Goal: Information Seeking & Learning: Learn about a topic

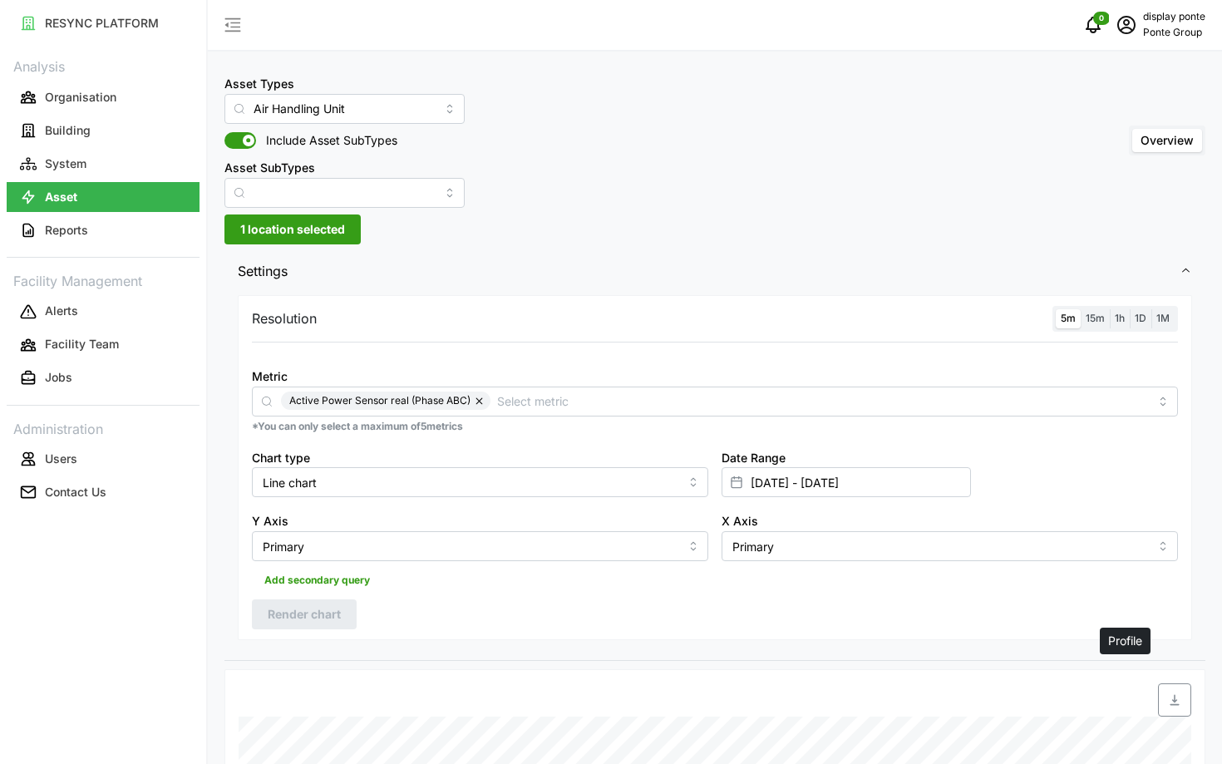
scroll to position [581, 0]
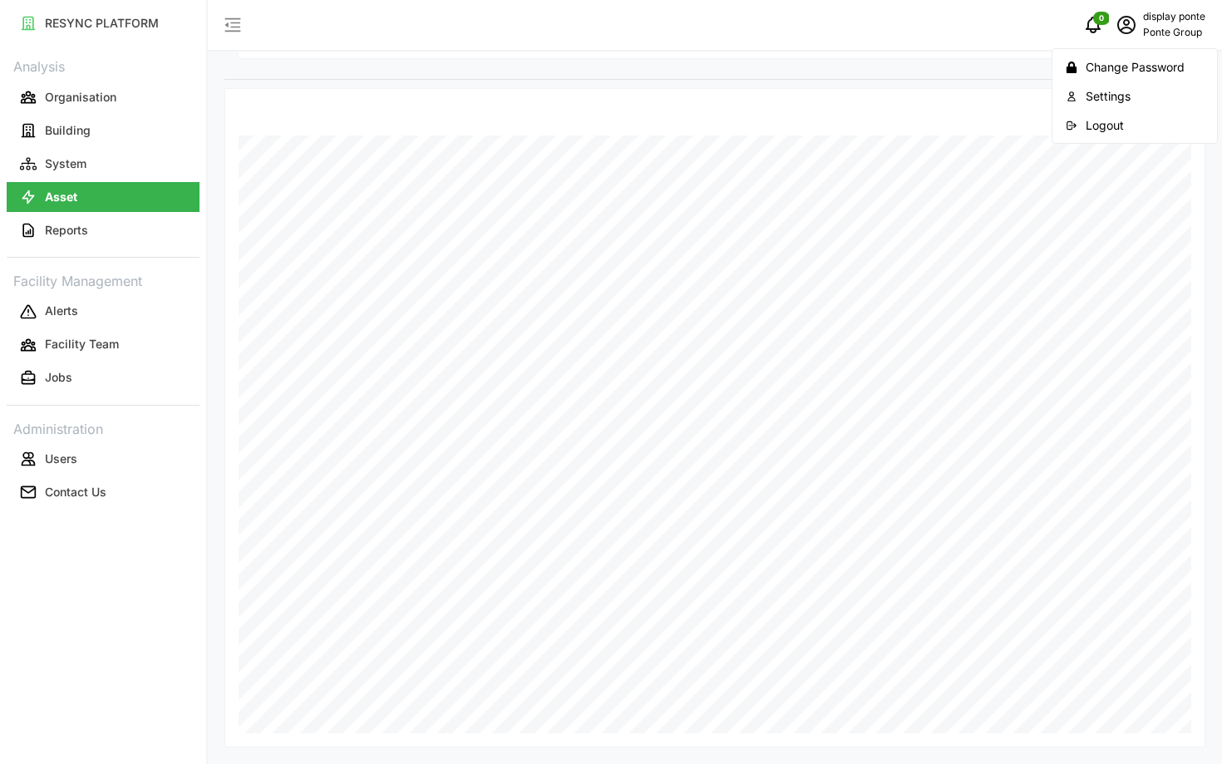
click at [1126, 117] on div "Logout" at bounding box center [1145, 125] width 118 height 18
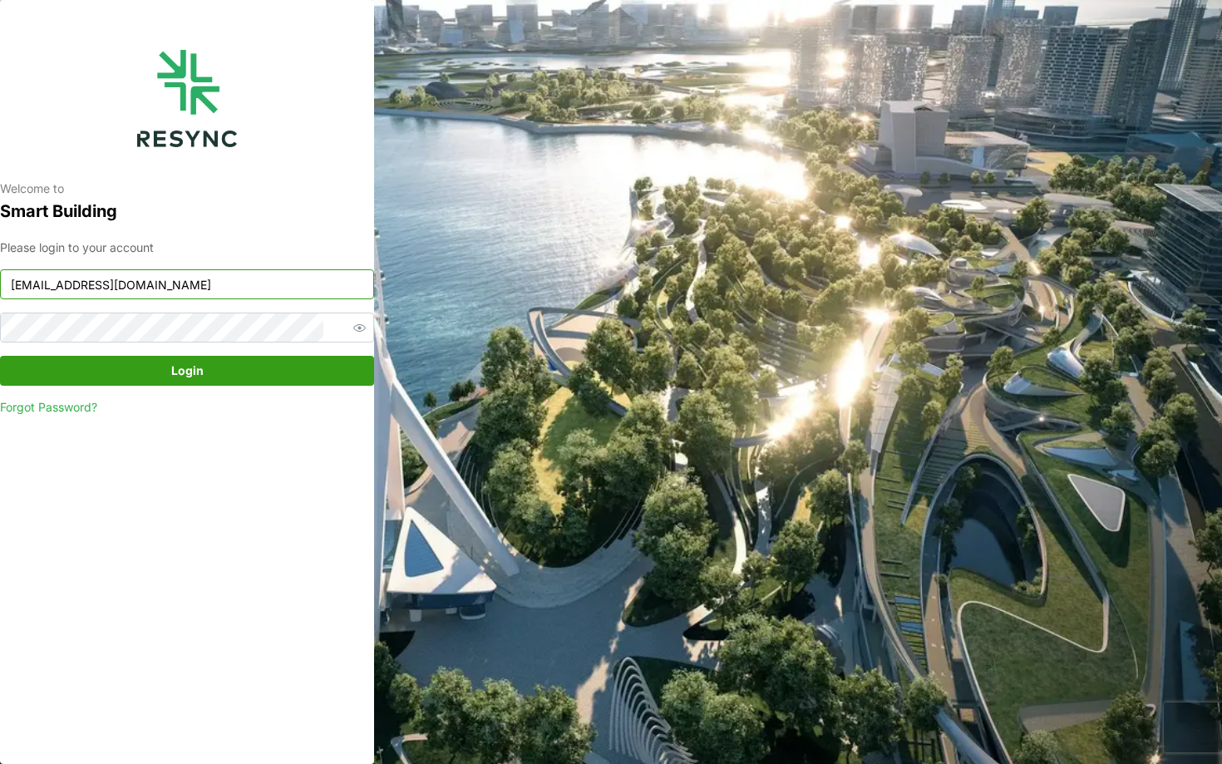
click at [250, 278] on input "ponte_group_display@resynctech.com" at bounding box center [187, 284] width 374 height 30
type input "nhs_inte"
paste input "nhs_internal@resynctech.com"
type input "nhs_internal@resynctech.com"
click at [224, 370] on span "Login" at bounding box center [187, 371] width 342 height 28
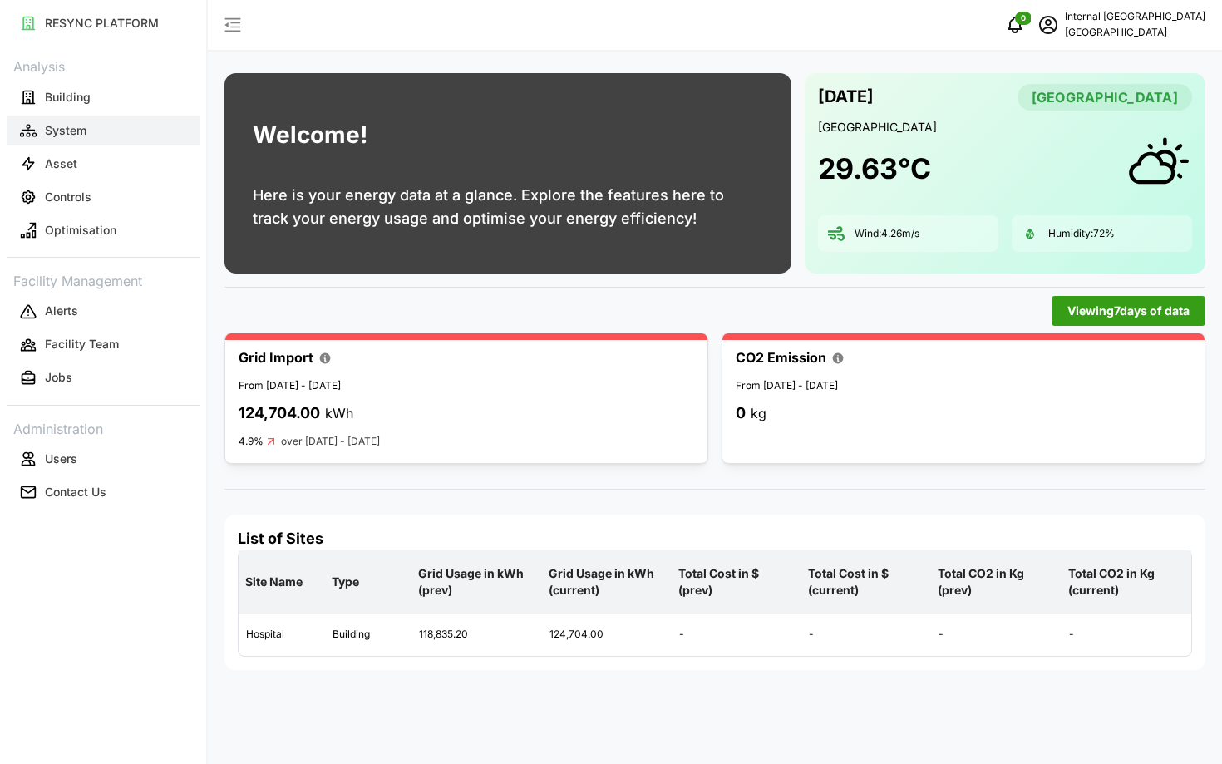
click at [40, 123] on button "System" at bounding box center [103, 131] width 193 height 30
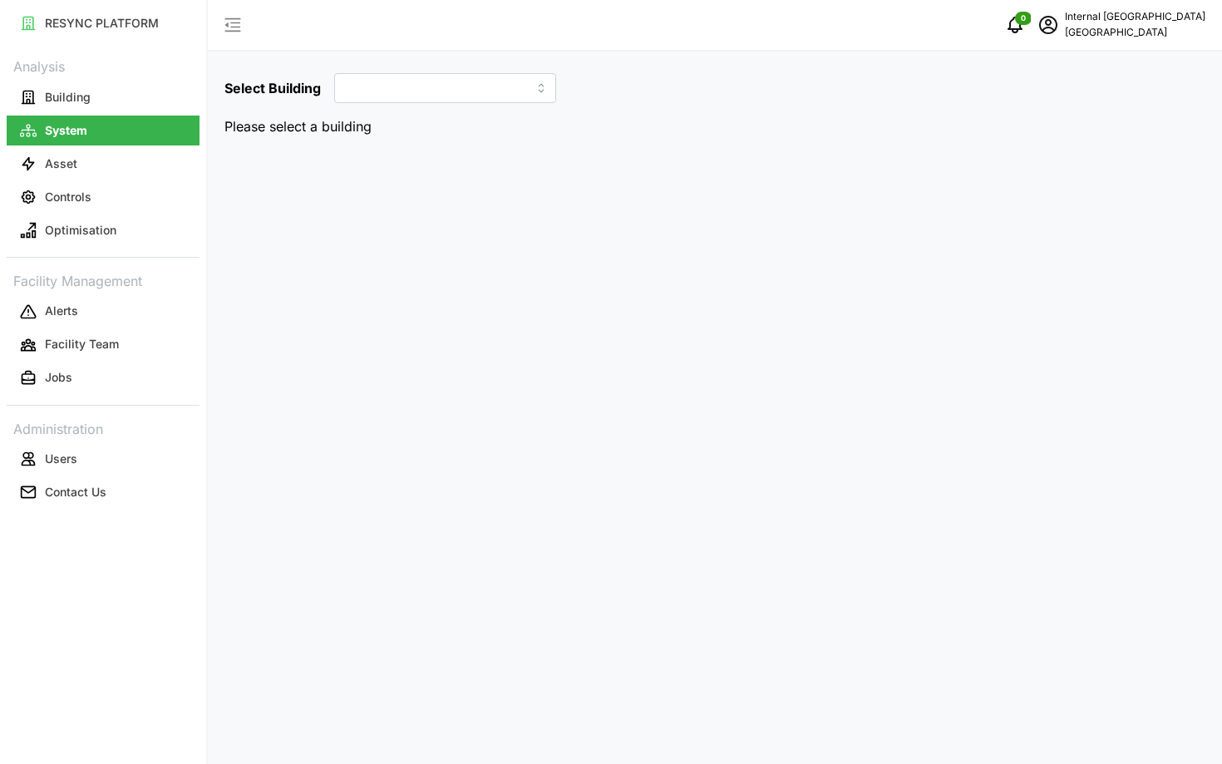
type input "Hospital"
click at [96, 161] on button "Asset" at bounding box center [103, 164] width 193 height 30
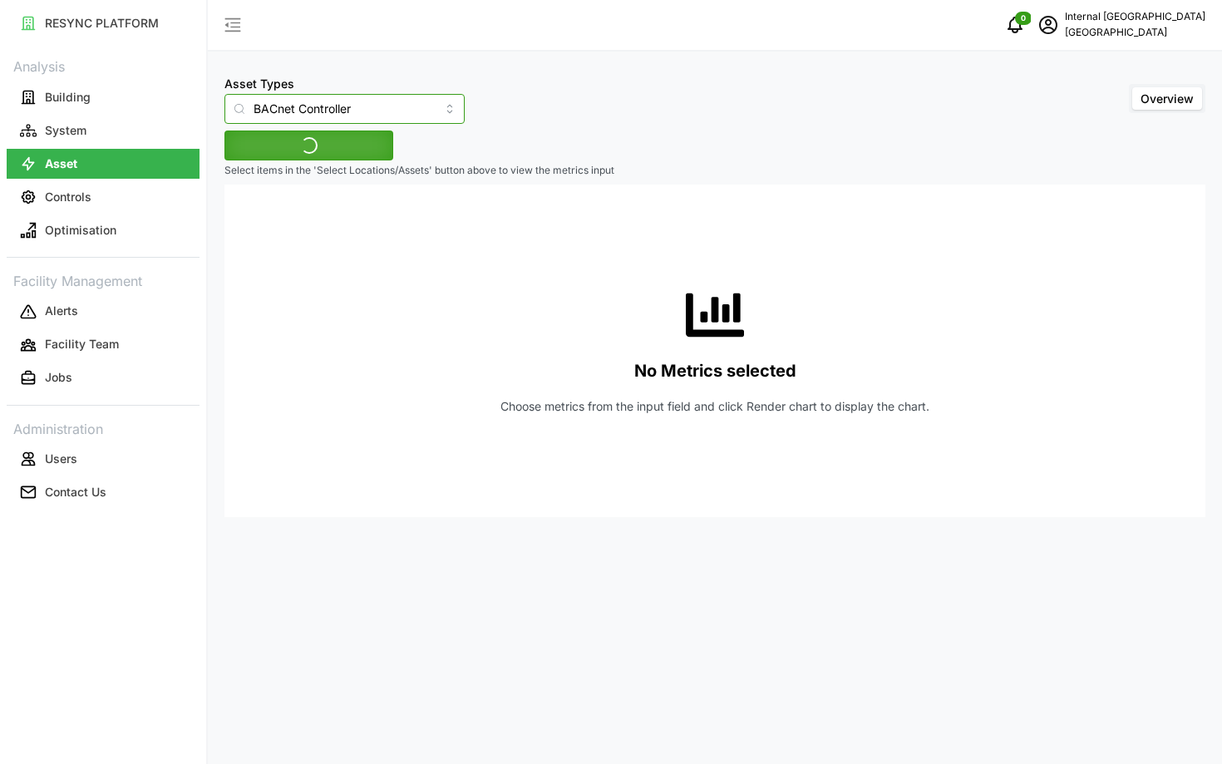
click at [327, 101] on input "BACnet Controller" at bounding box center [344, 109] width 240 height 30
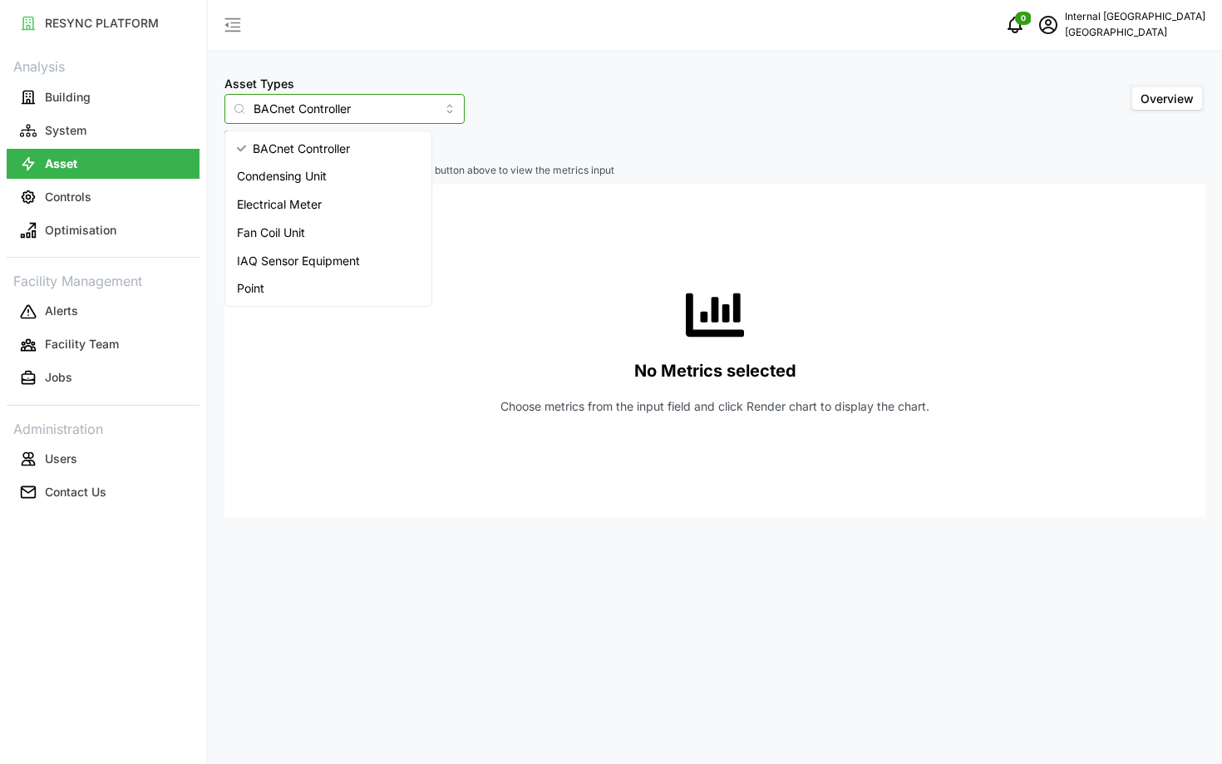
click at [340, 200] on div "Electrical Meter" at bounding box center [328, 204] width 199 height 28
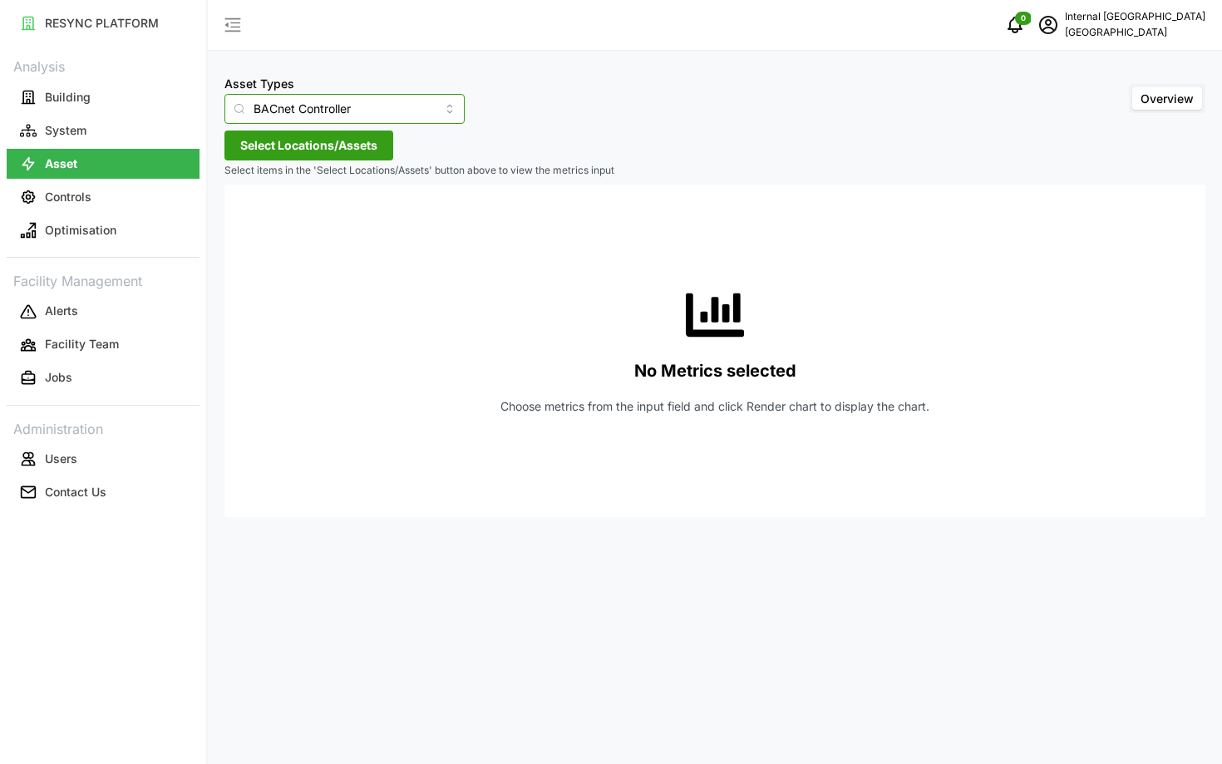
type input "Electrical Meter"
click at [301, 149] on span "Select Locations/Assets" at bounding box center [308, 145] width 137 height 28
click at [264, 222] on span "Select Hospital" at bounding box center [266, 221] width 11 height 11
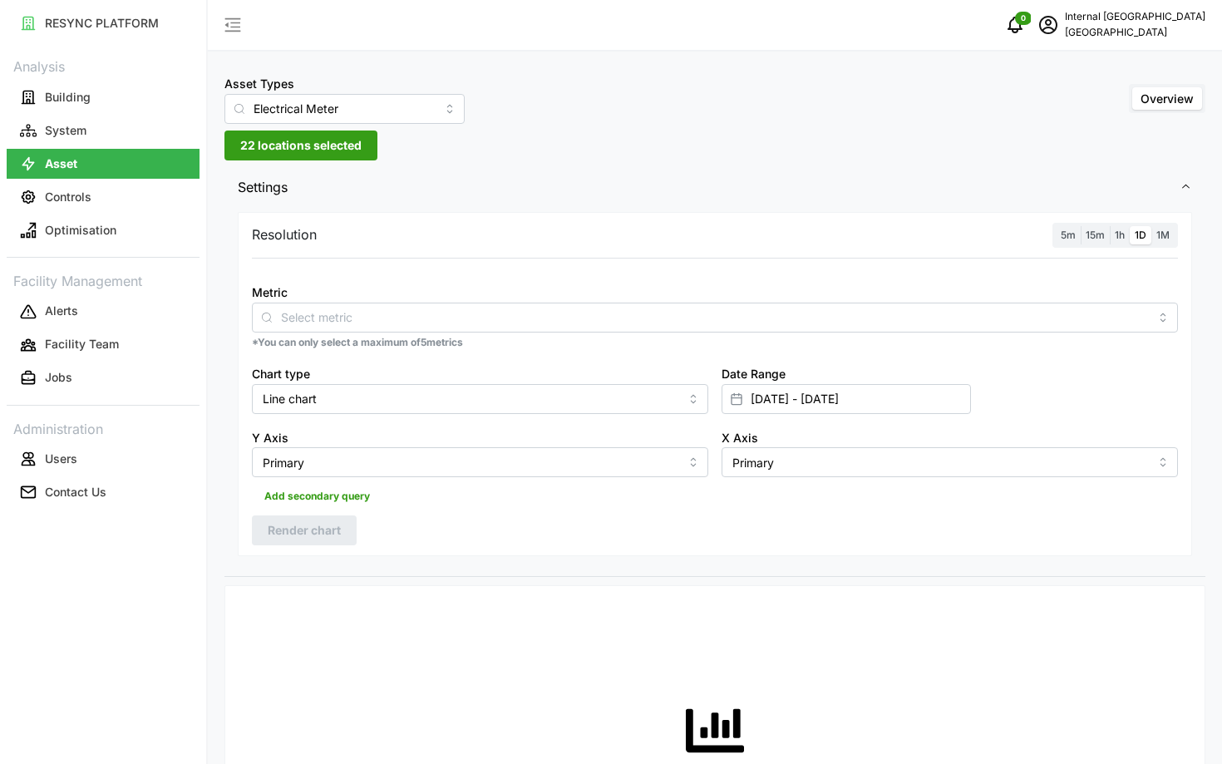
click at [493, 342] on p "*You can only select a maximum of 5 metrics" at bounding box center [715, 343] width 926 height 14
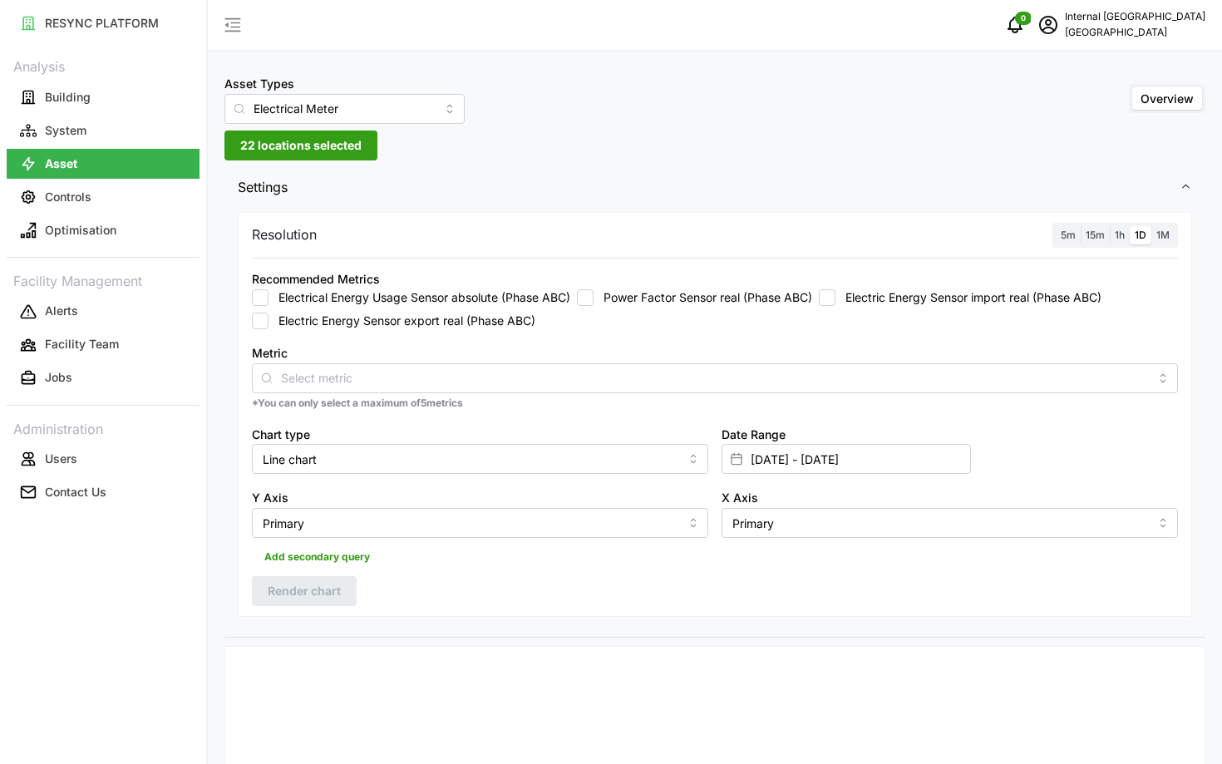
click at [483, 328] on label "Electric Energy Sensor export real (Phase ABC)" at bounding box center [401, 321] width 267 height 17
click at [268, 328] on input "Electric Energy Sensor export real (Phase ABC)" at bounding box center [260, 321] width 17 height 17
click at [527, 375] on button "button" at bounding box center [522, 377] width 20 height 18
checkbox input "false"
click at [485, 304] on label "Electrical Energy Usage Sensor absolute (Phase ABC)" at bounding box center [419, 297] width 302 height 17
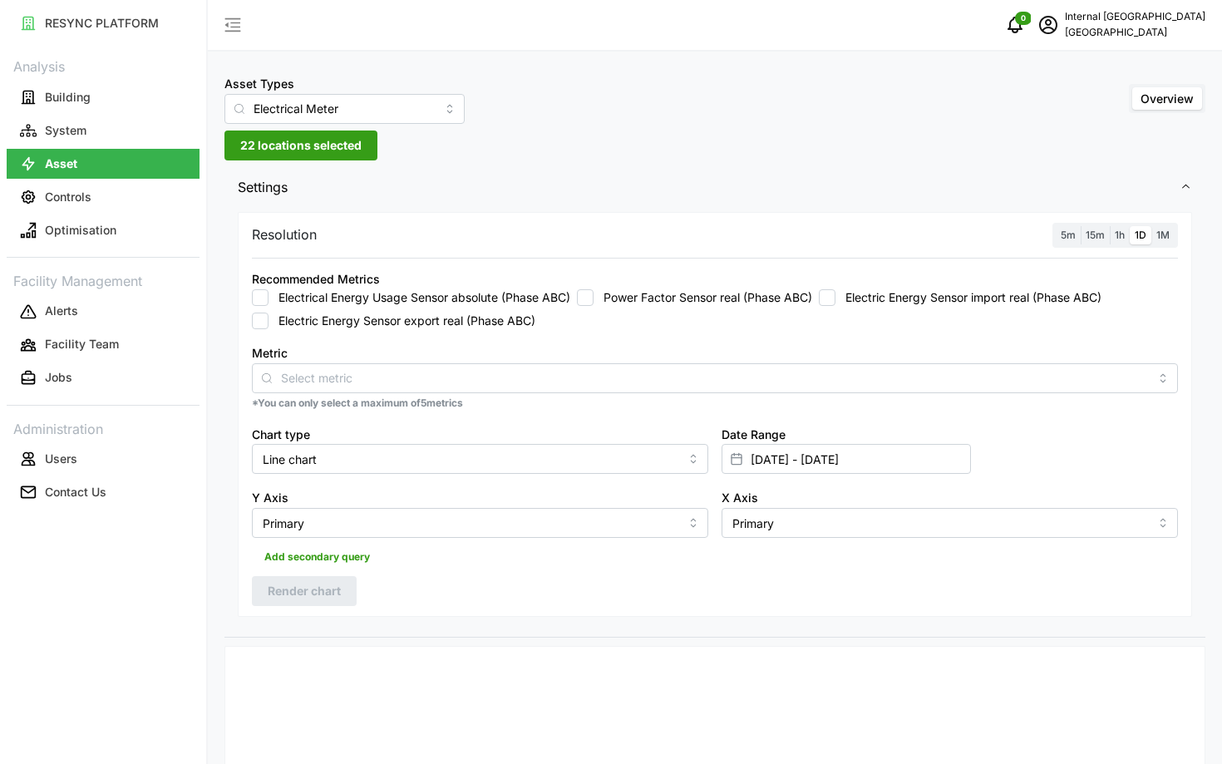
click at [268, 304] on input "Electrical Energy Usage Sensor absolute (Phase ABC)" at bounding box center [260, 297] width 17 height 17
checkbox input "true"
click at [345, 594] on button "Render chart" at bounding box center [304, 591] width 105 height 30
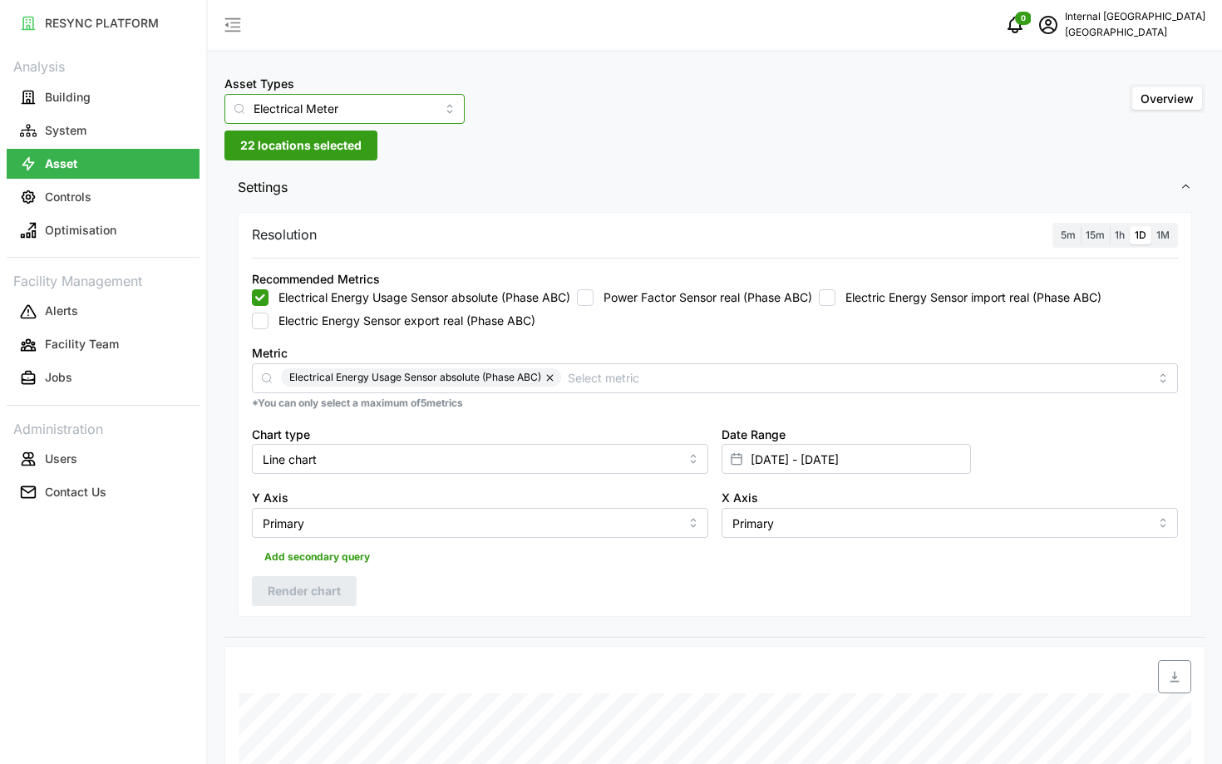
click at [292, 102] on input "Electrical Meter" at bounding box center [344, 109] width 240 height 30
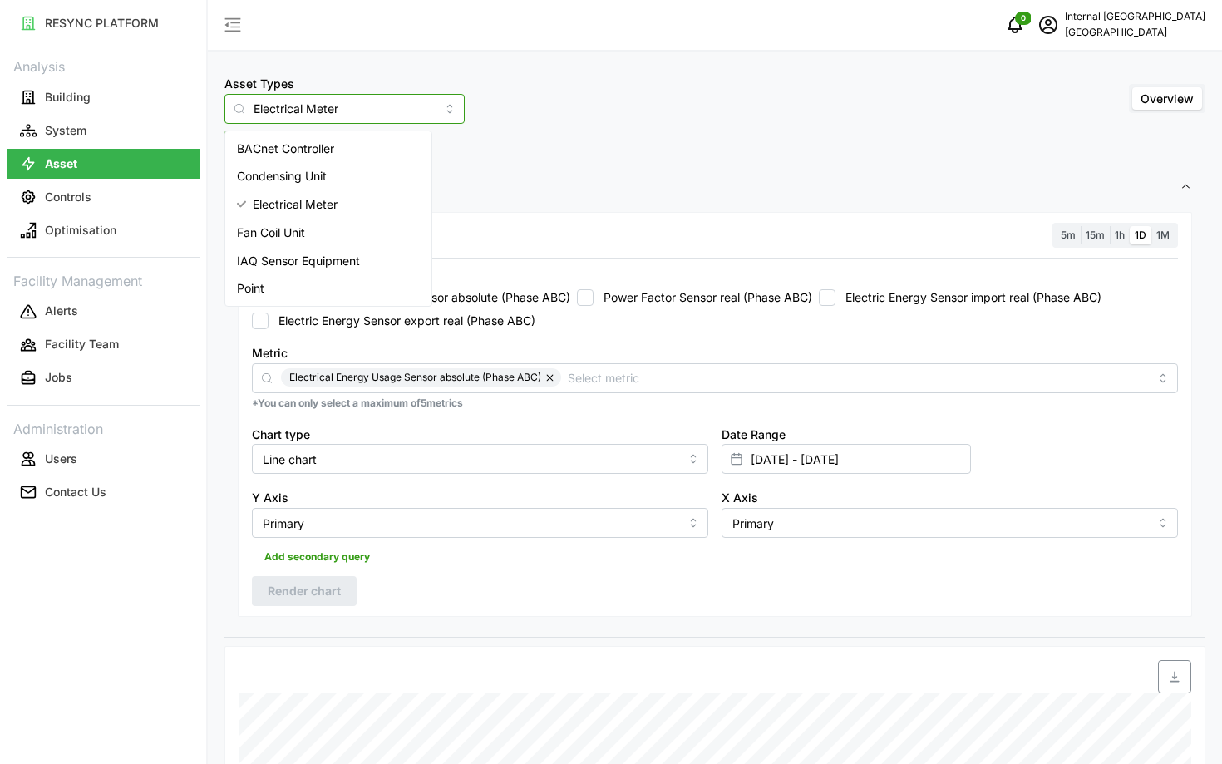
scroll to position [17, 0]
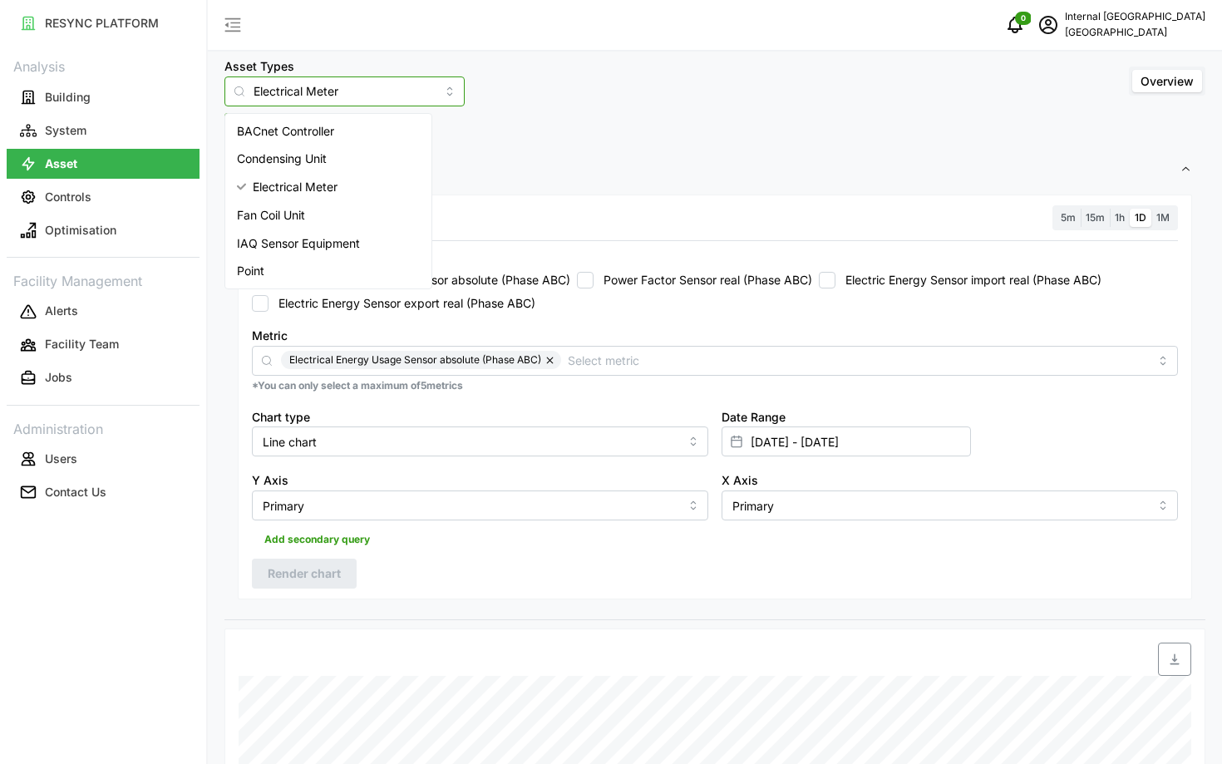
click at [328, 239] on span "IAQ Sensor Equipment" at bounding box center [298, 243] width 123 height 18
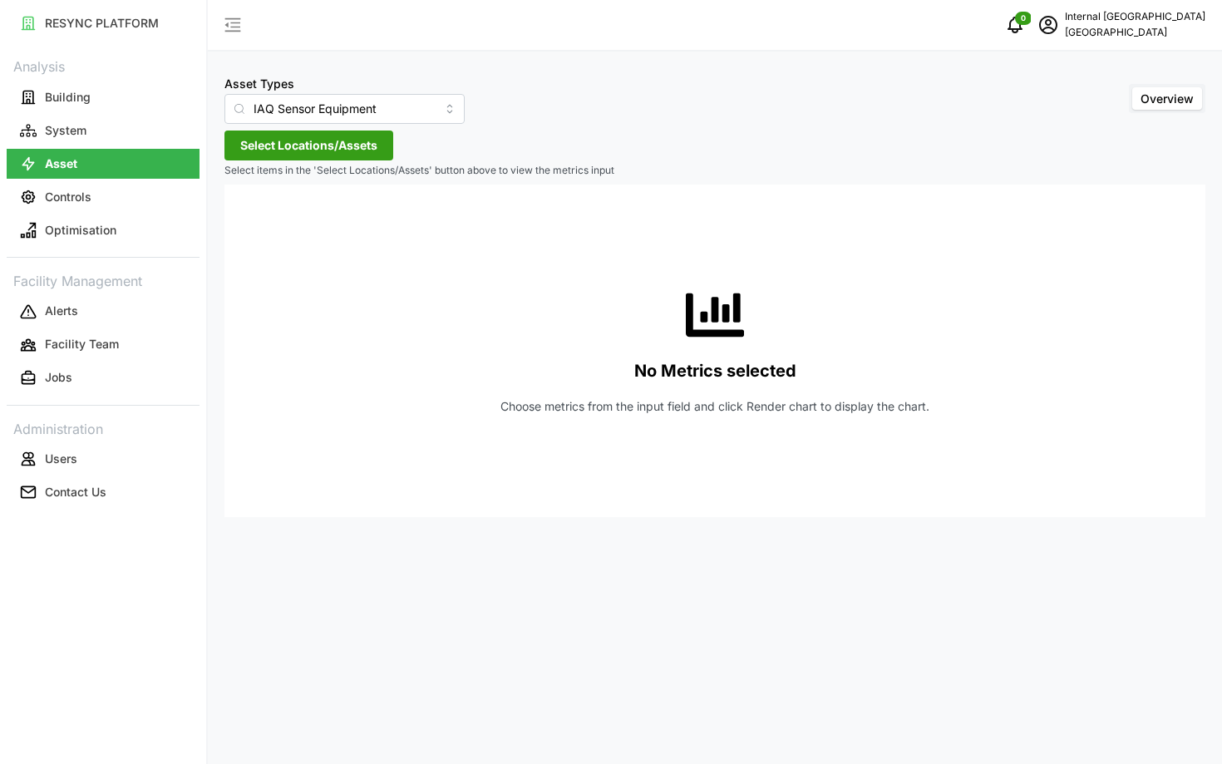
click at [256, 164] on p "Select items in the 'Select Locations/Assets' button above to view the metrics …" at bounding box center [714, 171] width 981 height 14
click at [255, 149] on span "Select Locations/Assets" at bounding box center [308, 145] width 137 height 28
click at [267, 218] on span "Select Hospital" at bounding box center [266, 221] width 11 height 11
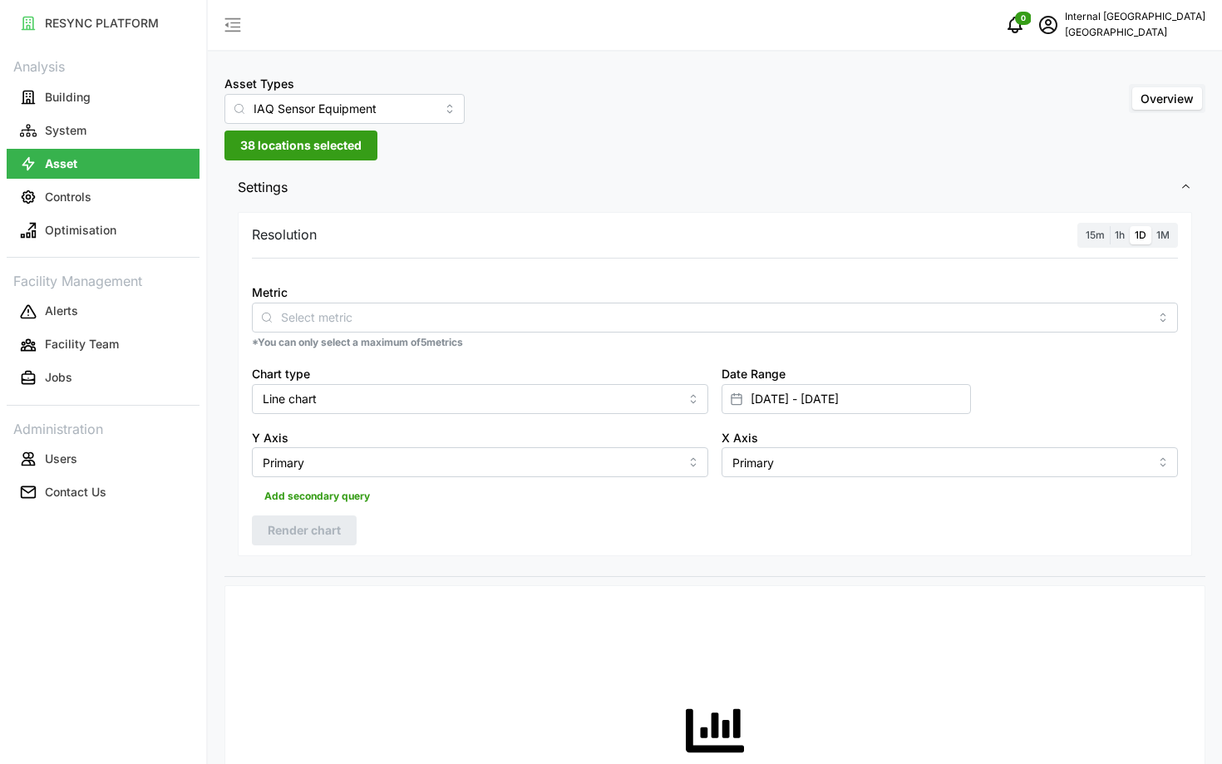
click at [1098, 240] on span "15m" at bounding box center [1095, 235] width 19 height 12
click at [1081, 226] on input "15m" at bounding box center [1081, 226] width 0 height 0
click at [1064, 301] on div "Metric" at bounding box center [715, 307] width 926 height 51
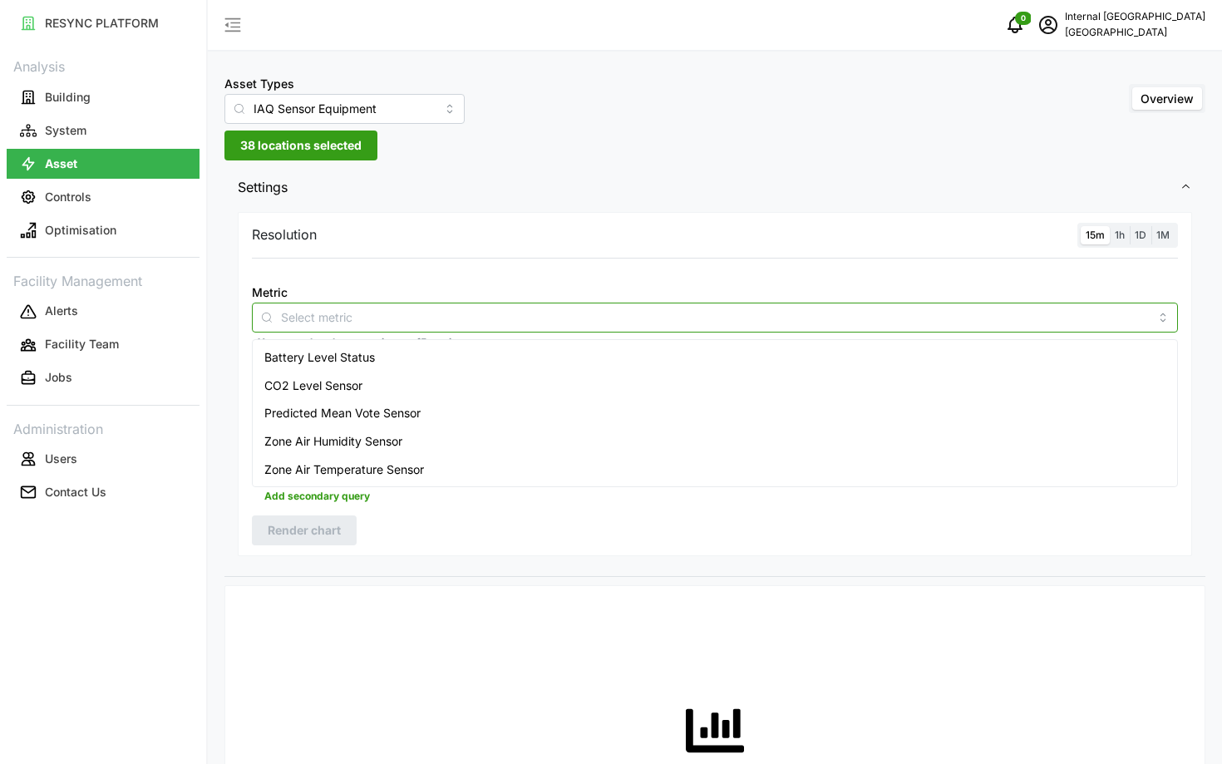
click at [1066, 310] on input "Metric" at bounding box center [715, 317] width 868 height 18
click at [1025, 352] on div "Battery Level Status" at bounding box center [715, 357] width 918 height 28
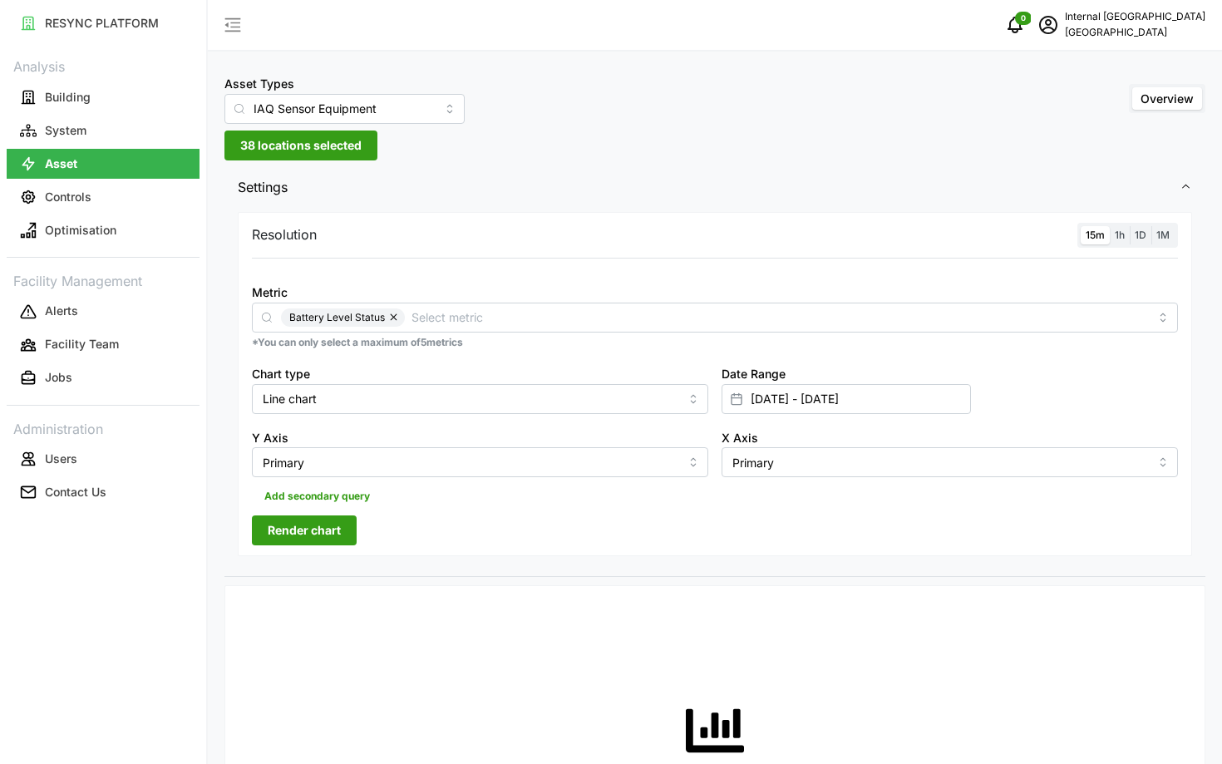
click at [561, 537] on div "Resolution 15m 1h 1D 1M Metric Battery Level Status *You can only select a maxi…" at bounding box center [715, 384] width 954 height 345
click at [316, 523] on span "Render chart" at bounding box center [304, 530] width 73 height 28
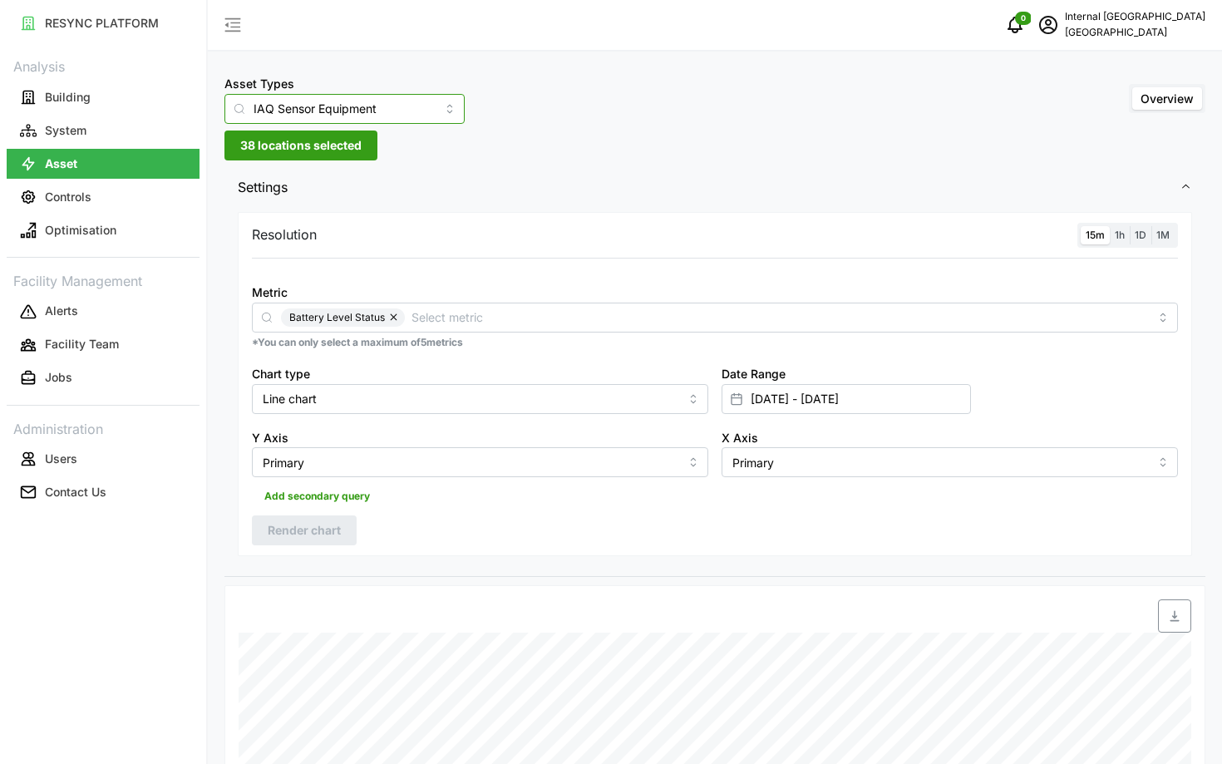
click at [286, 121] on input "IAQ Sensor Equipment" at bounding box center [344, 109] width 240 height 30
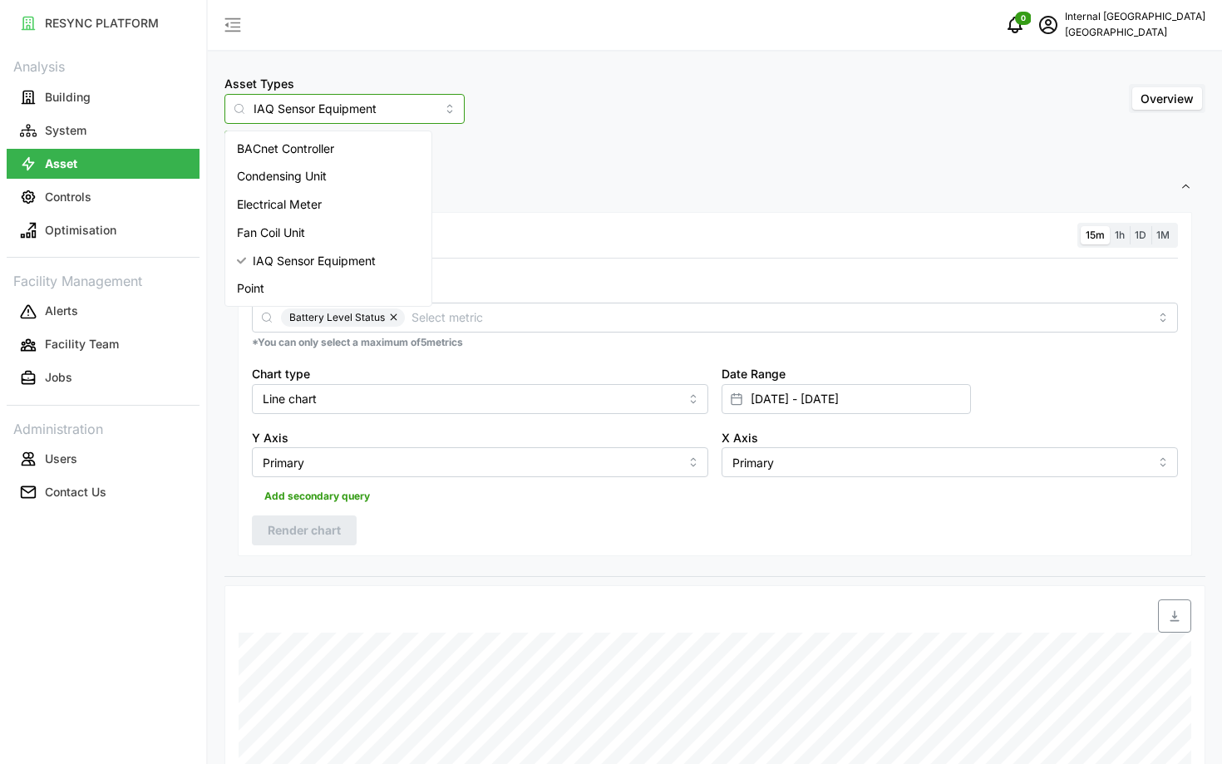
click at [320, 219] on div "Fan Coil Unit" at bounding box center [328, 233] width 199 height 28
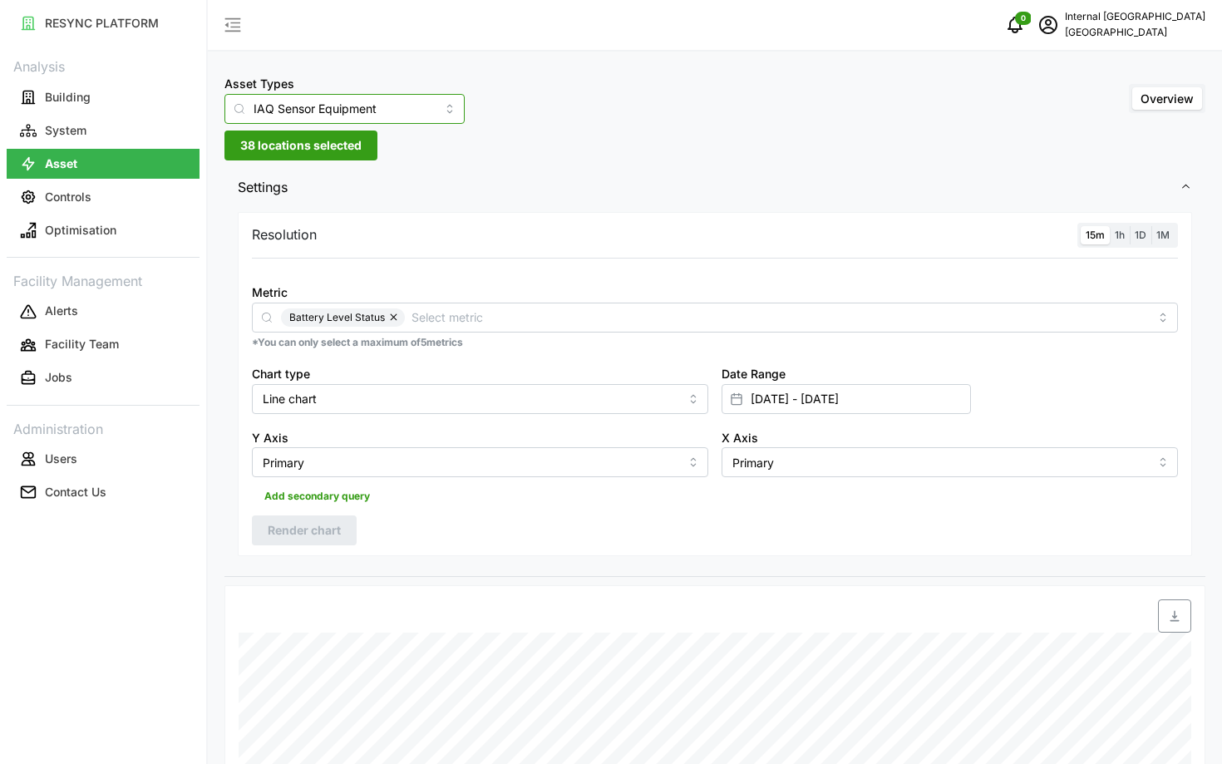
type input "Fan Coil Unit"
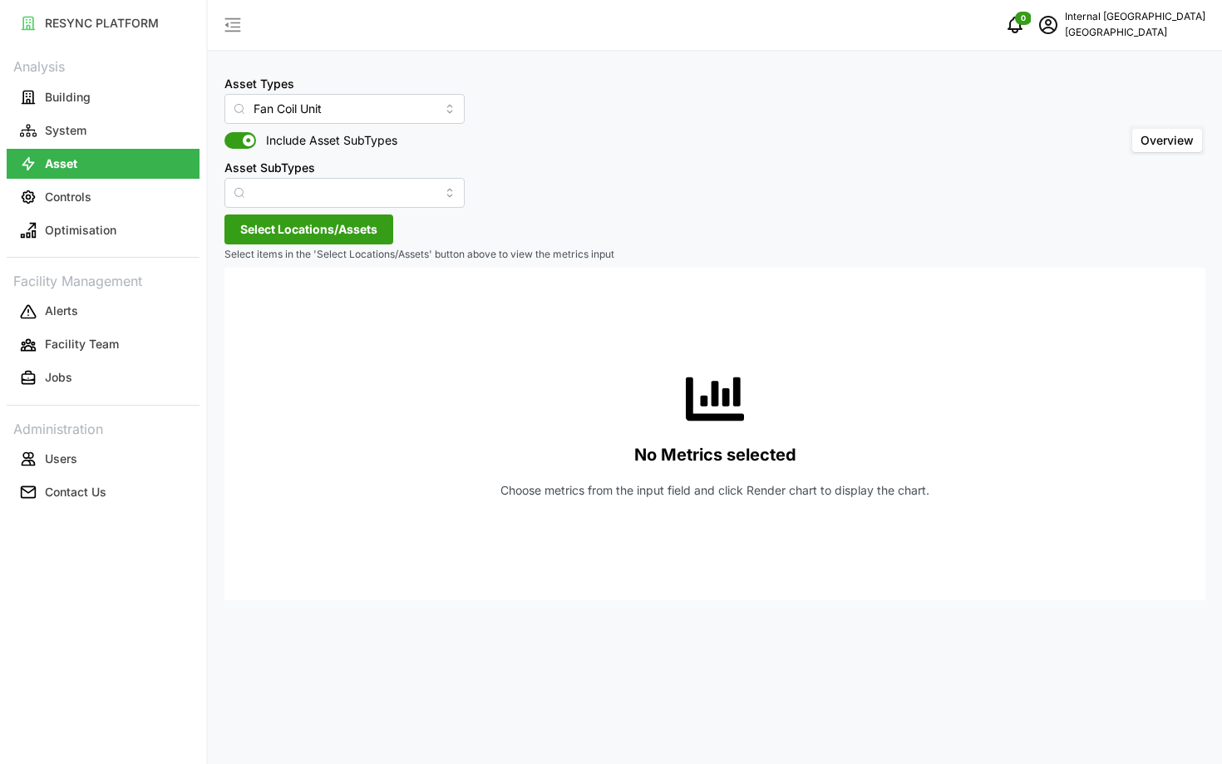
click at [337, 238] on span "Select Locations/Assets" at bounding box center [308, 229] width 137 height 28
click at [264, 308] on span "Select Hospital" at bounding box center [266, 305] width 11 height 11
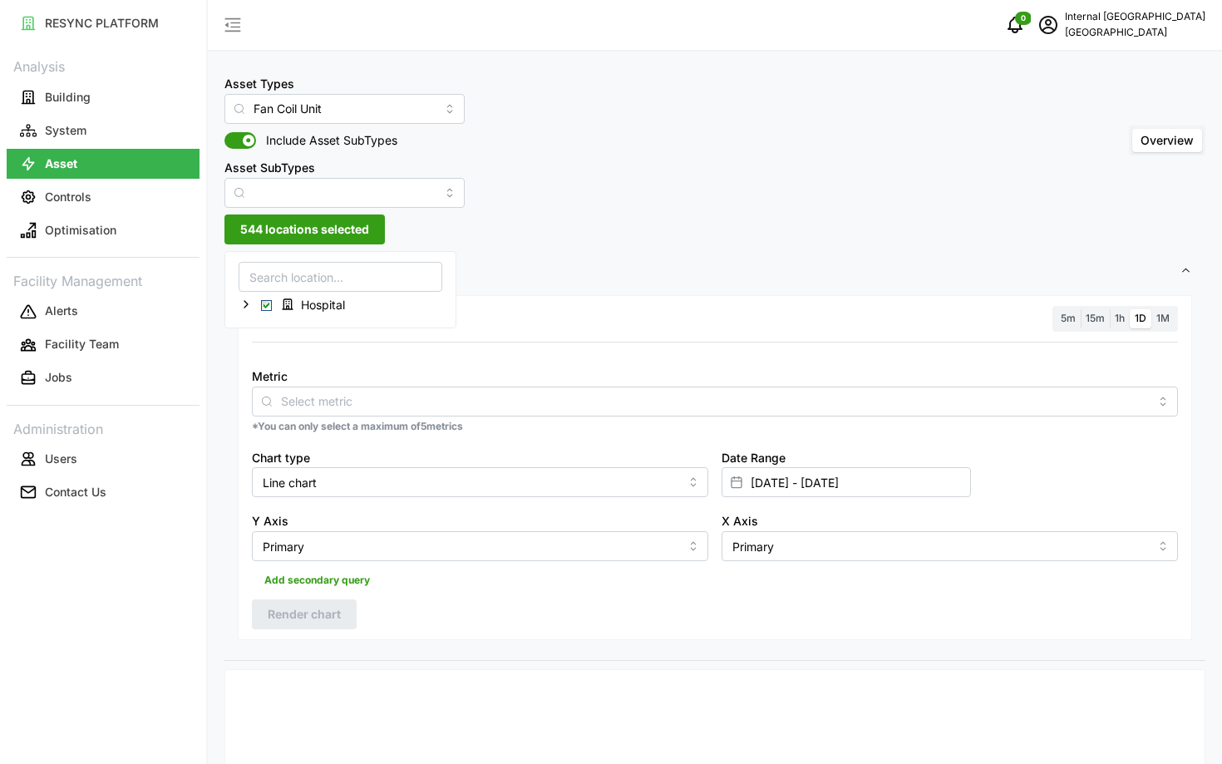
click at [445, 377] on div "Metric" at bounding box center [715, 391] width 926 height 51
click at [281, 221] on span "544 locations selected" at bounding box center [304, 229] width 129 height 28
click at [264, 307] on span "Select Hospital" at bounding box center [266, 305] width 11 height 11
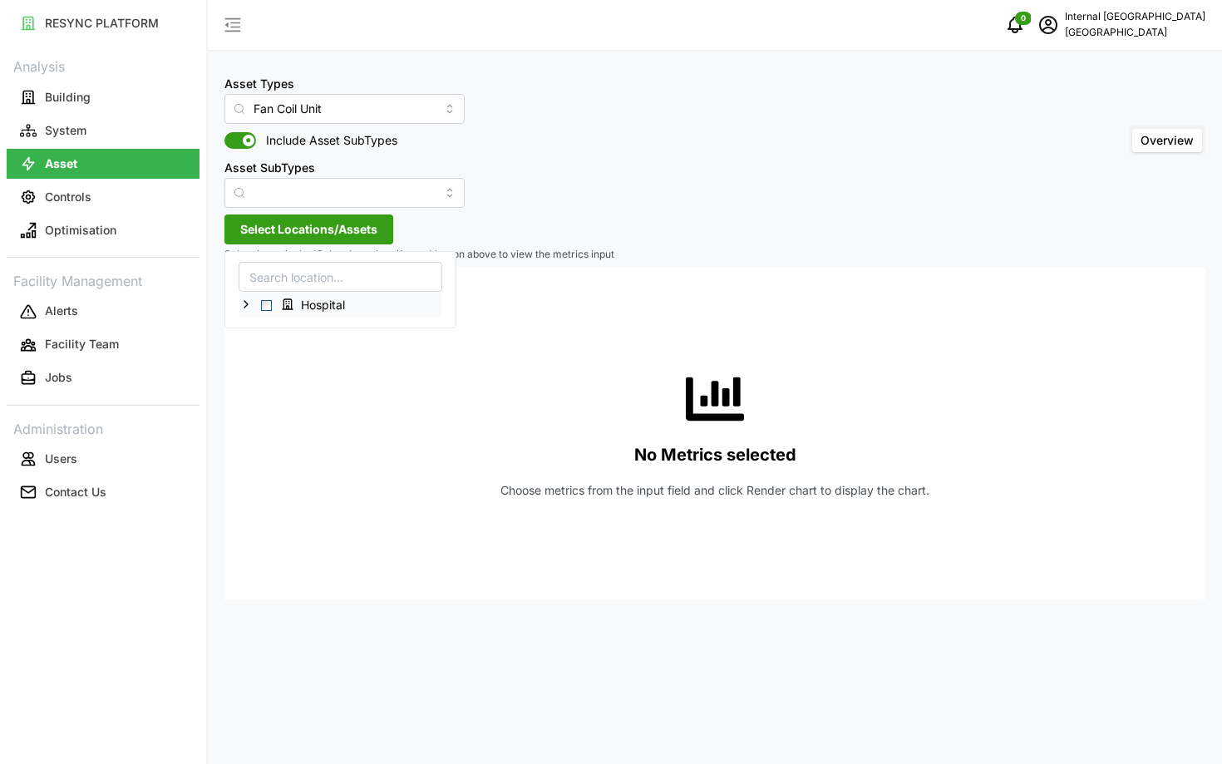
click at [248, 305] on icon at bounding box center [245, 304] width 13 height 13
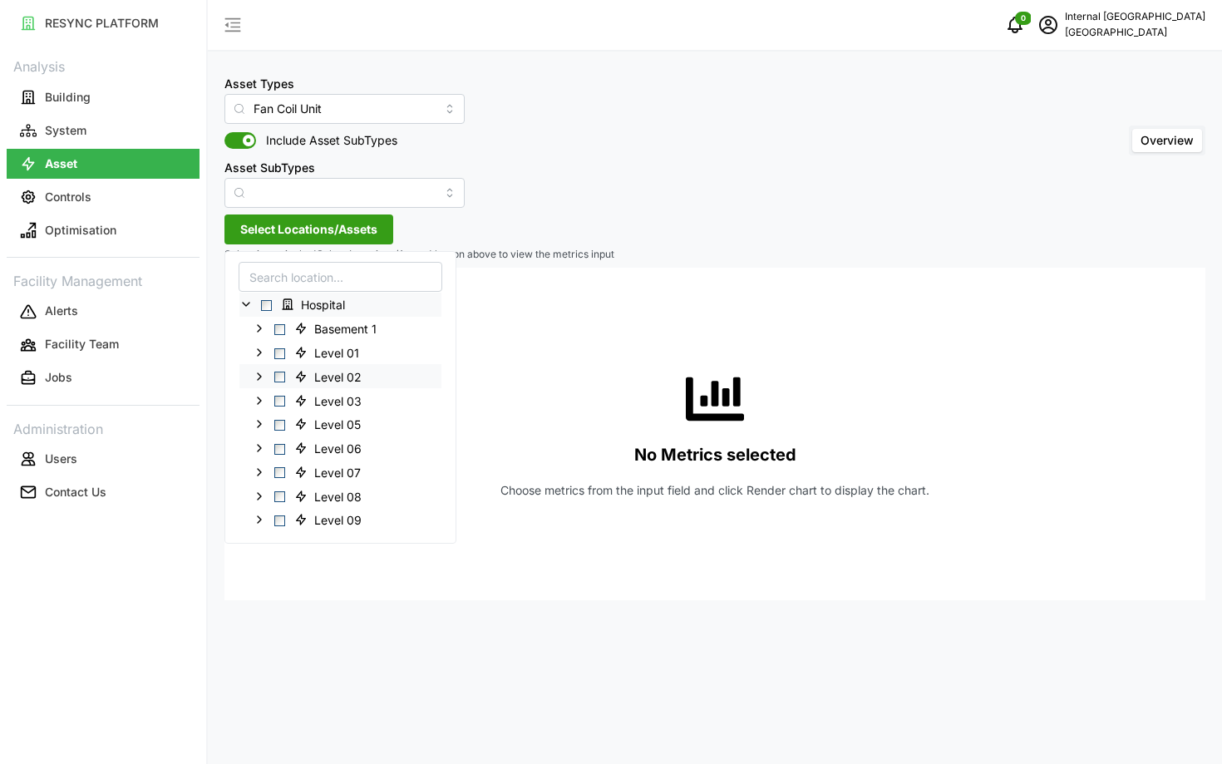
click at [281, 377] on span "Select Level 02" at bounding box center [279, 377] width 11 height 11
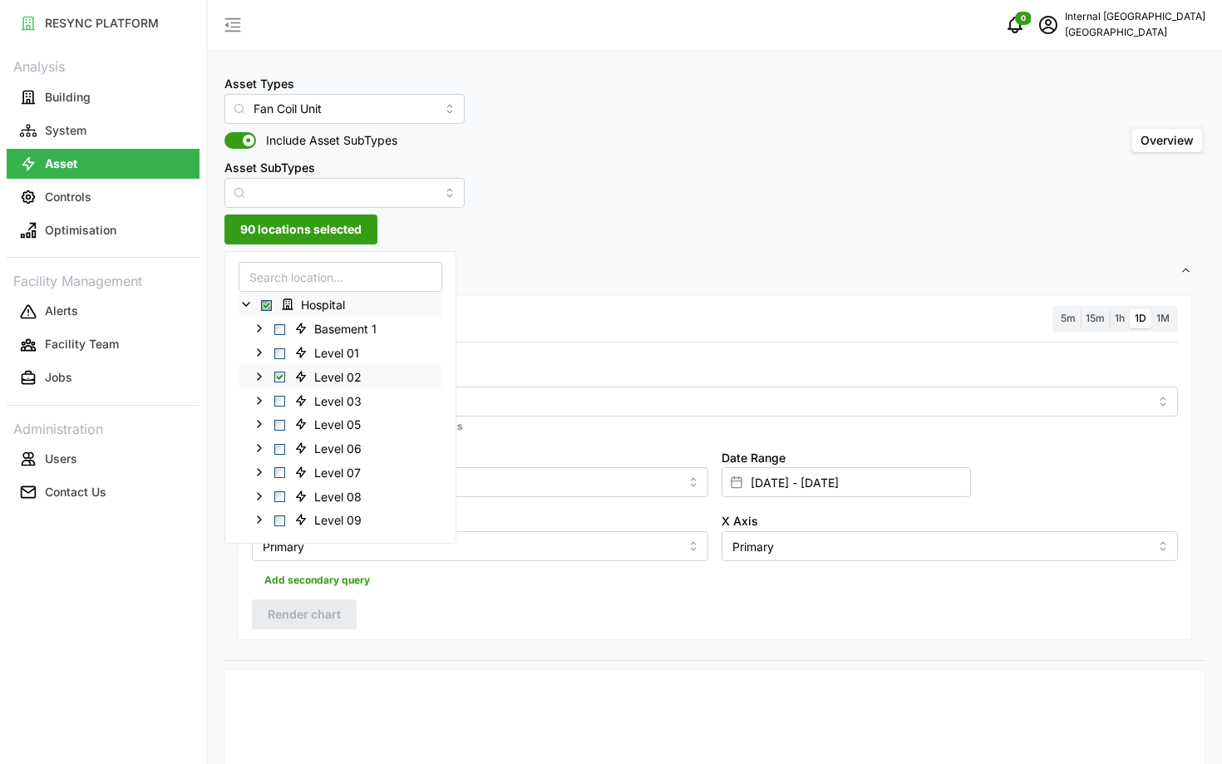
click at [281, 377] on span "Select Level 02" at bounding box center [279, 377] width 11 height 11
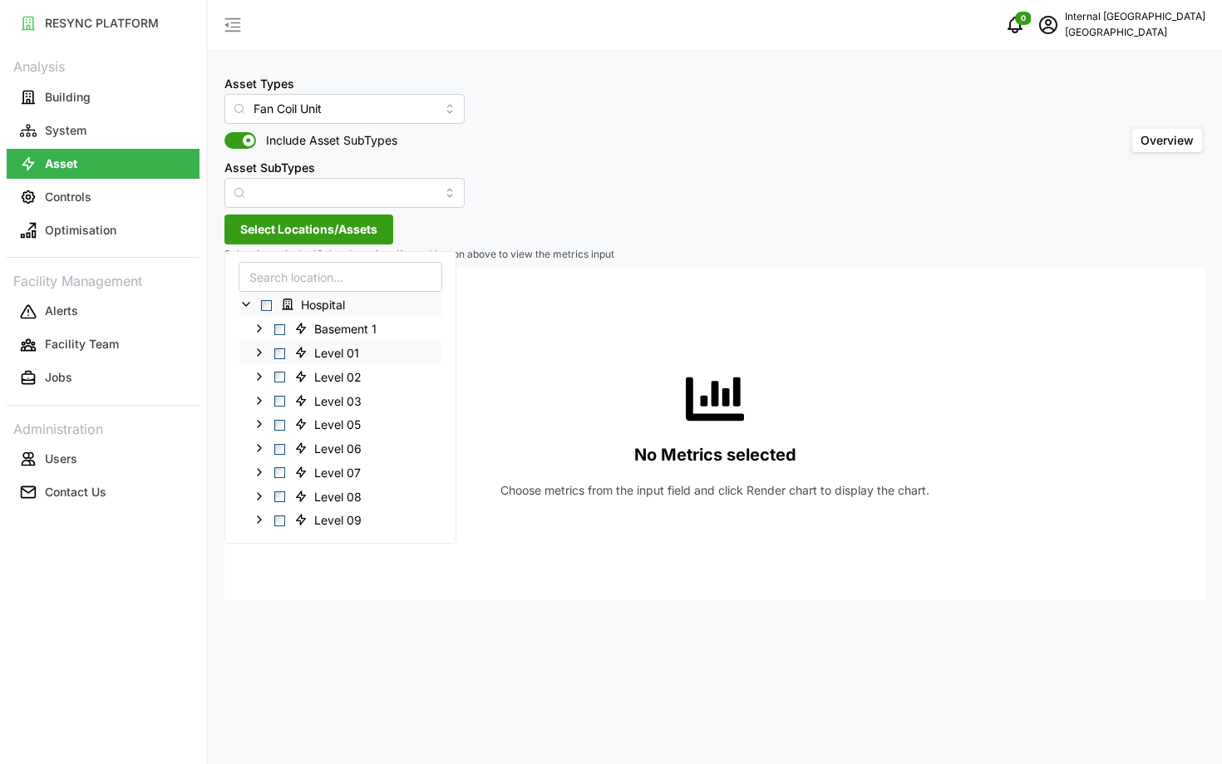
click at [280, 354] on span "Select Level 01" at bounding box center [279, 352] width 11 height 11
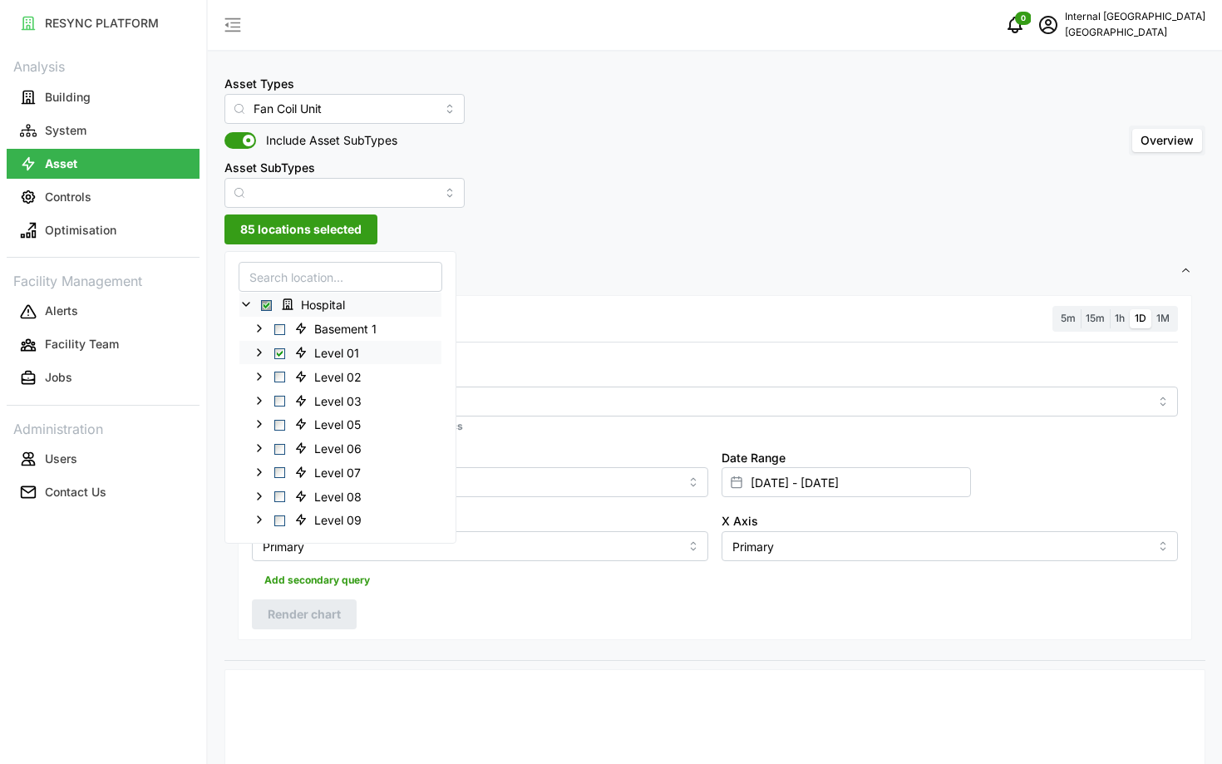
click at [280, 354] on span "Select Level 01" at bounding box center [279, 352] width 11 height 11
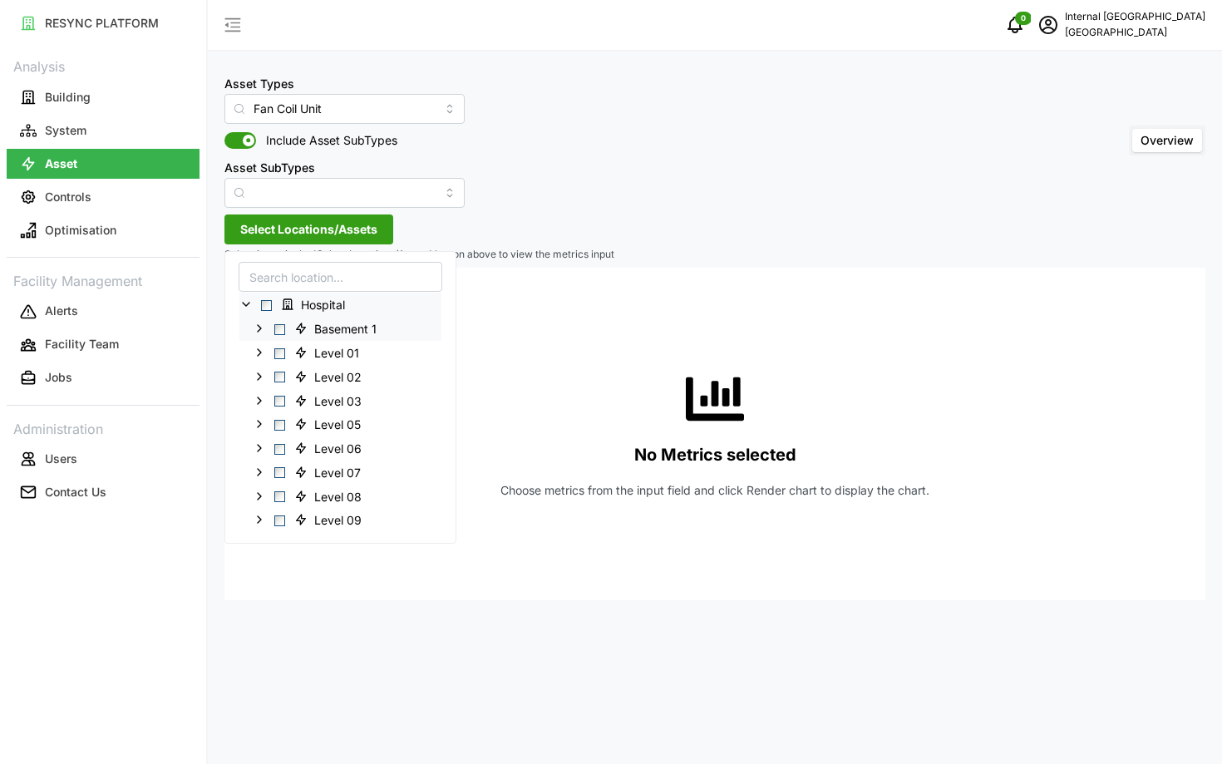
click at [280, 334] on div "Basement 1" at bounding box center [340, 328] width 202 height 24
click at [280, 328] on span "Select Basement 1" at bounding box center [279, 328] width 11 height 11
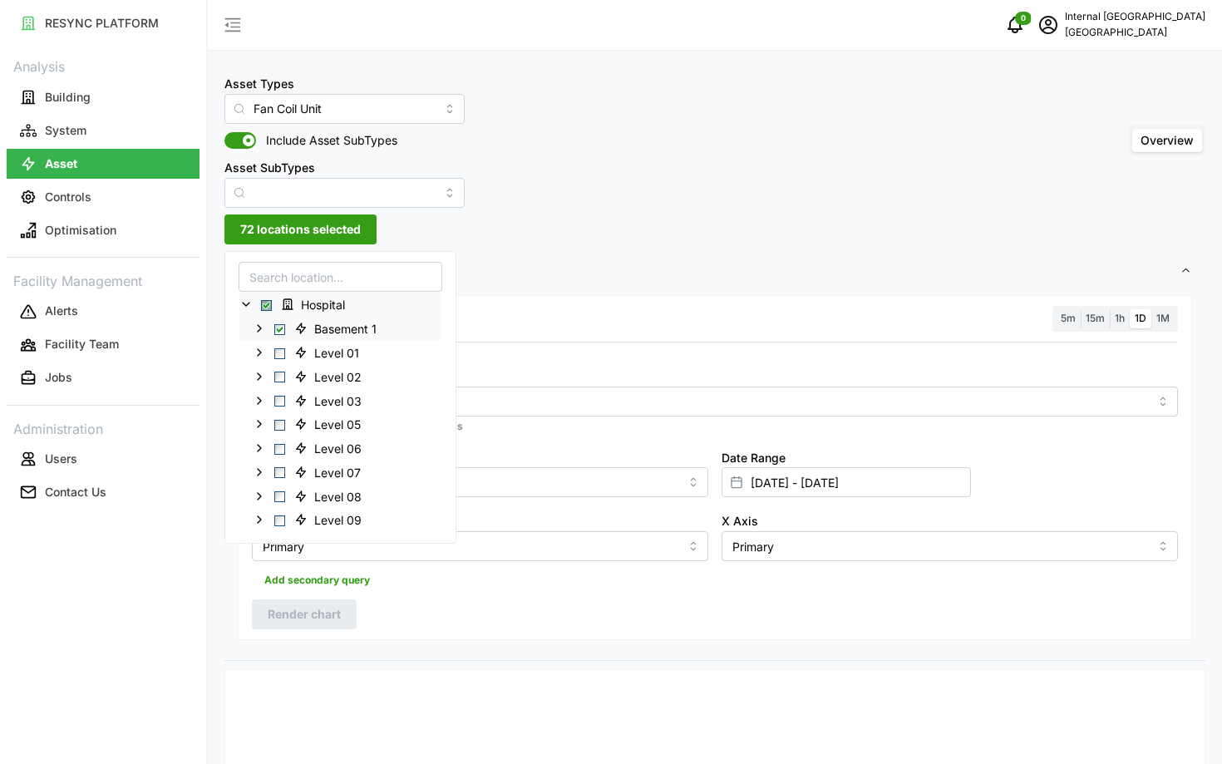
click at [280, 328] on span "Select Basement 1" at bounding box center [279, 328] width 11 height 11
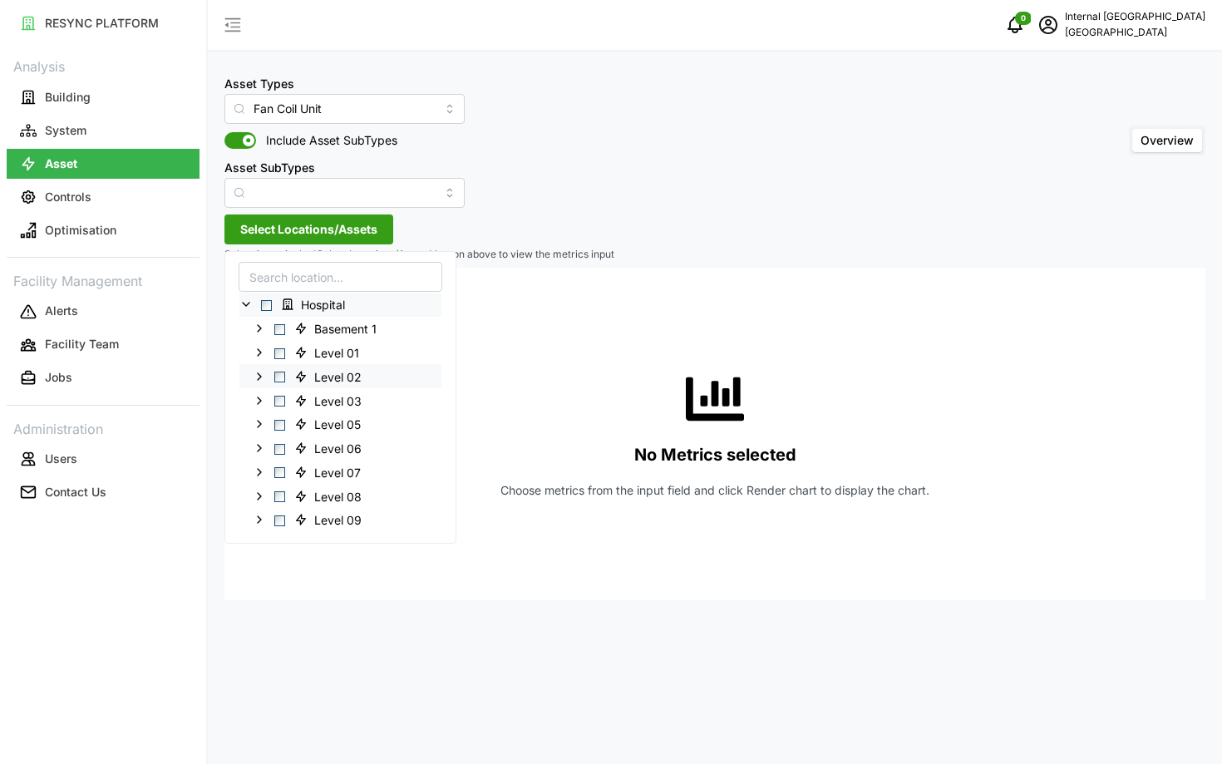
click at [281, 378] on span "Select Level 02" at bounding box center [279, 377] width 11 height 11
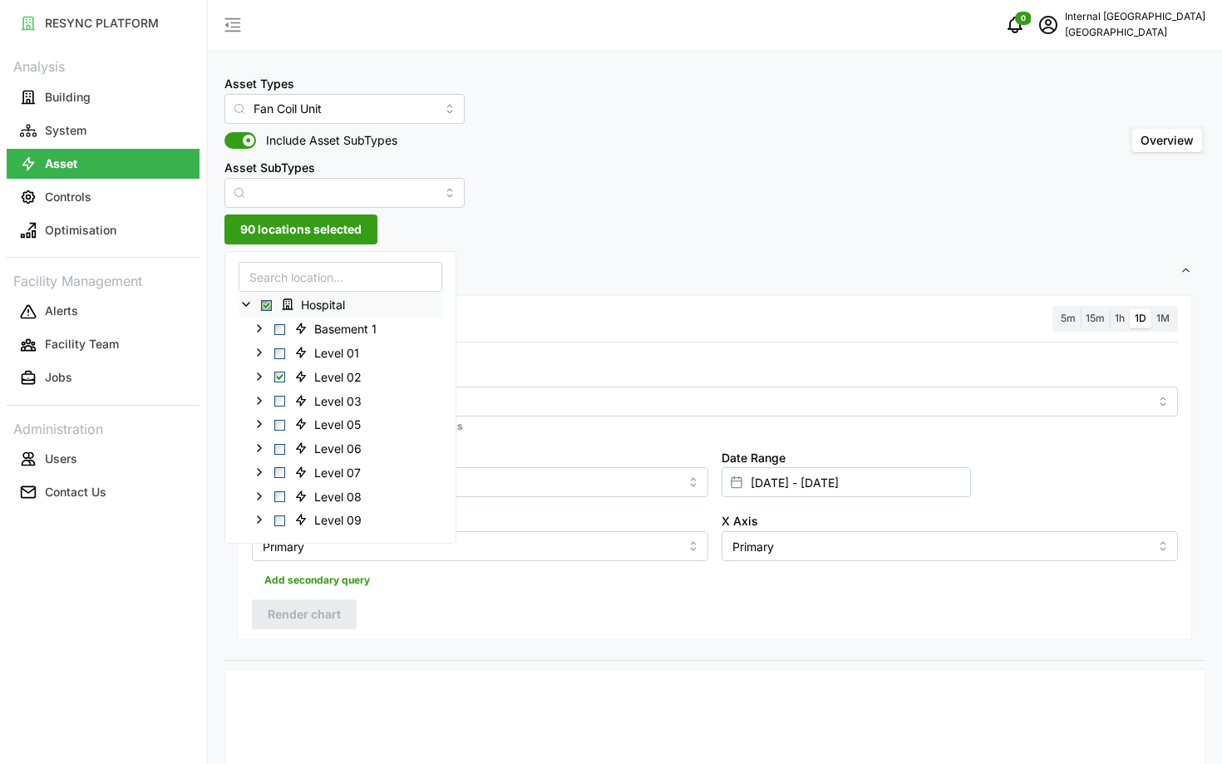
click at [586, 344] on div "Resolution 5m 15m 1h 1D 1M Metric *You can only select a maximum of 5 metrics C…" at bounding box center [715, 467] width 954 height 345
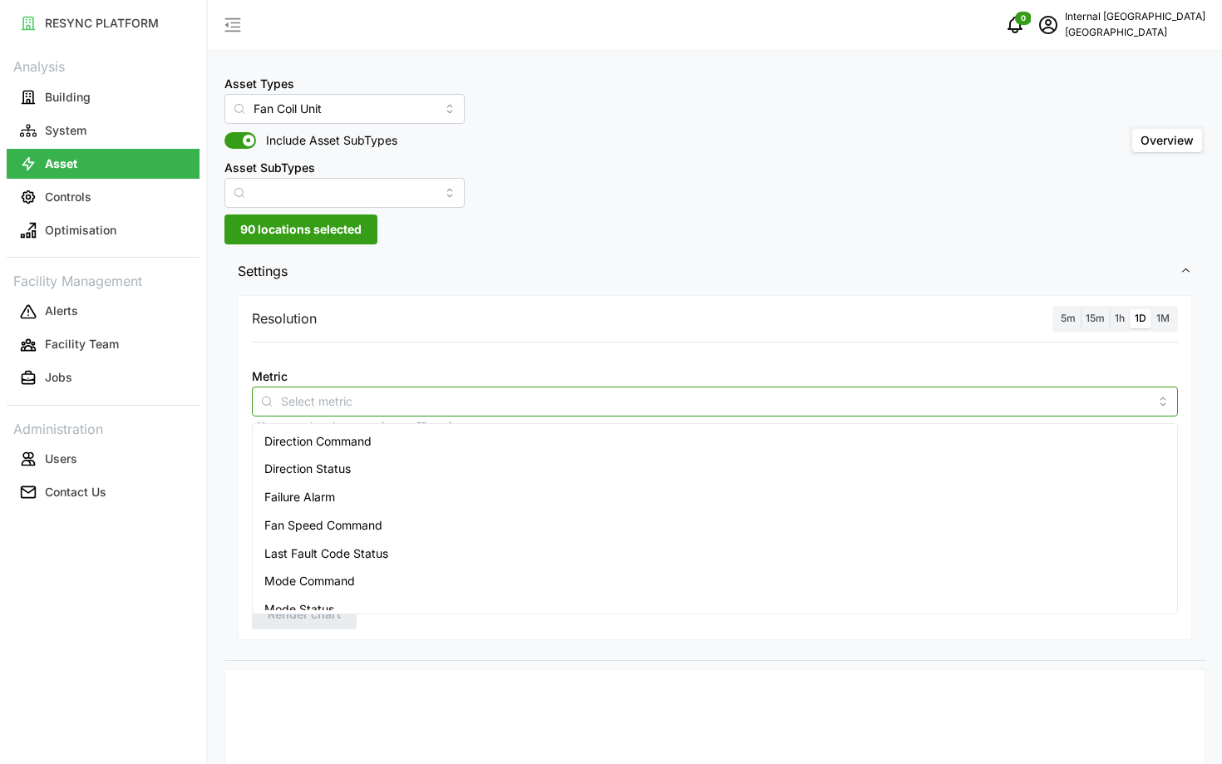
click at [656, 401] on input "Metric" at bounding box center [715, 401] width 868 height 18
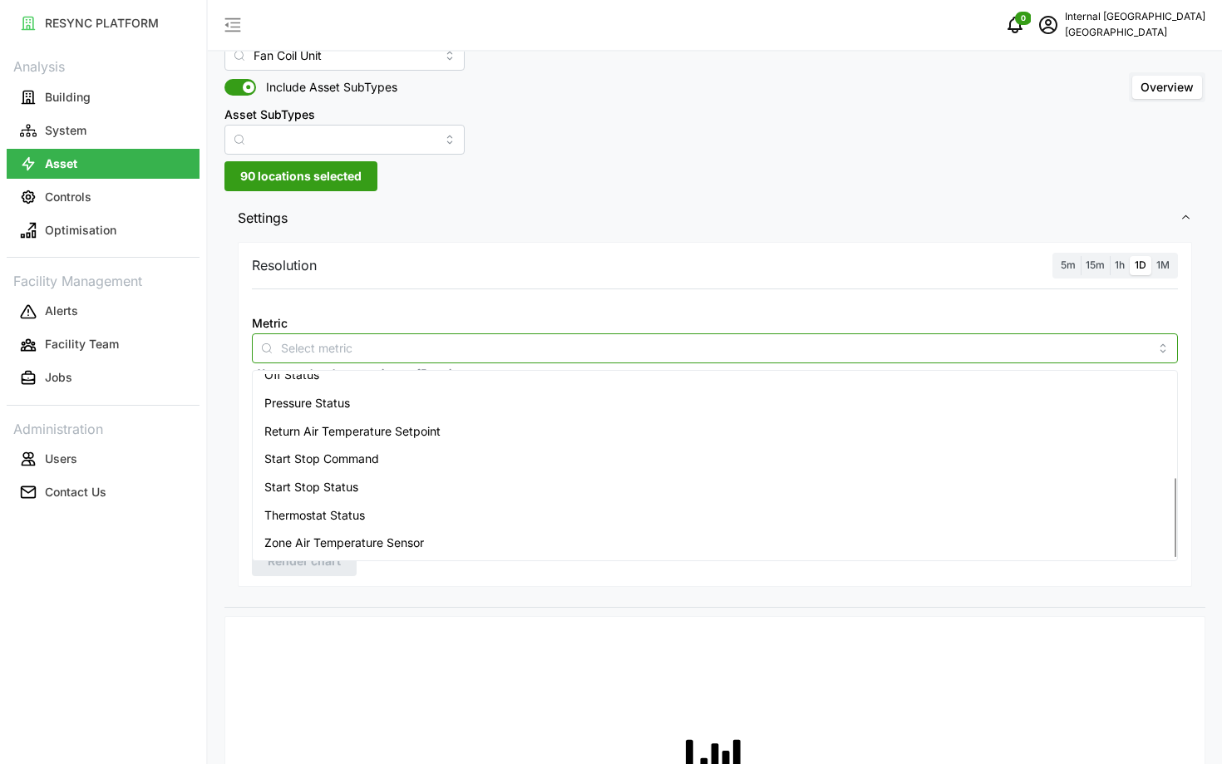
scroll to position [57, 0]
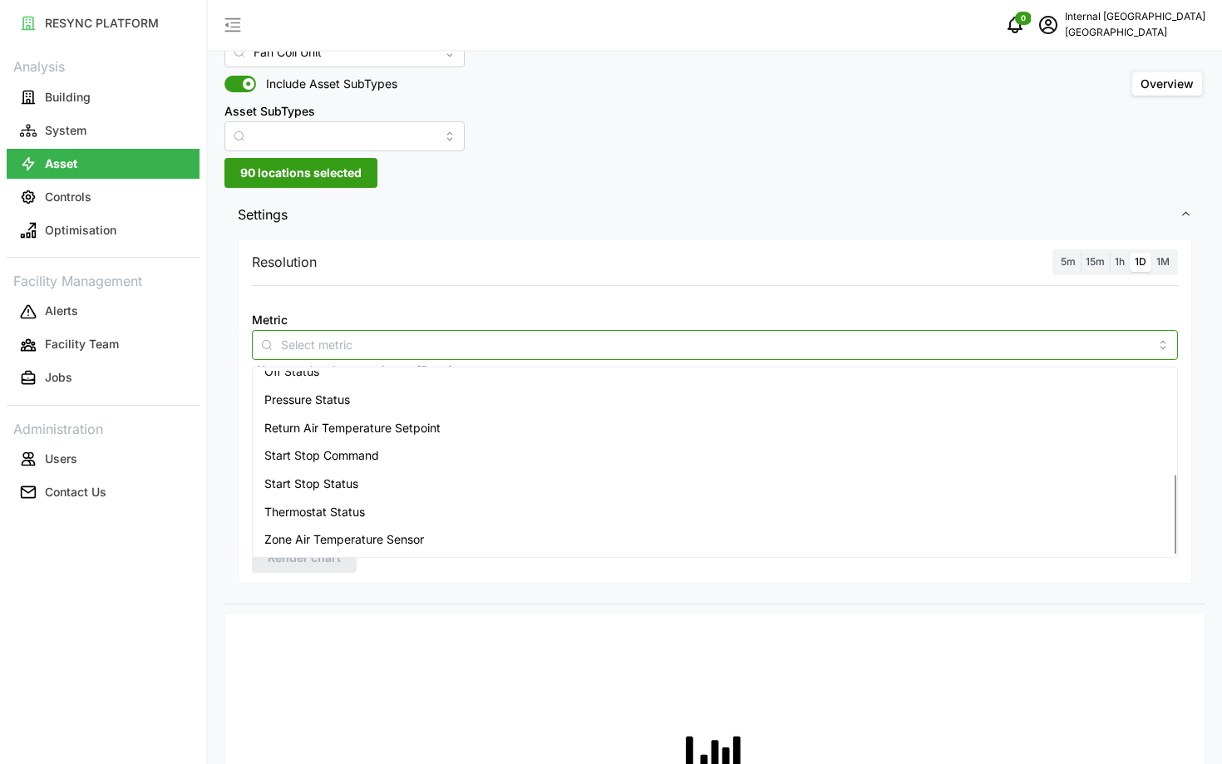
click at [564, 539] on div "Zone Air Temperature Sensor" at bounding box center [715, 539] width 918 height 28
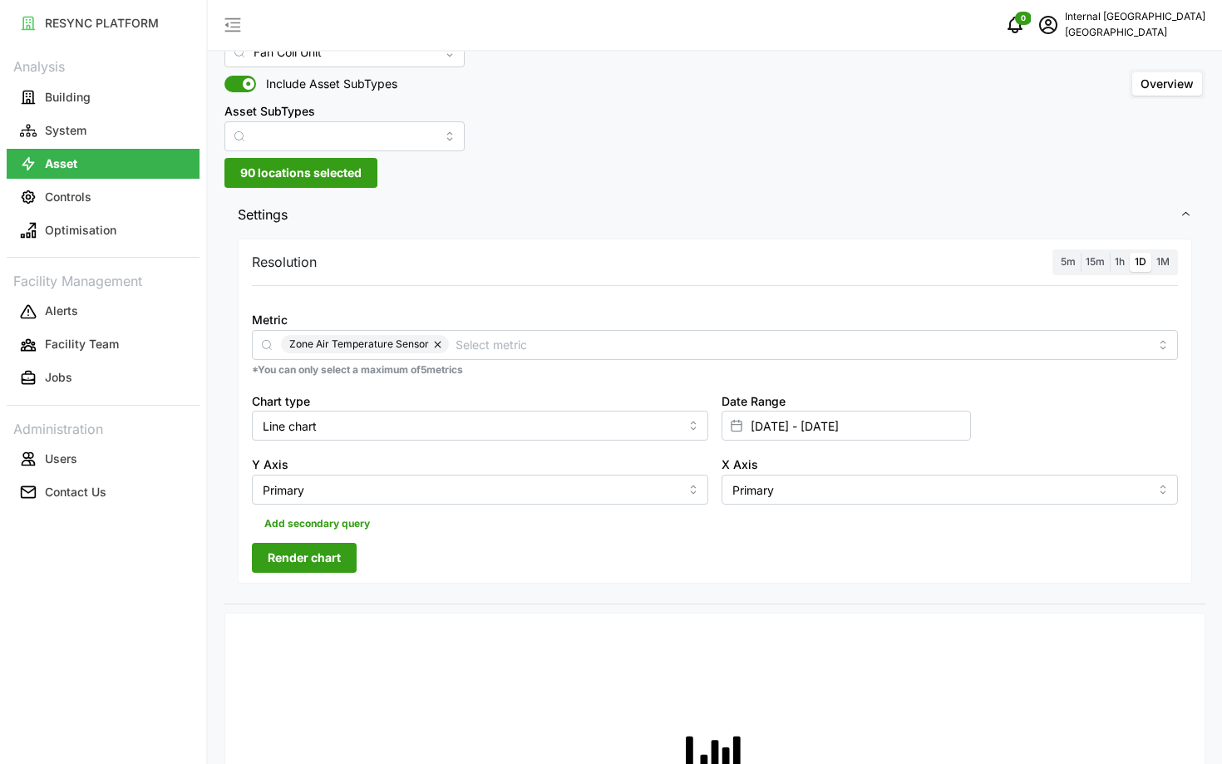
click at [1074, 262] on span "5m" at bounding box center [1068, 261] width 15 height 12
click at [1056, 253] on input "5m" at bounding box center [1056, 253] width 0 height 0
click at [1116, 268] on label "1h" at bounding box center [1120, 262] width 20 height 19
click at [1110, 253] on input "1h" at bounding box center [1110, 253] width 0 height 0
click at [279, 564] on span "Render chart" at bounding box center [304, 558] width 73 height 28
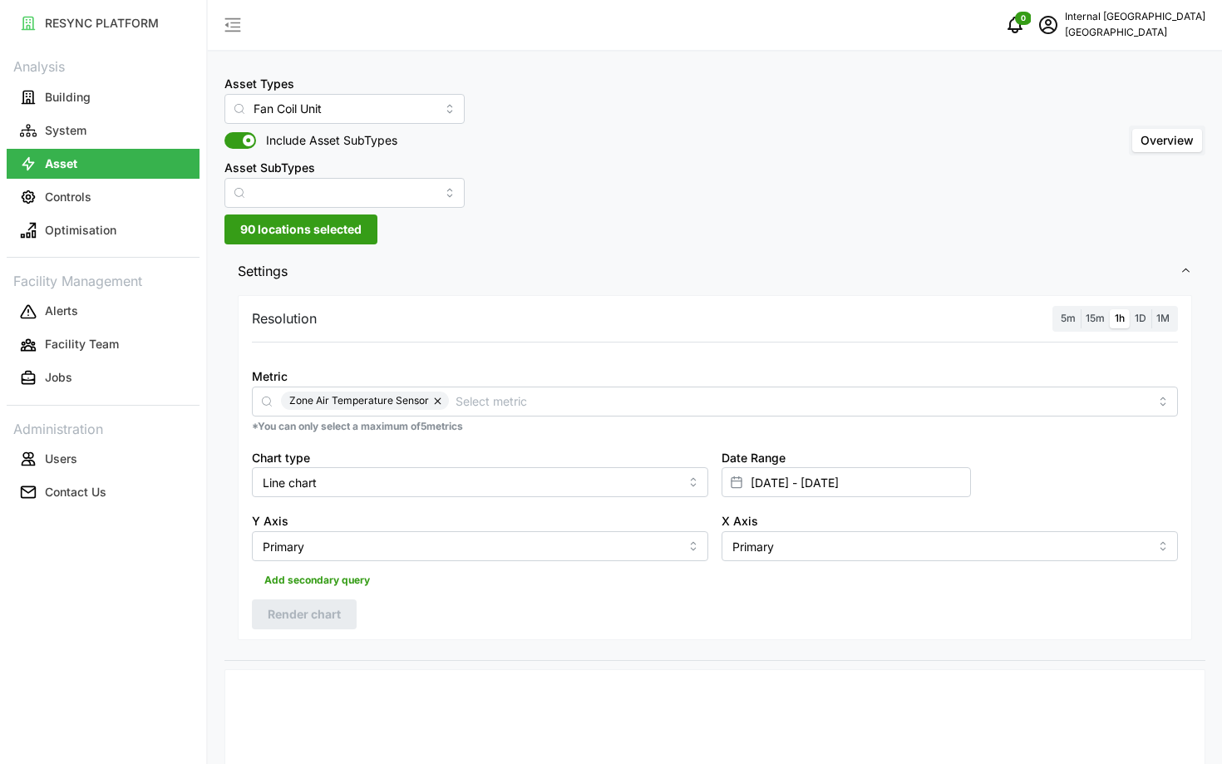
click at [1073, 318] on span "5m" at bounding box center [1068, 318] width 15 height 12
click at [1056, 309] on input "5m" at bounding box center [1056, 309] width 0 height 0
click at [268, 609] on span "Render chart" at bounding box center [304, 614] width 73 height 28
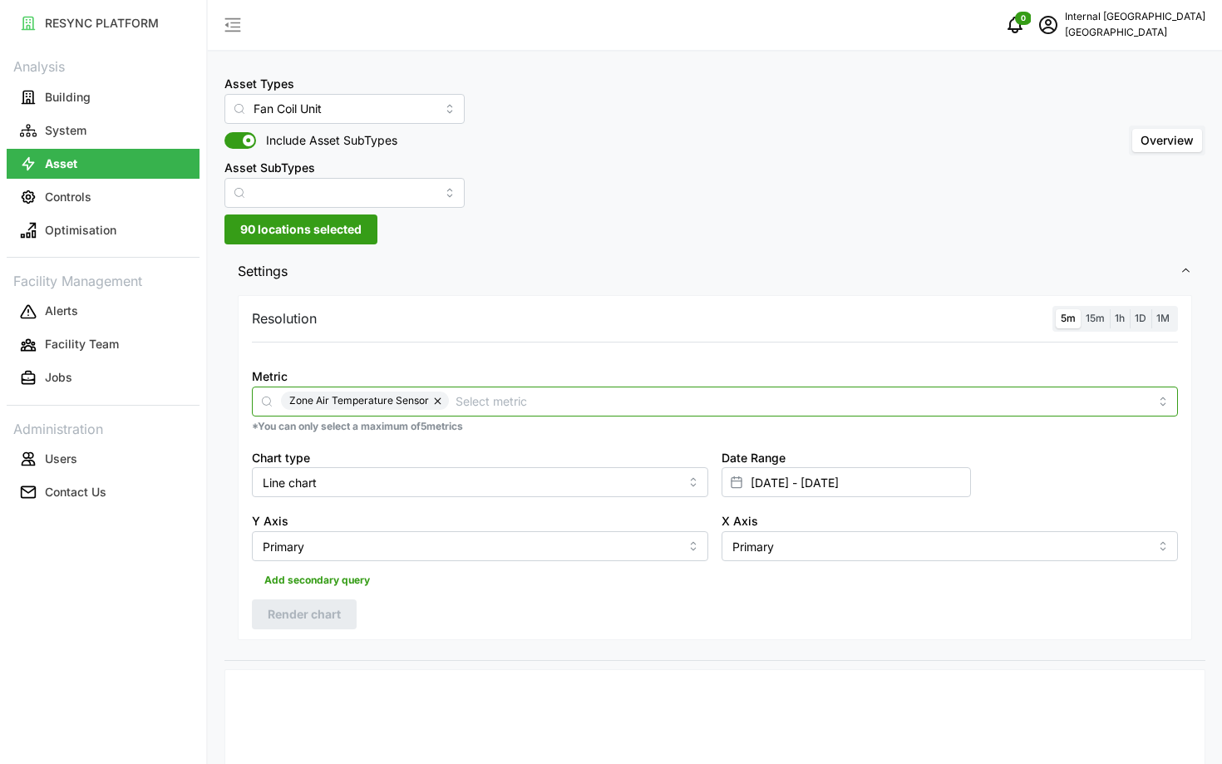
click at [865, 407] on input "Metric" at bounding box center [802, 401] width 693 height 18
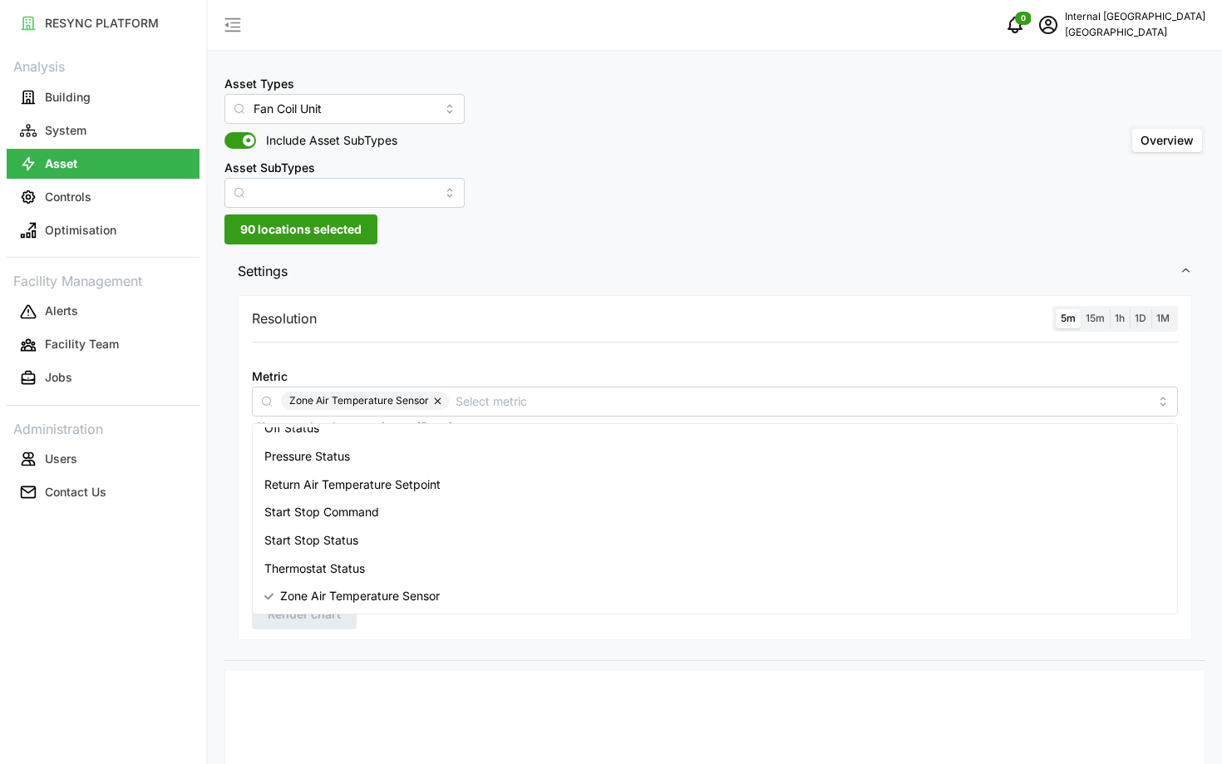
click at [544, 357] on div at bounding box center [714, 352] width 939 height 13
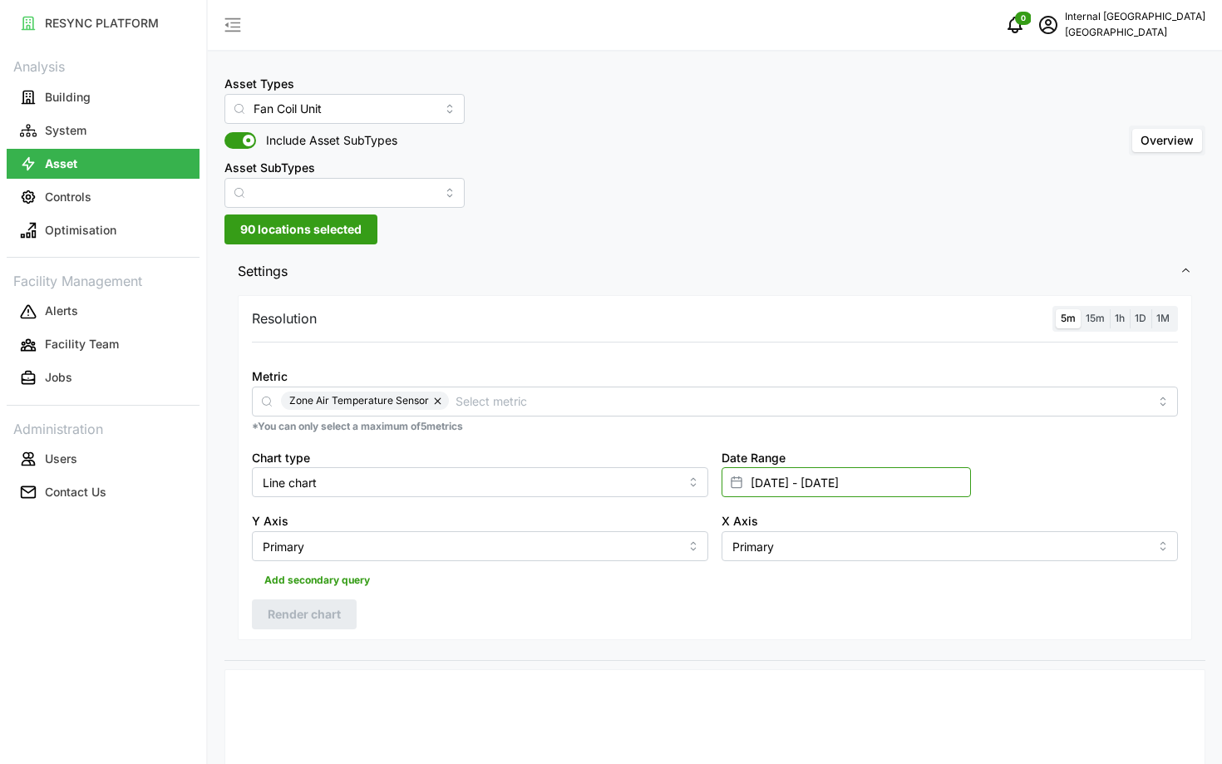
click at [769, 483] on input "[DATE] - [DATE]" at bounding box center [846, 482] width 249 height 30
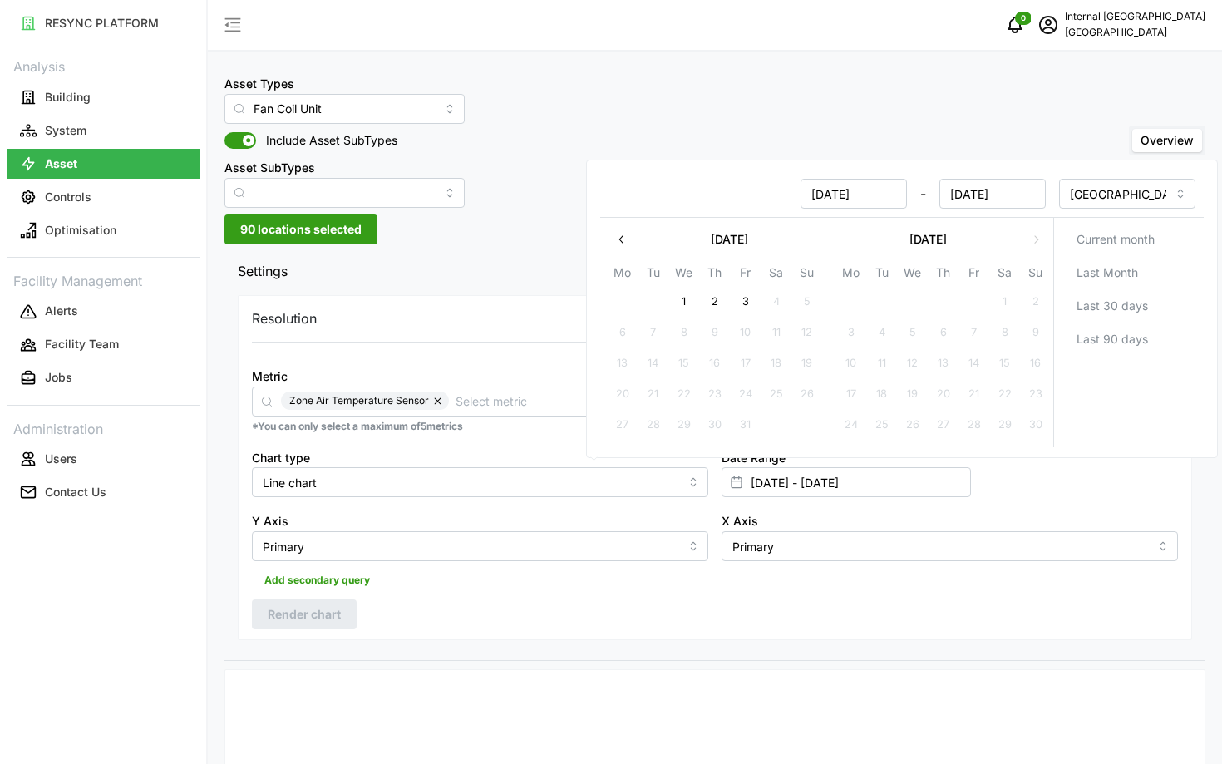
click at [616, 238] on icon "button" at bounding box center [621, 239] width 13 height 13
click at [616, 263] on th "Mo" at bounding box center [622, 275] width 31 height 24
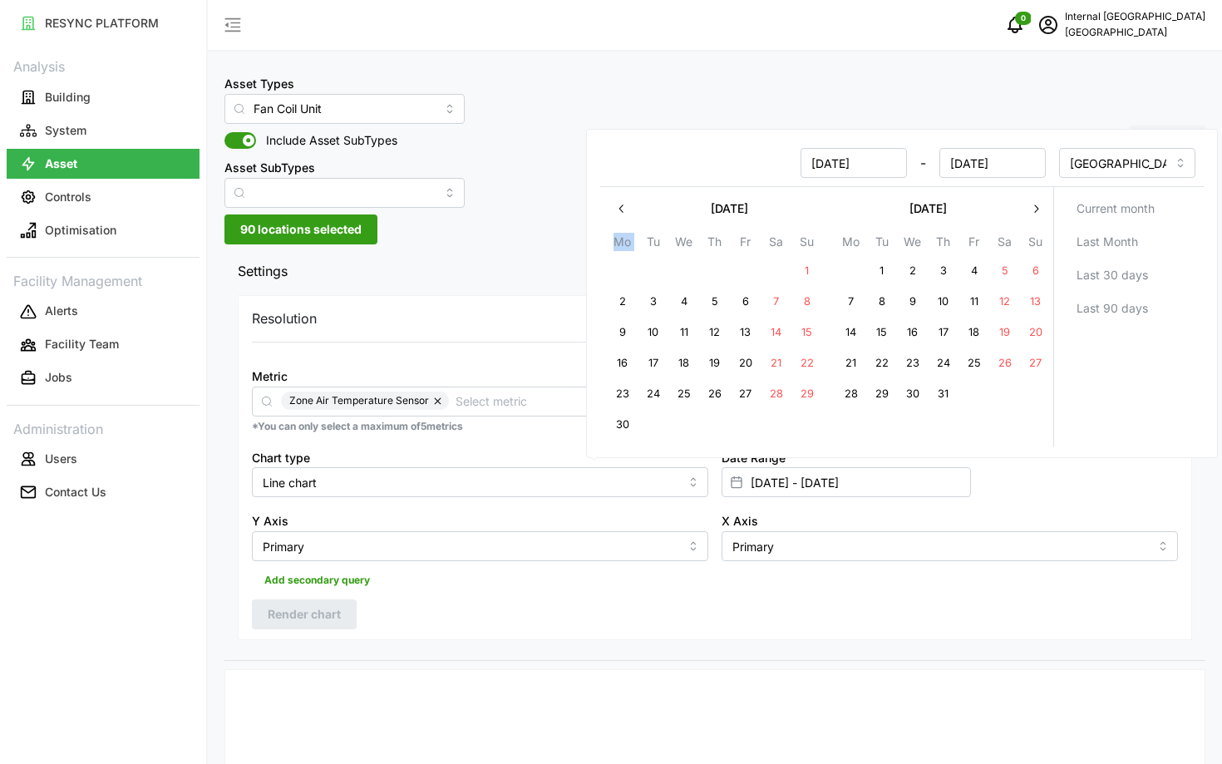
click at [616, 238] on th "Mo" at bounding box center [622, 244] width 31 height 24
click at [618, 207] on icon "button" at bounding box center [621, 208] width 13 height 13
click at [618, 178] on div "[DATE] - [DATE]" at bounding box center [826, 163] width 437 height 30
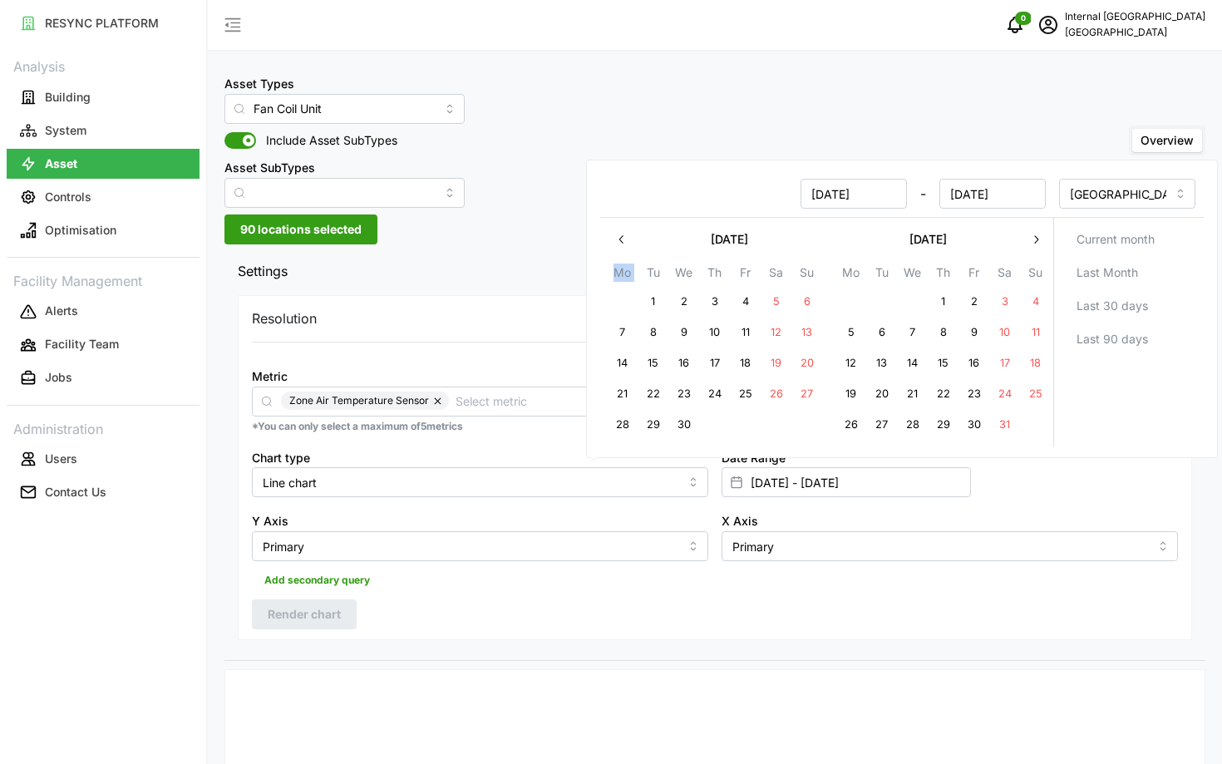
click at [614, 238] on button "button" at bounding box center [622, 239] width 30 height 30
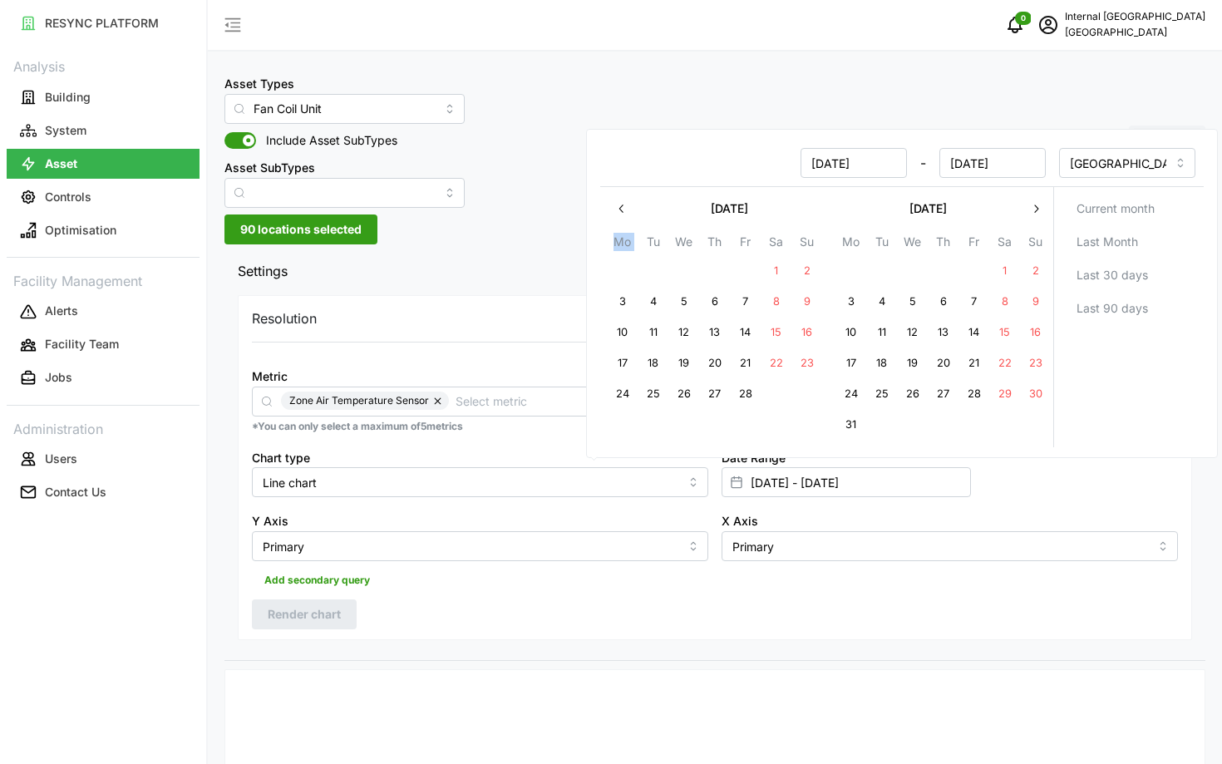
click at [766, 268] on button "1" at bounding box center [776, 271] width 30 height 30
type input "01 Feb 2025 - 03 Oct 2025"
type input "01 Feb 2025"
click at [628, 295] on button "3" at bounding box center [623, 302] width 30 height 30
type input "01 Feb 2025 - 03 Feb 2025"
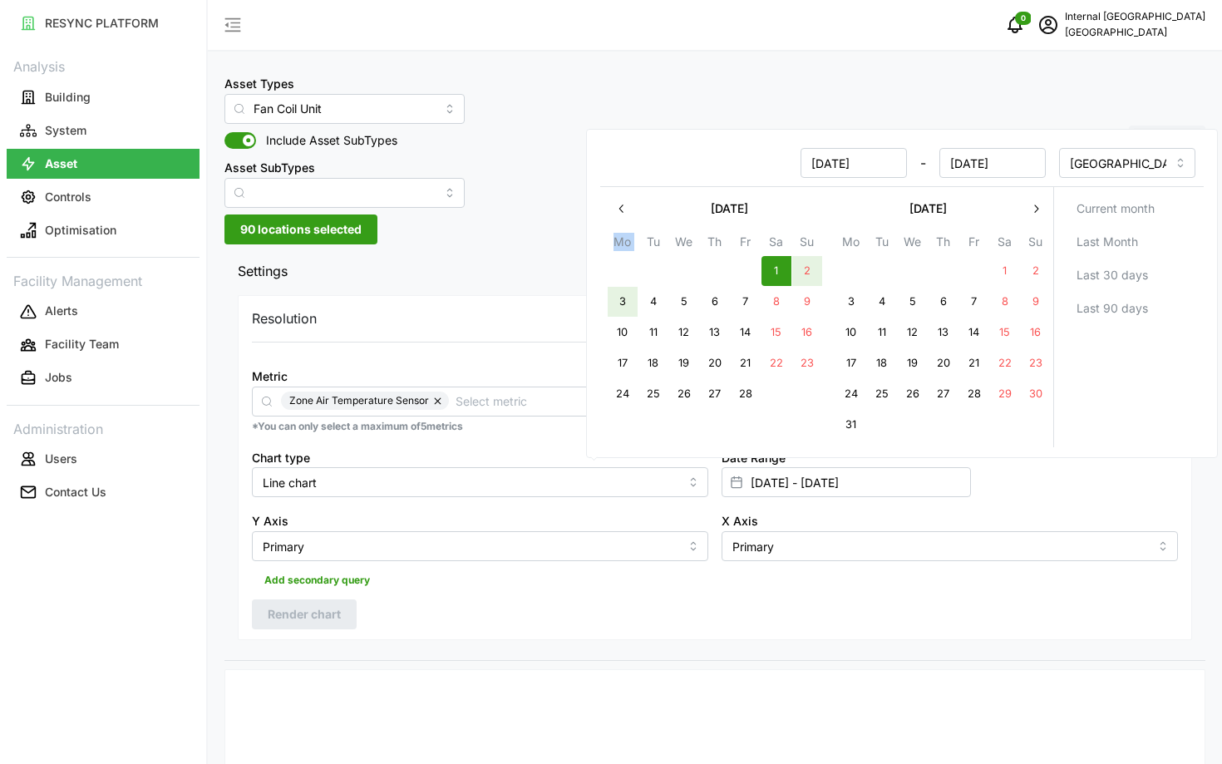
type input "03 Feb 2025"
click at [486, 303] on div "Resolution 5m 15m 1h 1D 1M Metric Zone Air Temperature Sensor *You can only sel…" at bounding box center [715, 467] width 954 height 345
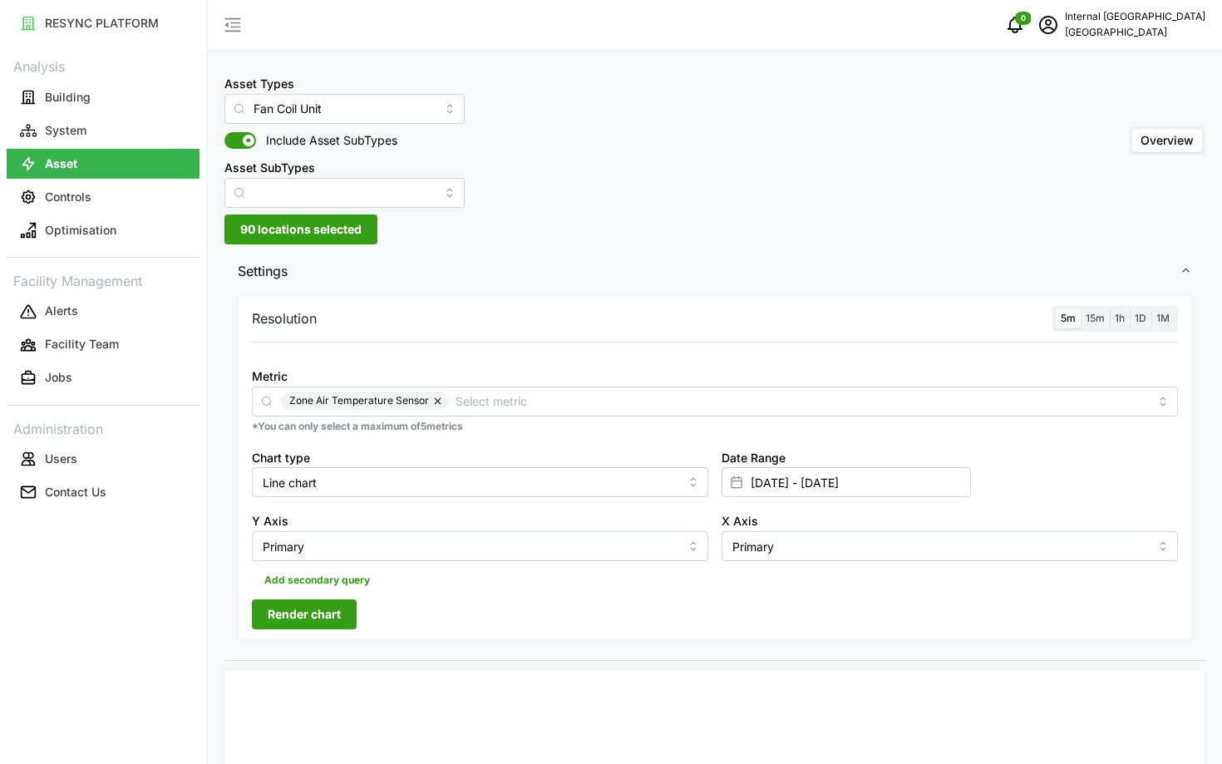
click at [320, 612] on span "Render chart" at bounding box center [304, 614] width 73 height 28
click at [1111, 313] on label "1h" at bounding box center [1120, 318] width 20 height 19
click at [1110, 309] on input "1h" at bounding box center [1110, 309] width 0 height 0
click at [891, 493] on input "01 Feb 2025 - 03 Feb 2025" at bounding box center [846, 482] width 249 height 30
click at [623, 244] on icon "button" at bounding box center [621, 239] width 13 height 13
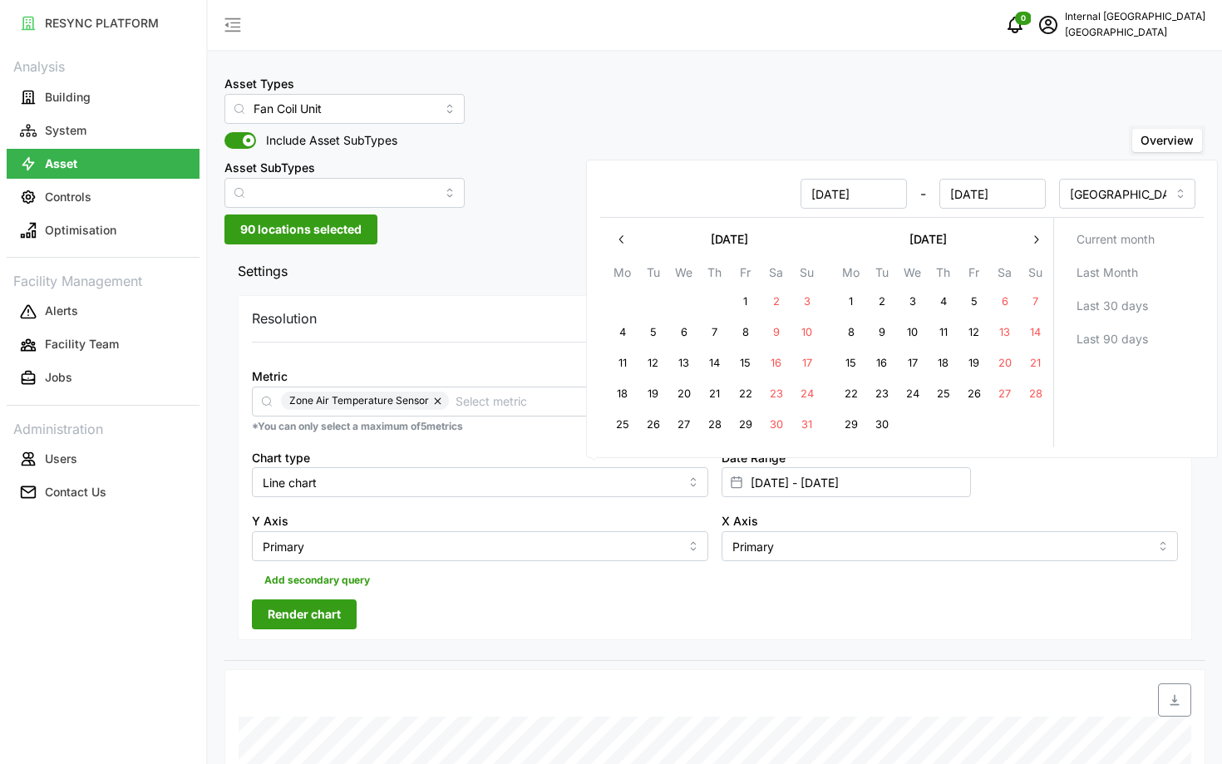
click at [623, 244] on icon "button" at bounding box center [621, 239] width 13 height 13
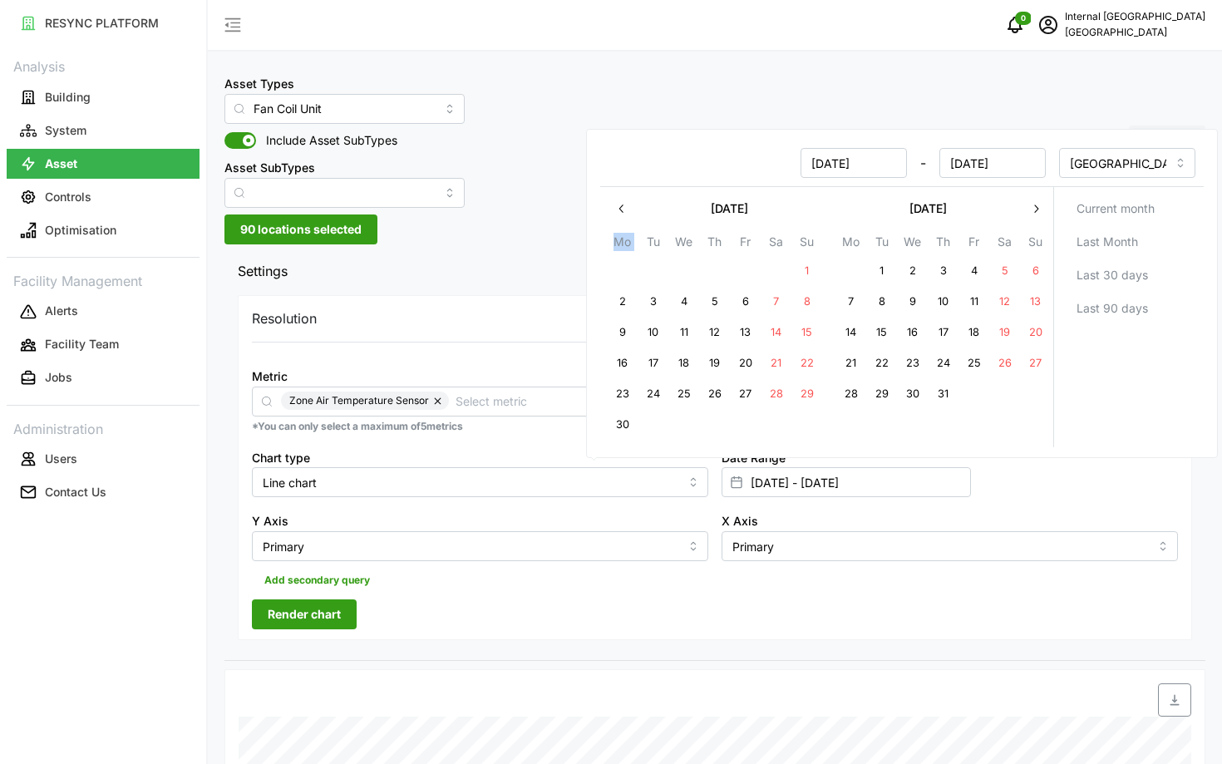
click at [623, 244] on th "Mo" at bounding box center [622, 244] width 31 height 24
click at [620, 216] on button "button" at bounding box center [622, 209] width 30 height 30
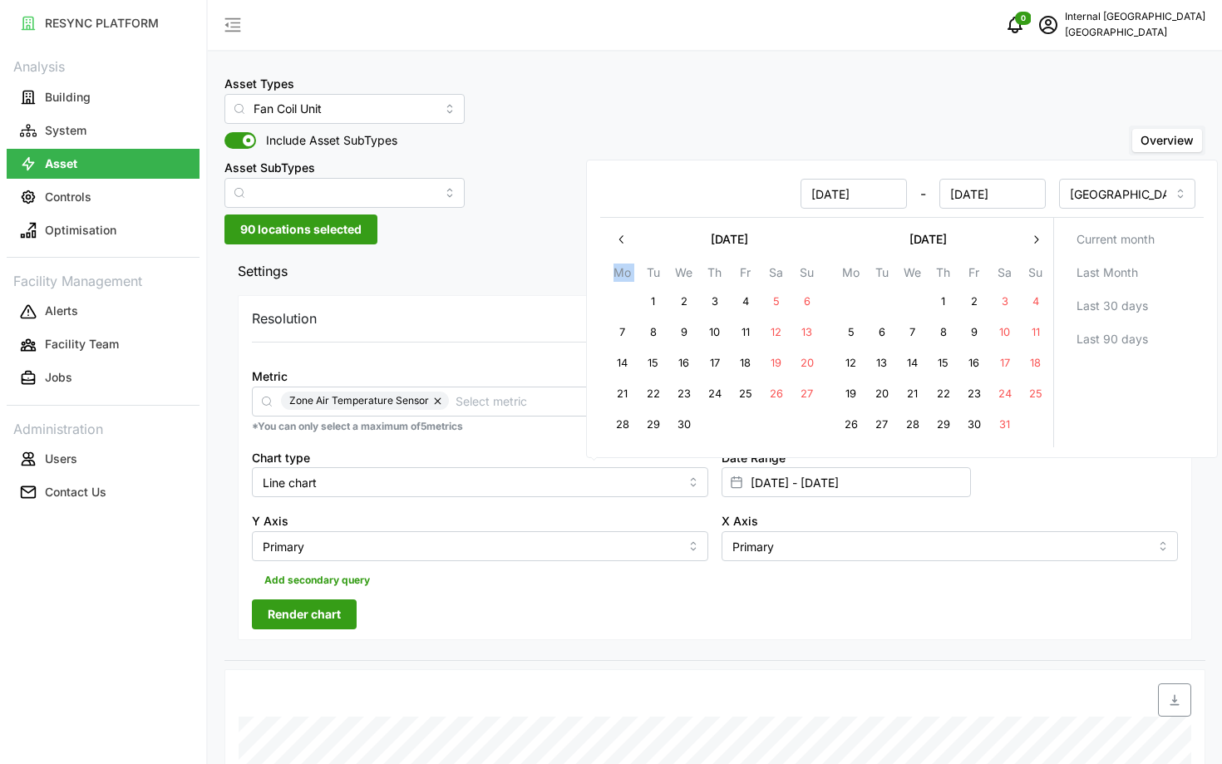
click at [620, 217] on div at bounding box center [901, 217] width 603 height 1
click at [619, 245] on icon "button" at bounding box center [621, 239] width 13 height 13
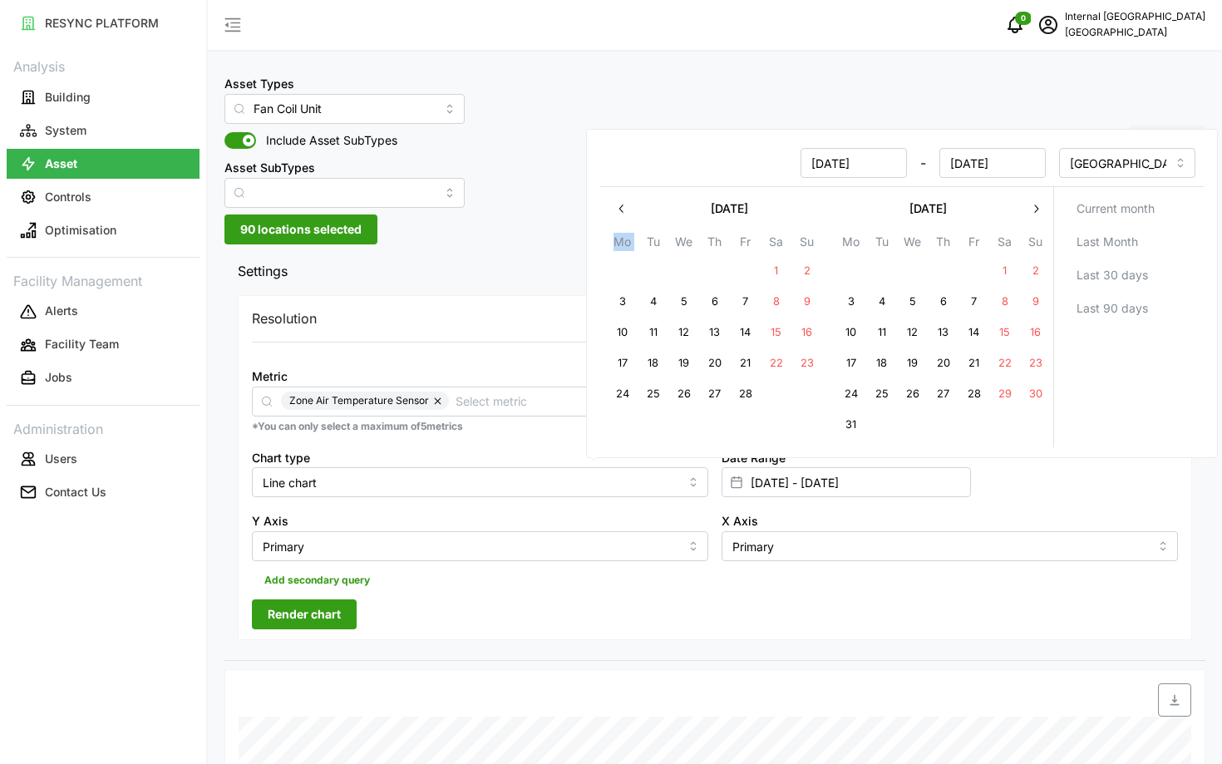
click at [617, 216] on button "button" at bounding box center [622, 209] width 30 height 30
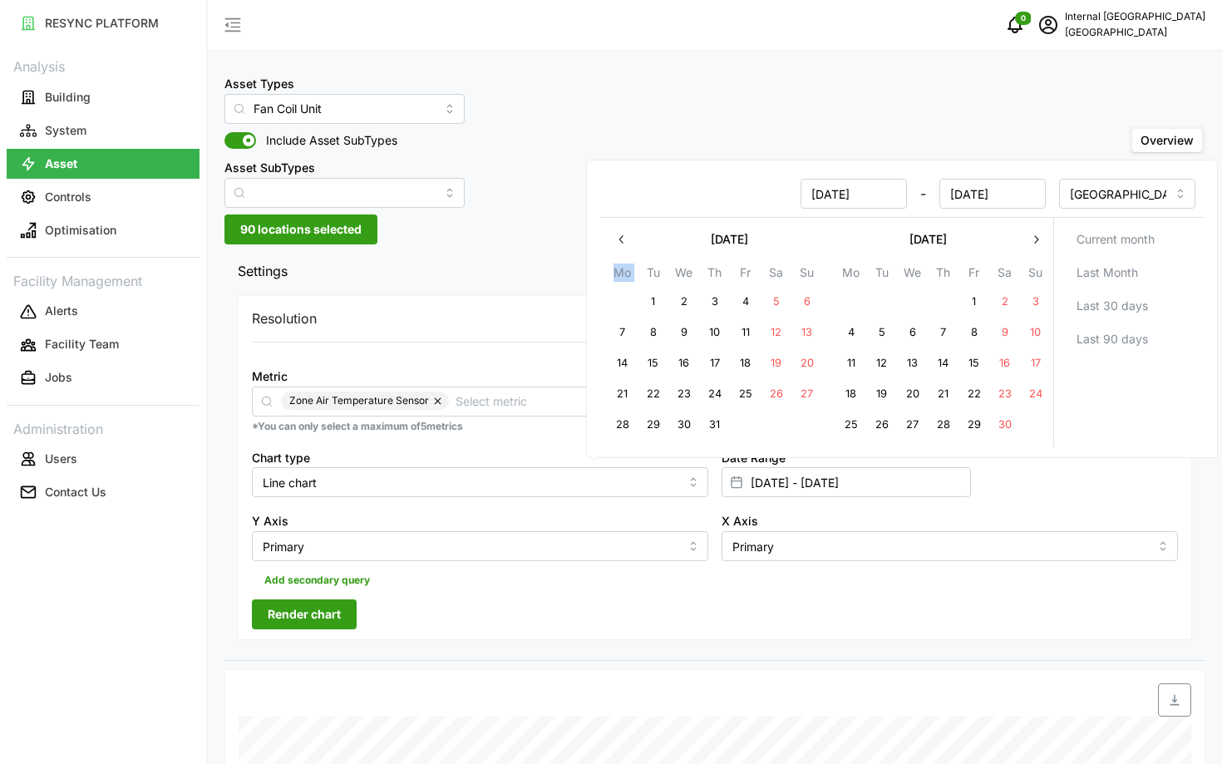
click at [652, 300] on button "1" at bounding box center [653, 302] width 30 height 30
type input "01 Oct 2024 - 03 Feb 2025"
type input "01 Oct 2024"
click at [704, 300] on button "3" at bounding box center [715, 302] width 30 height 30
type input "01 Oct 2024 - 03 Oct 2024"
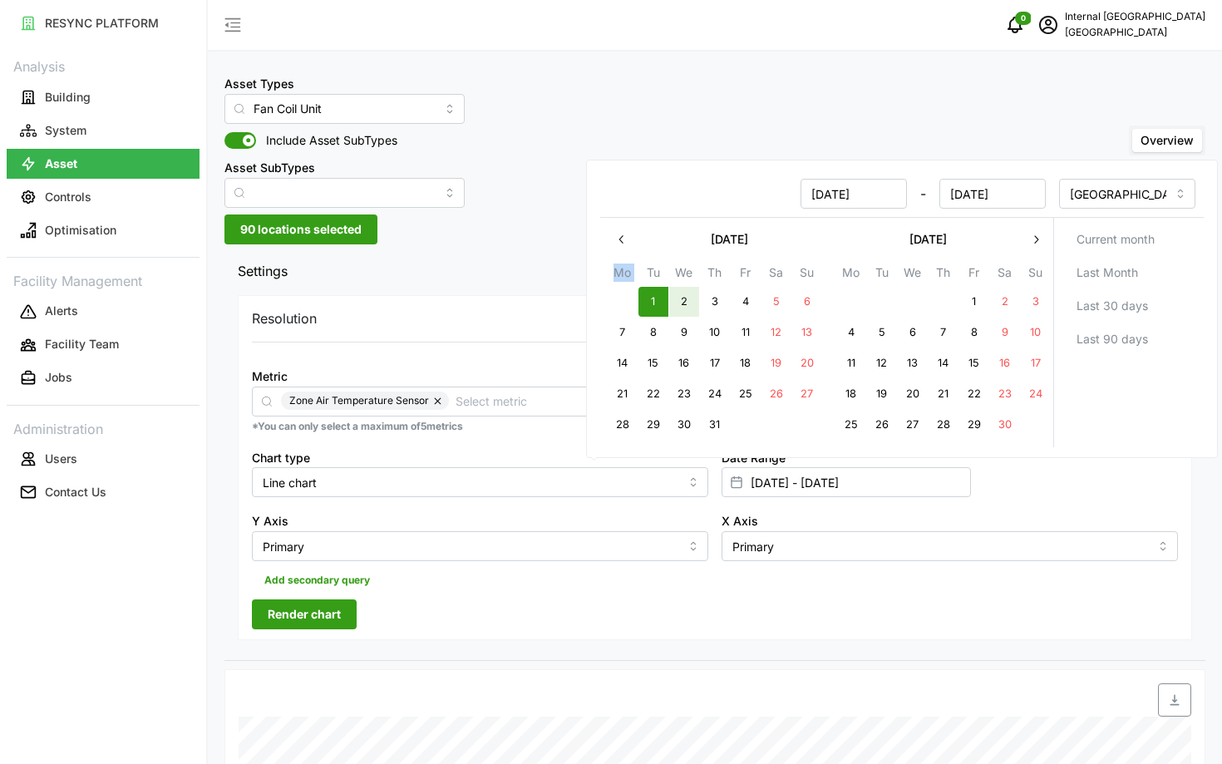
type input "03 Oct 2024"
click at [474, 590] on div "Add secondary query" at bounding box center [715, 577] width 926 height 32
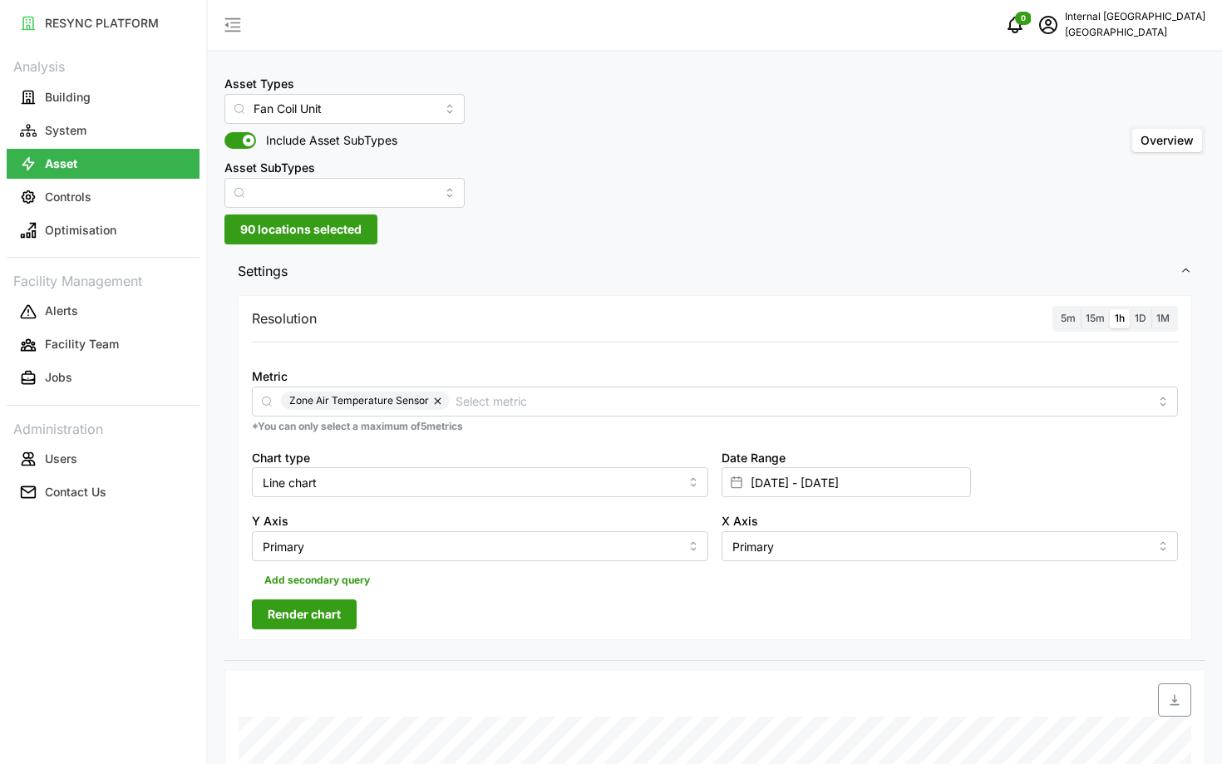
click at [328, 623] on span "Render chart" at bounding box center [304, 614] width 73 height 28
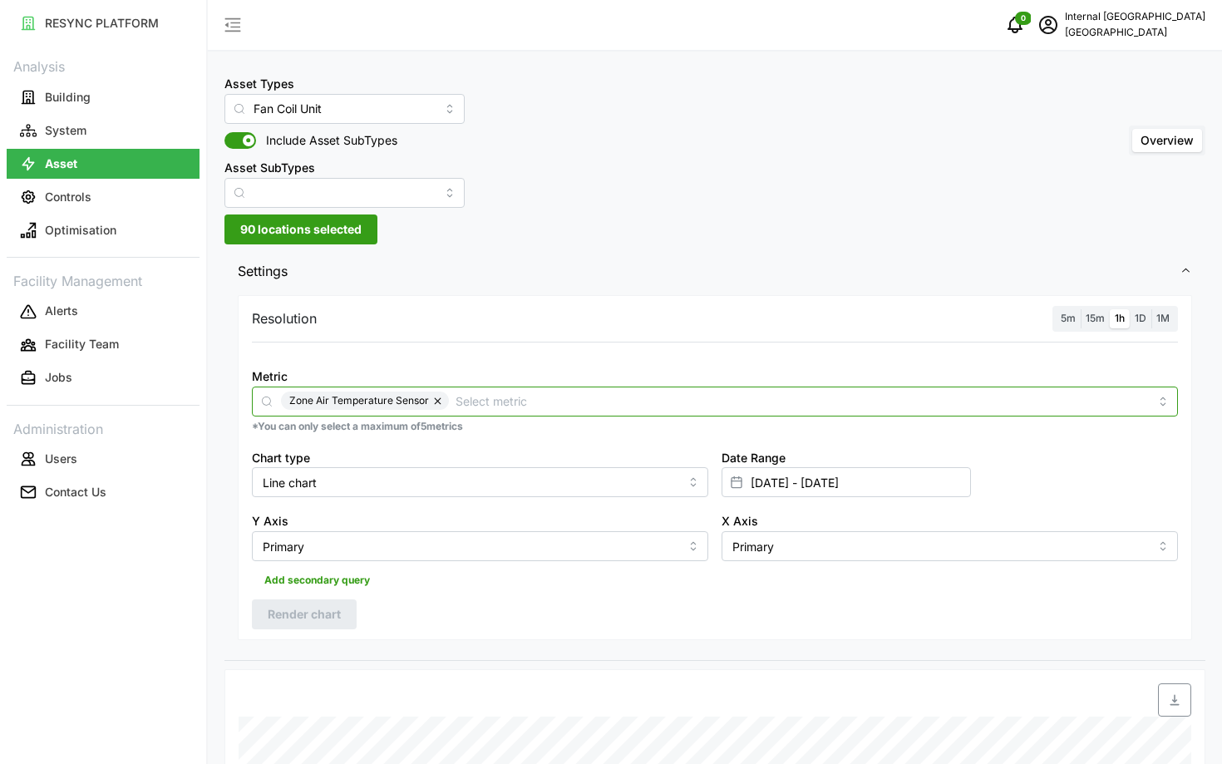
click at [712, 405] on input "Metric" at bounding box center [802, 401] width 693 height 18
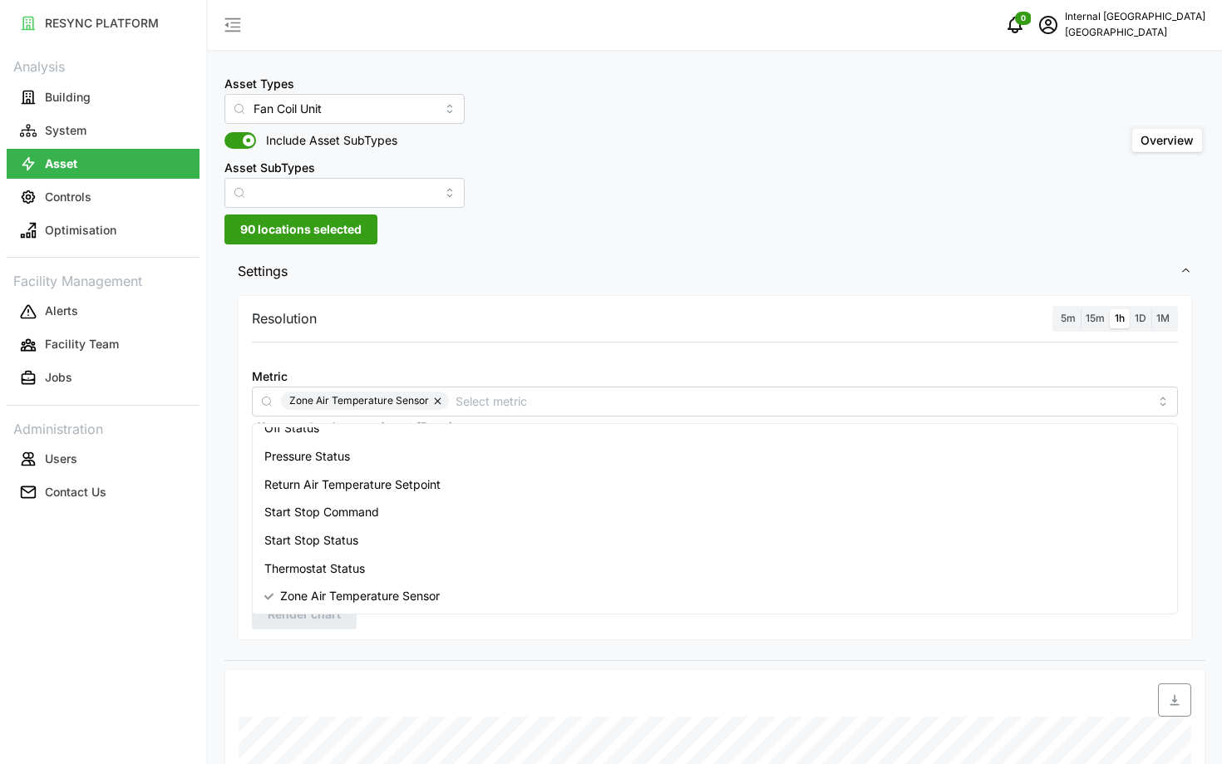
click at [647, 336] on div "Resolution 5m 15m 1h 1D 1M Metric Zone Air Temperature Sensor *You can only sel…" at bounding box center [715, 467] width 954 height 345
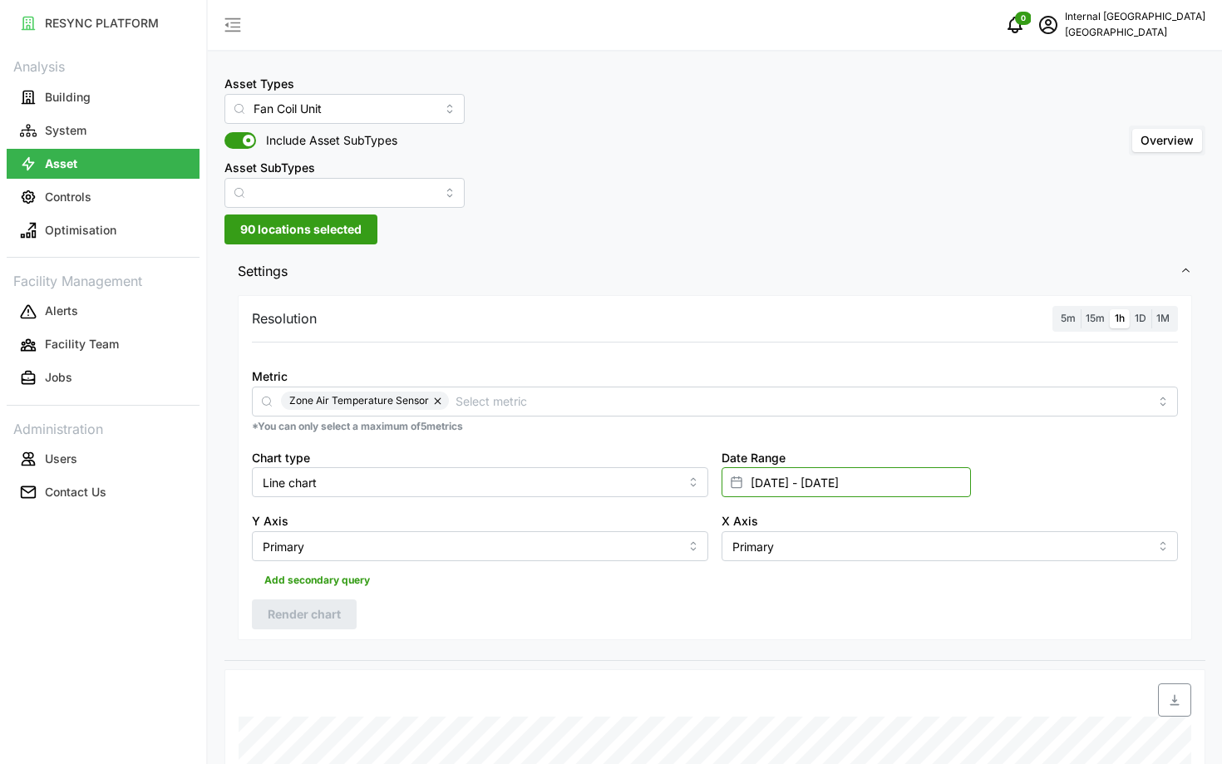
click at [786, 478] on input "01 Oct 2024 - 03 Oct 2024" at bounding box center [846, 482] width 249 height 30
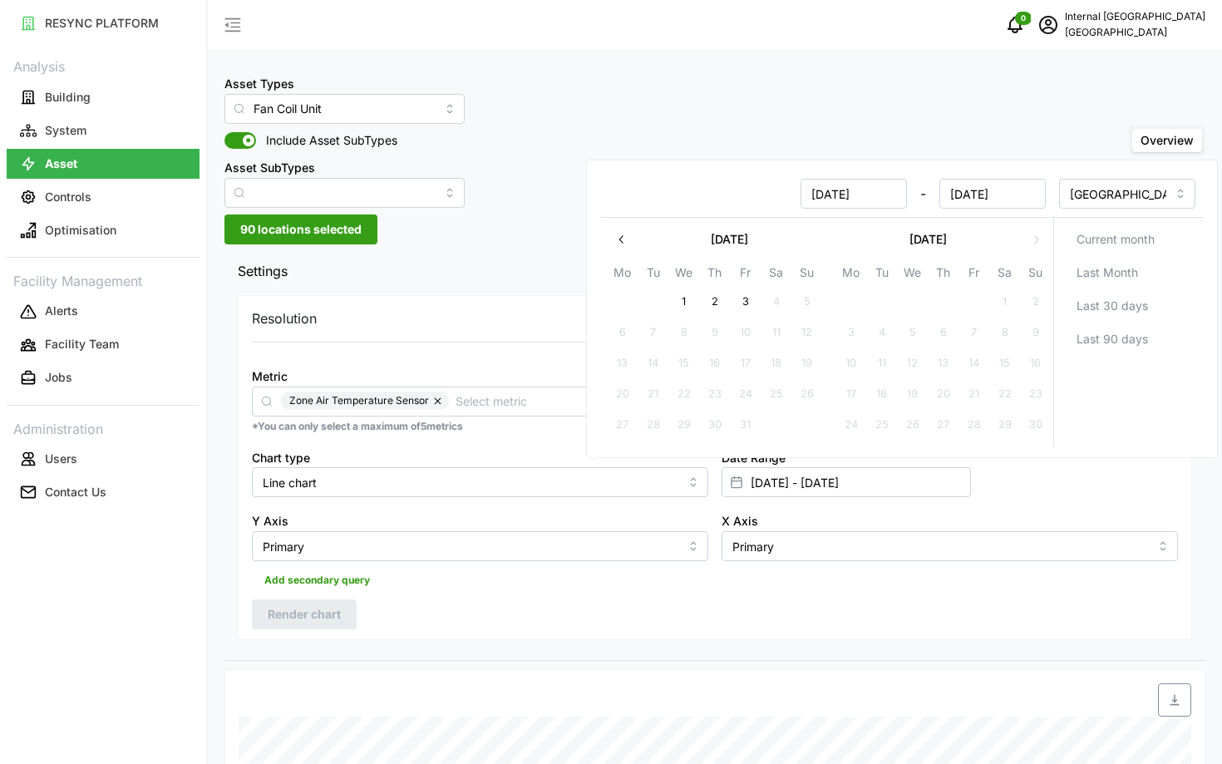
click at [616, 246] on button "button" at bounding box center [622, 239] width 30 height 30
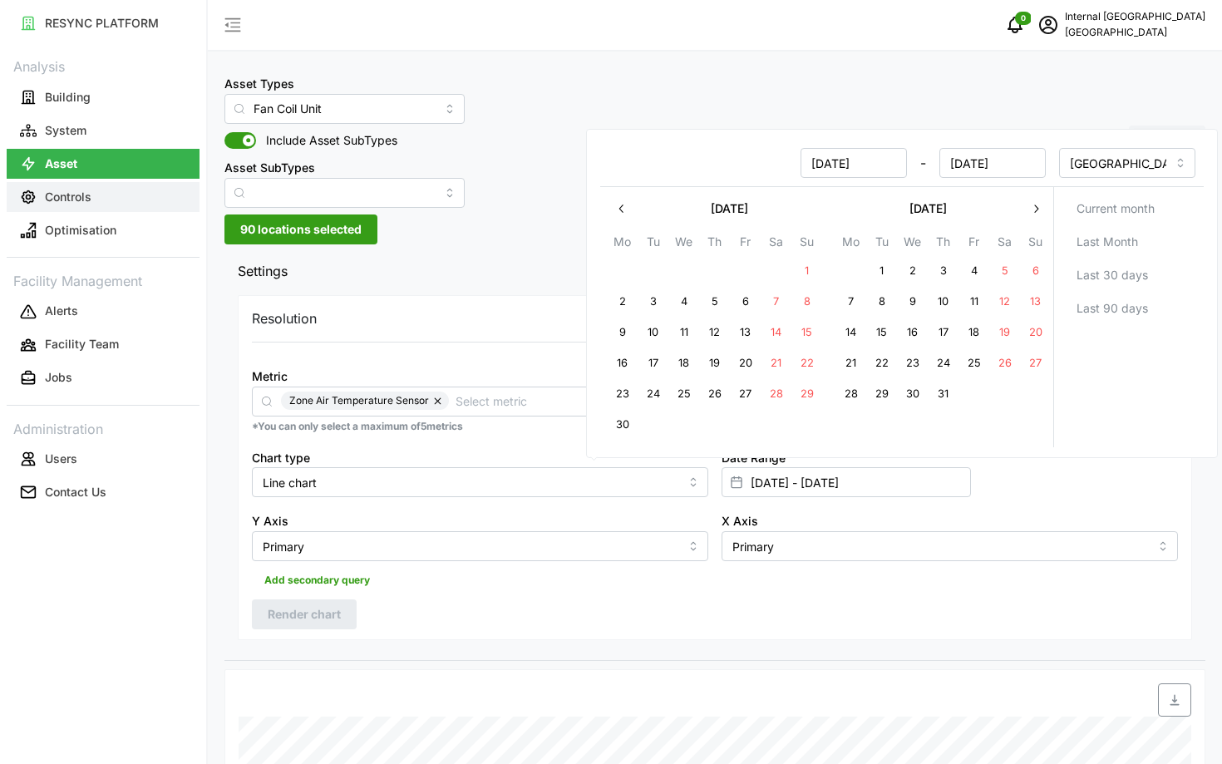
click at [128, 198] on button "Controls" at bounding box center [103, 197] width 193 height 30
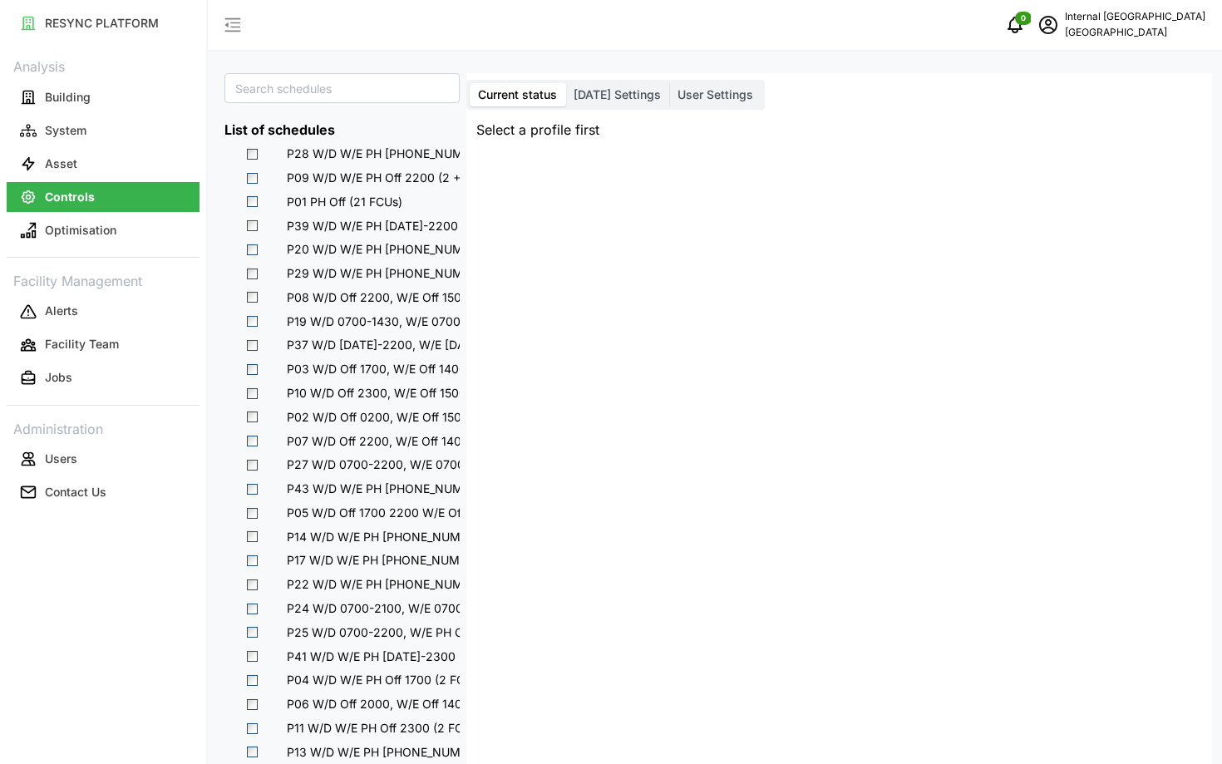
click at [593, 101] on label "[DATE] Settings" at bounding box center [617, 94] width 104 height 23
click at [565, 83] on input "[DATE] Settings" at bounding box center [565, 83] width 0 height 0
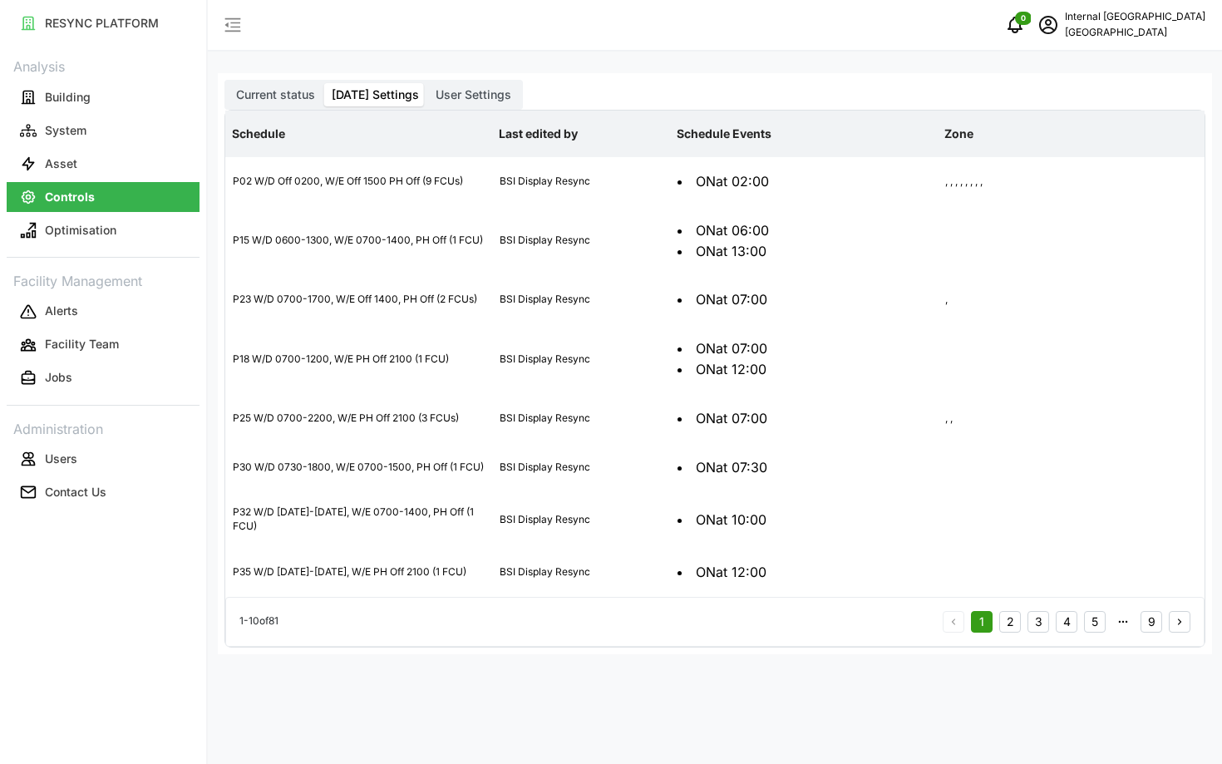
click at [1010, 611] on button "2" at bounding box center [1010, 622] width 22 height 22
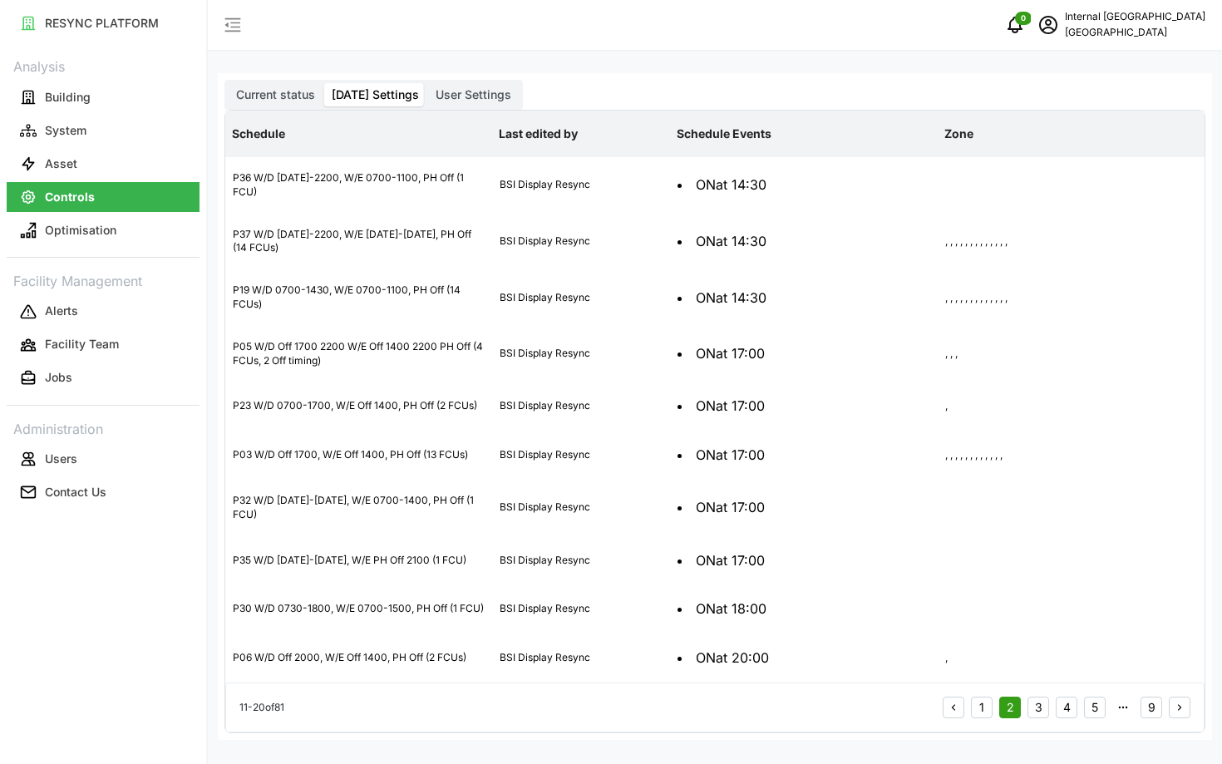
click at [1042, 697] on button "3" at bounding box center [1038, 708] width 22 height 22
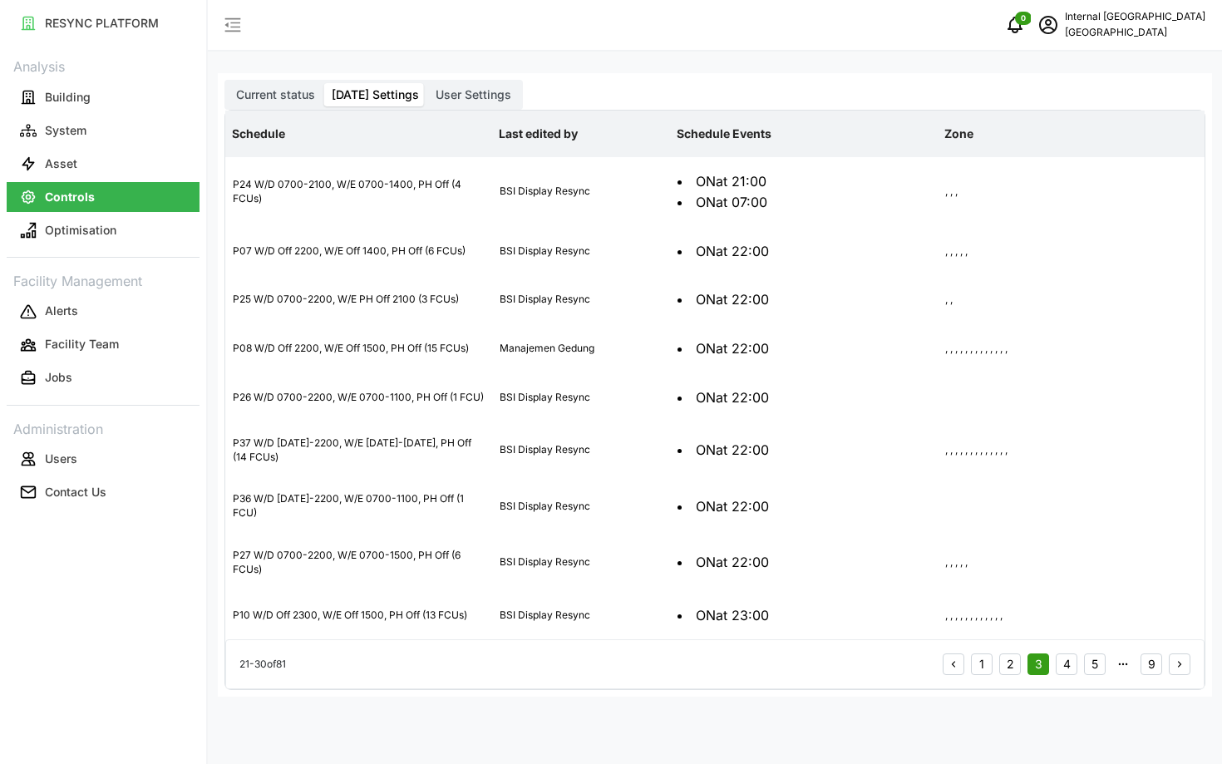
click at [988, 653] on button "1" at bounding box center [982, 664] width 22 height 22
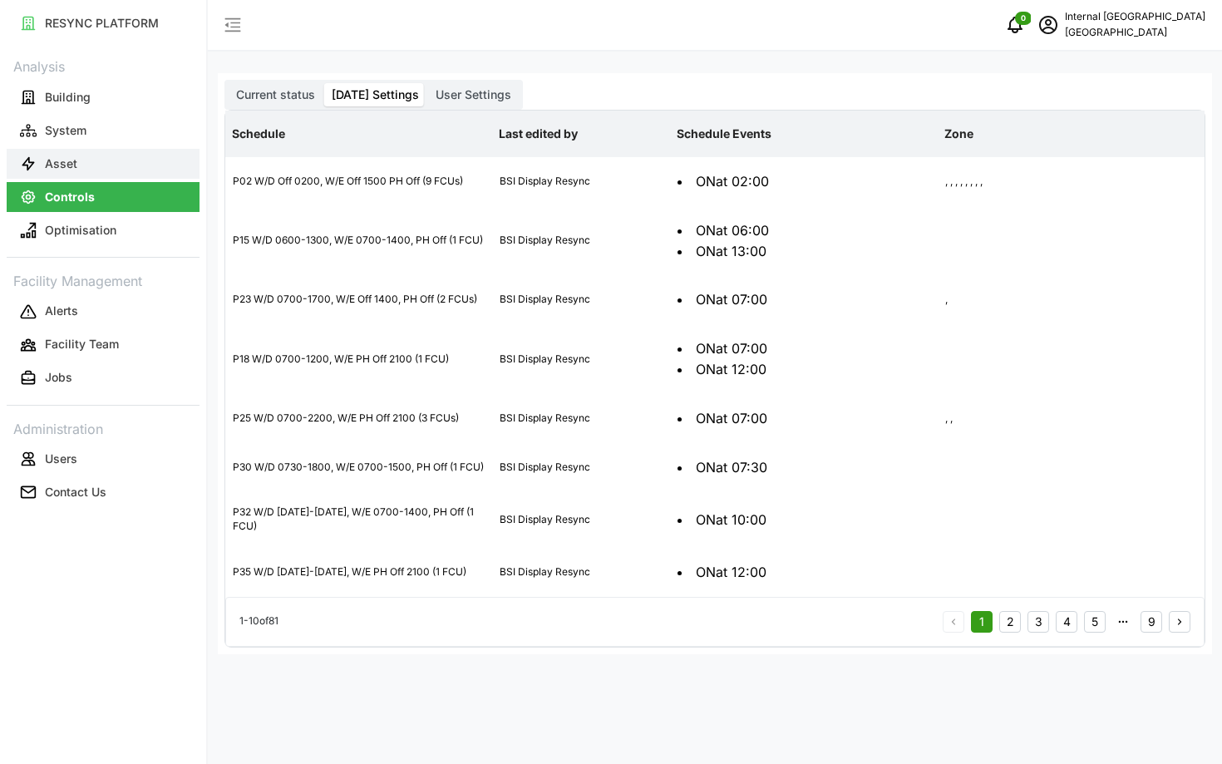
click at [99, 174] on button "Asset" at bounding box center [103, 164] width 193 height 30
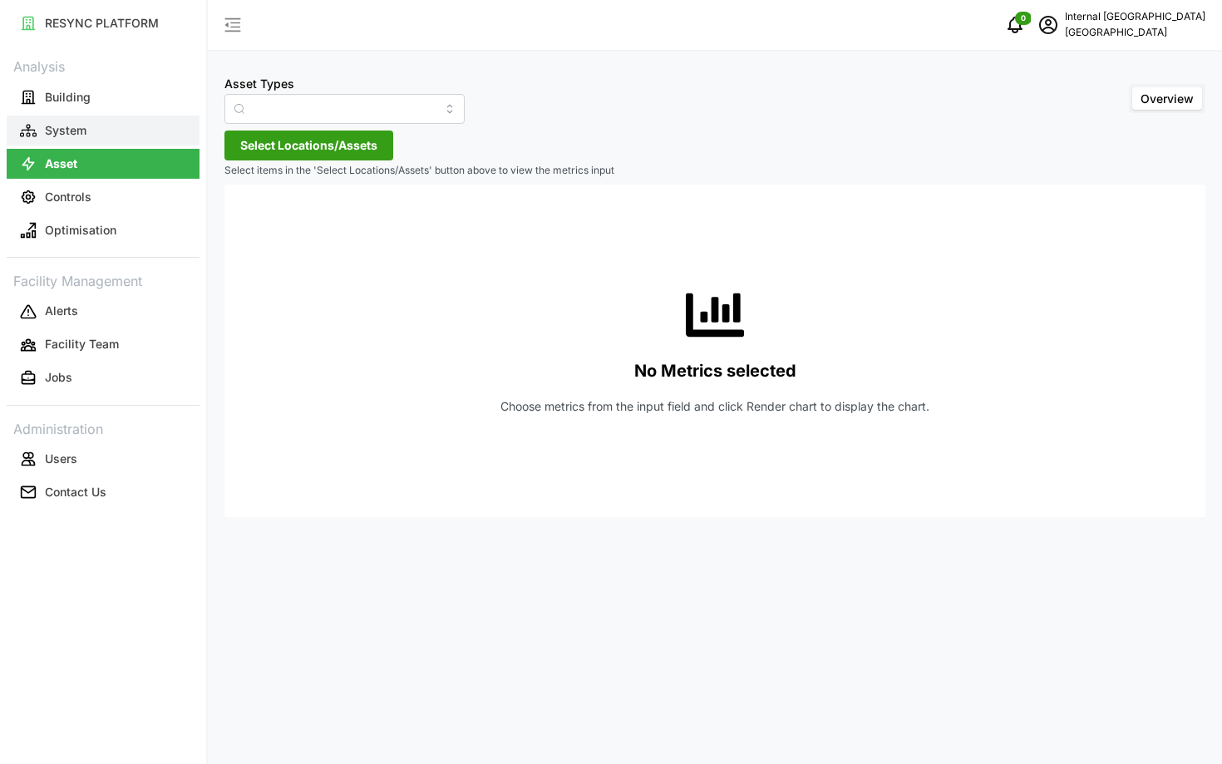
type input "BACnet Controller"
click at [71, 129] on p "System" at bounding box center [66, 130] width 42 height 17
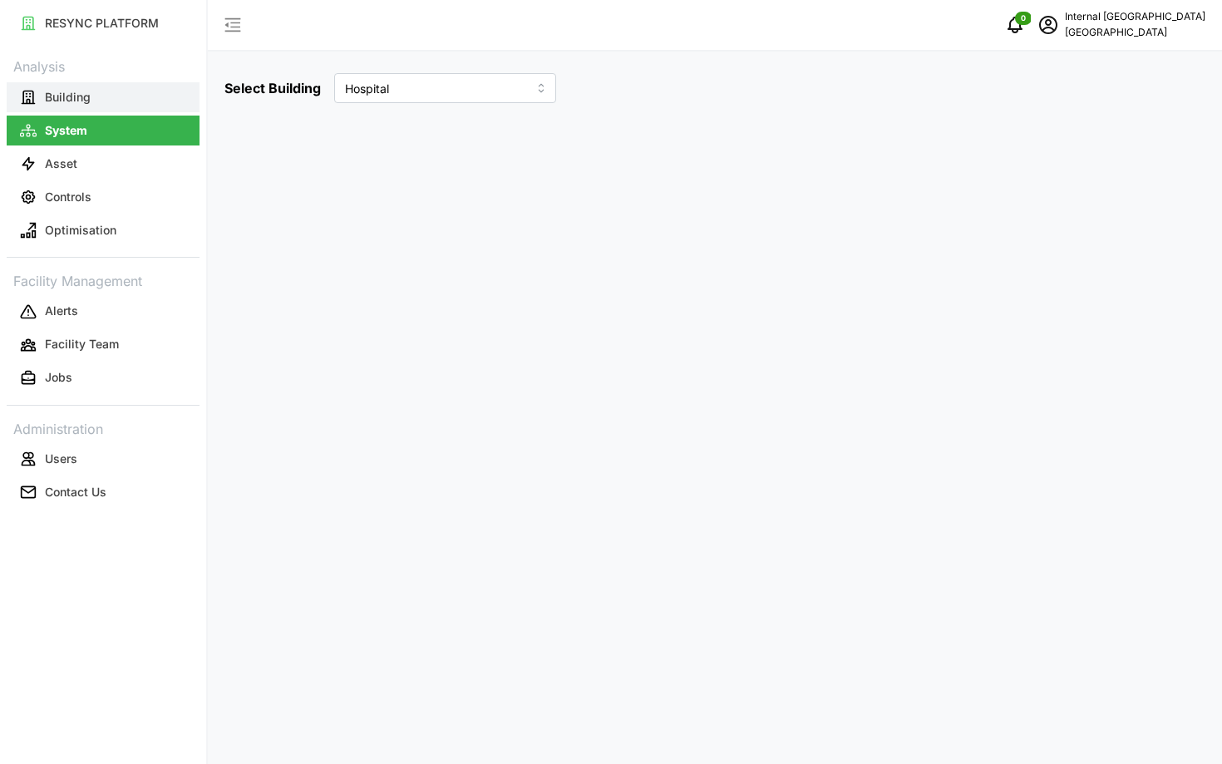
click at [61, 104] on p "Building" at bounding box center [68, 97] width 46 height 17
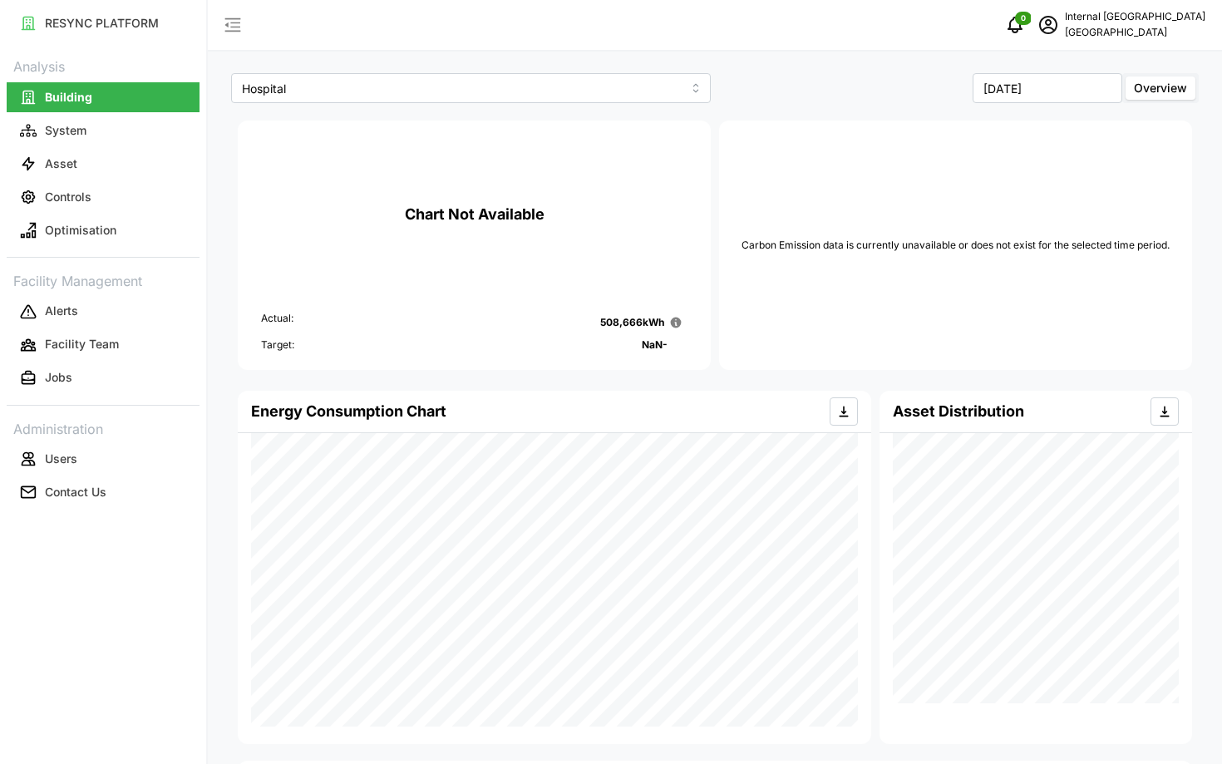
click at [66, 179] on link "Asset" at bounding box center [103, 163] width 193 height 33
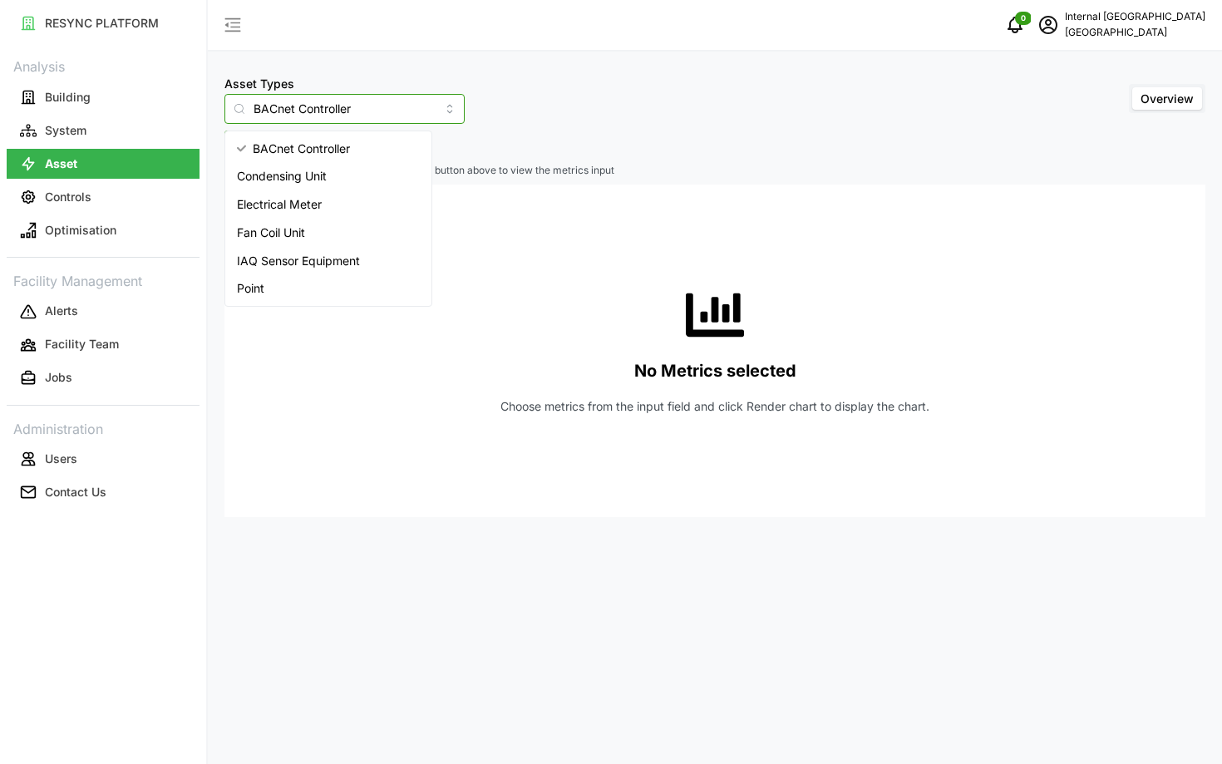
click at [254, 96] on input "BACnet Controller" at bounding box center [344, 109] width 240 height 30
click at [315, 287] on div "Point" at bounding box center [328, 288] width 199 height 28
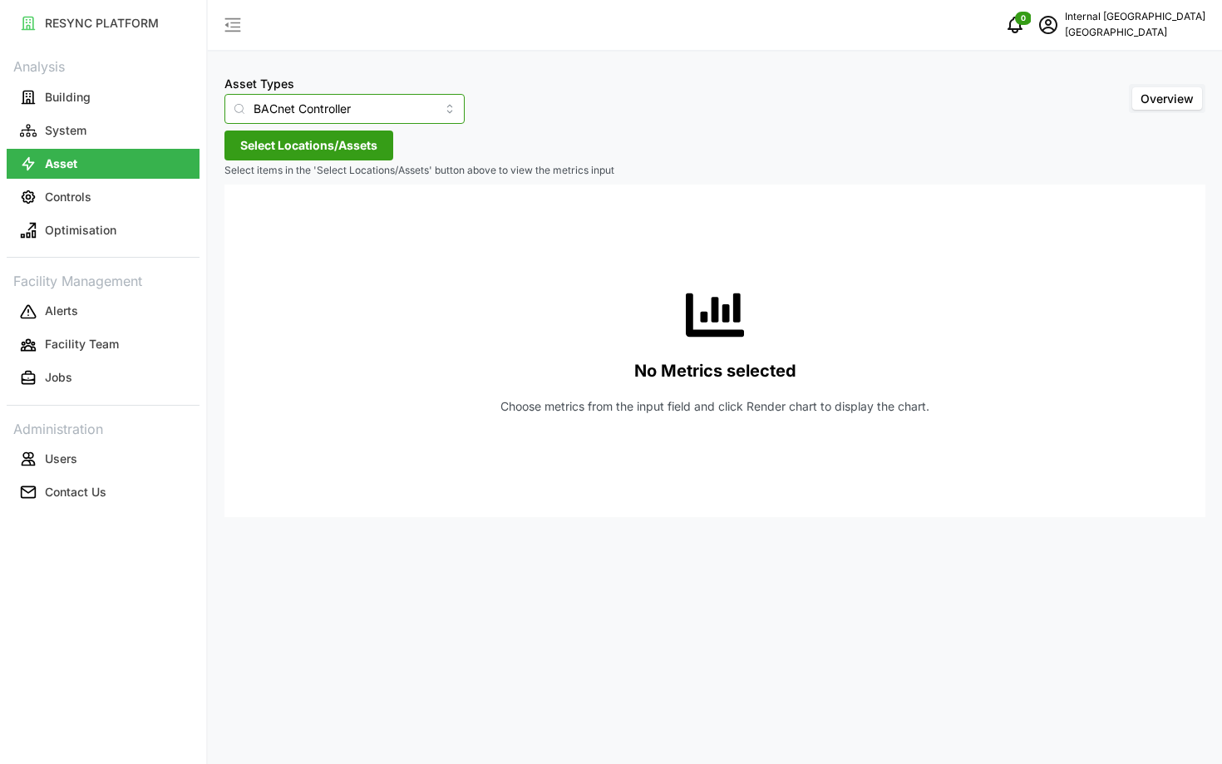
type input "Point"
click at [273, 151] on button "Select Locations/Assets" at bounding box center [308, 146] width 169 height 30
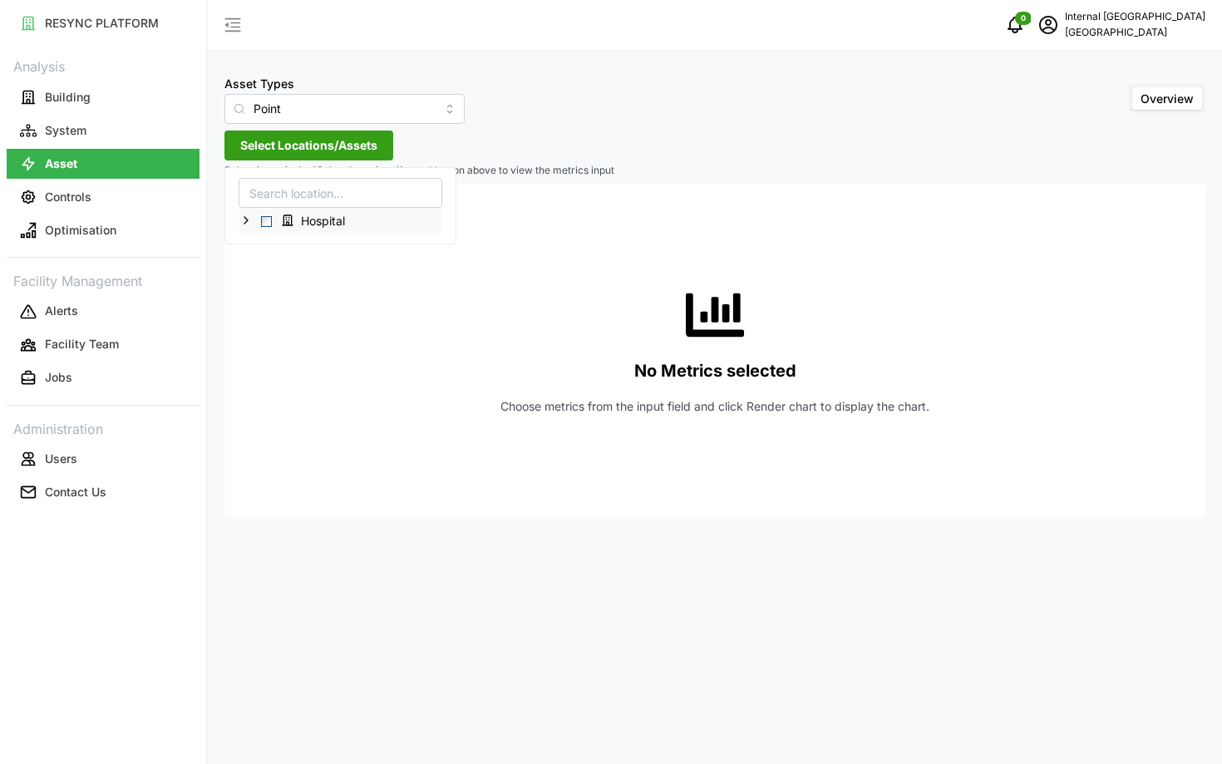
click at [250, 223] on icon at bounding box center [245, 220] width 13 height 13
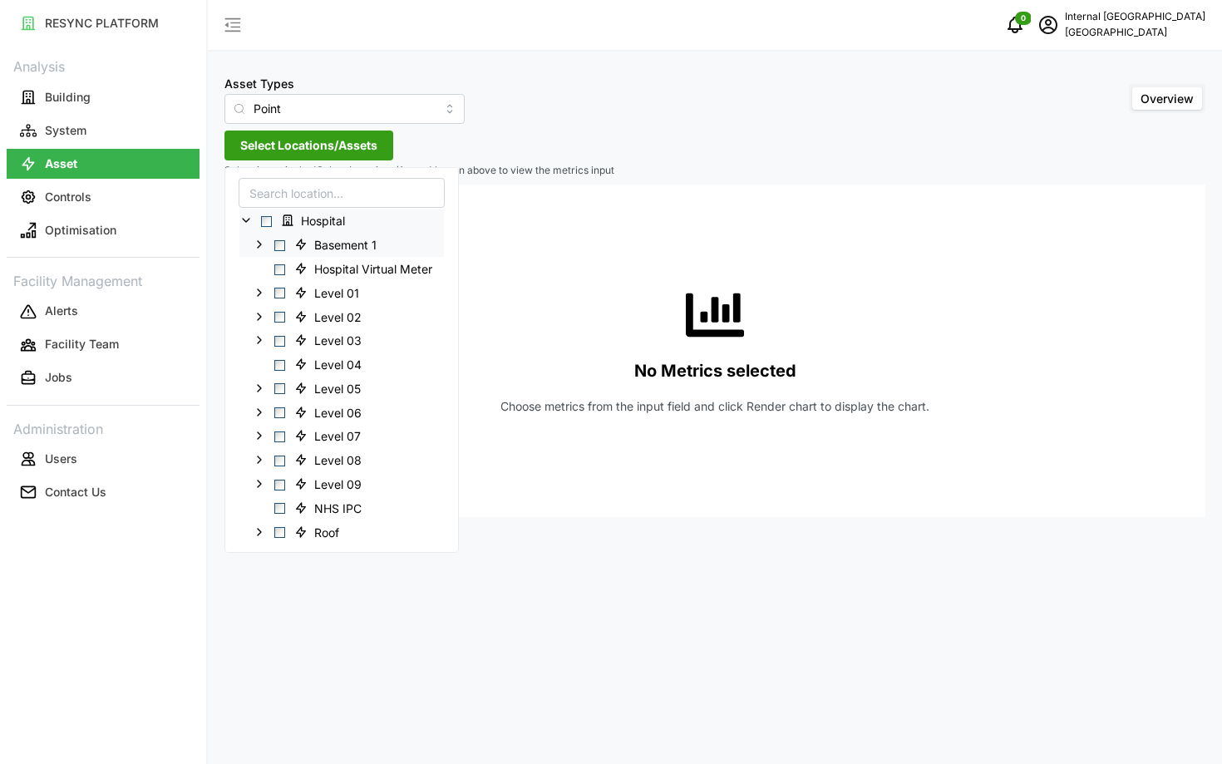
click at [277, 250] on div "Basement 1" at bounding box center [341, 245] width 204 height 24
click at [277, 245] on span "Select Basement 1" at bounding box center [279, 245] width 11 height 11
click at [278, 244] on span "Select Basement 1" at bounding box center [279, 245] width 11 height 11
click at [265, 224] on span "Select Hospital" at bounding box center [266, 221] width 11 height 11
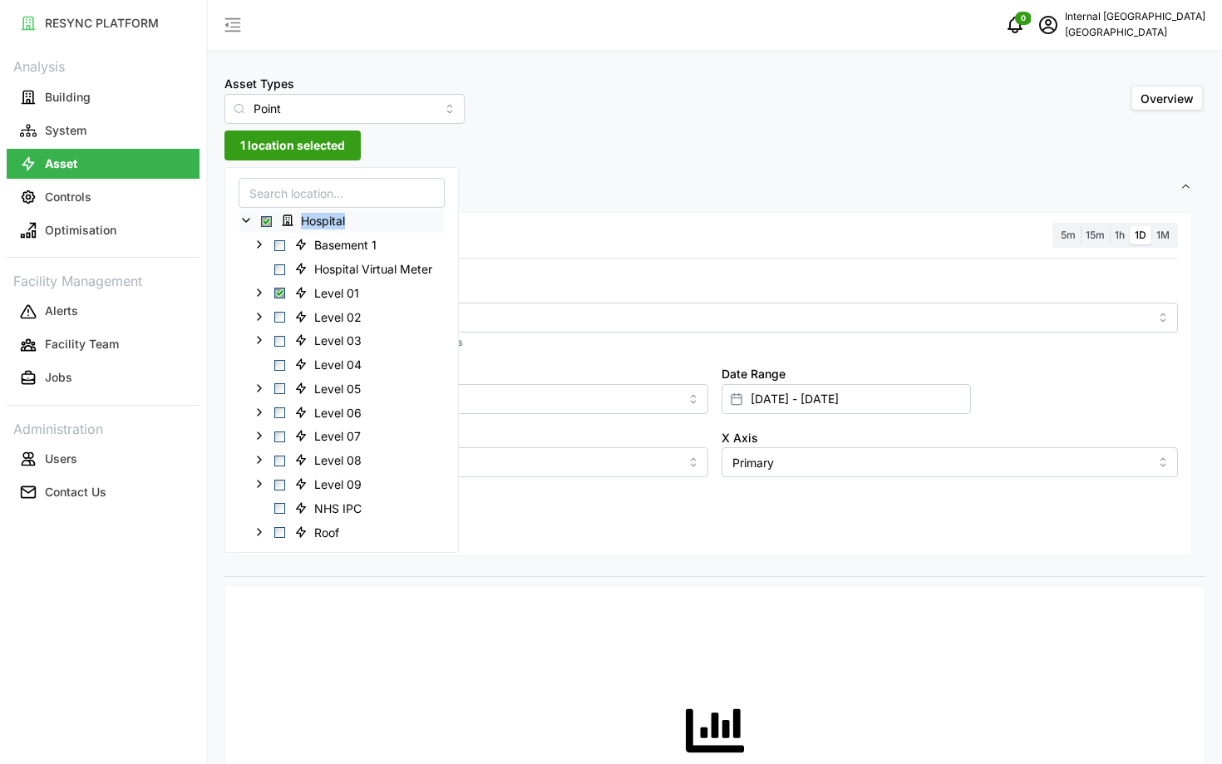
click at [265, 224] on span "Select Hospital" at bounding box center [266, 221] width 11 height 11
click at [281, 268] on span "Select Hospital Virtual Meter" at bounding box center [279, 269] width 11 height 11
click at [257, 298] on div "Level 01" at bounding box center [341, 292] width 204 height 24
click at [257, 291] on icon at bounding box center [259, 292] width 13 height 13
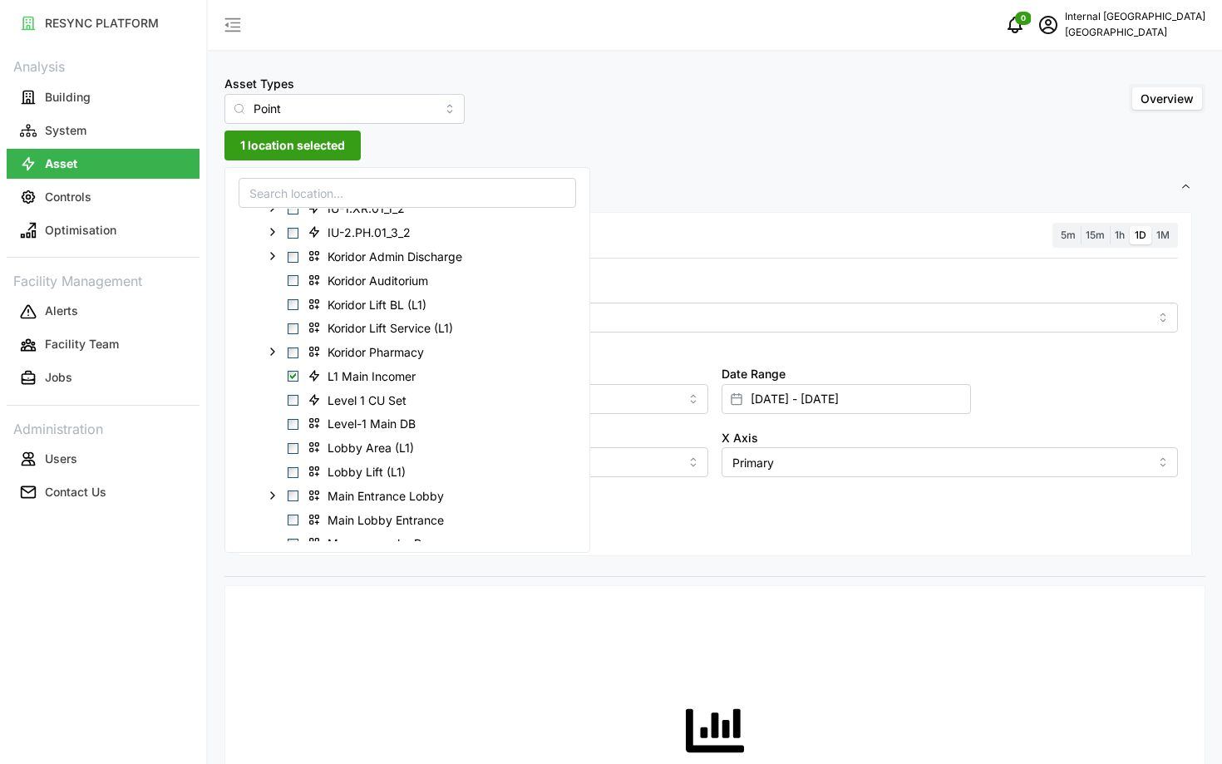
scroll to position [2549, 0]
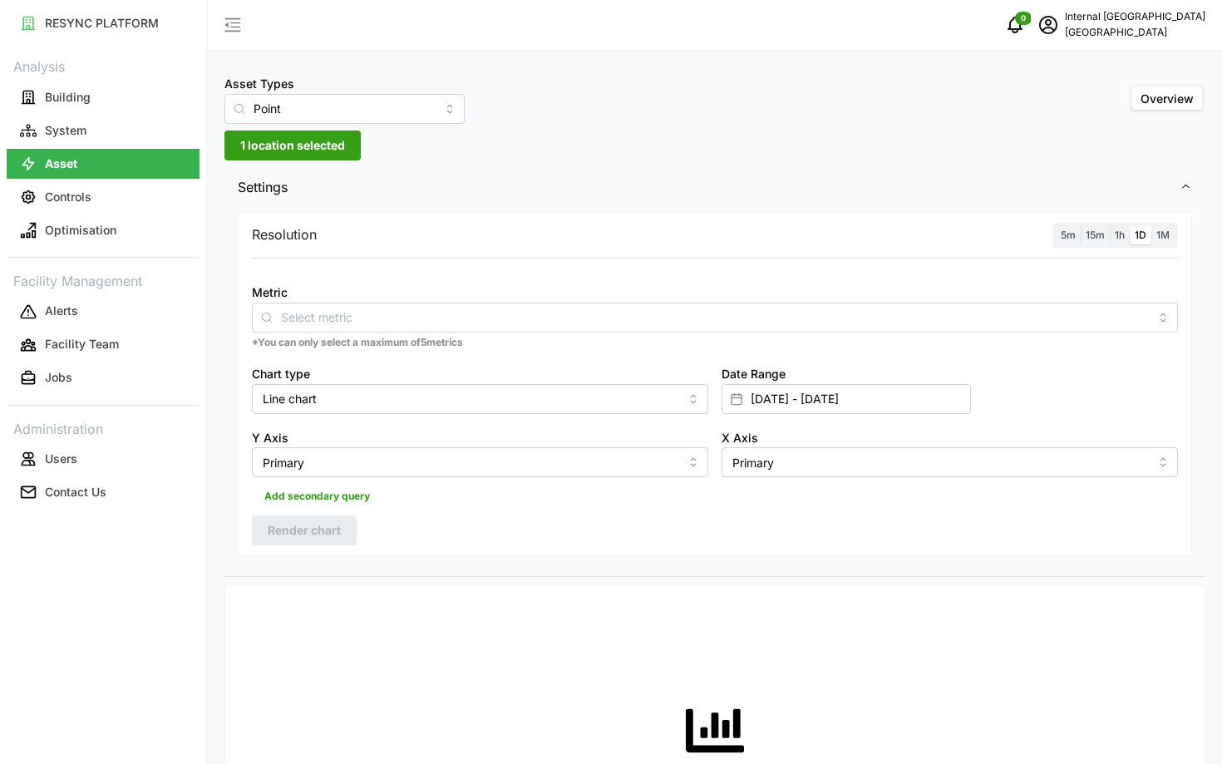
click at [748, 370] on label "Date Range" at bounding box center [754, 374] width 64 height 18
click at [748, 384] on input "01 Oct 2024 - 03 Oct 2024" at bounding box center [846, 399] width 249 height 30
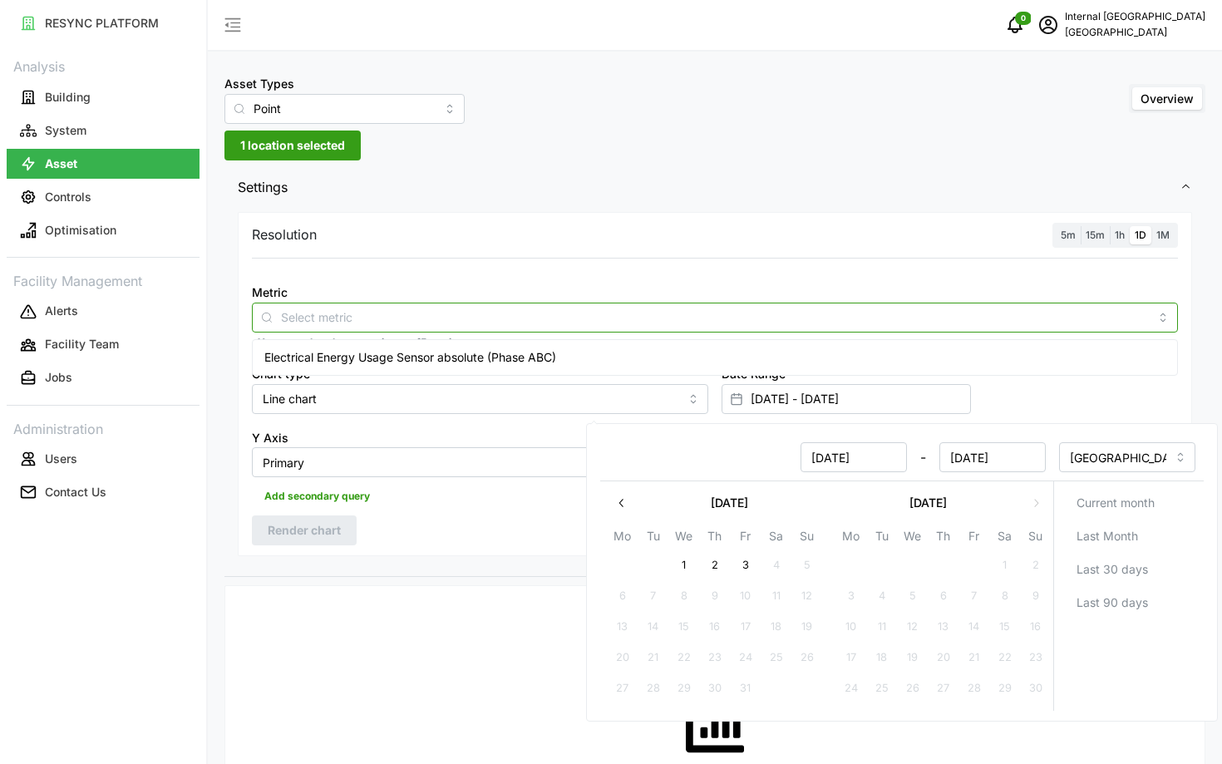
click at [672, 314] on input "Metric" at bounding box center [715, 317] width 868 height 18
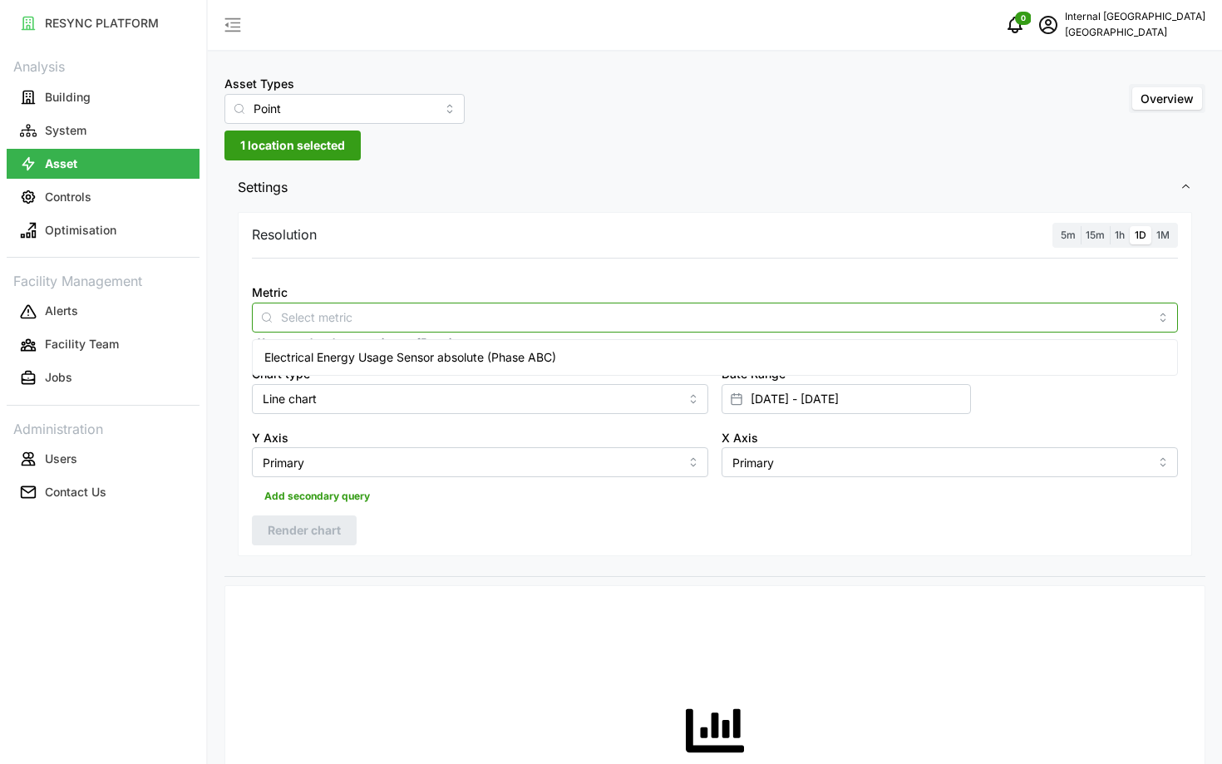
click at [663, 356] on div "Electrical Energy Usage Sensor absolute (Phase ABC)" at bounding box center [715, 357] width 918 height 28
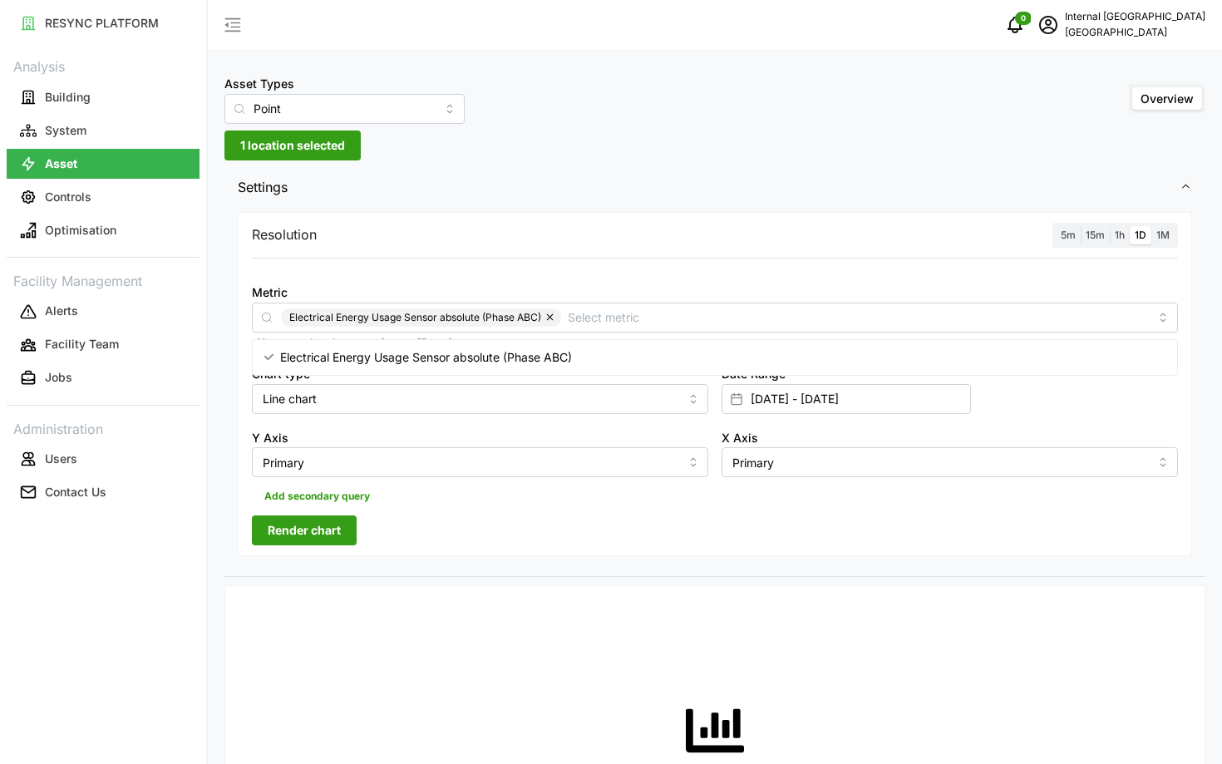
click at [1069, 234] on span "5m" at bounding box center [1068, 235] width 15 height 12
click at [1056, 226] on input "5m" at bounding box center [1056, 226] width 0 height 0
click at [278, 515] on div "Resolution 5m 15m 1h 1D 1M Metric Electrical Energy Usage Sensor absolute (Phas…" at bounding box center [715, 384] width 954 height 345
click at [288, 537] on span "Render chart" at bounding box center [304, 530] width 73 height 28
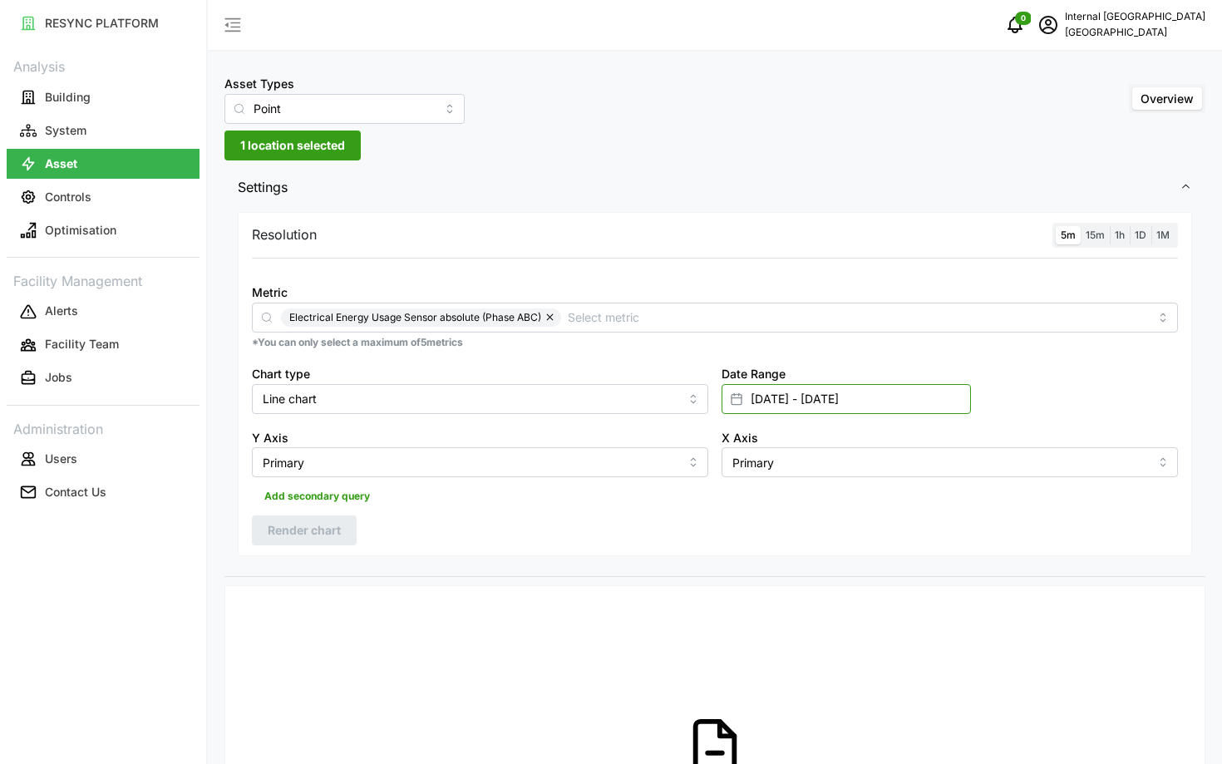
click at [798, 402] on input "01 Oct 2024 - 03 Oct 2024" at bounding box center [846, 399] width 249 height 30
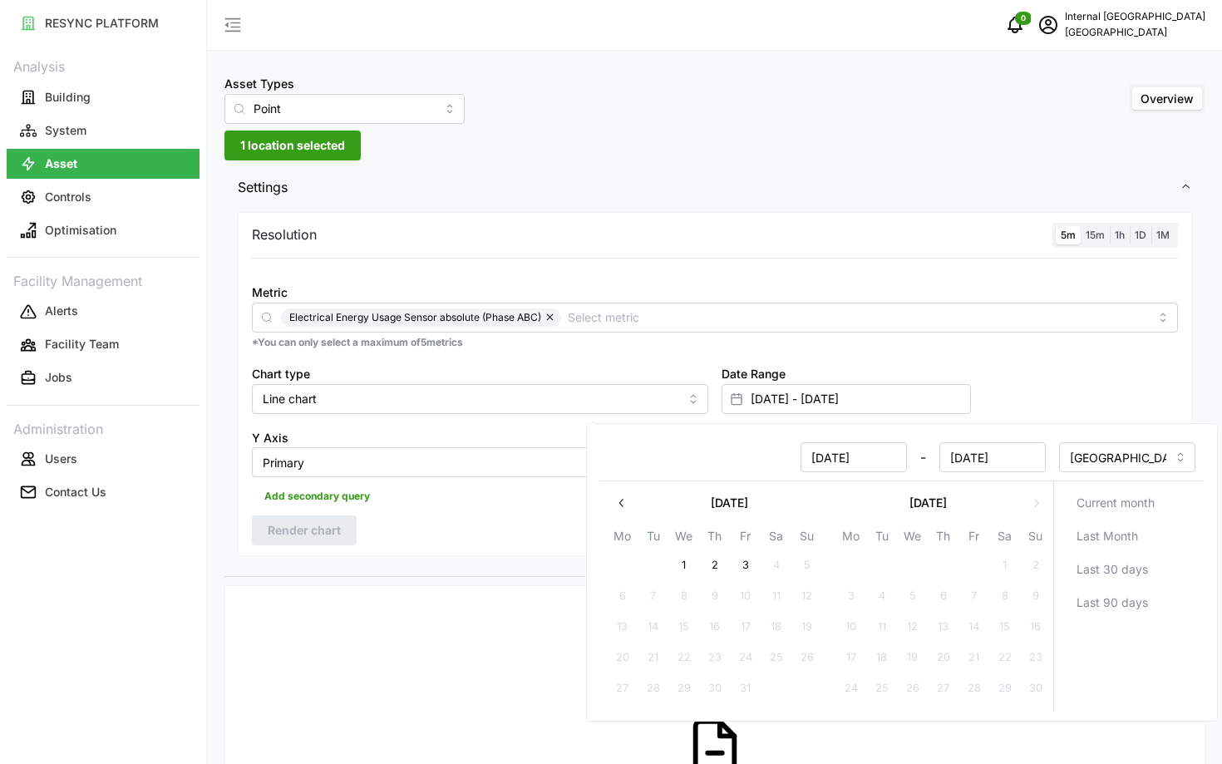
click at [687, 559] on button "1" at bounding box center [684, 565] width 30 height 30
type input "03 Oct 2024 - 01 Oct 2025"
type input "03 Oct 2024"
type input "[DATE]"
click at [481, 515] on div "Resolution 5m 15m 1h 1D 1M Metric Electrical Energy Usage Sensor absolute (Phas…" at bounding box center [715, 384] width 954 height 345
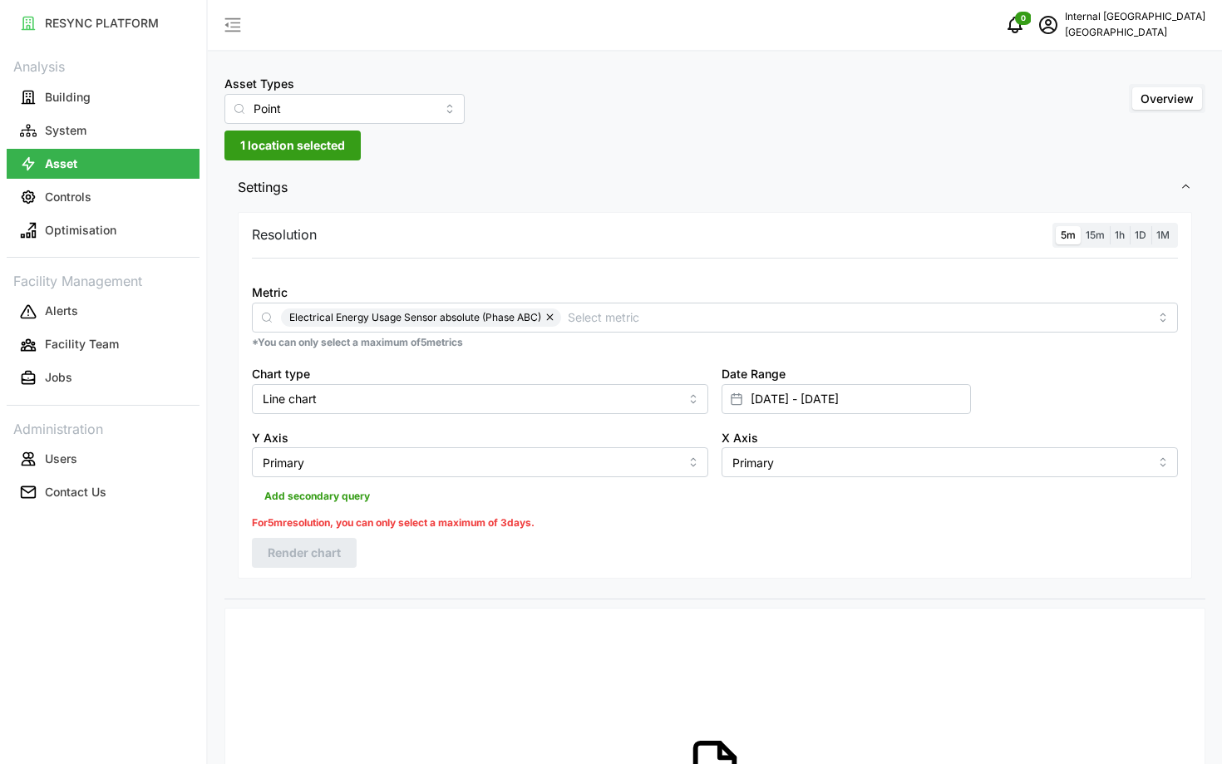
click at [830, 379] on div "Date Range 03 Oct 2024 - 01 Oct 2025" at bounding box center [846, 388] width 249 height 51
click at [840, 395] on input "03 Oct 2024 - 01 Oct 2025" at bounding box center [846, 399] width 249 height 30
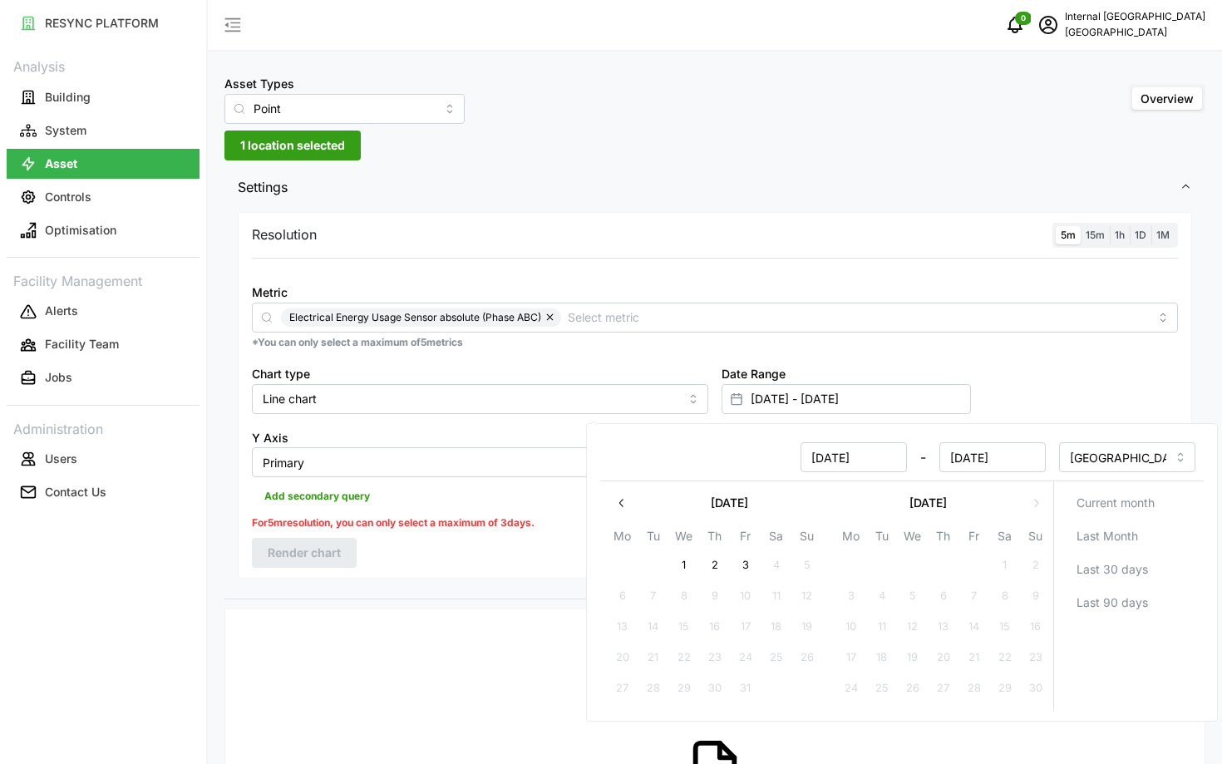
click at [691, 569] on button "1" at bounding box center [684, 565] width 30 height 30
type input "01 Oct 2025 - 01 Oct 2025"
type input "[DATE]"
click at [691, 569] on button "1" at bounding box center [684, 565] width 30 height 30
click at [542, 564] on div "Resolution 5m 15m 1h 1D 1M Metric Electrical Energy Usage Sensor absolute (Phas…" at bounding box center [715, 395] width 954 height 367
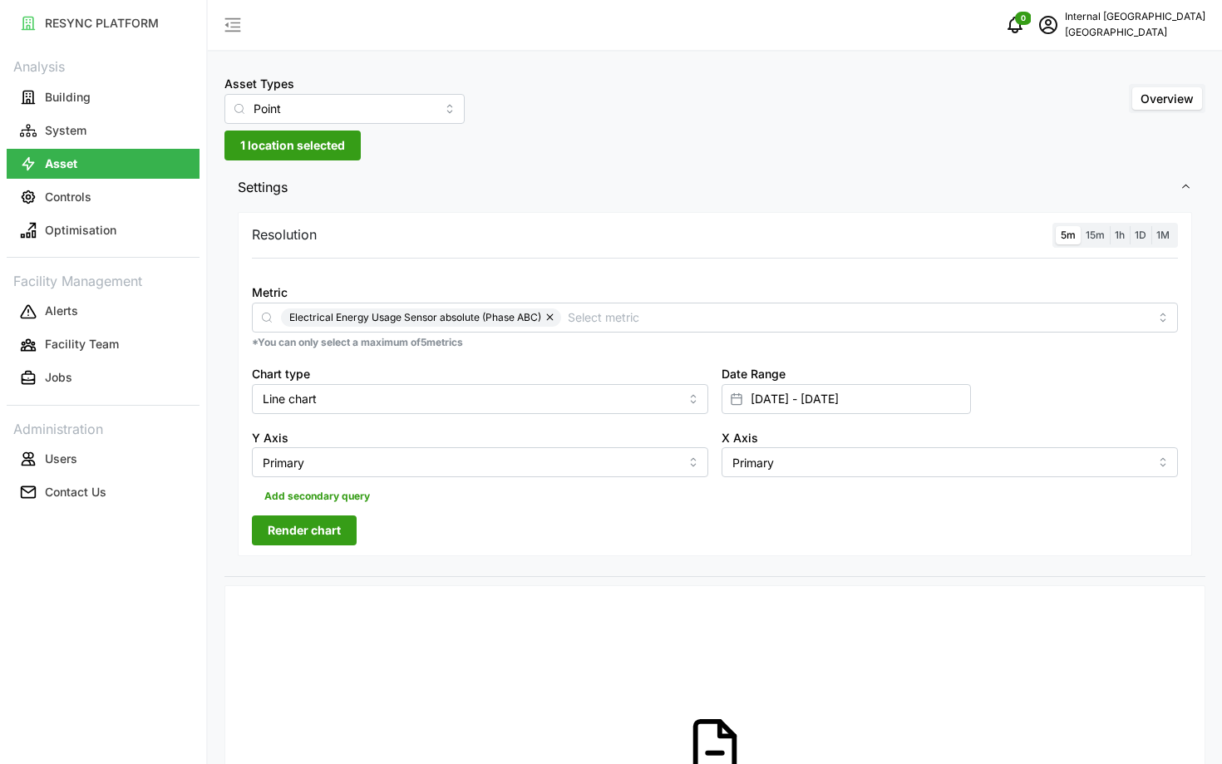
click at [301, 532] on span "Render chart" at bounding box center [304, 530] width 73 height 28
click at [287, 142] on span "1 location selected" at bounding box center [292, 145] width 105 height 28
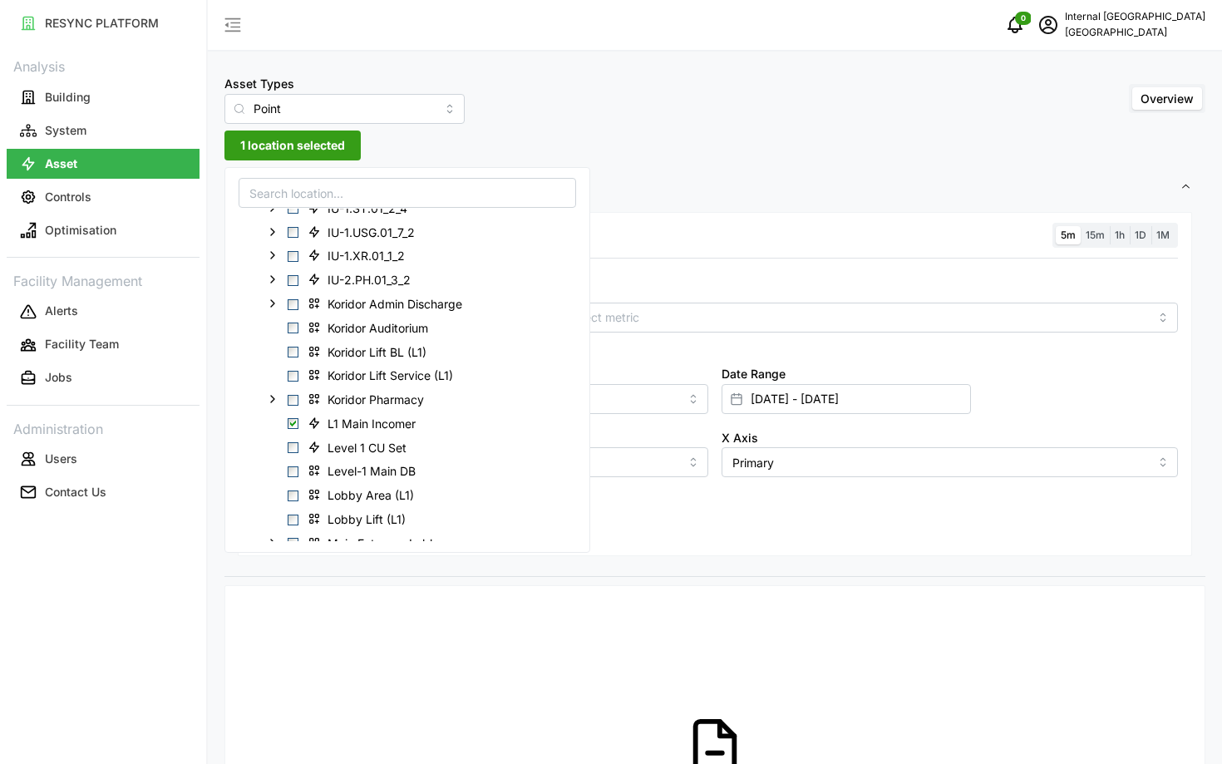
scroll to position [2470, 0]
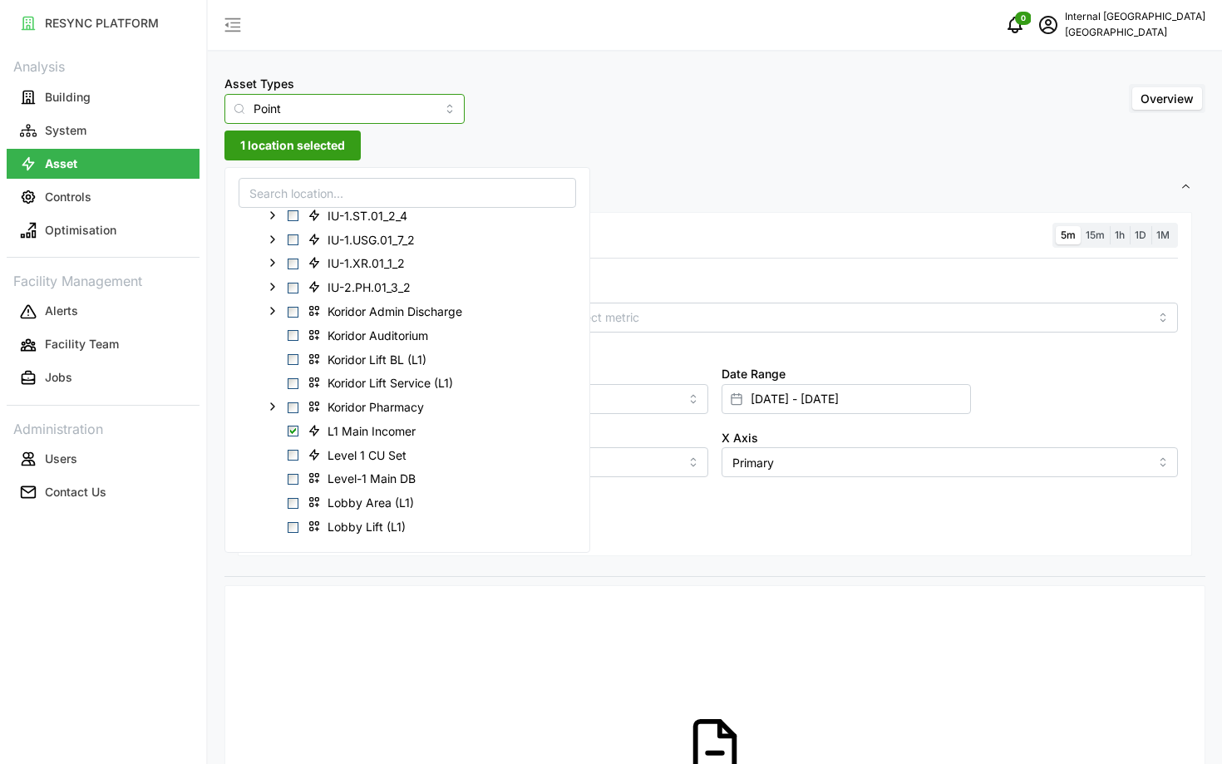
click at [334, 112] on input "Point" at bounding box center [344, 109] width 240 height 30
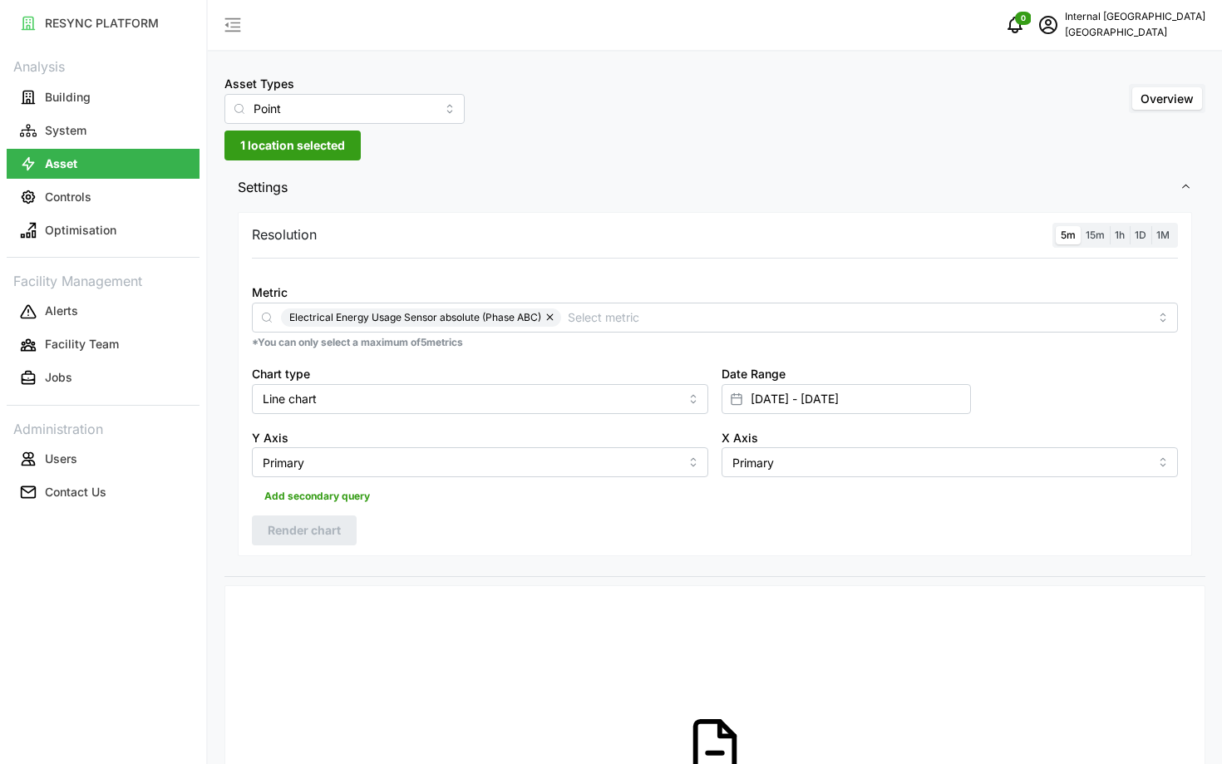
click at [488, 180] on span "Settings" at bounding box center [709, 187] width 942 height 41
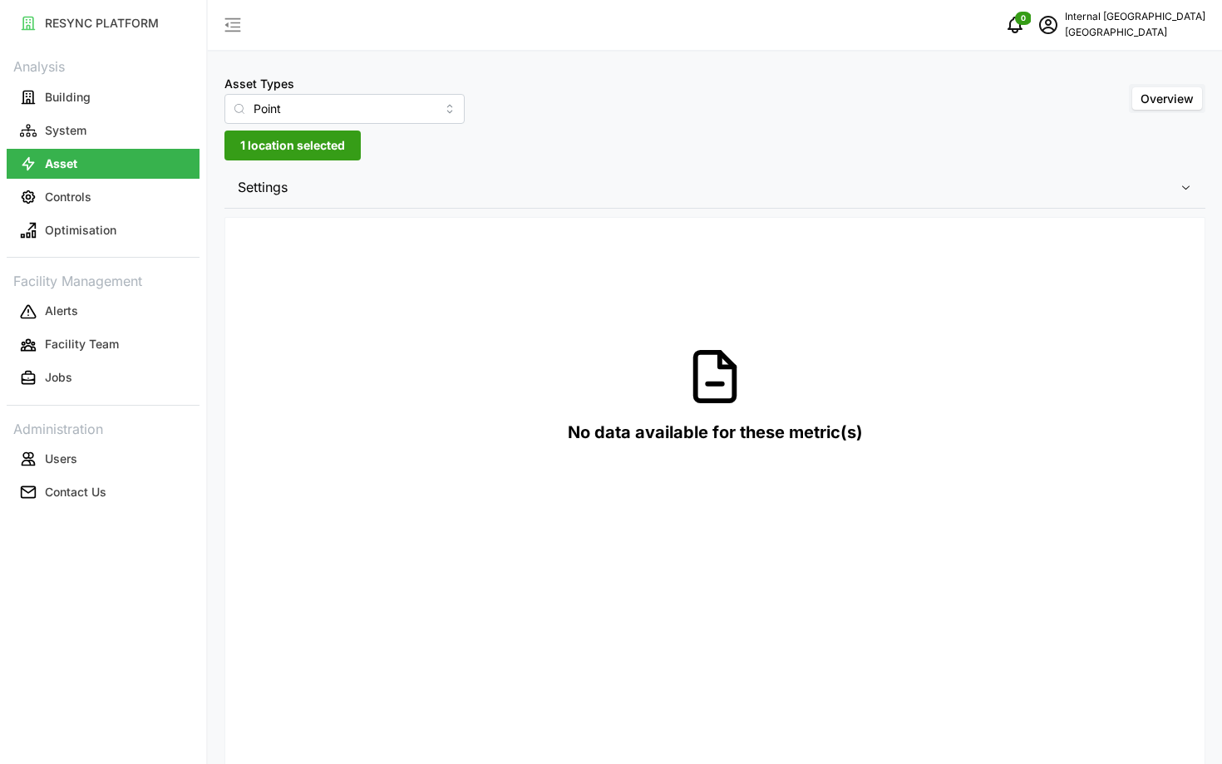
click at [488, 180] on span "Settings" at bounding box center [709, 187] width 942 height 41
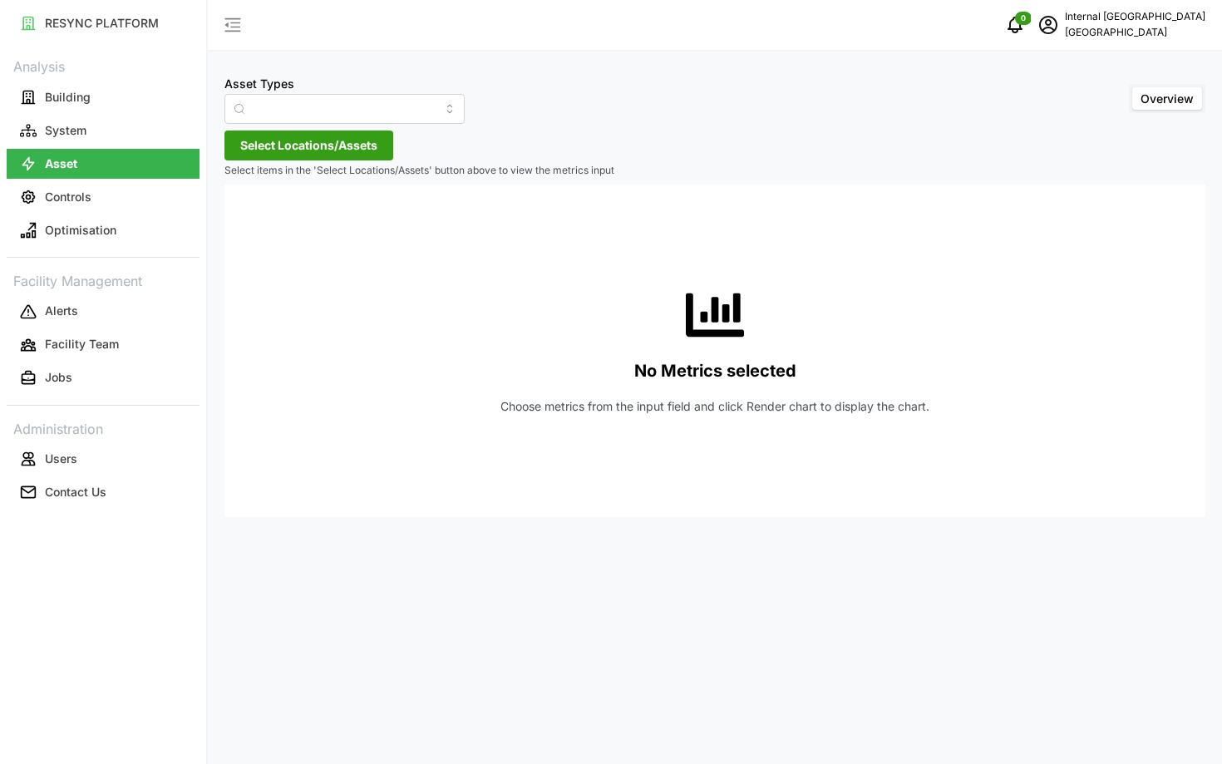
click at [342, 145] on span "Select Locations/Assets" at bounding box center [308, 145] width 137 height 28
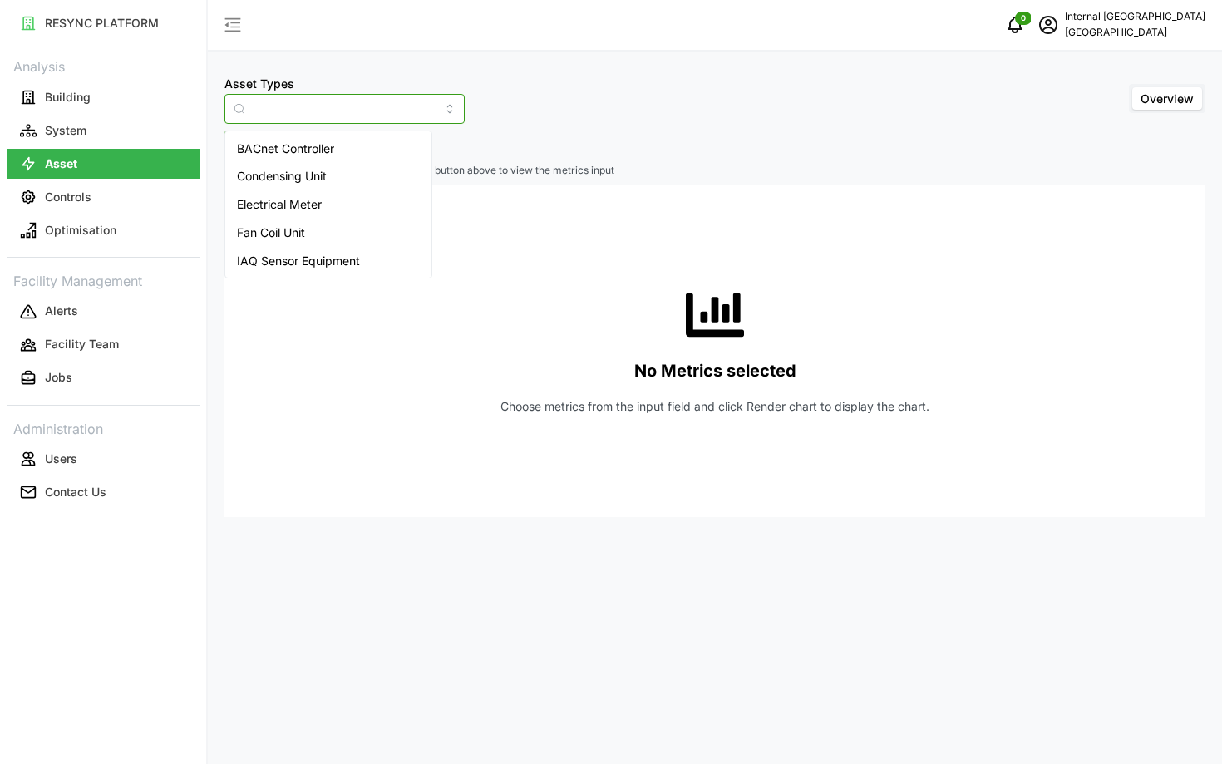
click at [267, 110] on input "Asset Types" at bounding box center [344, 109] width 240 height 30
click at [299, 201] on span "Electrical Meter" at bounding box center [279, 204] width 85 height 18
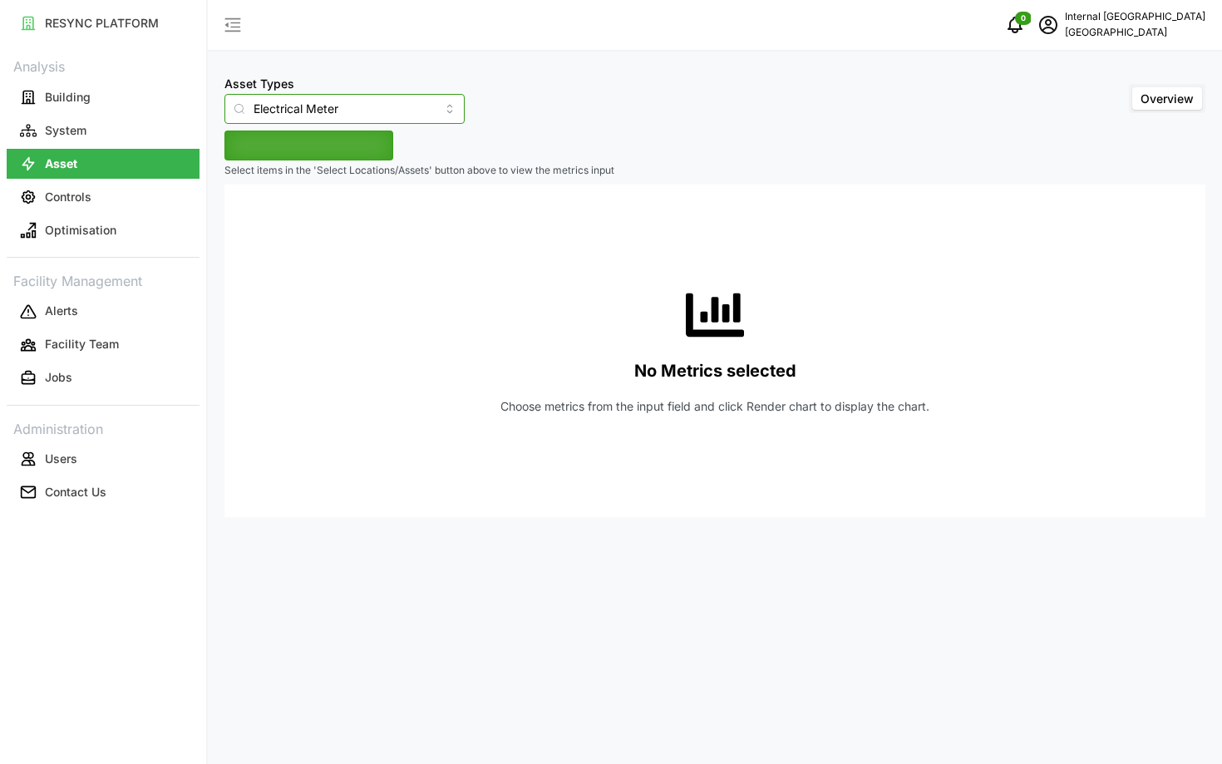
type input "Electrical Meter"
click at [252, 160] on div "Asset Types Electrical Meter Overview Select Locations/Assets Select items in t…" at bounding box center [715, 382] width 1014 height 764
click at [243, 140] on span "Select Locations/Assets" at bounding box center [308, 145] width 137 height 28
click at [305, 347] on div "No Metrics selected Choose metrics from the input field and click Render chart …" at bounding box center [715, 351] width 954 height 332
click at [1058, 24] on icon "schedule" at bounding box center [1048, 25] width 20 height 20
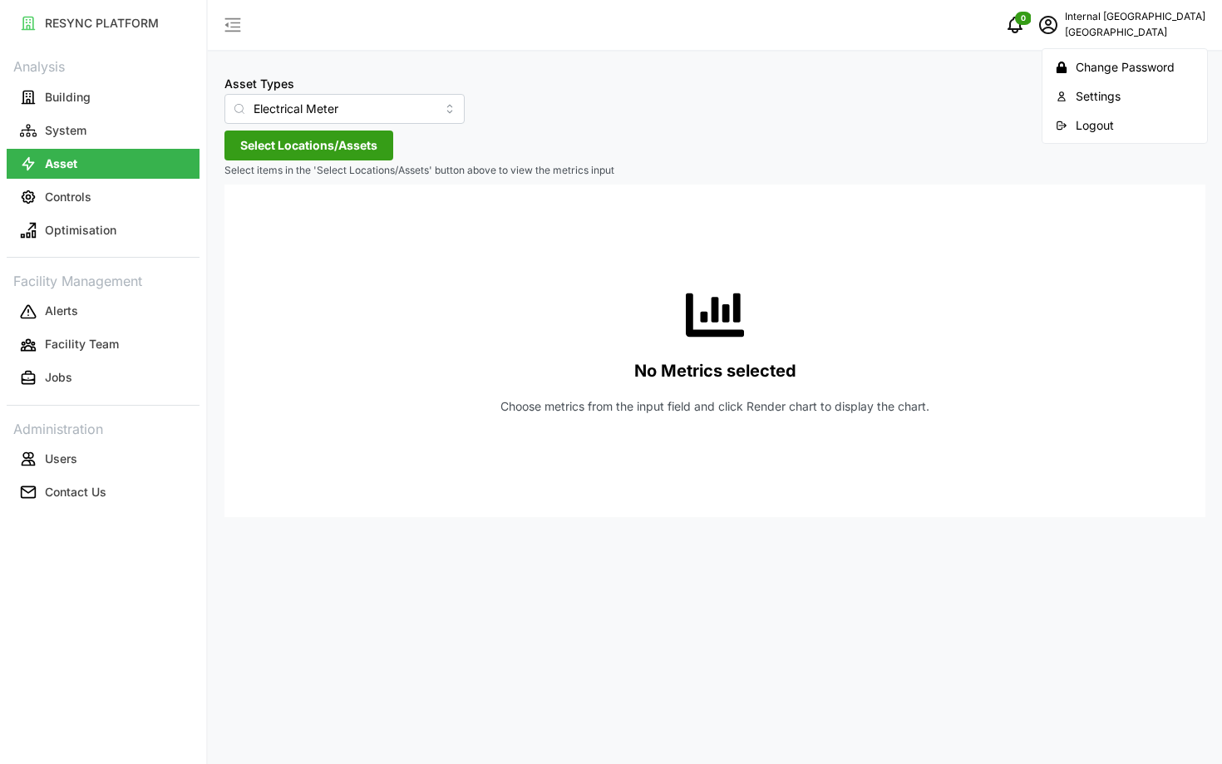
click at [1117, 119] on div "Logout" at bounding box center [1135, 125] width 118 height 18
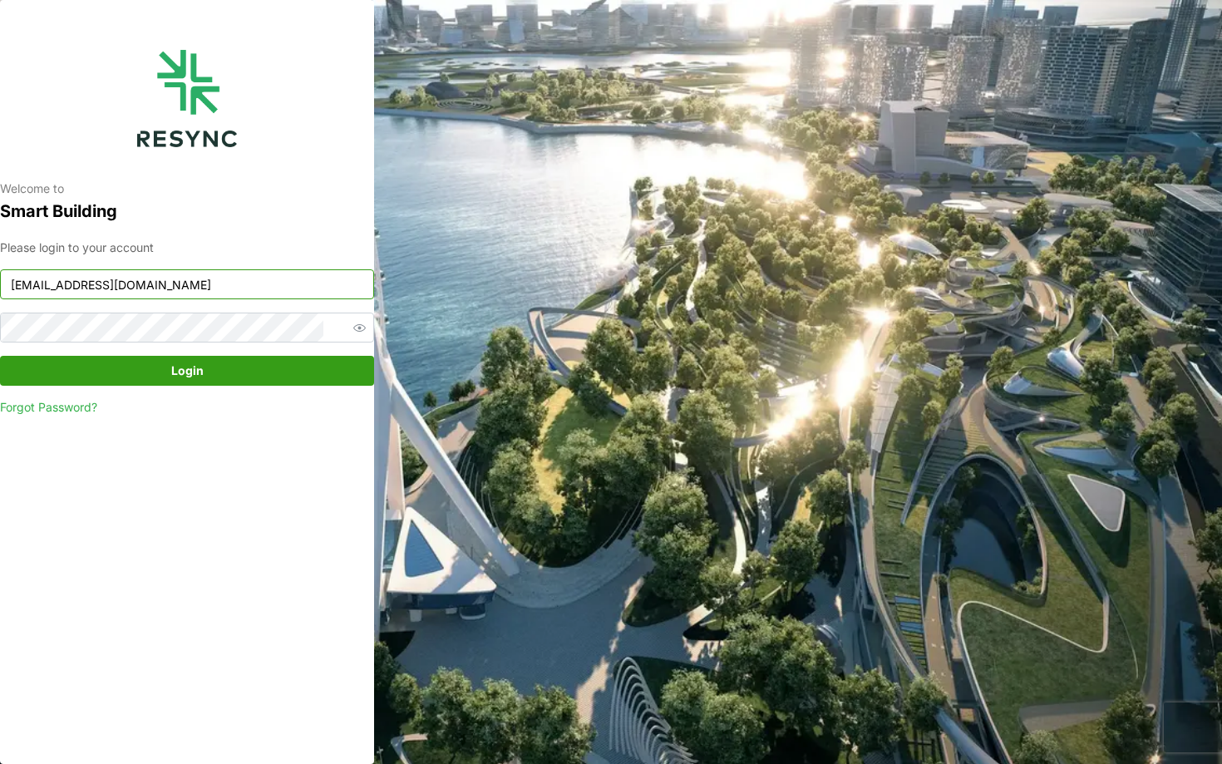
click at [150, 283] on input "nhs_internal@resynctech.com" at bounding box center [187, 284] width 374 height 30
type input "[EMAIL_ADDRESS][DOMAIN_NAME]"
click at [259, 386] on div "Please login to your account bsi_display@resynctech.com Login Forgot Password?" at bounding box center [187, 328] width 374 height 178
click at [237, 360] on span "Login" at bounding box center [187, 371] width 342 height 28
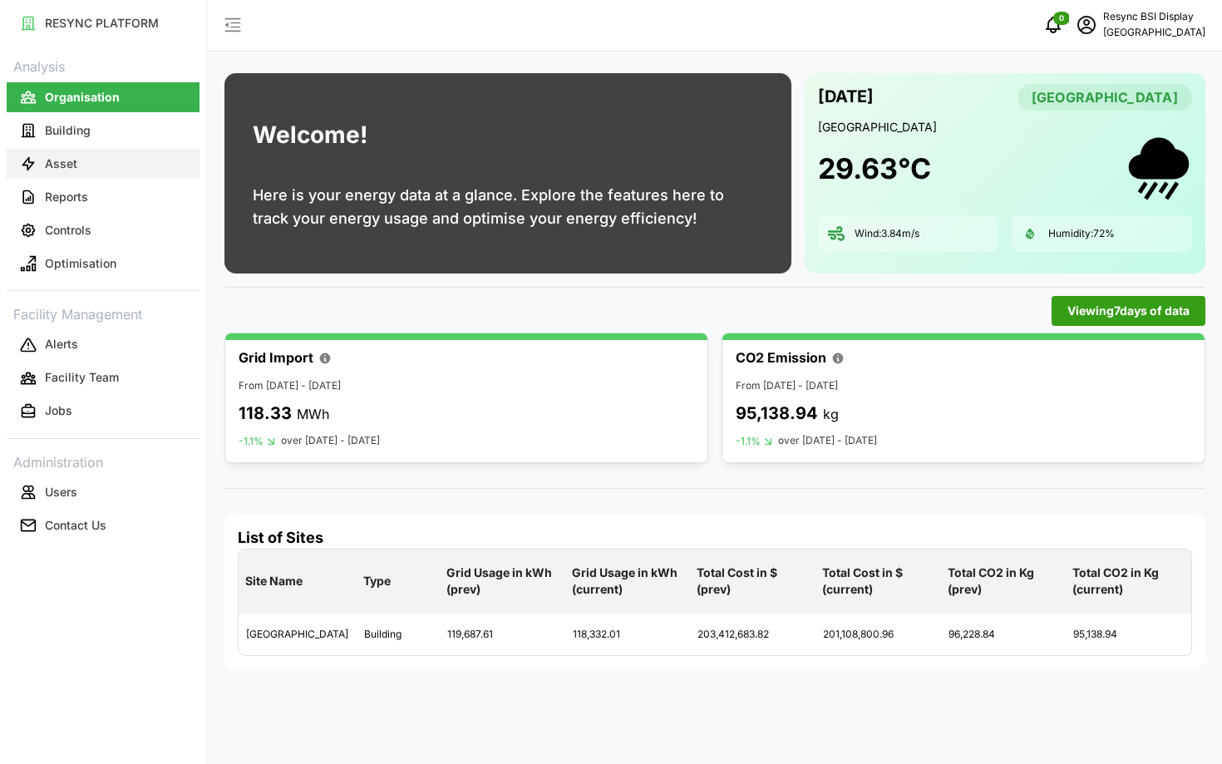
click at [135, 161] on button "Asset" at bounding box center [103, 164] width 193 height 30
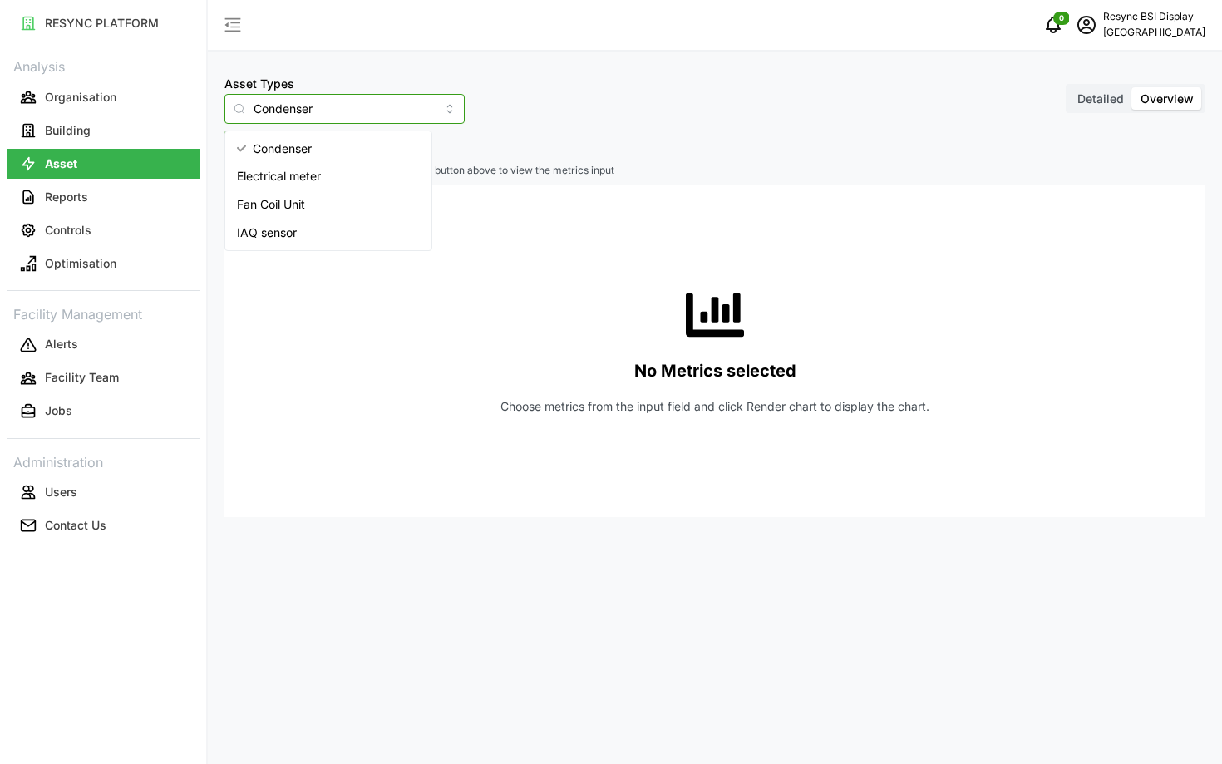
click at [299, 101] on input "Condenser" at bounding box center [344, 109] width 240 height 30
click at [317, 171] on span "Electrical meter" at bounding box center [279, 176] width 84 height 18
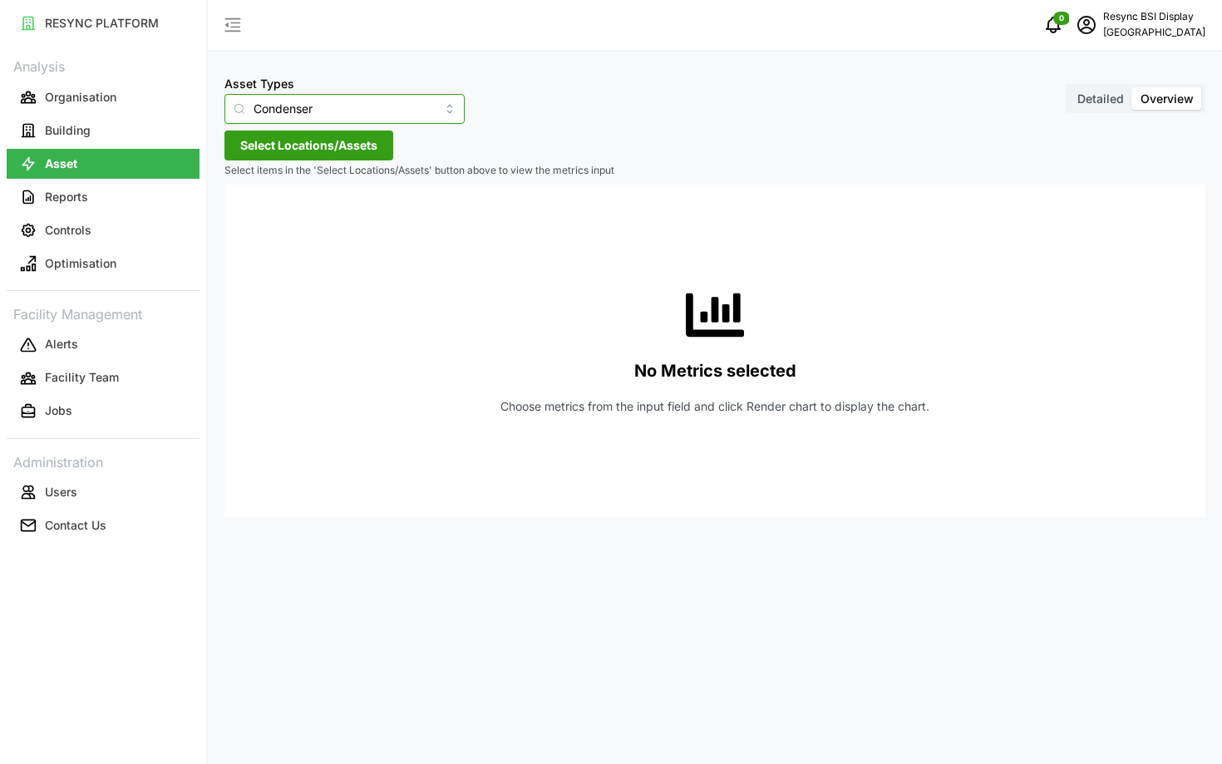
type input "Electrical meter"
click at [307, 140] on span "Select Locations/Assets" at bounding box center [308, 145] width 137 height 28
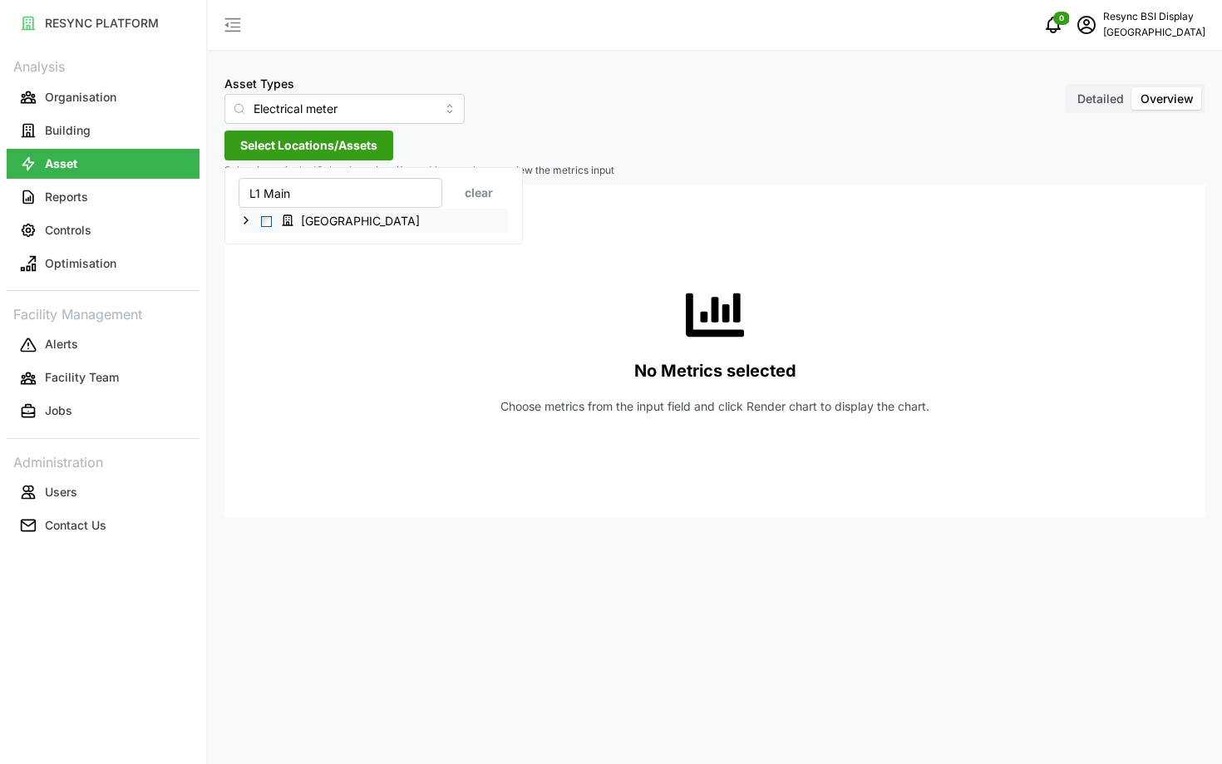
type input "L1 Main"
click at [244, 224] on icon at bounding box center [245, 220] width 13 height 13
click at [265, 225] on span "Select National Hospital Surabaya" at bounding box center [266, 221] width 11 height 11
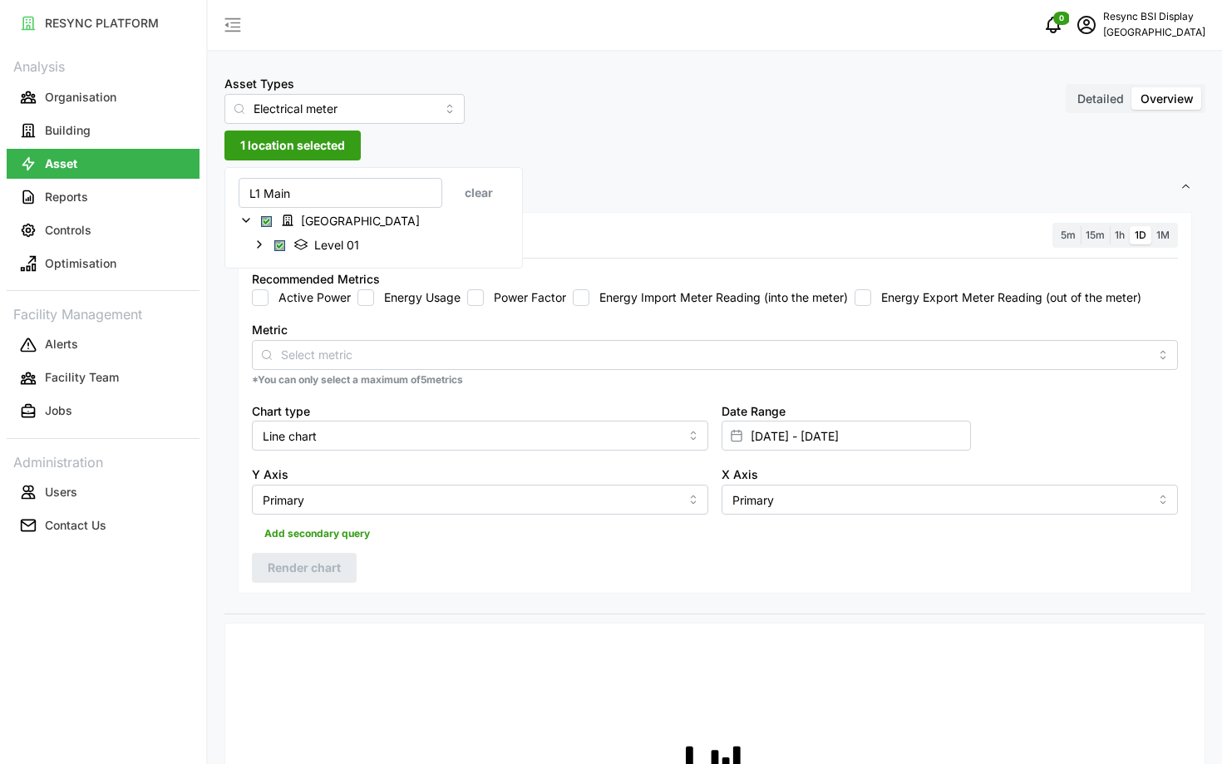
click at [280, 298] on label "Active Power" at bounding box center [309, 297] width 82 height 17
click at [268, 298] on input "Active Power" at bounding box center [260, 297] width 17 height 17
checkbox input "true"
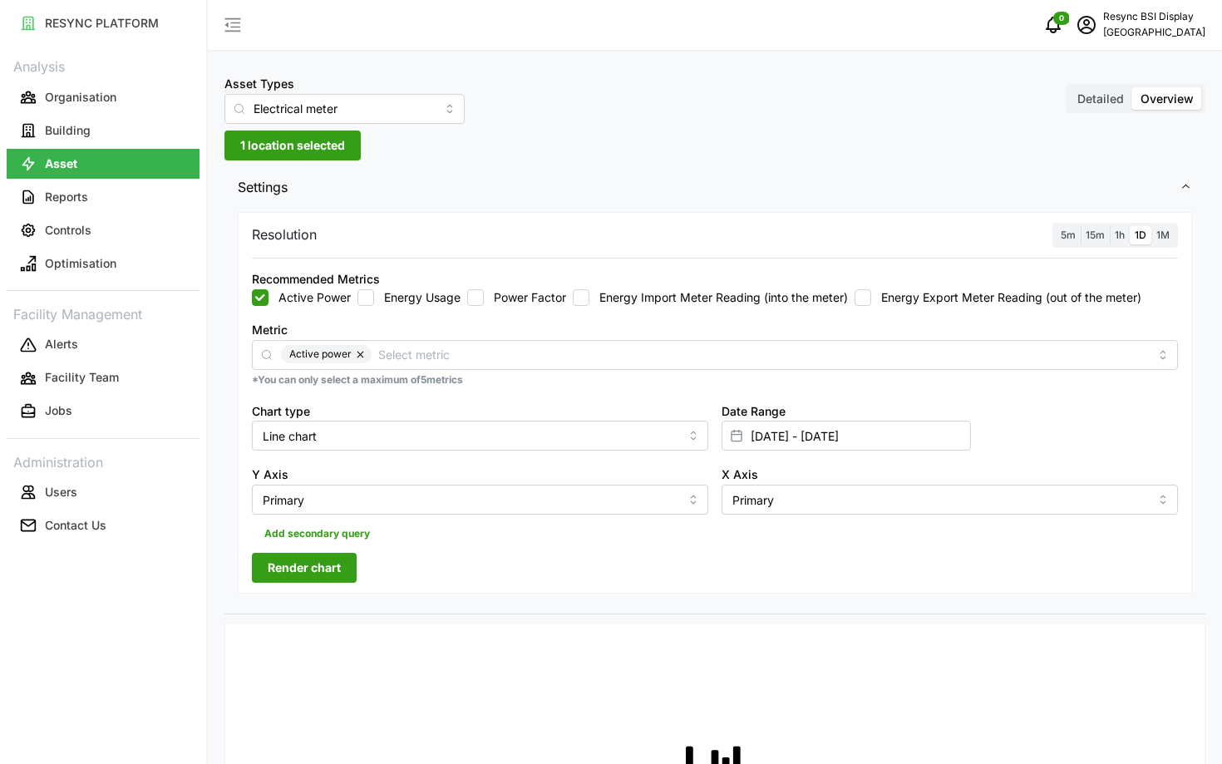
click at [318, 571] on span "Render chart" at bounding box center [304, 568] width 73 height 28
click at [1075, 226] on label "5m" at bounding box center [1068, 235] width 25 height 19
click at [1056, 226] on input "5m" at bounding box center [1056, 226] width 0 height 0
click at [278, 583] on div "Resolution 5m 15m 1h 1D 1M Recommended Metrics Active Power Energy Usage Power …" at bounding box center [715, 403] width 954 height 382
click at [273, 567] on span "Render chart" at bounding box center [304, 568] width 73 height 28
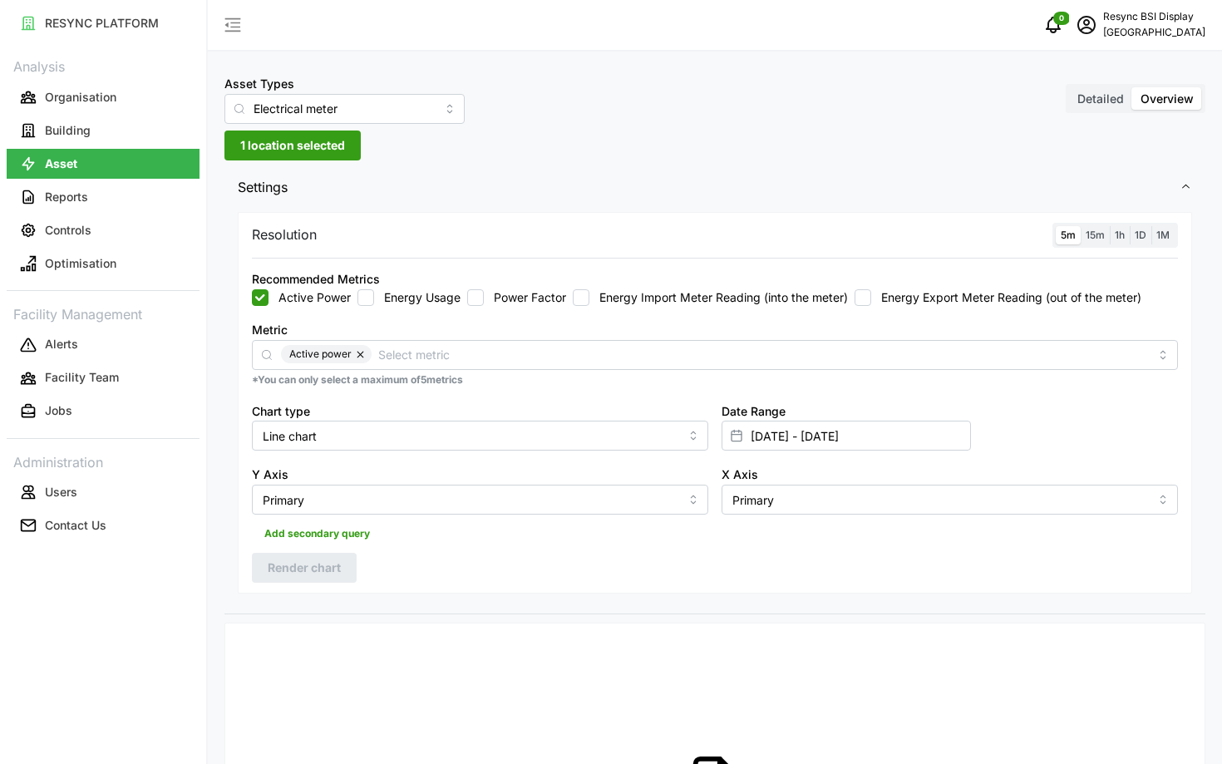
click at [1090, 239] on span "15m" at bounding box center [1095, 235] width 19 height 12
click at [1081, 226] on input "15m" at bounding box center [1081, 226] width 0 height 0
click at [333, 571] on span "Render chart" at bounding box center [304, 568] width 73 height 28
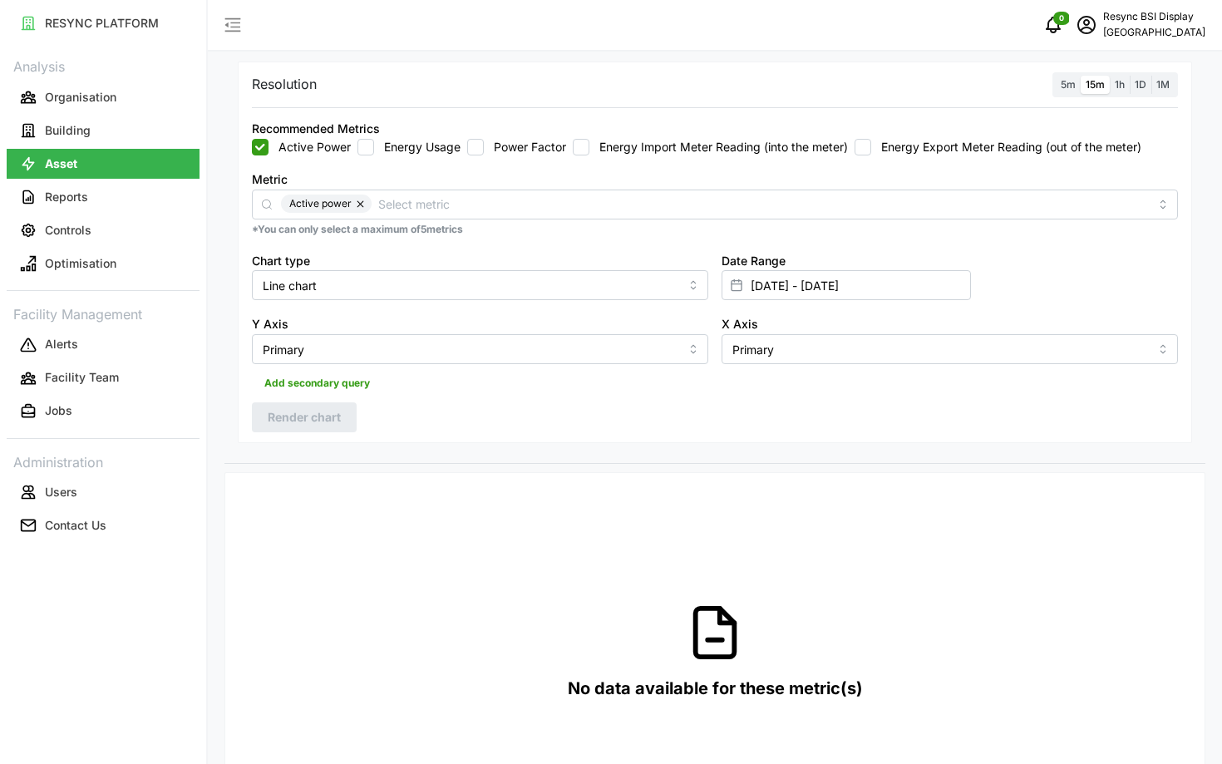
scroll to position [53, 0]
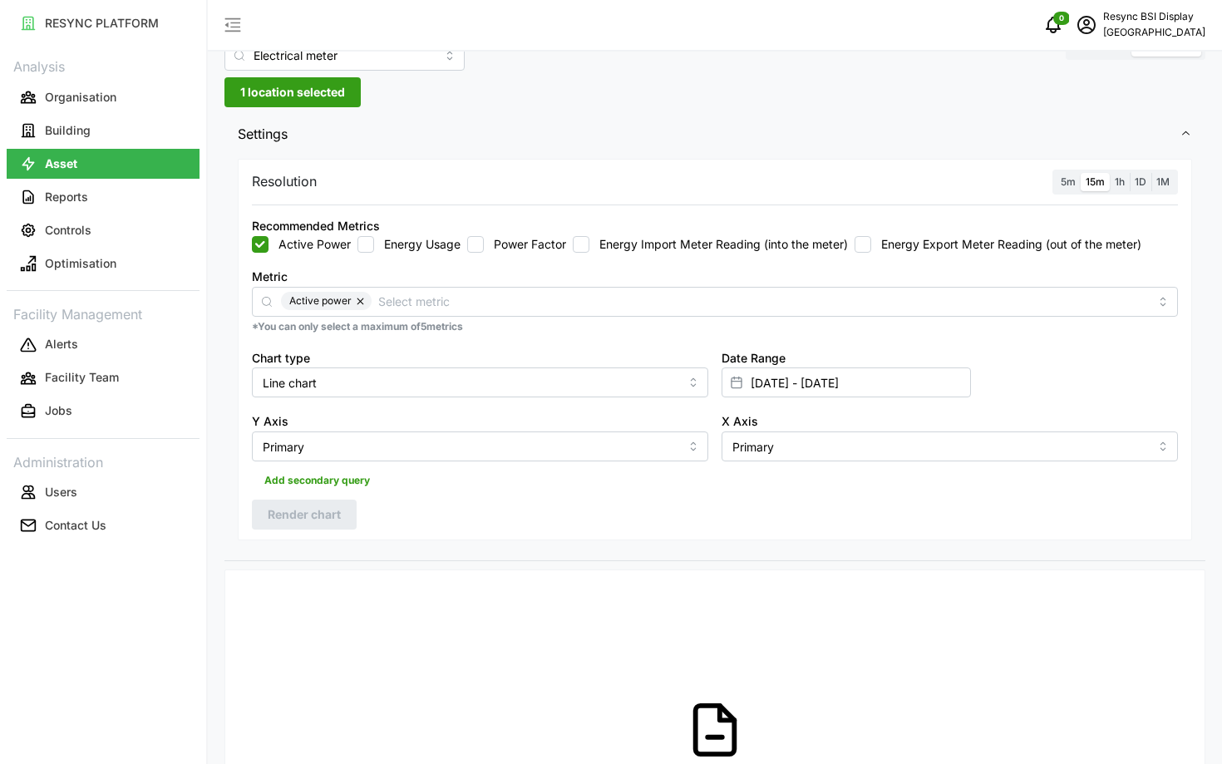
click at [407, 250] on label "Energy Usage" at bounding box center [417, 244] width 86 height 17
click at [374, 250] on input "Energy Usage" at bounding box center [365, 244] width 17 height 17
checkbox input "true"
click at [530, 248] on label "Power Factor" at bounding box center [525, 244] width 82 height 17
click at [484, 248] on input "Power Factor" at bounding box center [475, 244] width 17 height 17
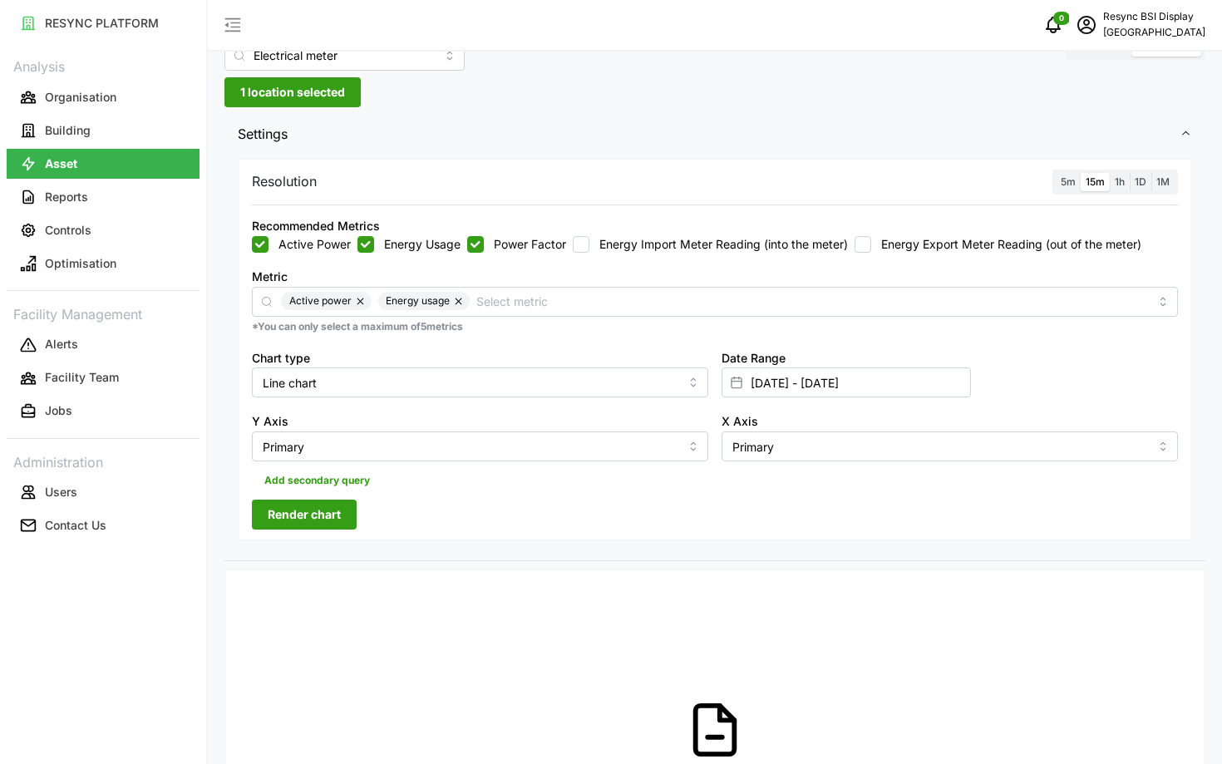
checkbox input "true"
click at [317, 507] on span "Render chart" at bounding box center [304, 514] width 73 height 28
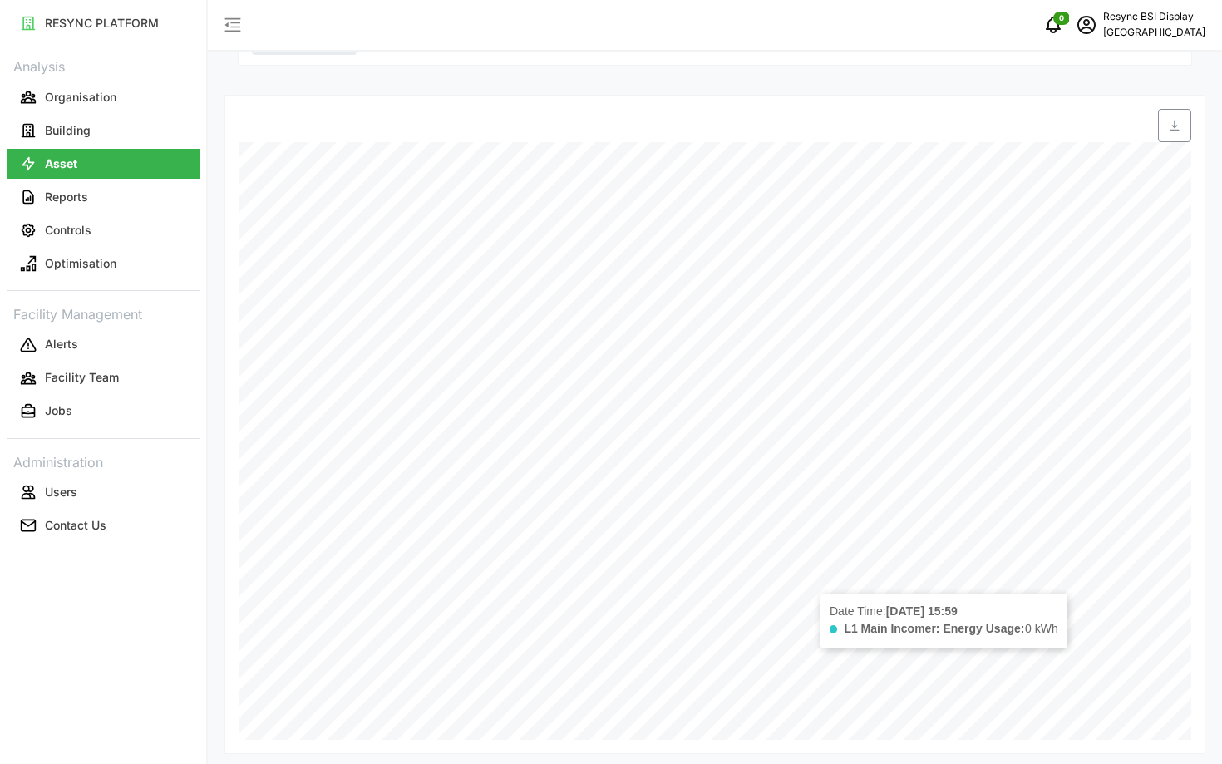
scroll to position [0, 0]
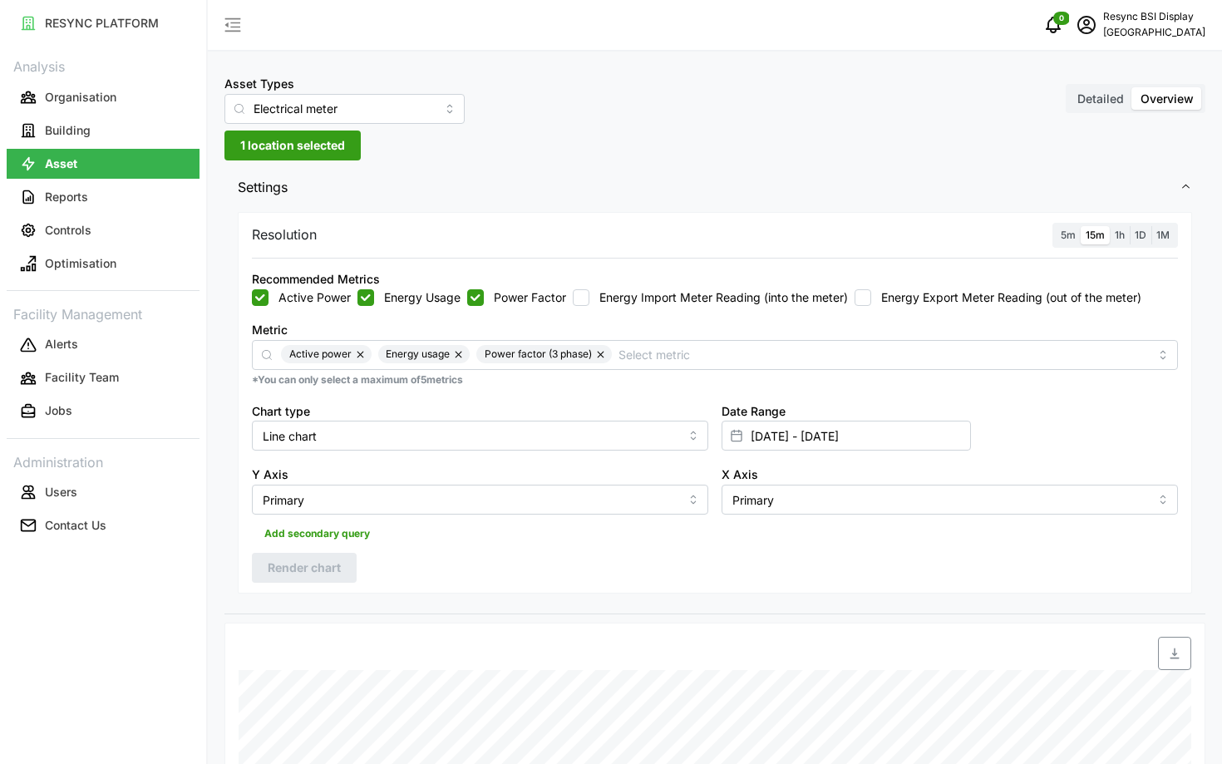
click at [639, 304] on label "Energy Import Meter Reading (into the meter)" at bounding box center [718, 297] width 259 height 17
click at [589, 304] on input "Energy Import Meter Reading (into the meter)" at bounding box center [581, 297] width 17 height 17
checkbox input "true"
click at [927, 283] on div "Recommended Metrics Active Power Energy Usage Power Factor Energy Import Meter …" at bounding box center [715, 286] width 926 height 37
click at [937, 296] on label "Energy Export Meter Reading (out of the meter)" at bounding box center [1006, 297] width 270 height 17
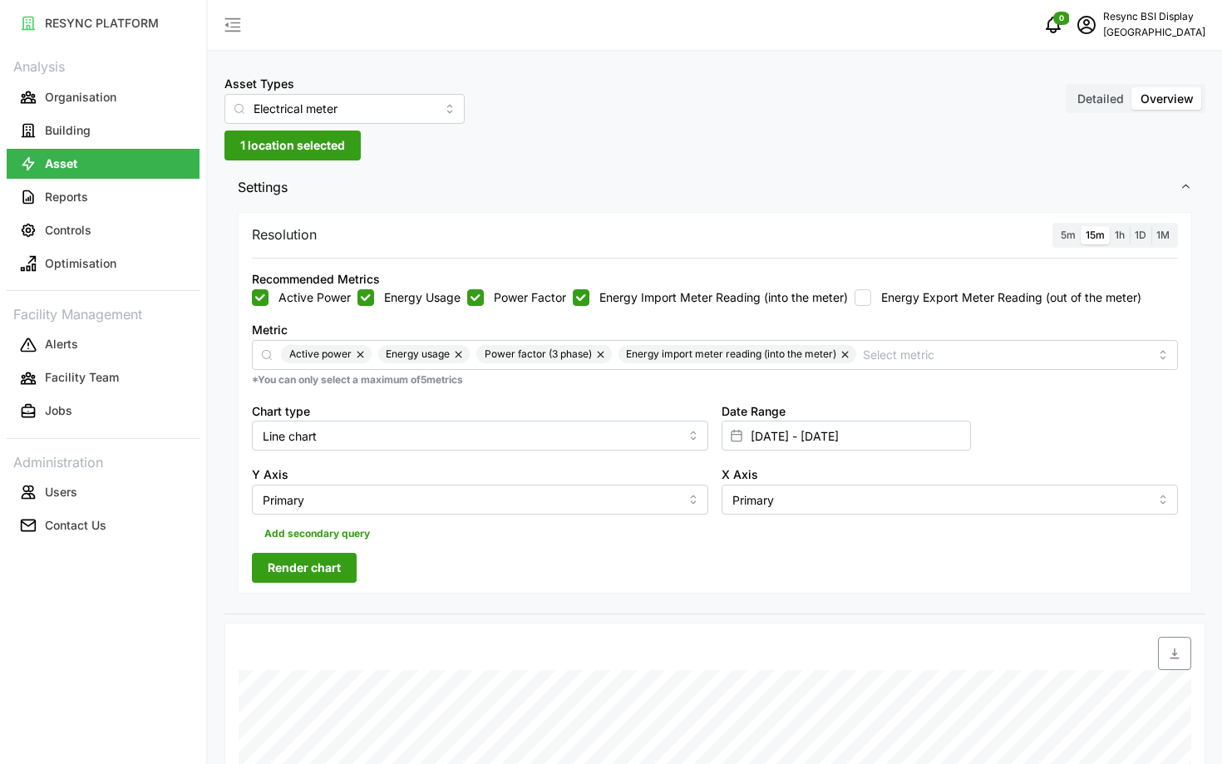
click at [871, 296] on input "Energy Export Meter Reading (out of the meter)" at bounding box center [863, 297] width 17 height 17
checkbox input "true"
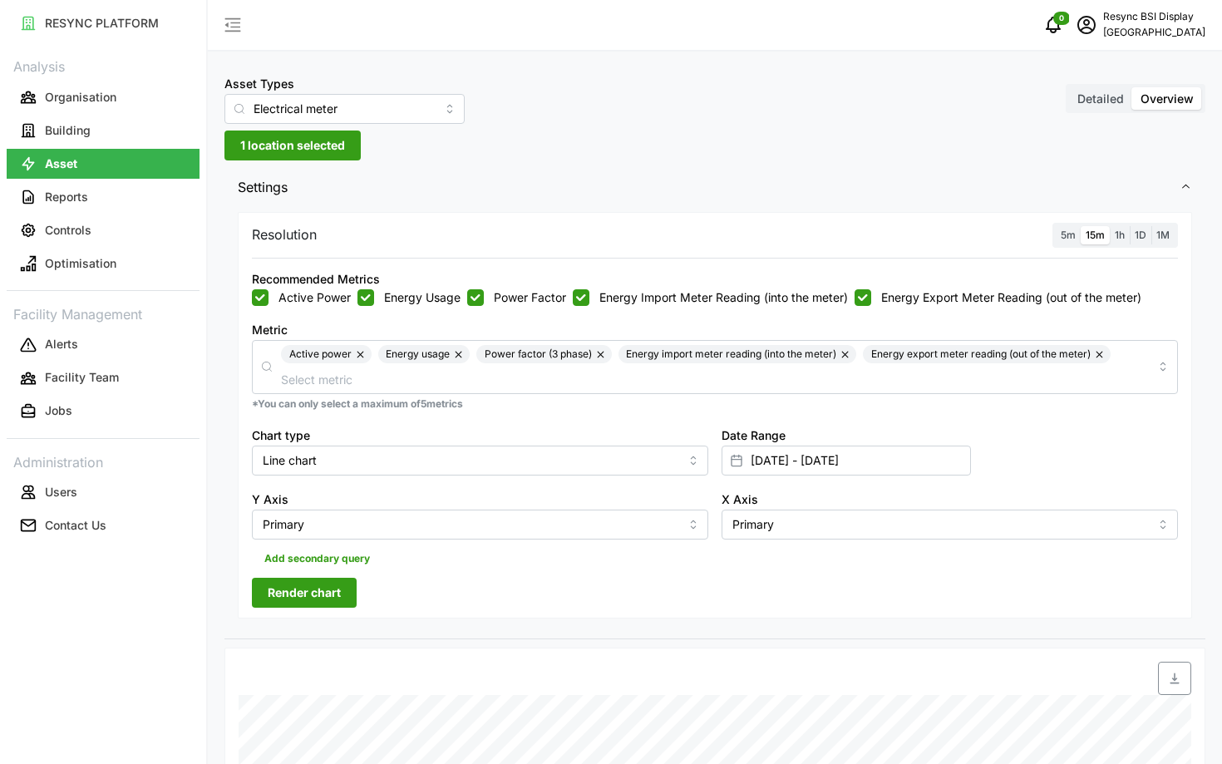
click at [479, 295] on input "Power Factor" at bounding box center [475, 297] width 17 height 17
checkbox input "false"
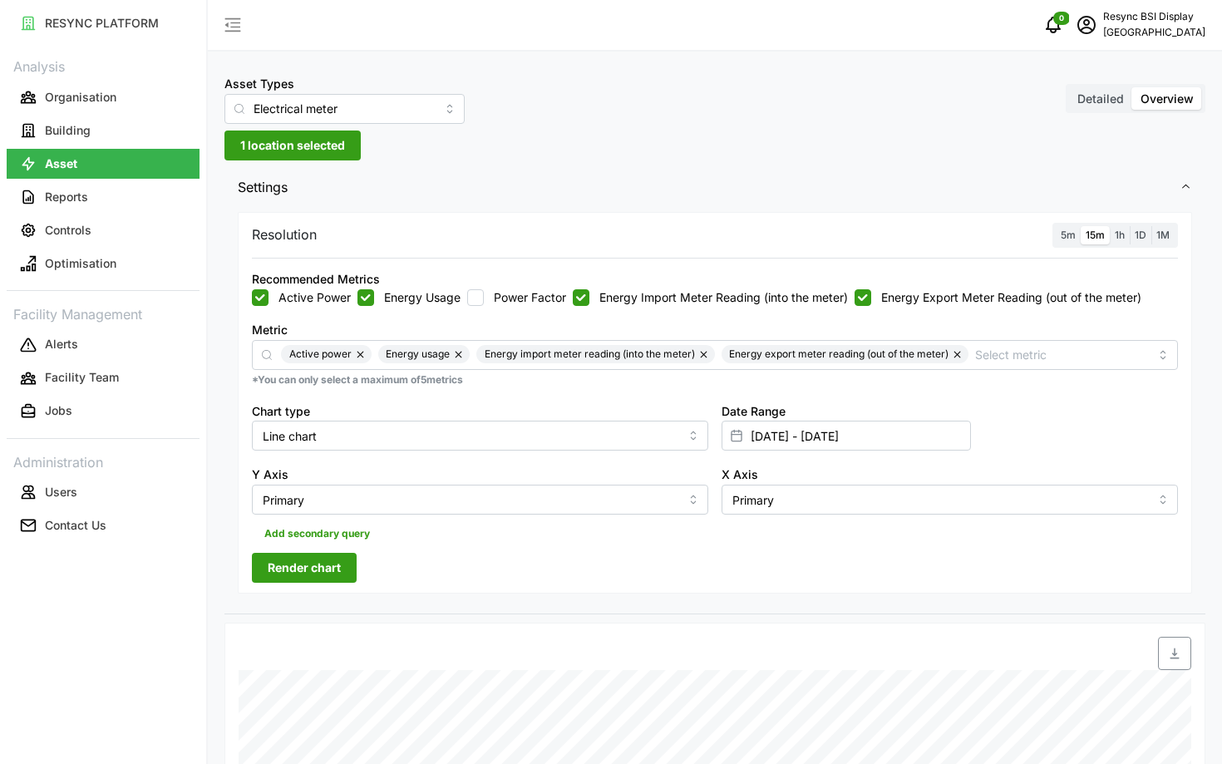
click at [347, 303] on label "Active Power" at bounding box center [309, 297] width 82 height 17
click at [268, 303] on input "Active Power" at bounding box center [260, 297] width 17 height 17
checkbox input "false"
click at [356, 301] on div "Active Power Energy Usage Power Factor Energy Import Meter Reading (into the me…" at bounding box center [715, 297] width 926 height 17
click at [367, 303] on input "Energy Usage" at bounding box center [365, 297] width 17 height 17
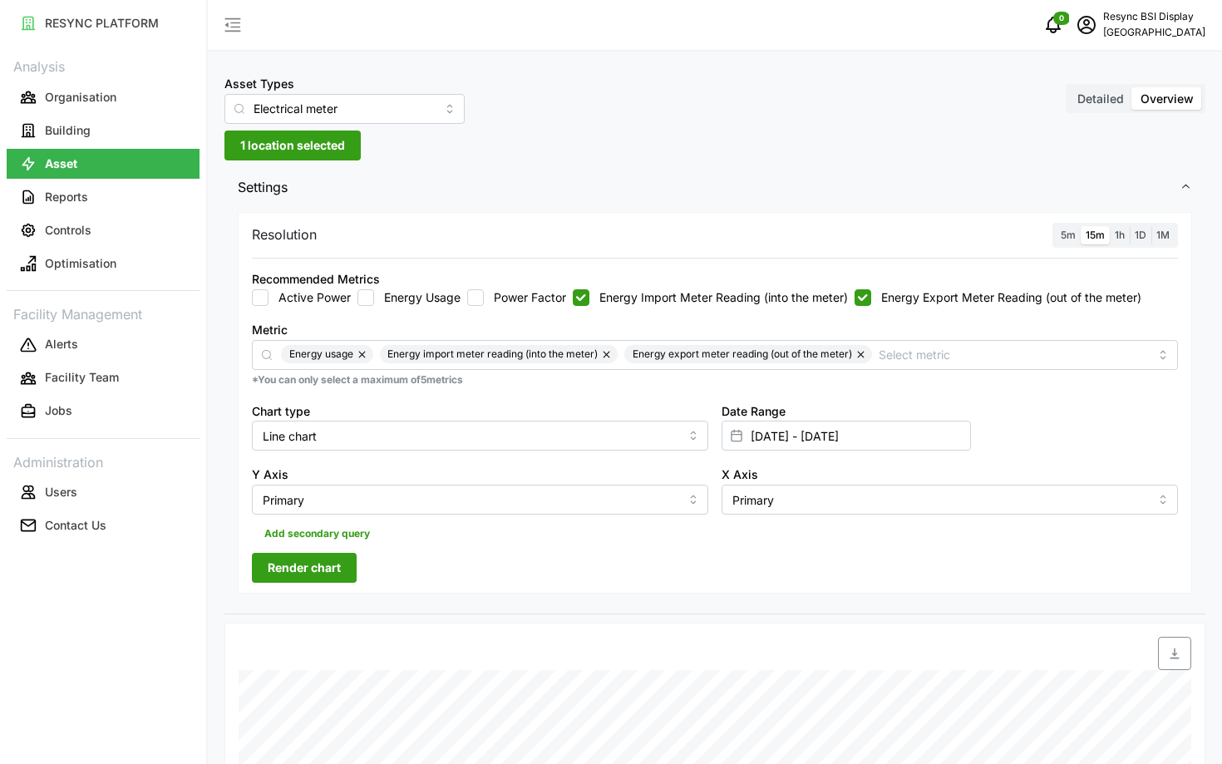
checkbox input "false"
click at [339, 568] on span "Render chart" at bounding box center [304, 568] width 73 height 28
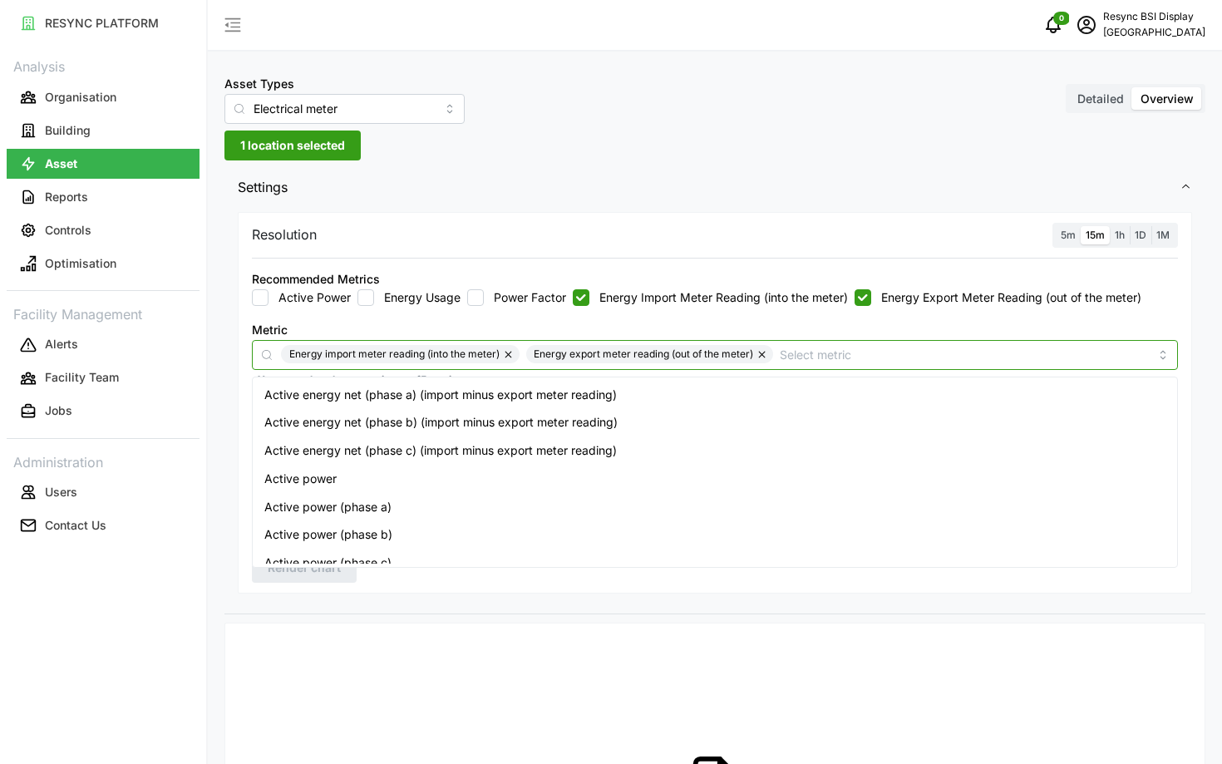
click at [819, 362] on input "Metric" at bounding box center [964, 354] width 369 height 18
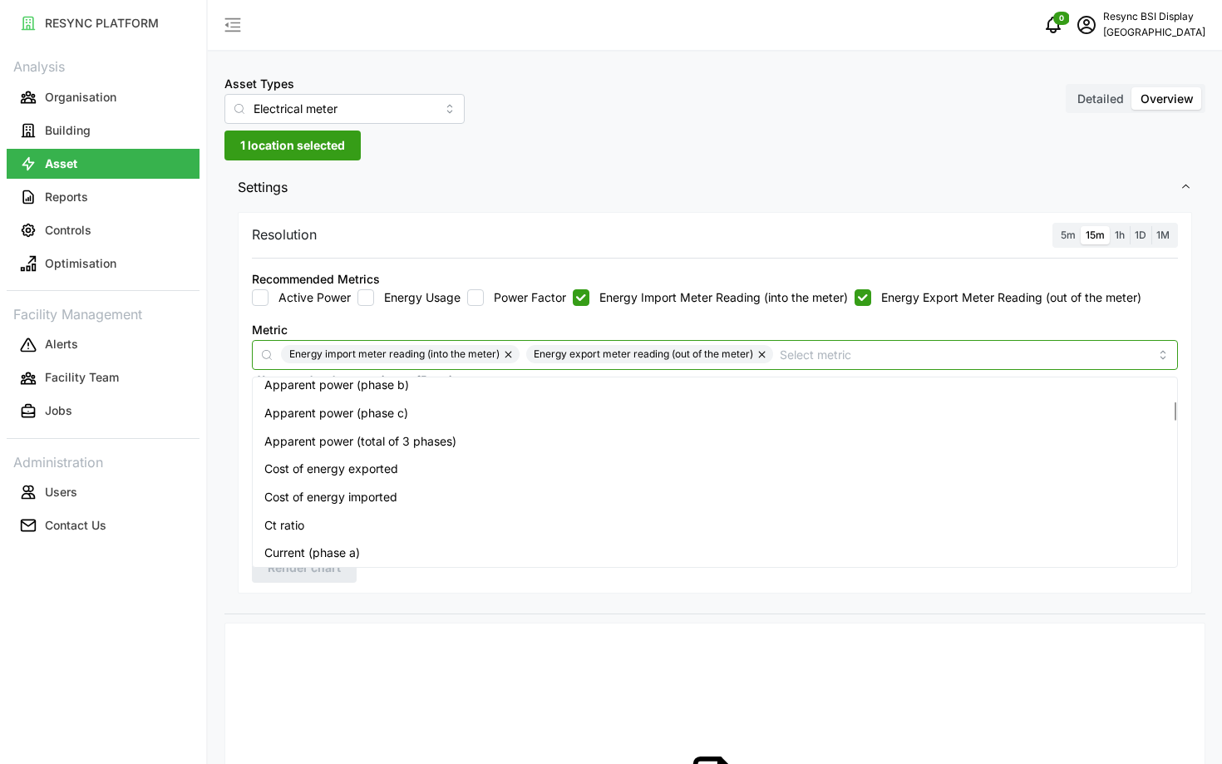
scroll to position [71, 0]
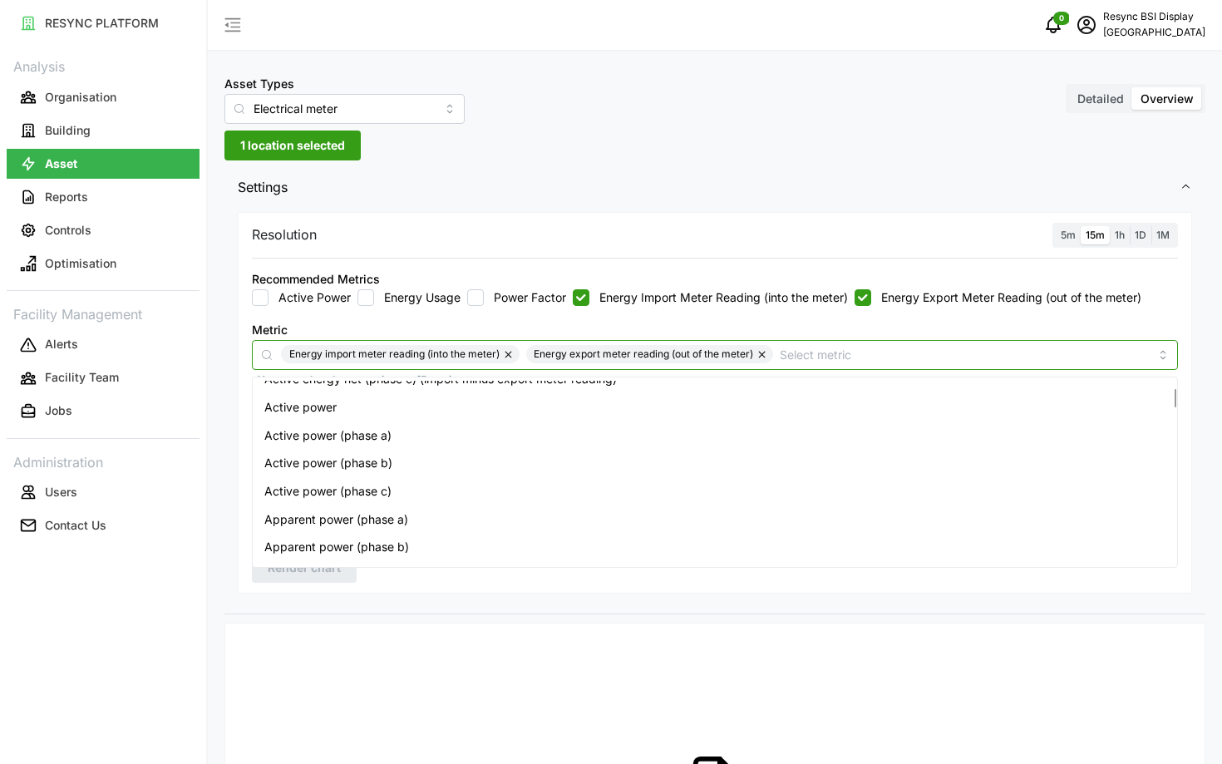
click at [648, 454] on div "Active power (phase b)" at bounding box center [715, 463] width 918 height 28
click at [638, 443] on div "Active power (phase a)" at bounding box center [715, 435] width 918 height 28
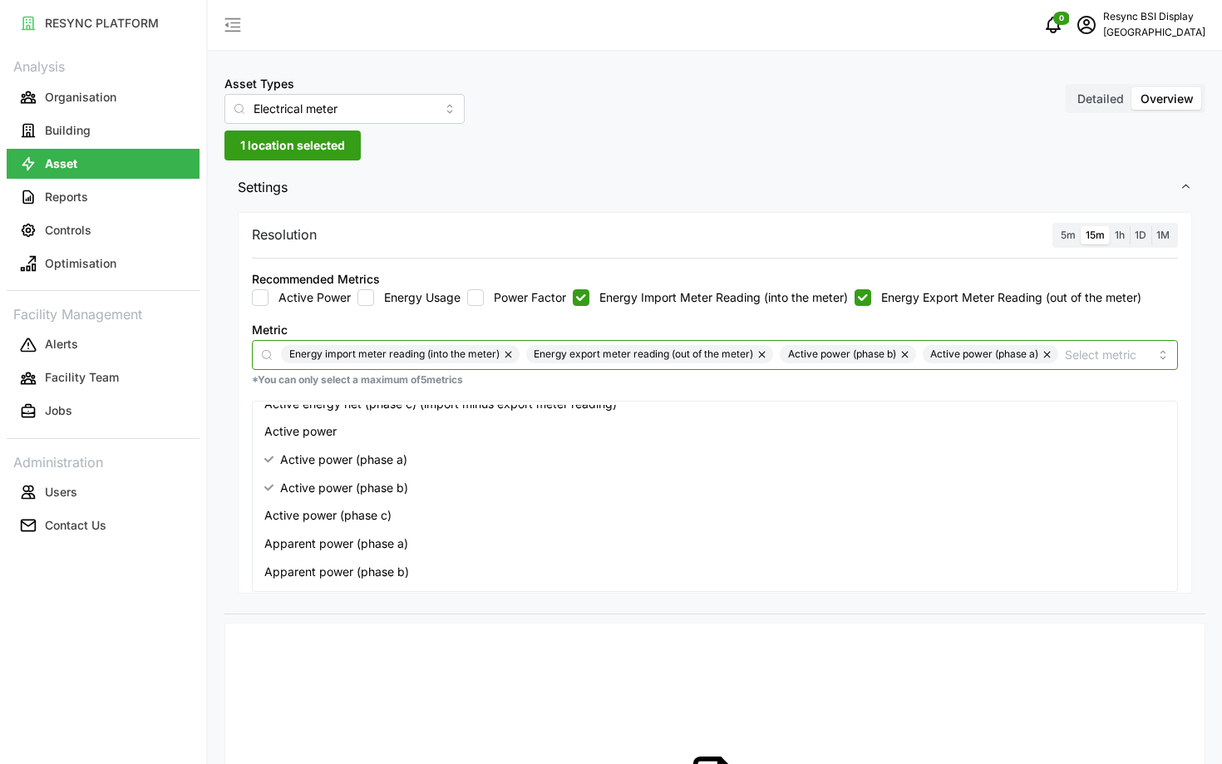
click at [676, 526] on div "Active power (phase c)" at bounding box center [715, 515] width 918 height 28
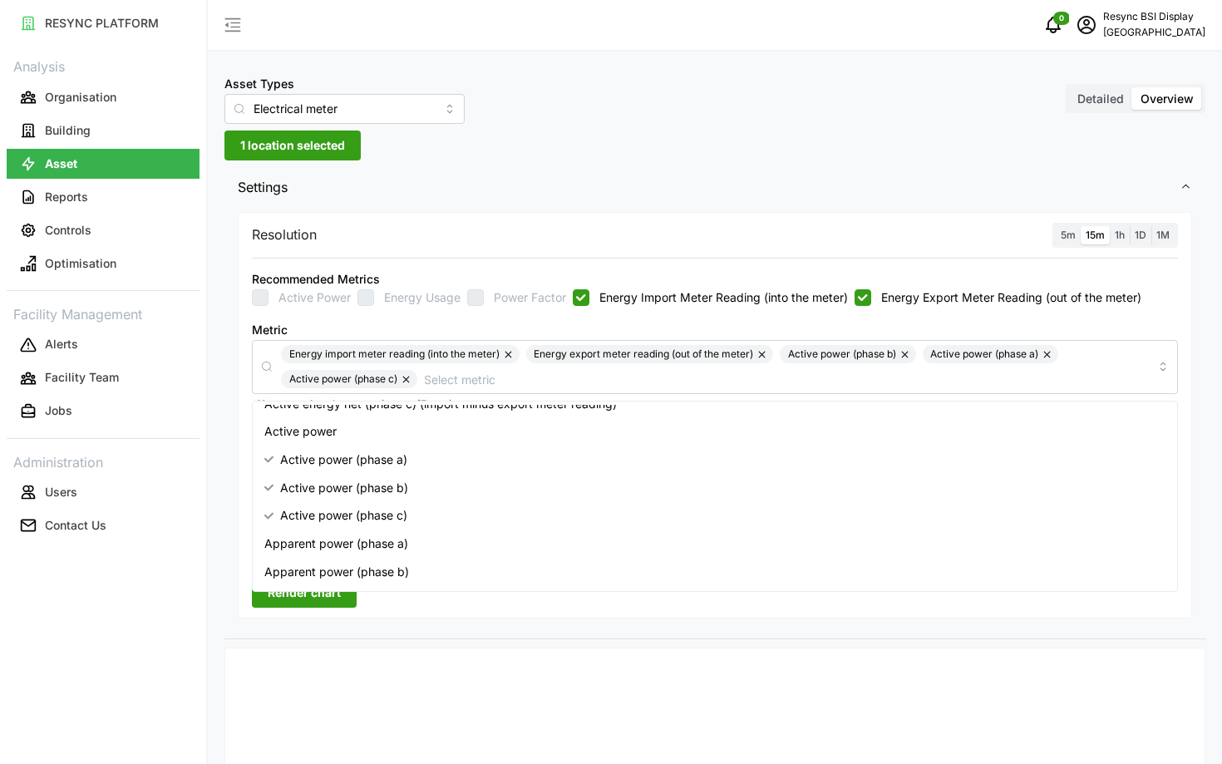
click at [392, 602] on div "Resolution 5m 15m 1h 1D 1M Recommended Metrics Active Power Energy Usage Power …" at bounding box center [715, 415] width 954 height 406
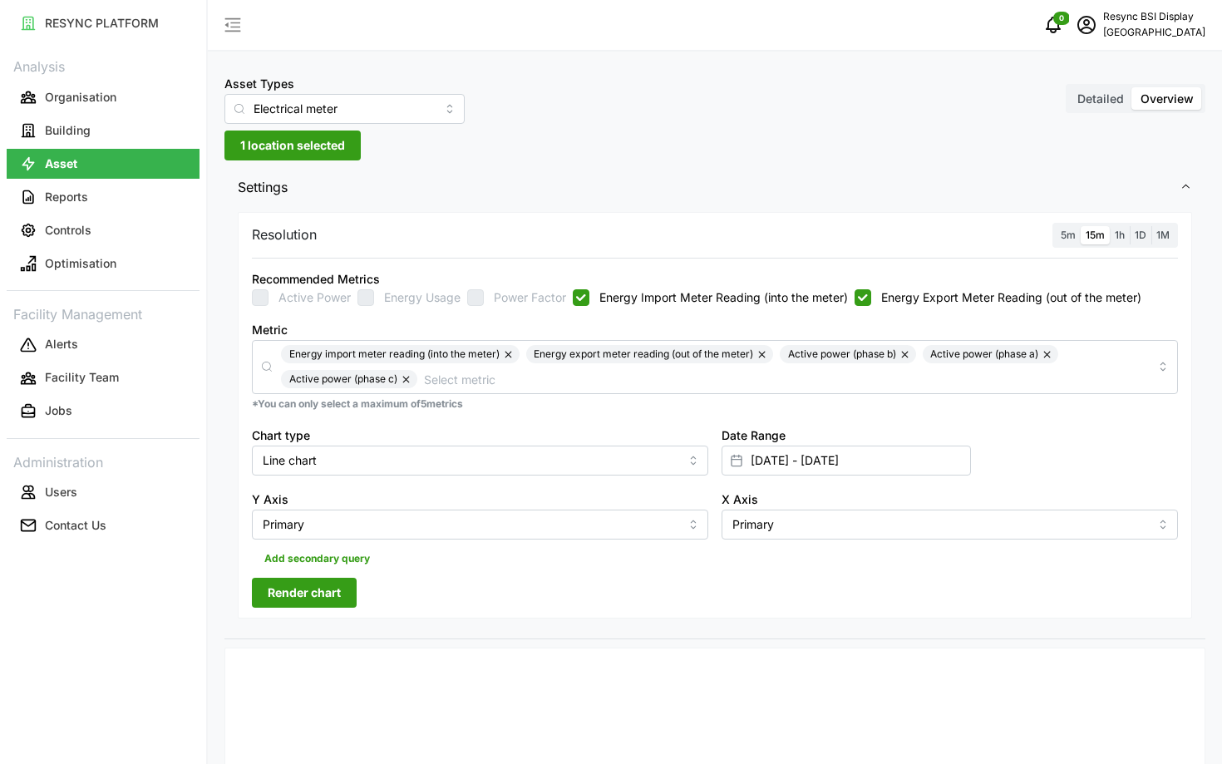
click at [285, 569] on span "Add secondary query" at bounding box center [317, 558] width 106 height 23
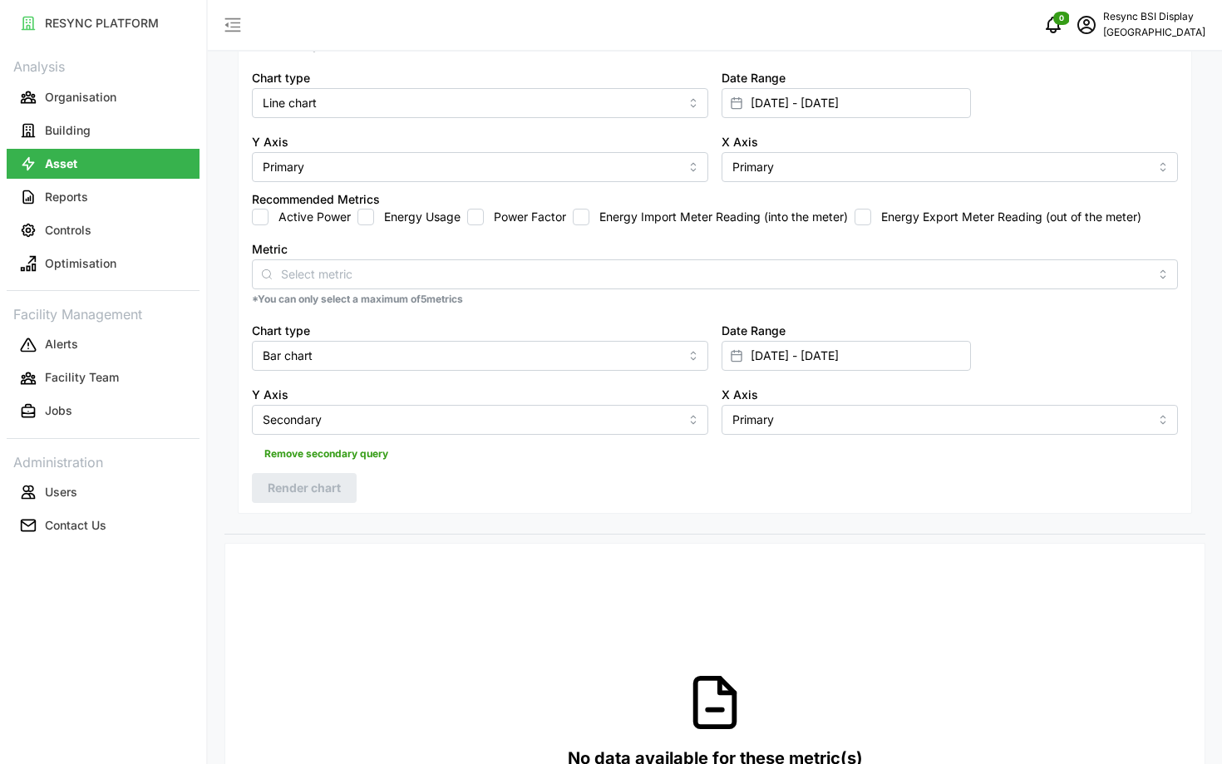
scroll to position [357, 0]
click at [384, 456] on span "Remove secondary query" at bounding box center [326, 454] width 124 height 23
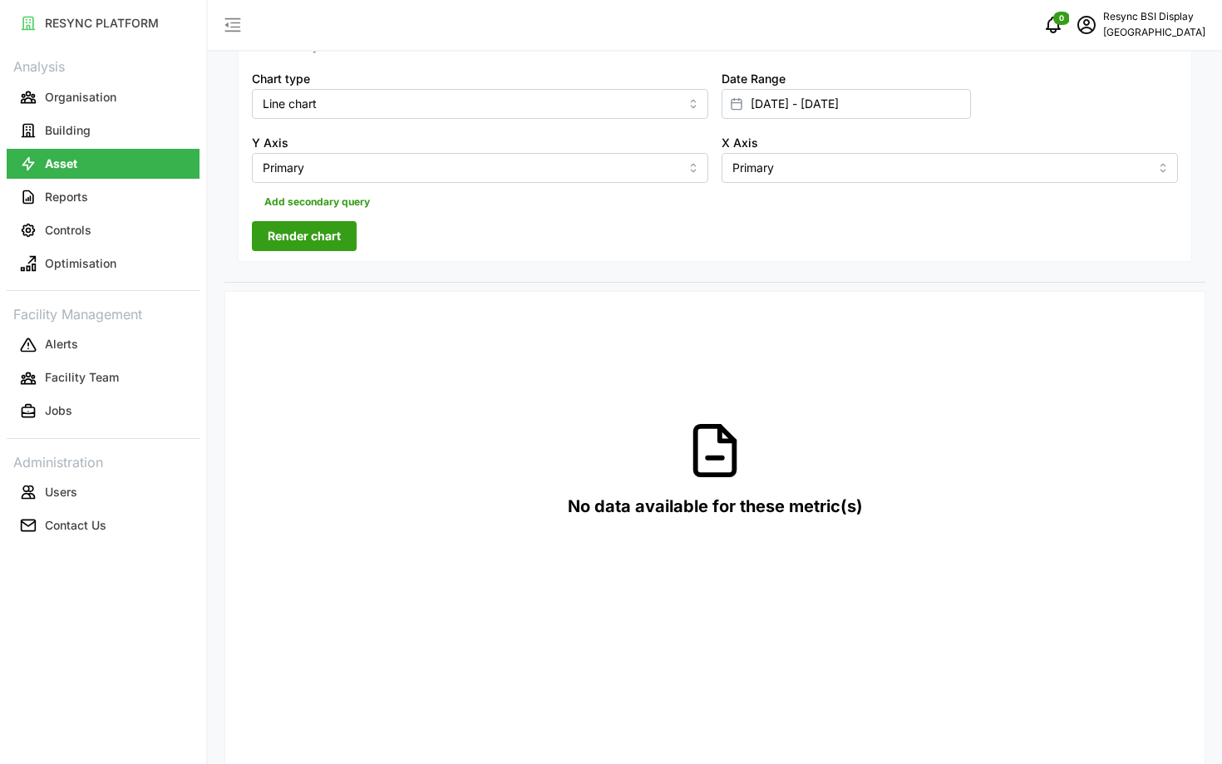
click at [288, 240] on span "Render chart" at bounding box center [304, 236] width 73 height 28
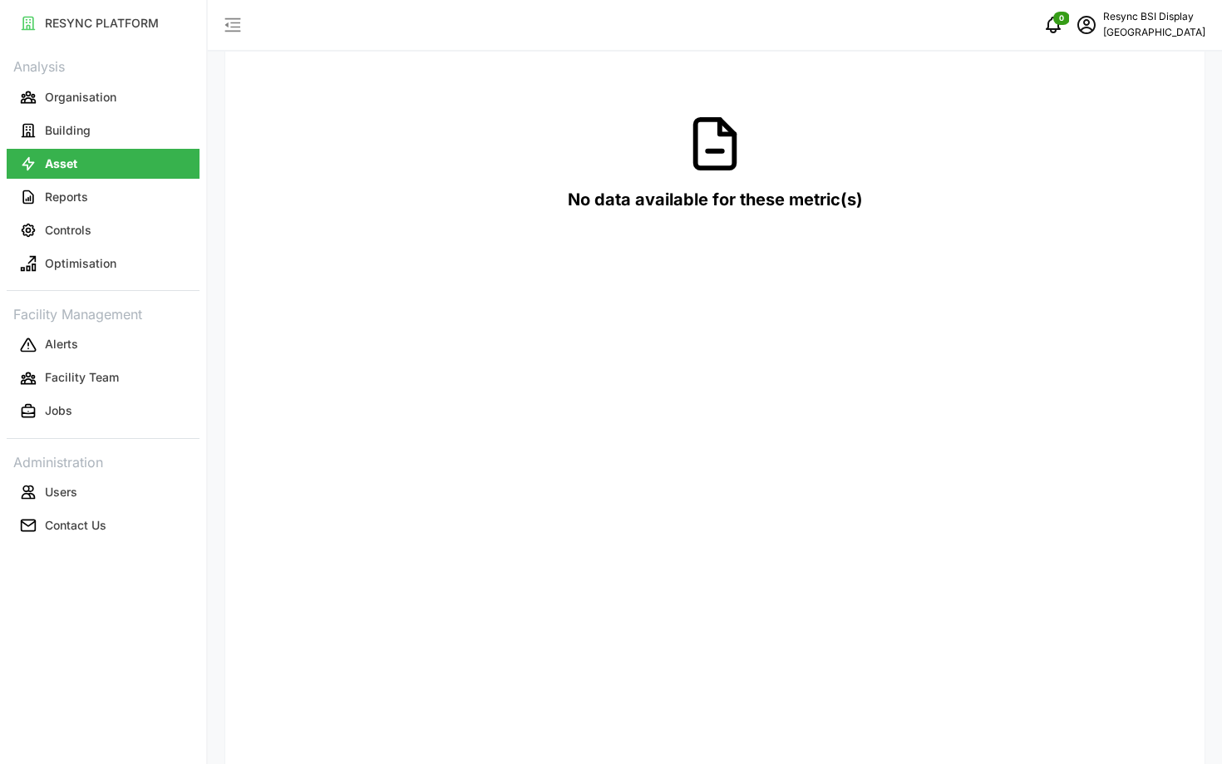
scroll to position [0, 0]
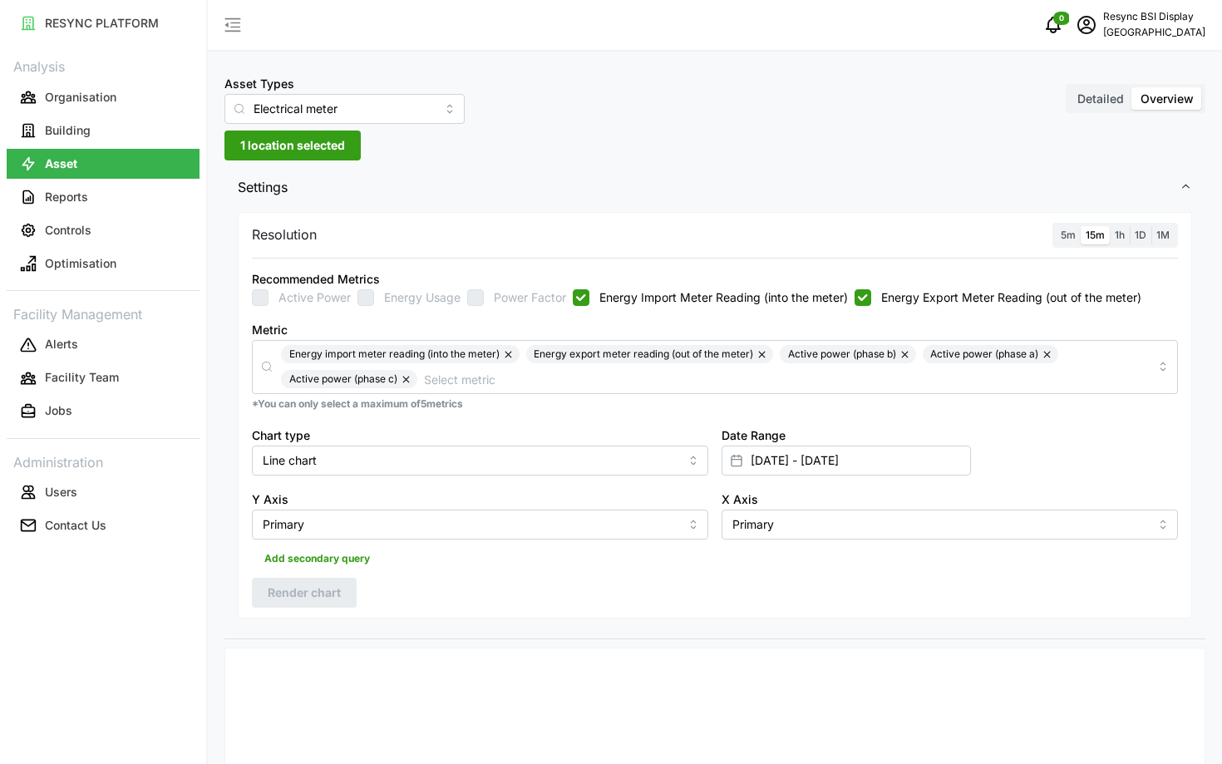
click at [1055, 237] on div "5m 15m 1h 1D 1M" at bounding box center [1115, 236] width 126 height 26
click at [1066, 237] on span "5m" at bounding box center [1068, 235] width 15 height 12
click at [1056, 226] on input "5m" at bounding box center [1056, 226] width 0 height 0
click at [268, 588] on span "Render chart" at bounding box center [304, 593] width 73 height 28
click at [1071, 37] on span "schedule" at bounding box center [1087, 25] width 32 height 32
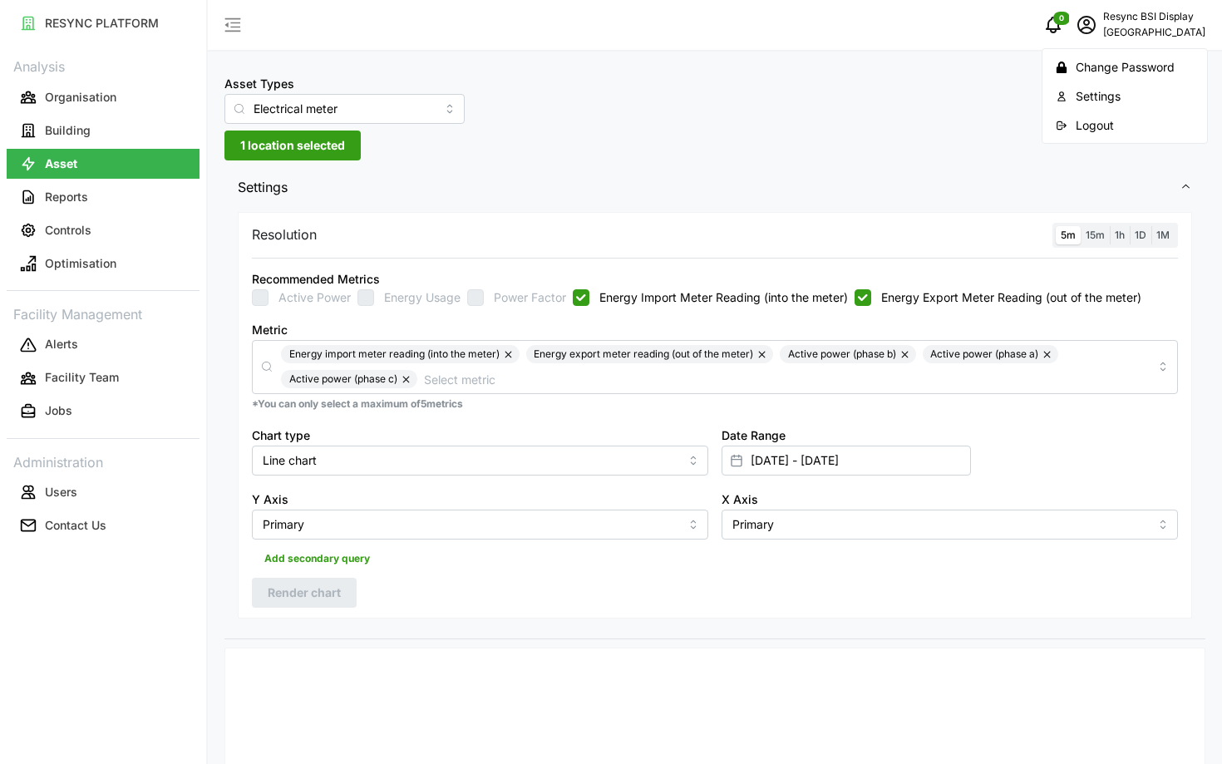
click at [1092, 123] on div "Logout" at bounding box center [1135, 125] width 118 height 18
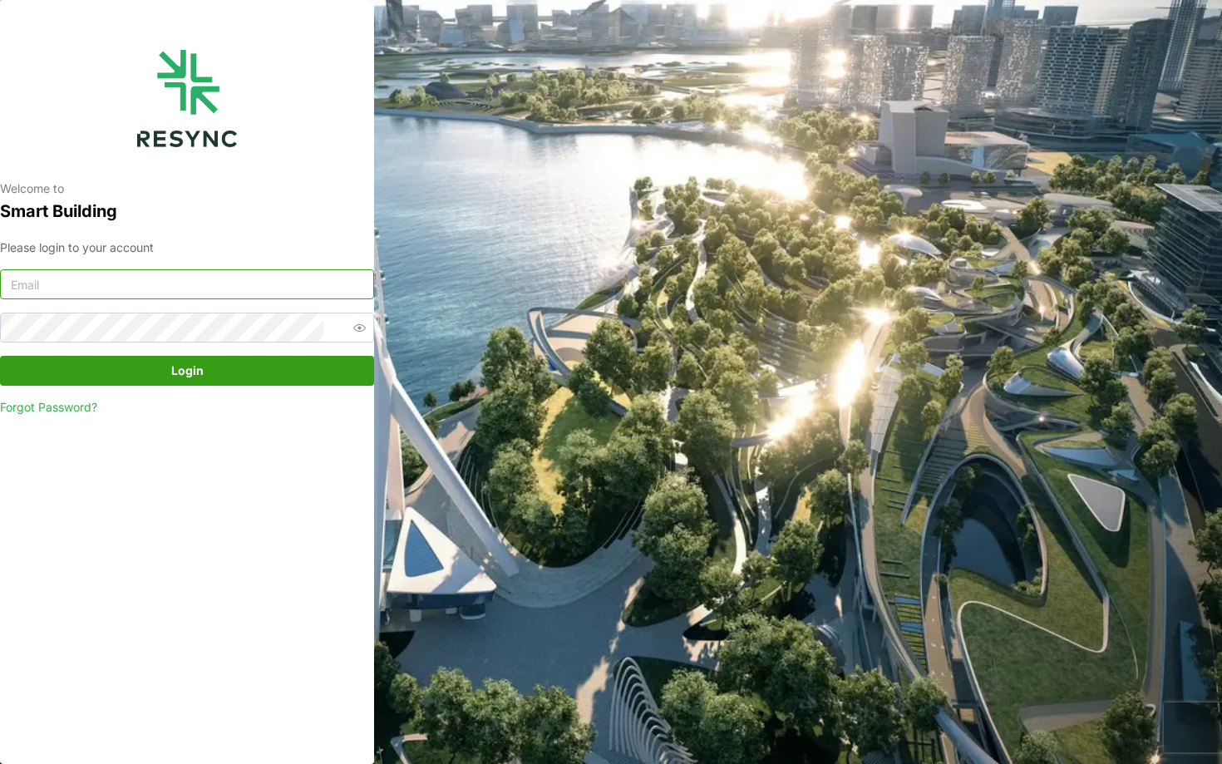
type input "[EMAIL_ADDRESS][DOMAIN_NAME]"
click at [169, 279] on input "[EMAIL_ADDRESS][DOMAIN_NAME]" at bounding box center [187, 284] width 374 height 30
click at [235, 357] on button "Login" at bounding box center [187, 371] width 374 height 30
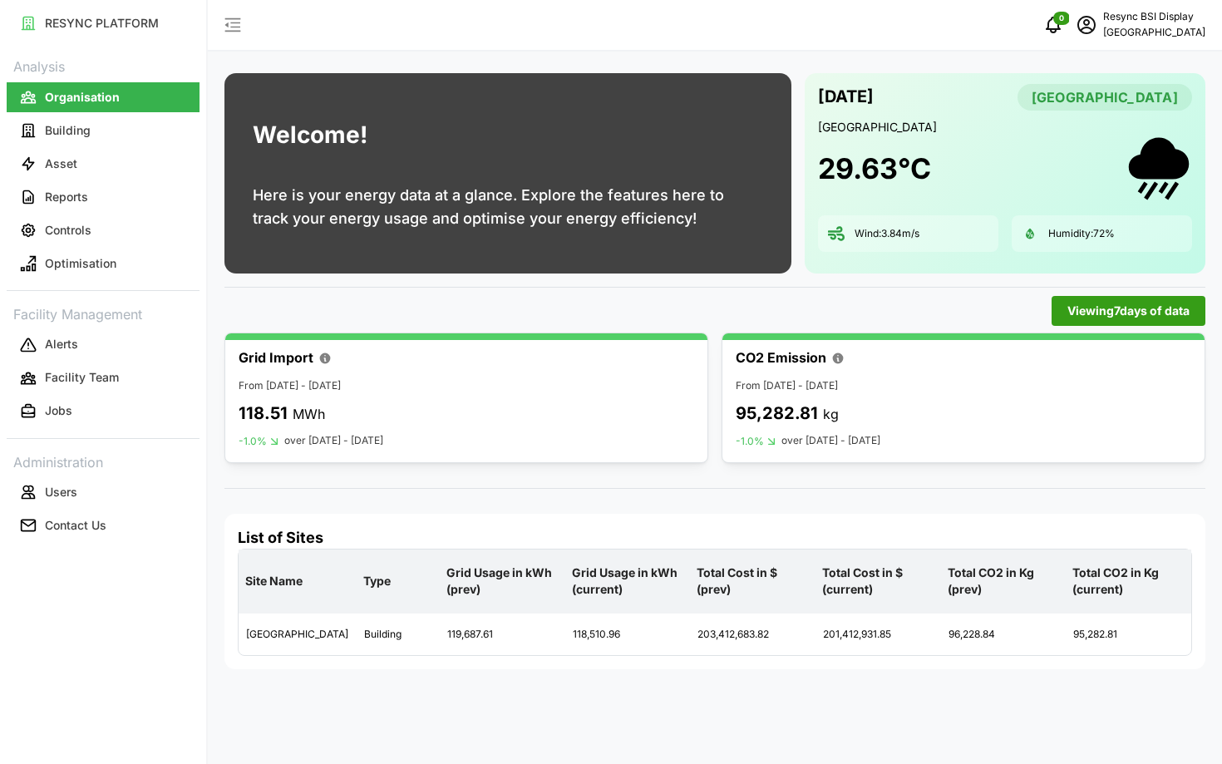
click at [1103, 25] on p "[GEOGRAPHIC_DATA]" at bounding box center [1154, 33] width 102 height 16
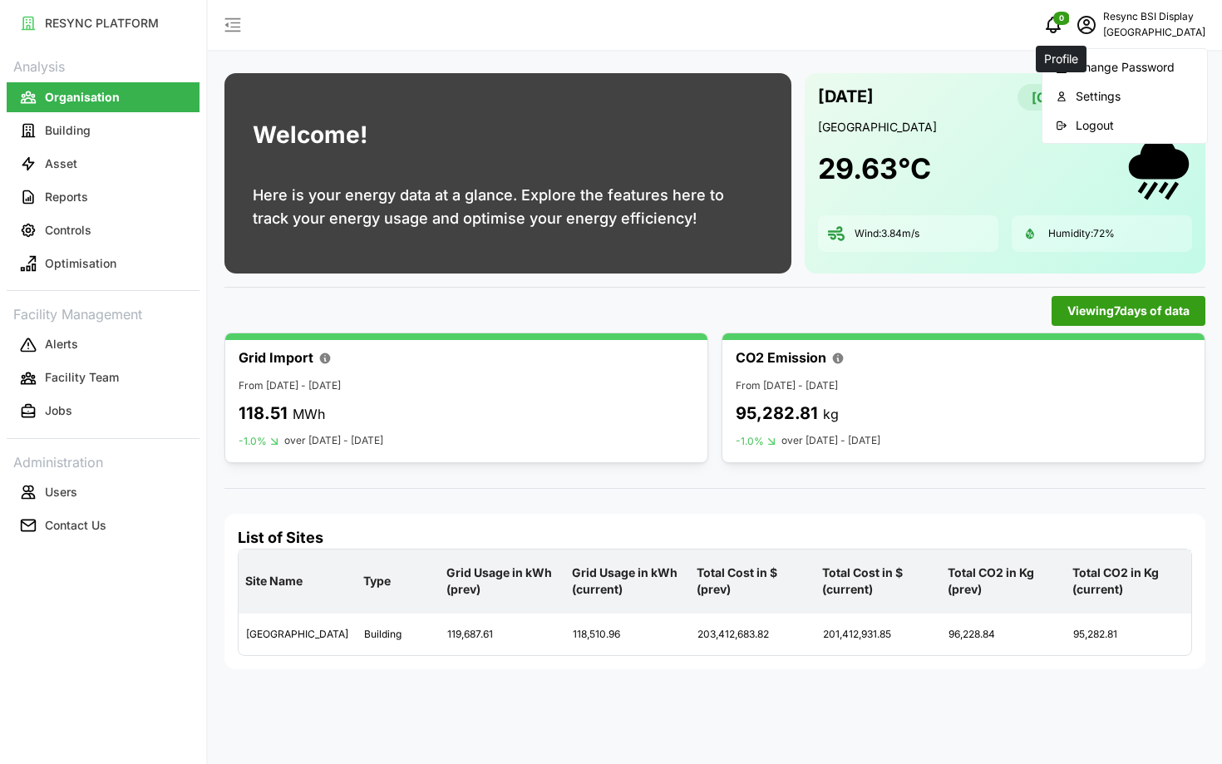
click at [1076, 25] on icon "schedule" at bounding box center [1086, 25] width 20 height 20
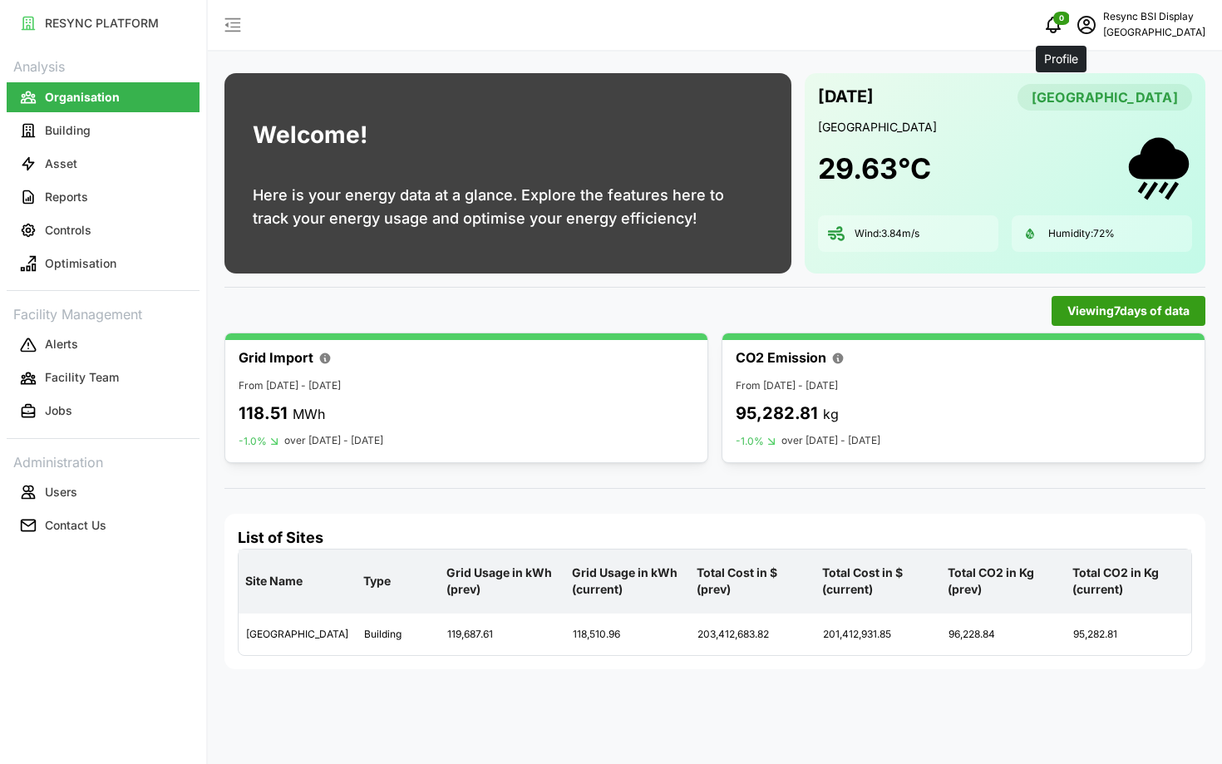
click at [1076, 22] on icon "schedule" at bounding box center [1086, 25] width 20 height 20
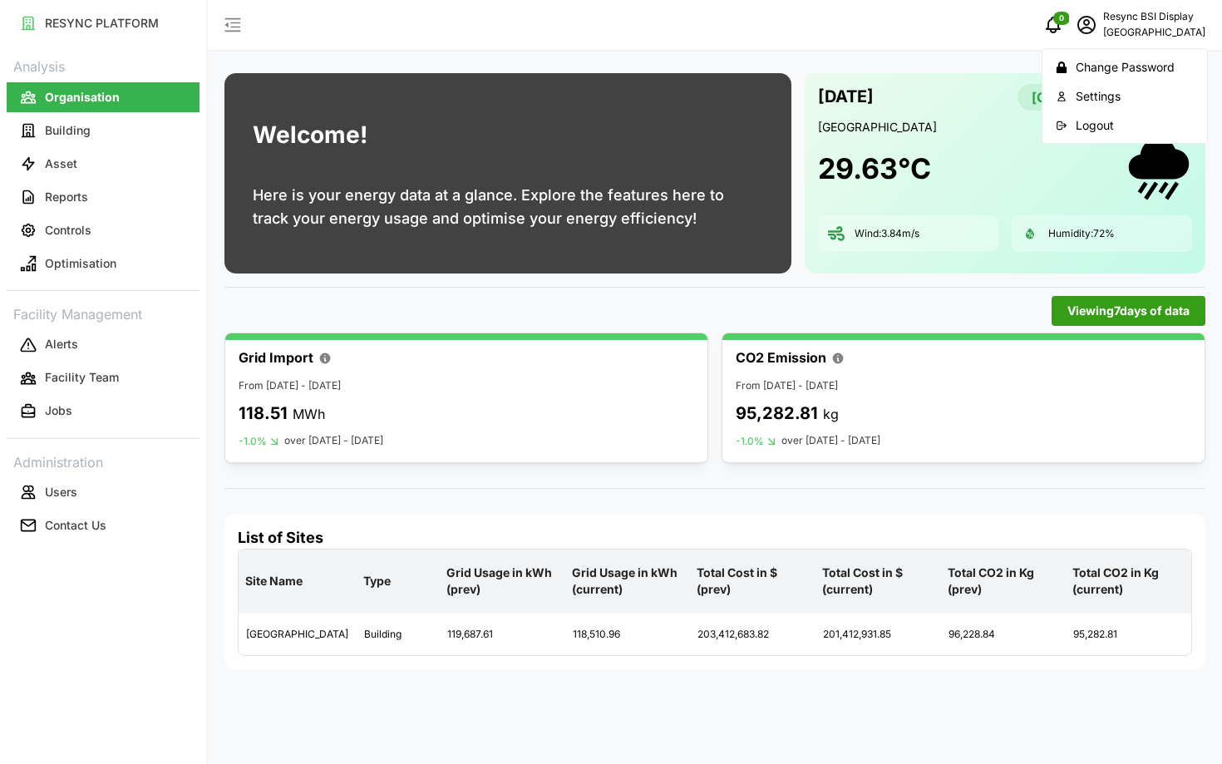
click at [1090, 123] on div "Logout" at bounding box center [1135, 125] width 118 height 18
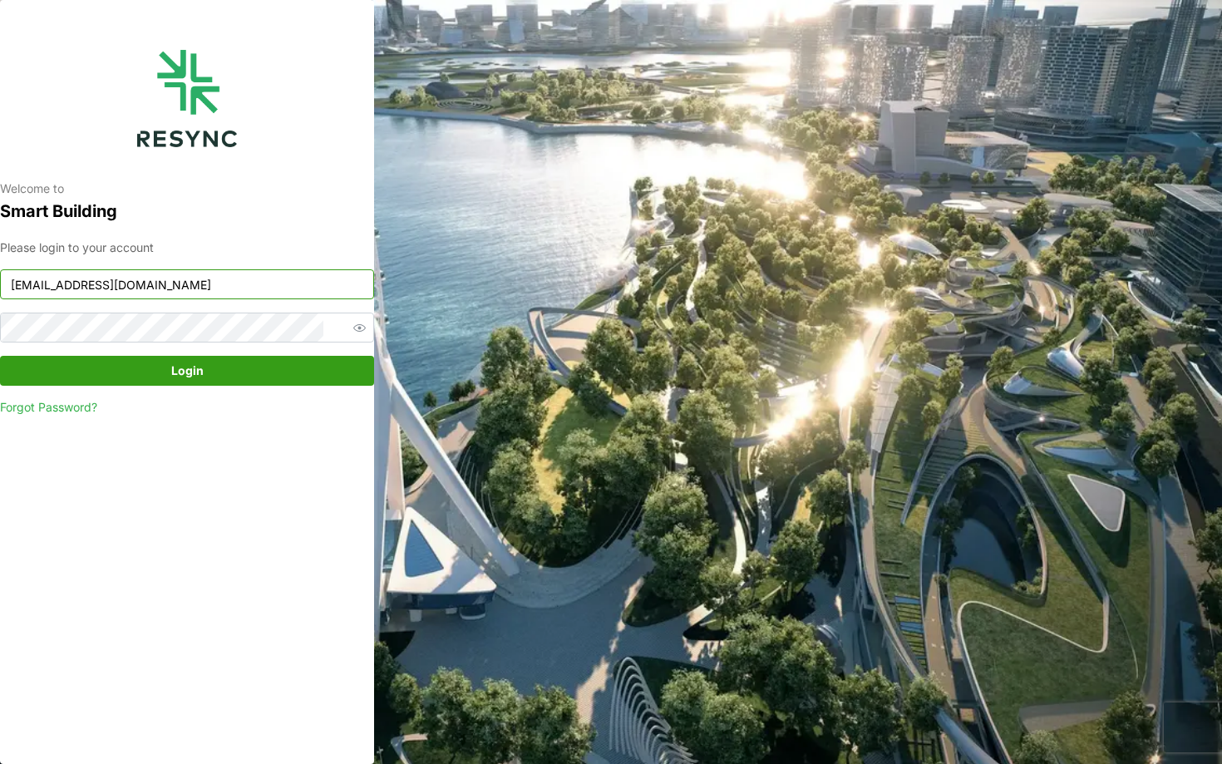
click at [210, 277] on input "bsi_display@resynctech.com" at bounding box center [187, 284] width 374 height 30
type input "nhs_internal@resynctech.com"
click at [242, 367] on span "Login" at bounding box center [187, 371] width 342 height 28
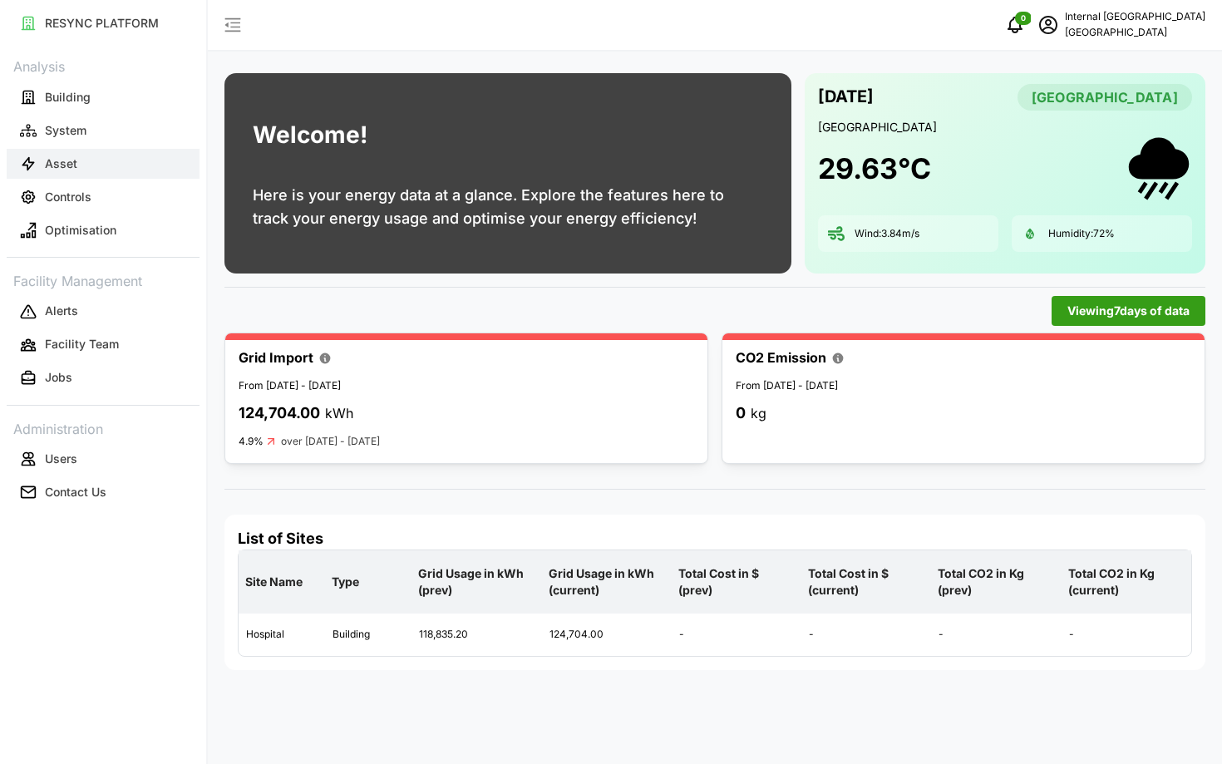
click at [47, 160] on p "Asset" at bounding box center [61, 163] width 32 height 17
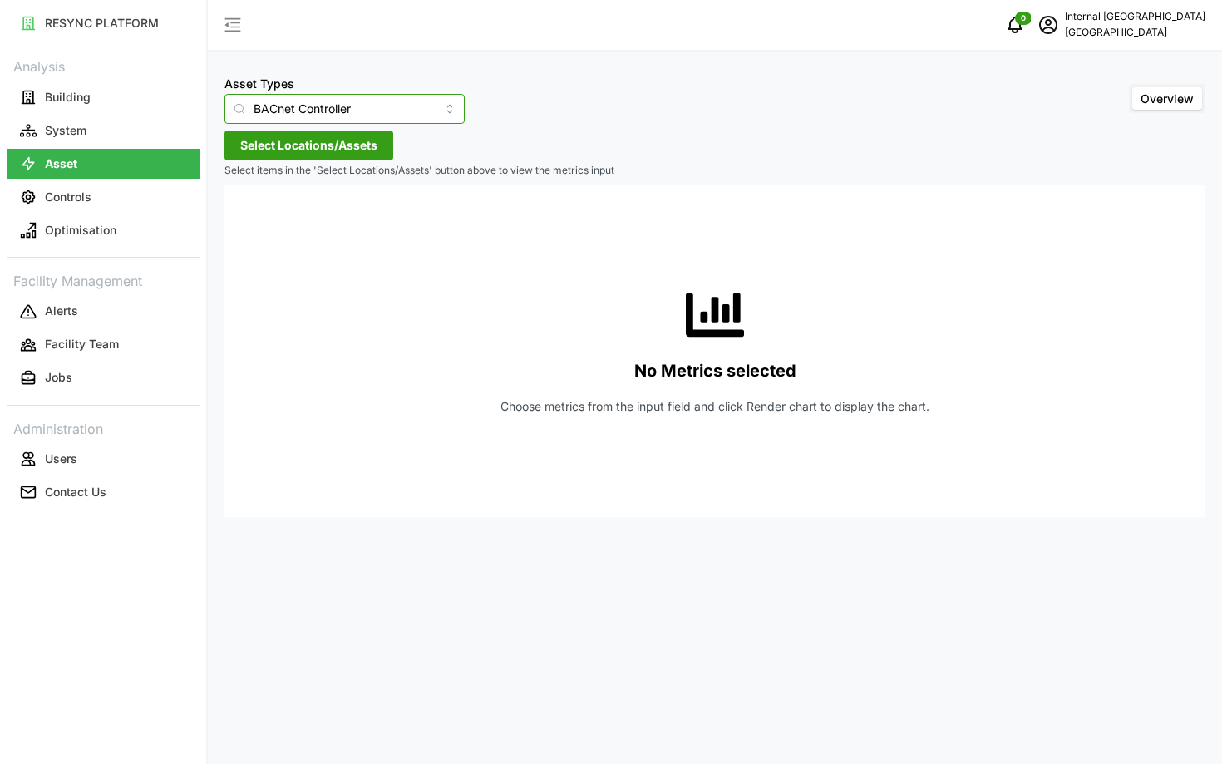
click at [335, 120] on input "BACnet Controller" at bounding box center [344, 109] width 240 height 30
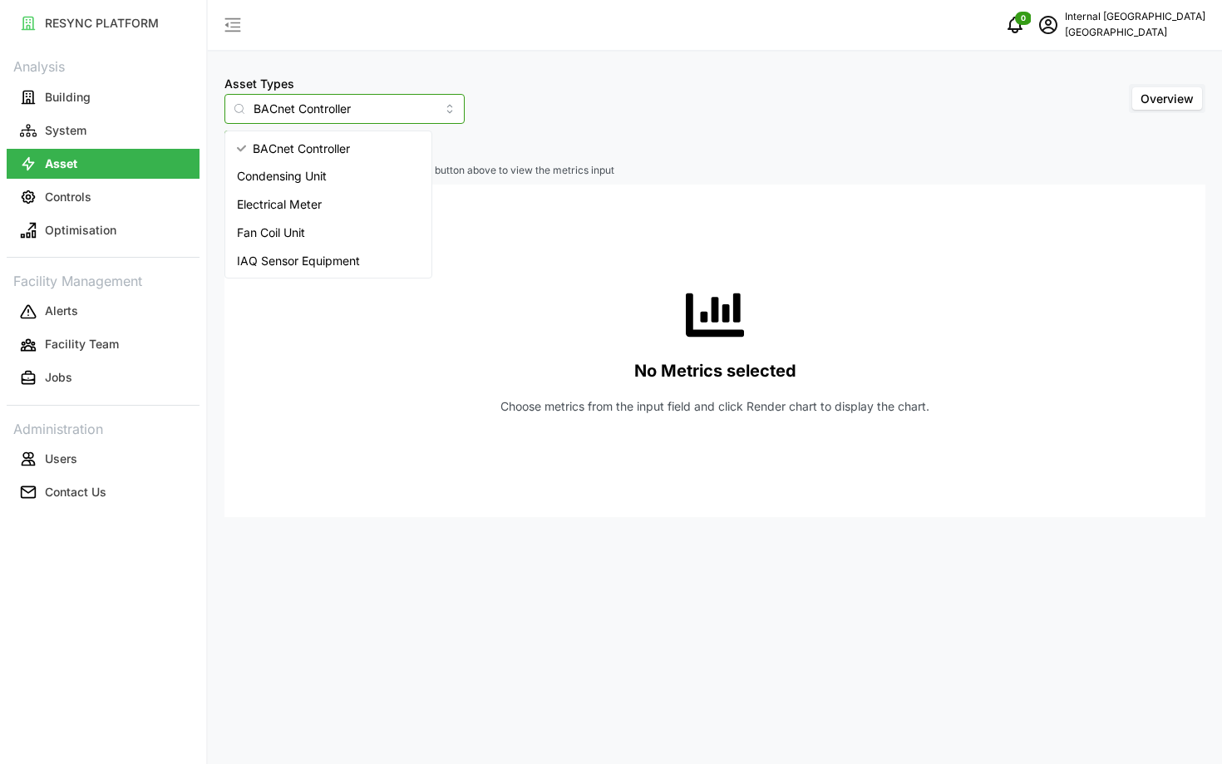
click at [291, 183] on span "Condensing Unit" at bounding box center [282, 176] width 90 height 18
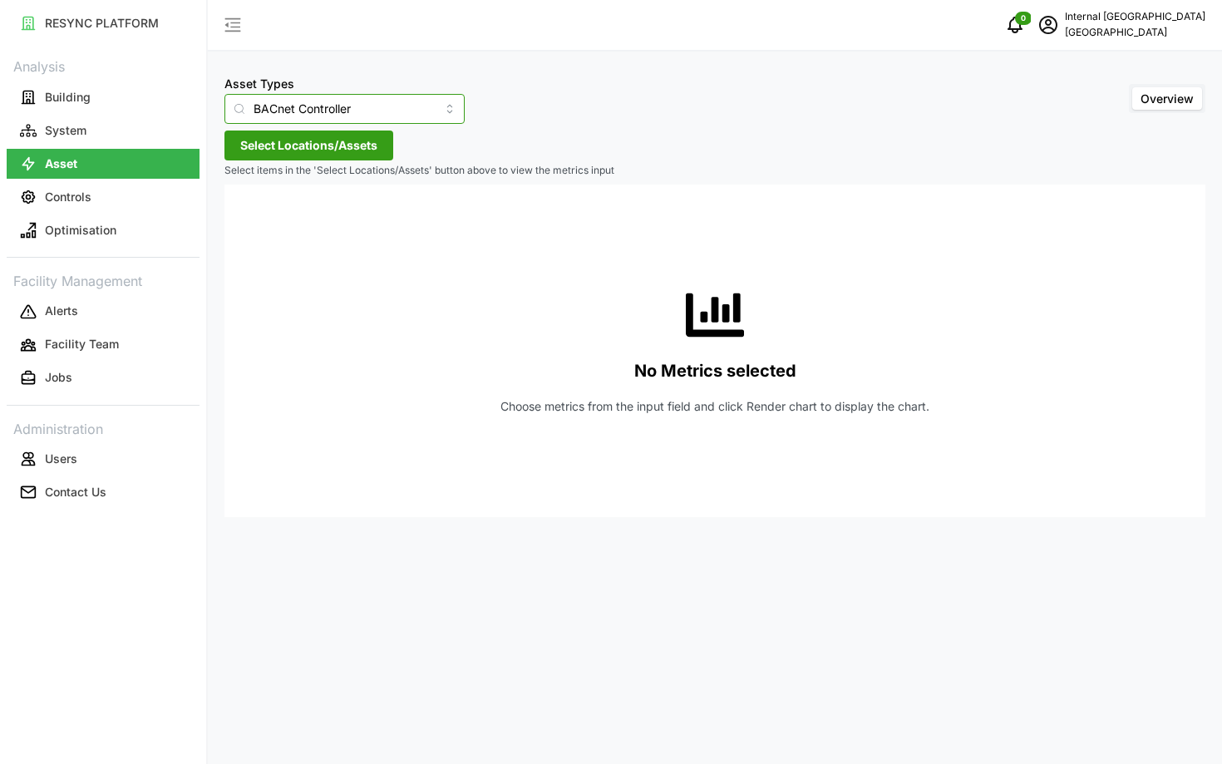
type input "Condensing Unit"
click at [268, 135] on span "Select Locations/Assets" at bounding box center [308, 145] width 137 height 28
click at [264, 221] on span "Select Hospital" at bounding box center [266, 221] width 11 height 11
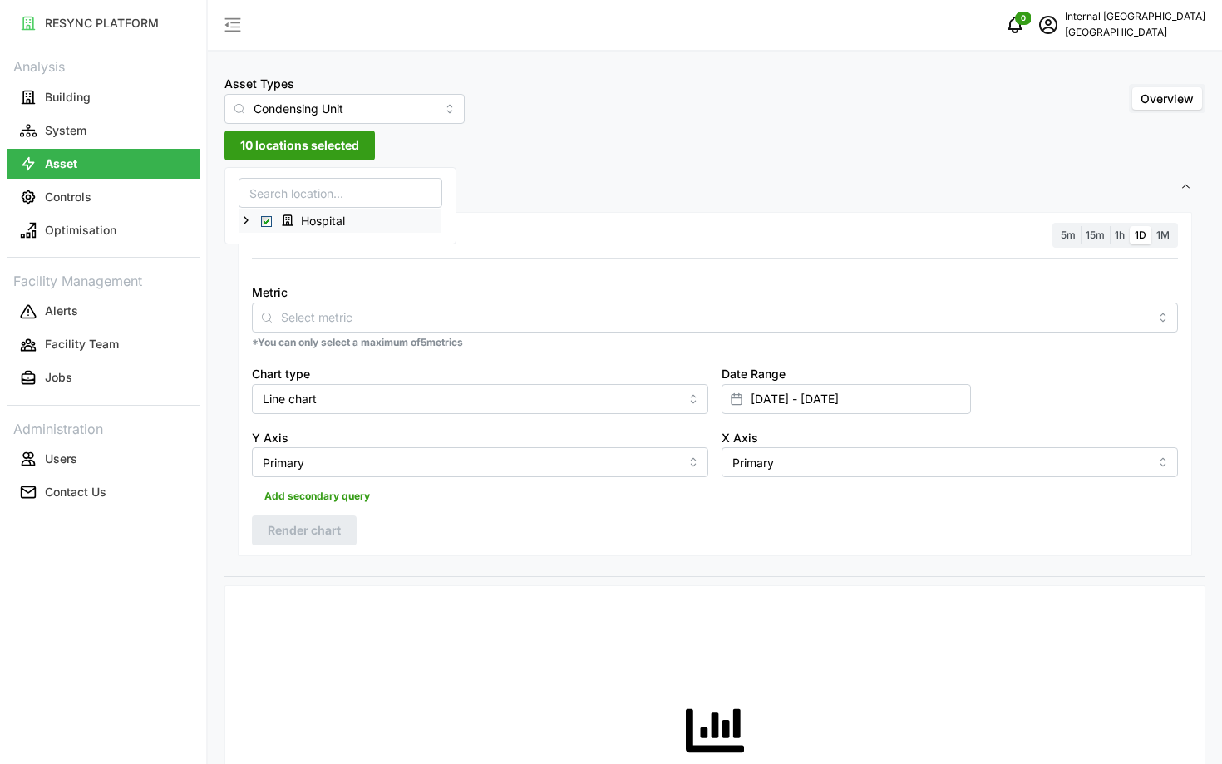
click at [261, 221] on span "Select Hospital" at bounding box center [266, 221] width 11 height 11
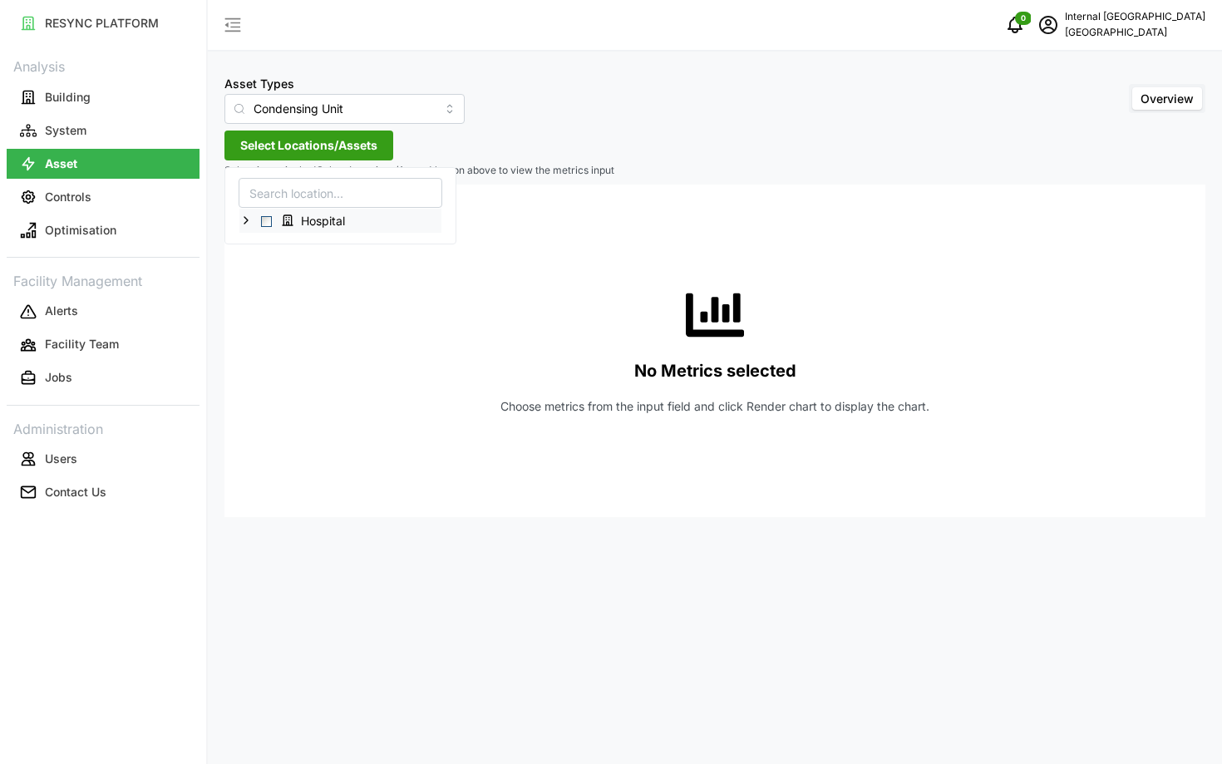
click at [268, 225] on span "Select Hospital" at bounding box center [266, 221] width 11 height 11
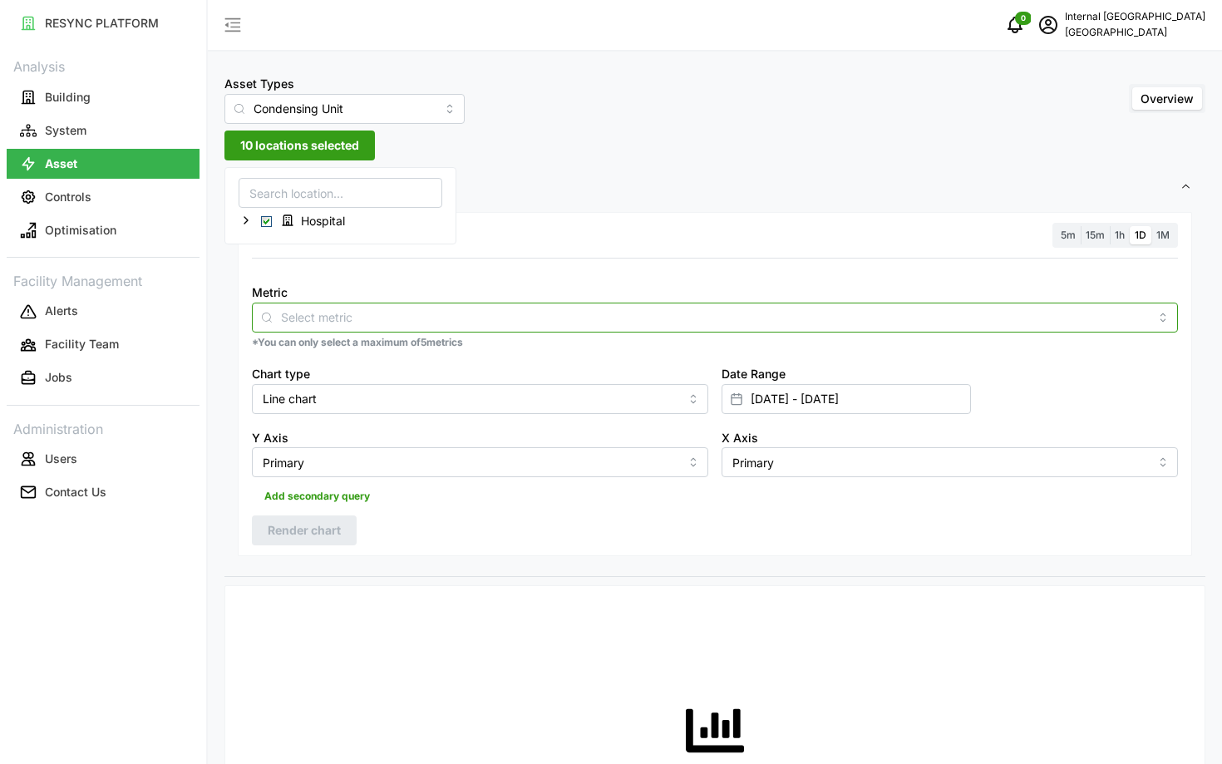
click at [425, 320] on input "Metric" at bounding box center [715, 317] width 868 height 18
click at [442, 356] on span "Electrical Energy Usage Sensor absolute (Phase ABC)" at bounding box center [410, 357] width 292 height 18
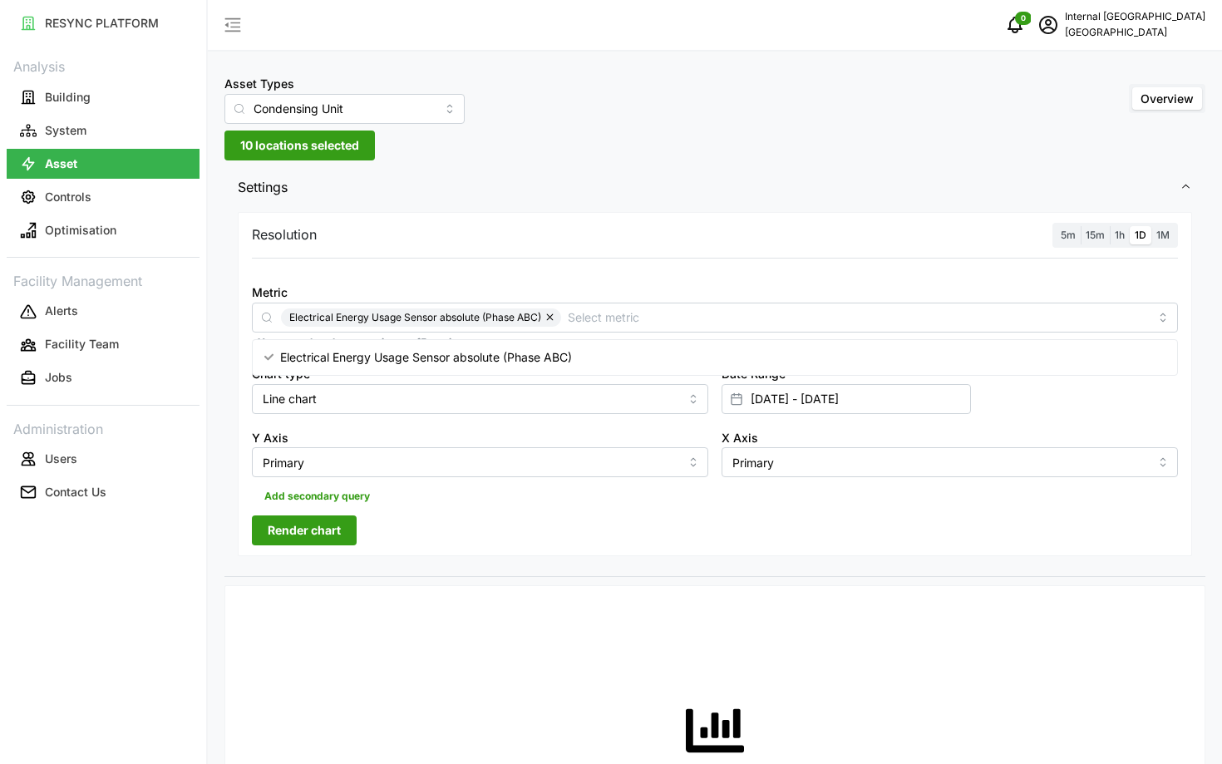
click at [1068, 233] on span "5m" at bounding box center [1068, 235] width 15 height 12
click at [1056, 226] on input "5m" at bounding box center [1056, 226] width 0 height 0
click at [302, 522] on span "Render chart" at bounding box center [304, 530] width 73 height 28
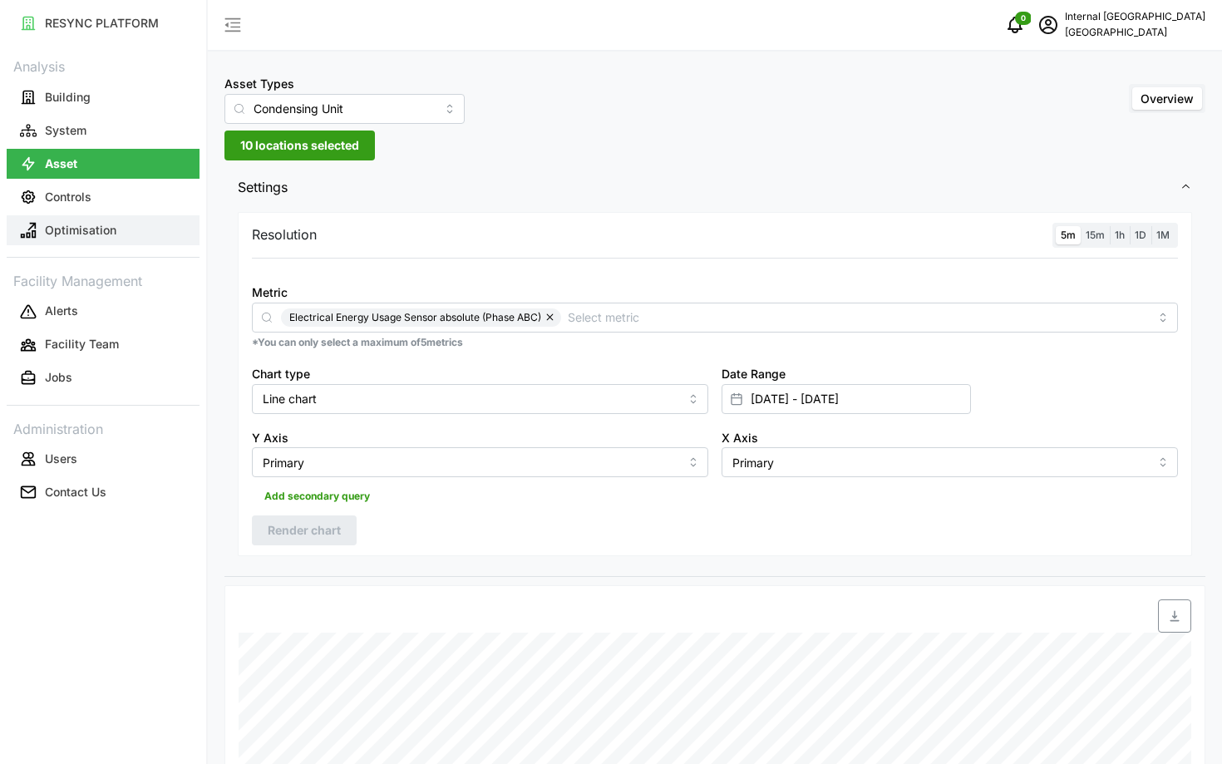
click at [86, 237] on p "Optimisation" at bounding box center [80, 230] width 71 height 17
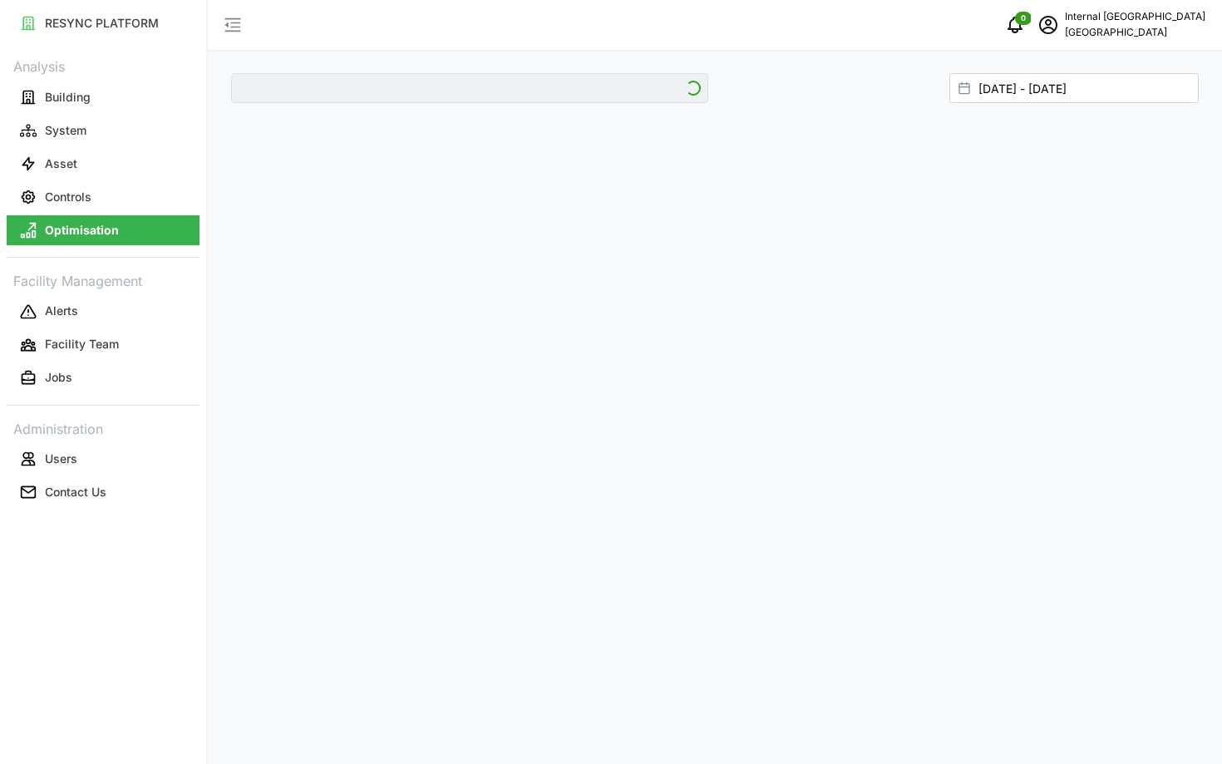
type input "Hospital"
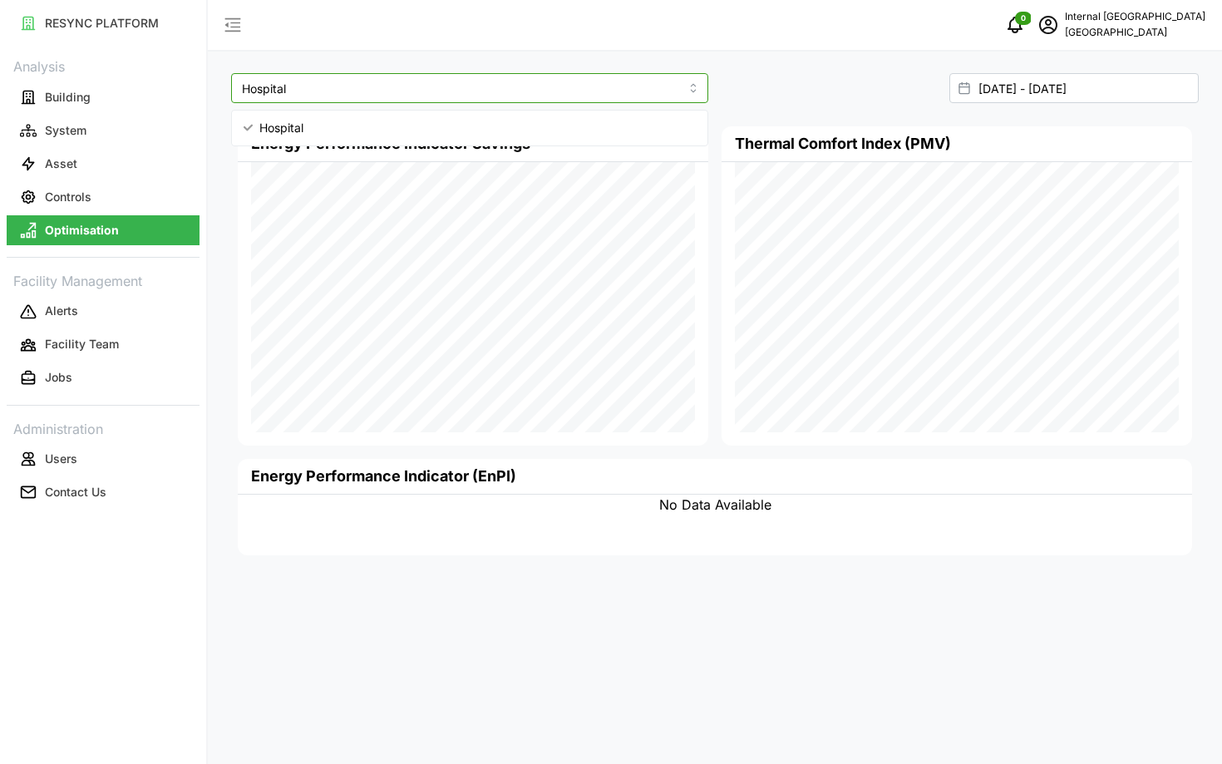
click at [411, 96] on input "Hospital" at bounding box center [469, 88] width 477 height 30
click at [722, 248] on div "Thermal Comfort Index (PMV)" at bounding box center [957, 285] width 470 height 319
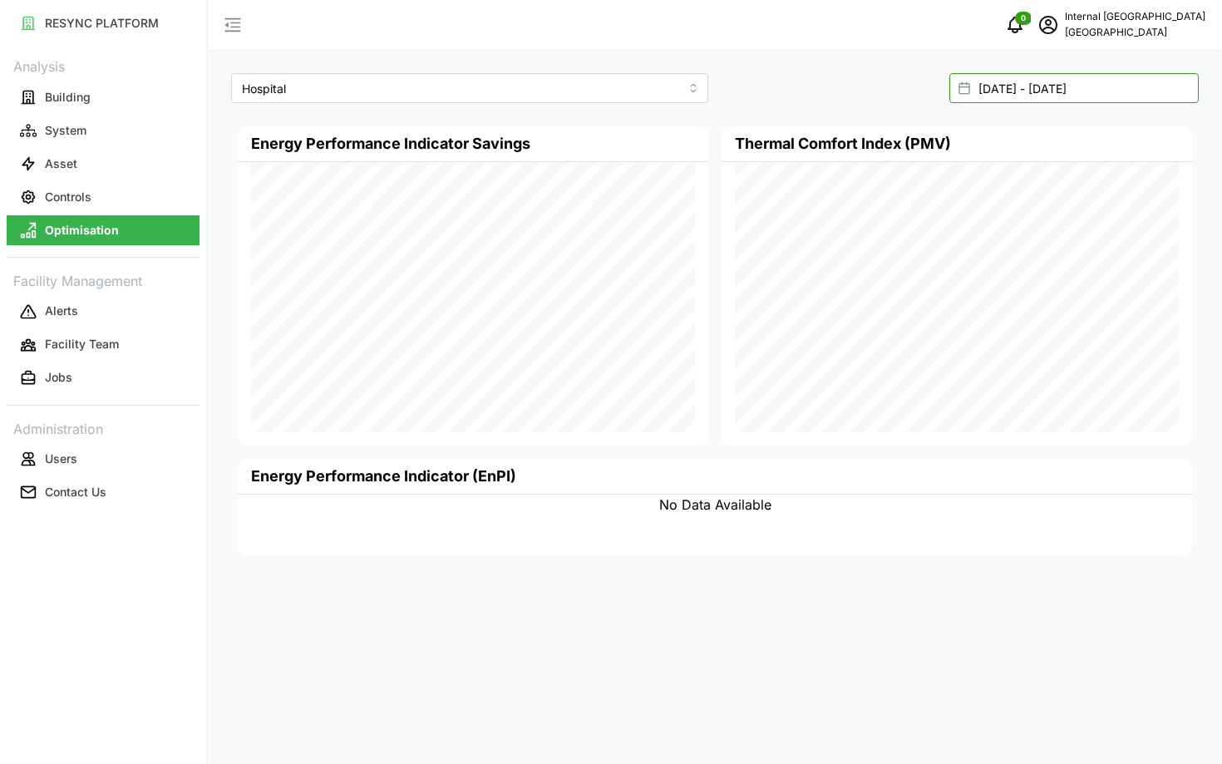
click at [1082, 96] on input "26 Sep 2025 - 03 Oct 2025" at bounding box center [1073, 88] width 249 height 30
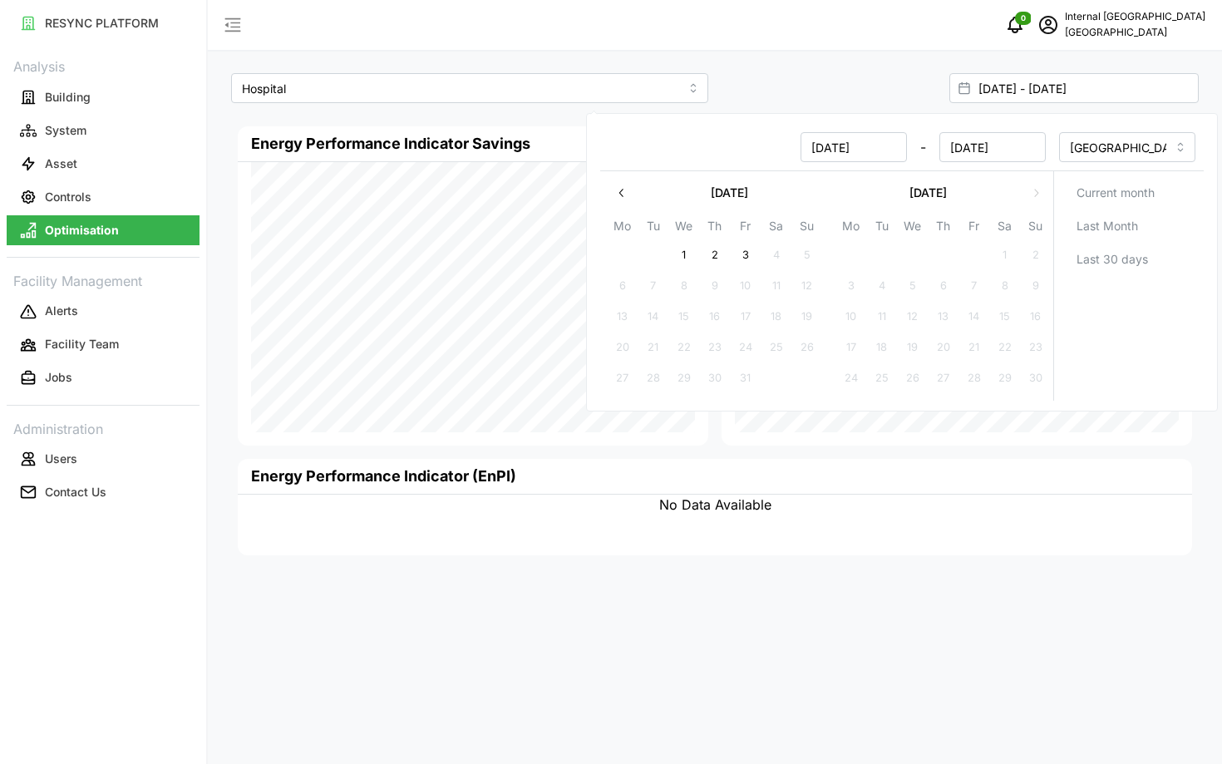
click at [889, 86] on div "26 Sep 2025 - 03 Oct 2025" at bounding box center [960, 88] width 477 height 30
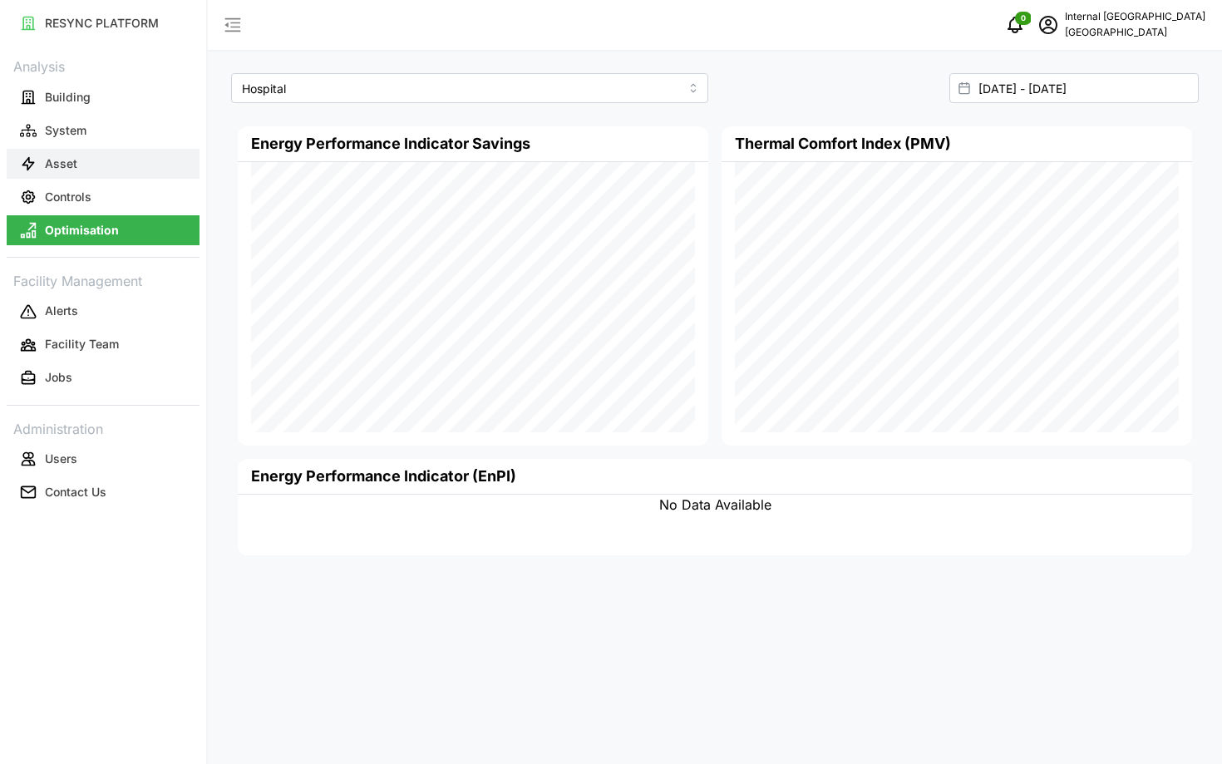
click at [43, 170] on button "Asset" at bounding box center [103, 164] width 193 height 30
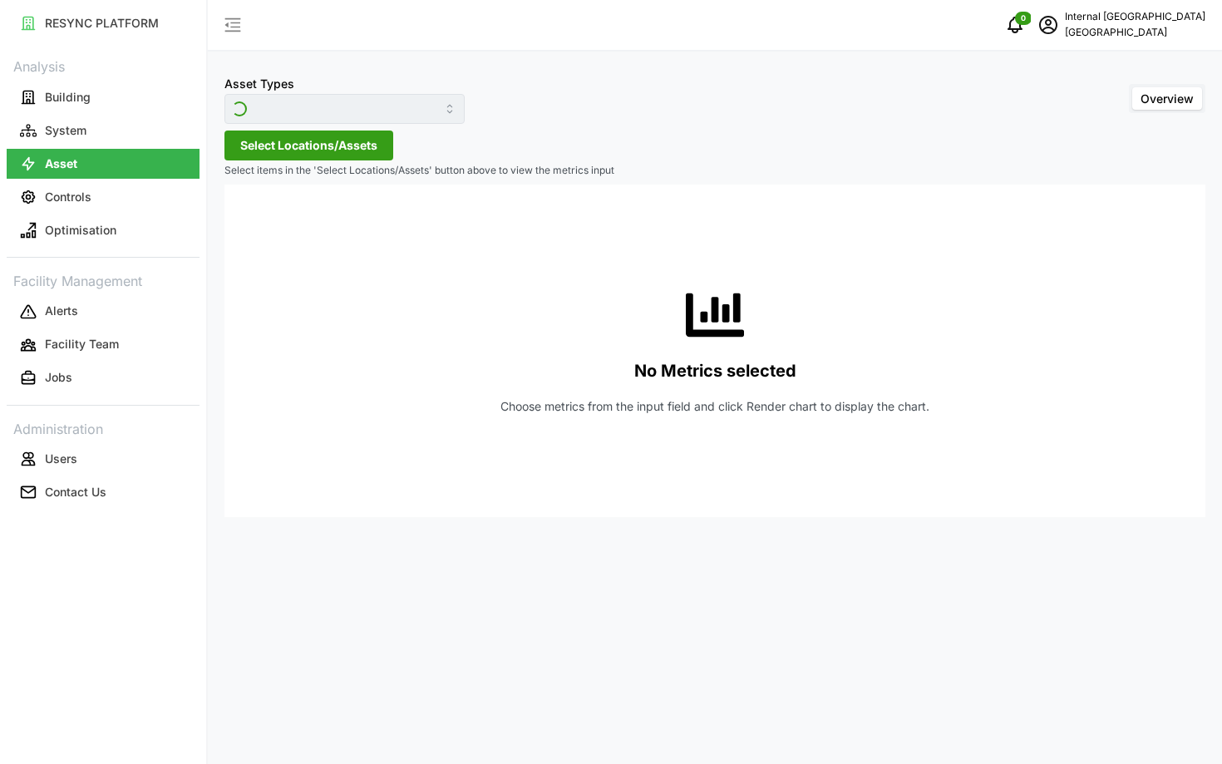
type input "BACnet Controller"
click at [359, 103] on input "BACnet Controller" at bounding box center [344, 109] width 240 height 30
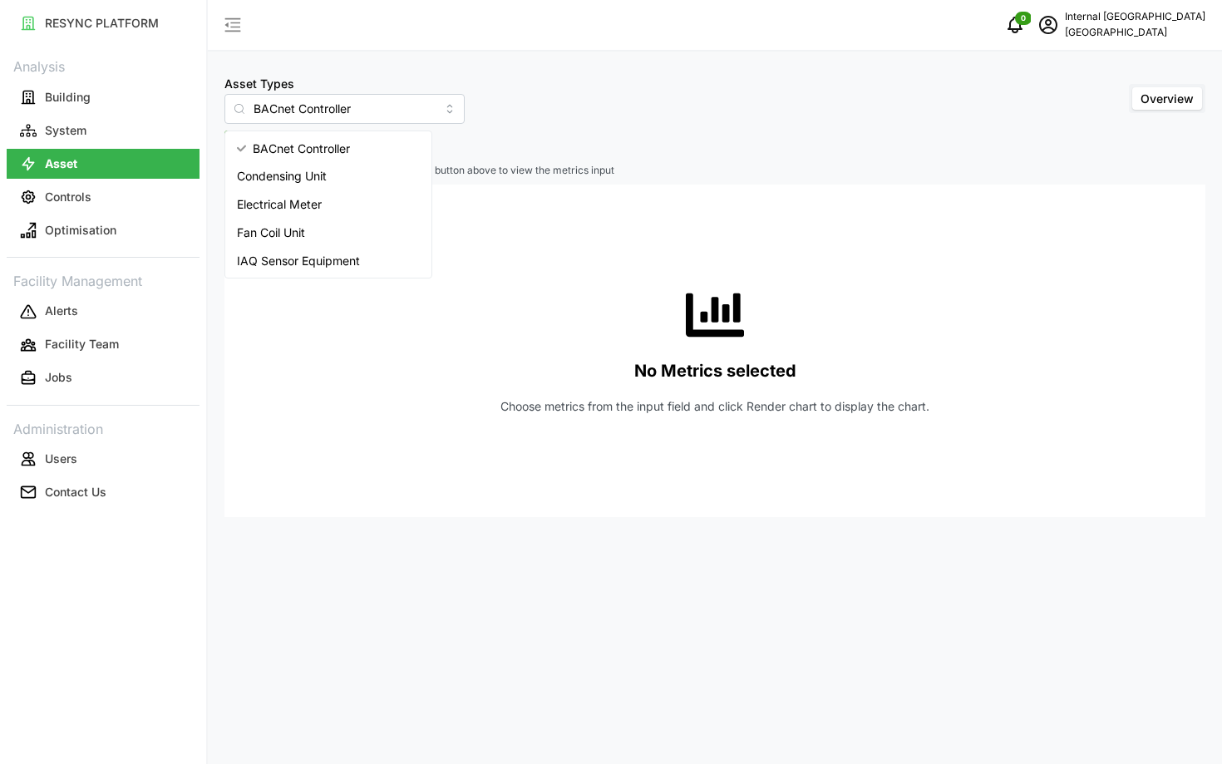
click at [503, 268] on div "No Metrics selected Choose metrics from the input field and click Render chart …" at bounding box center [715, 351] width 954 height 332
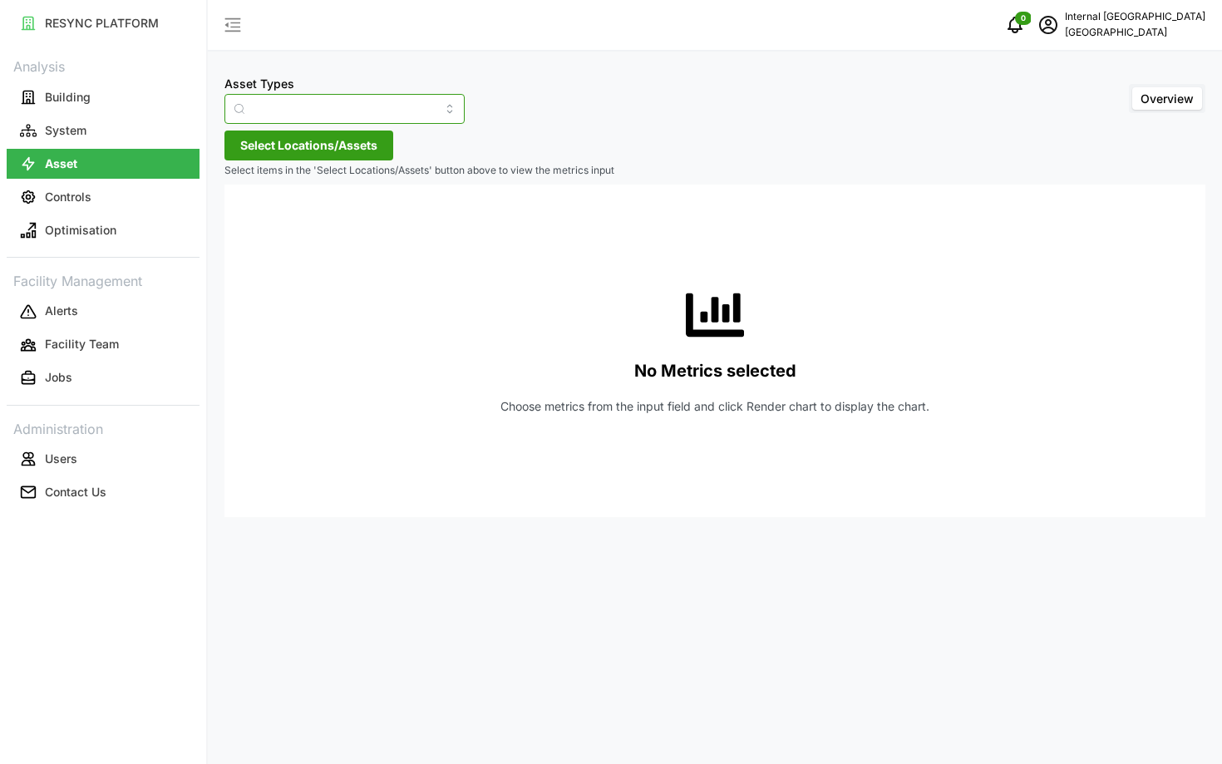
click at [308, 110] on input "Asset Types" at bounding box center [344, 109] width 240 height 30
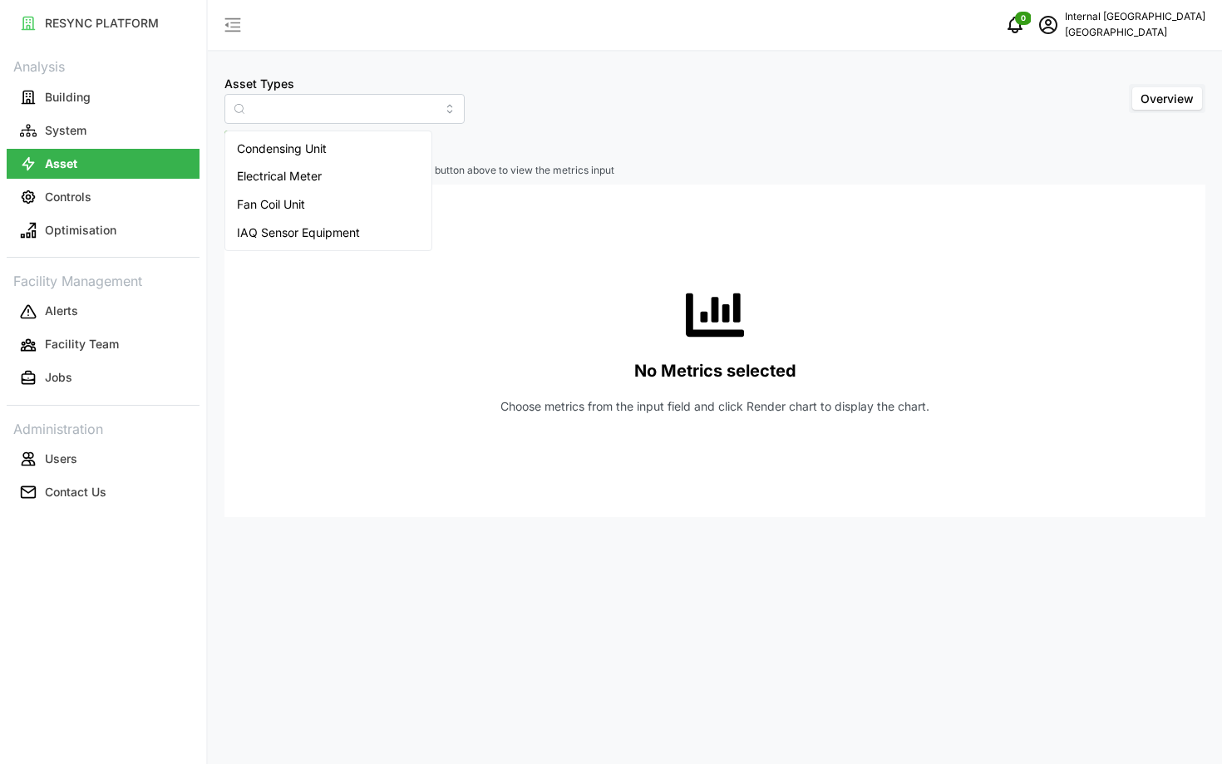
click at [416, 289] on div "No Metrics selected Choose metrics from the input field and click Render chart …" at bounding box center [715, 351] width 954 height 332
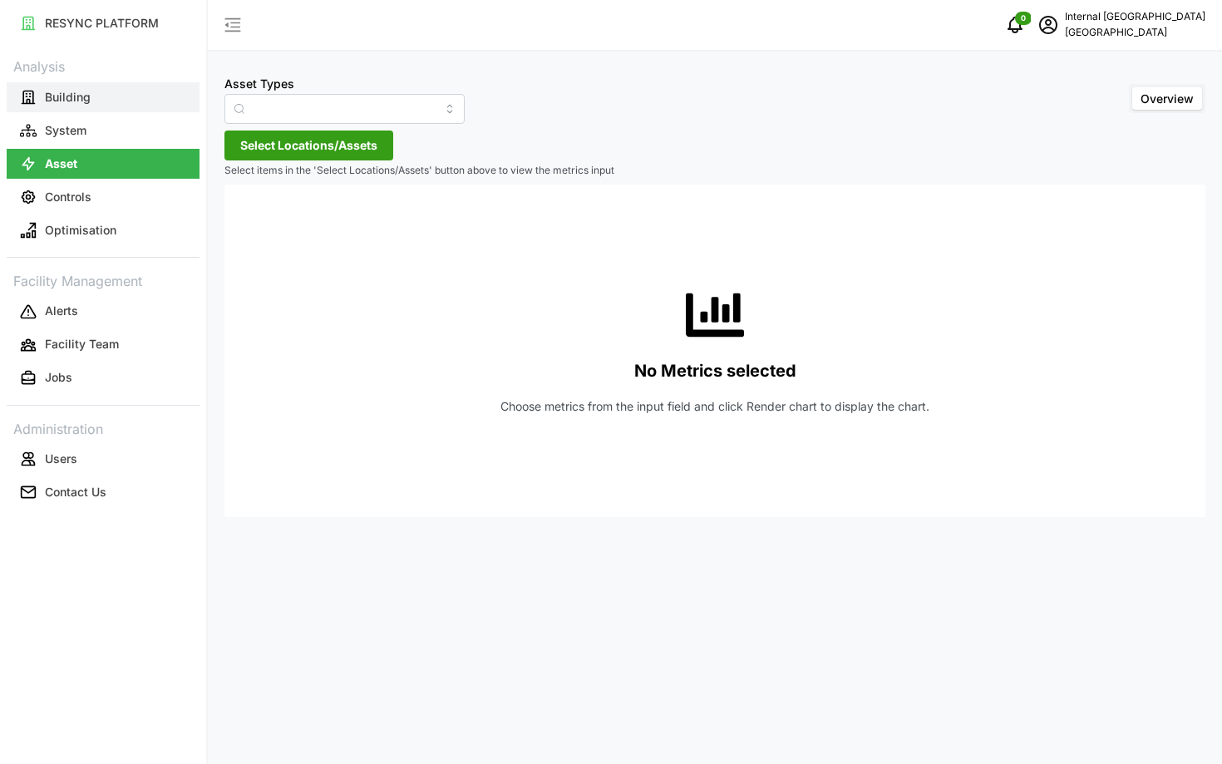
click at [111, 111] on button "Building" at bounding box center [103, 97] width 193 height 30
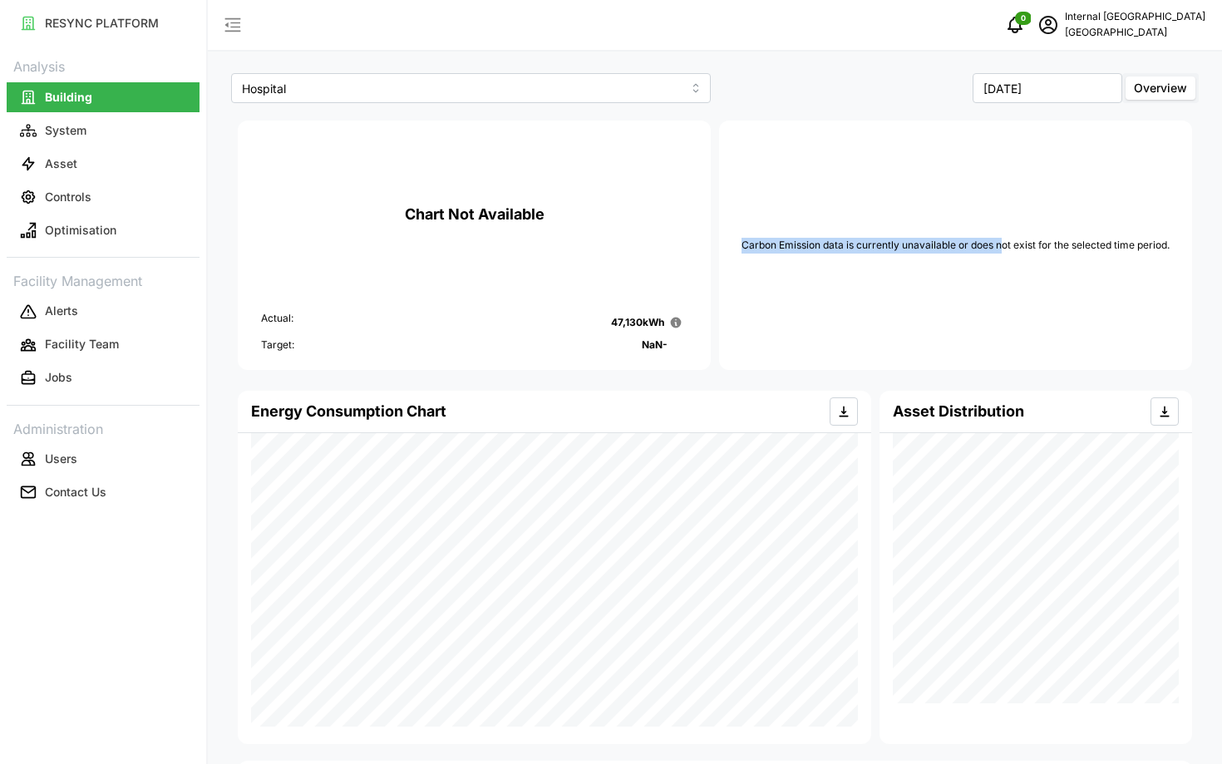
drag, startPoint x: 918, startPoint y: 240, endPoint x: 999, endPoint y: 244, distance: 81.6
click at [999, 244] on div "Carbon Emission data is currently unavailable or does not exist for the selecte…" at bounding box center [955, 245] width 446 height 223
click at [999, 244] on p "Carbon Emission data is currently unavailable or does not exist for the selecte…" at bounding box center [955, 246] width 428 height 16
click at [103, 180] on link "Controls" at bounding box center [103, 196] width 193 height 33
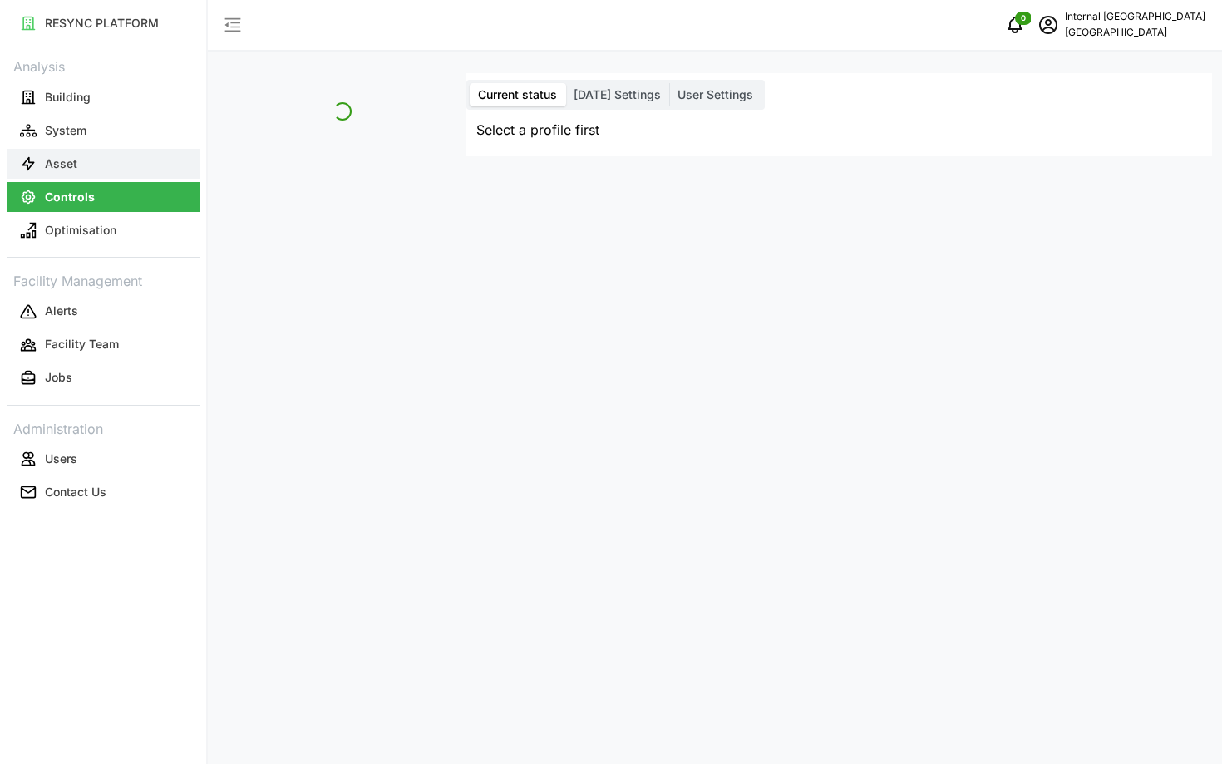
click at [74, 165] on p "Asset" at bounding box center [61, 163] width 32 height 17
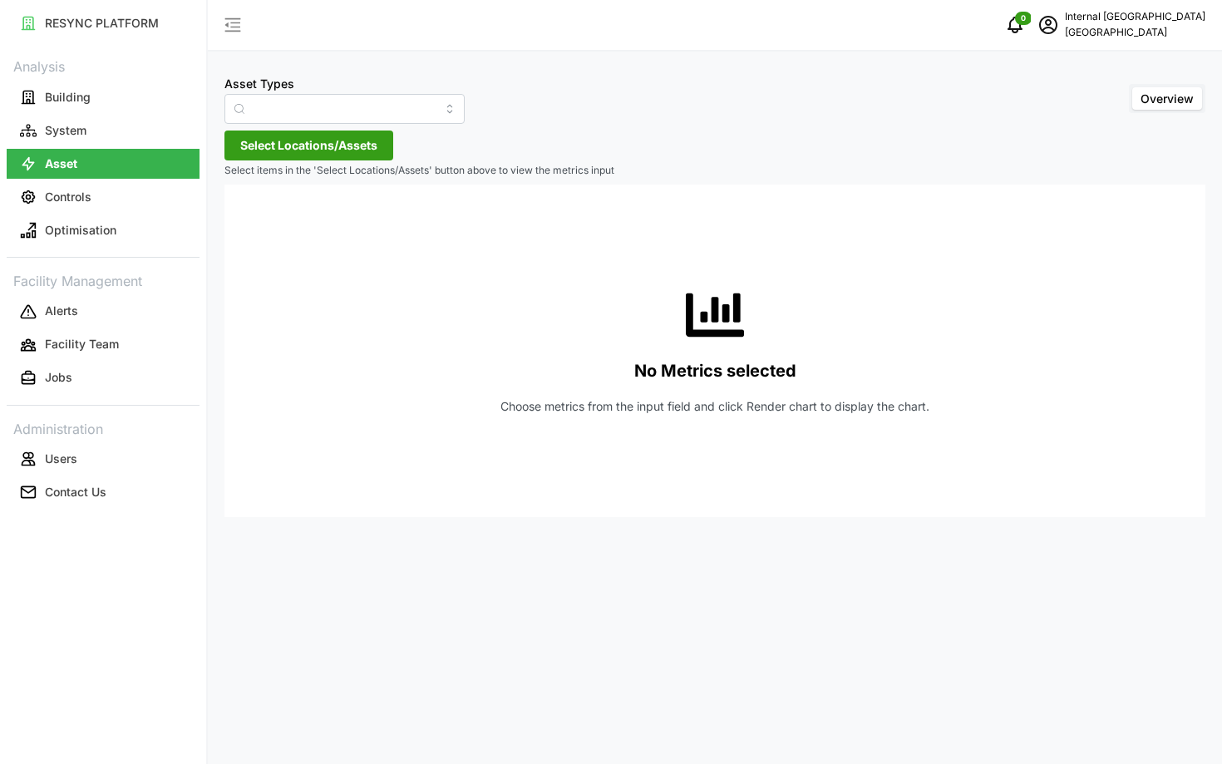
type input "Condensing Unit"
click at [91, 205] on button "Controls" at bounding box center [103, 197] width 193 height 30
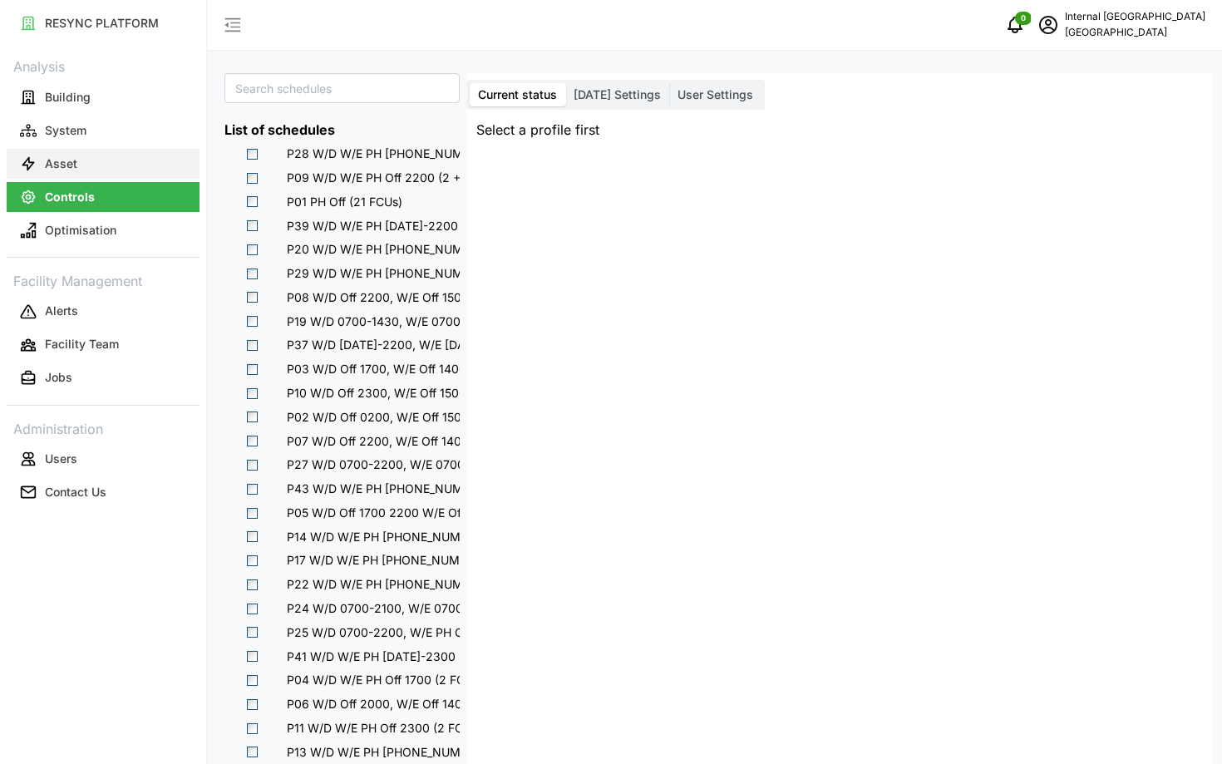
click at [111, 172] on button "Asset" at bounding box center [103, 164] width 193 height 30
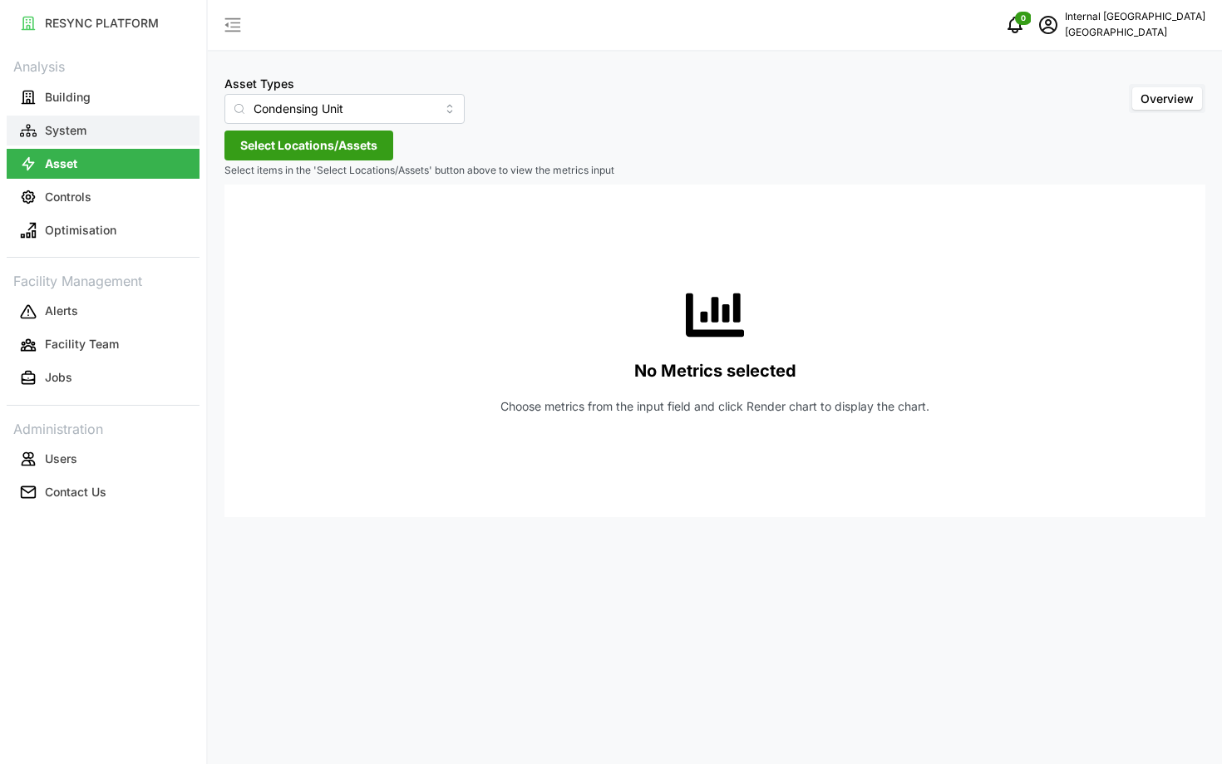
click at [107, 135] on button "System" at bounding box center [103, 131] width 193 height 30
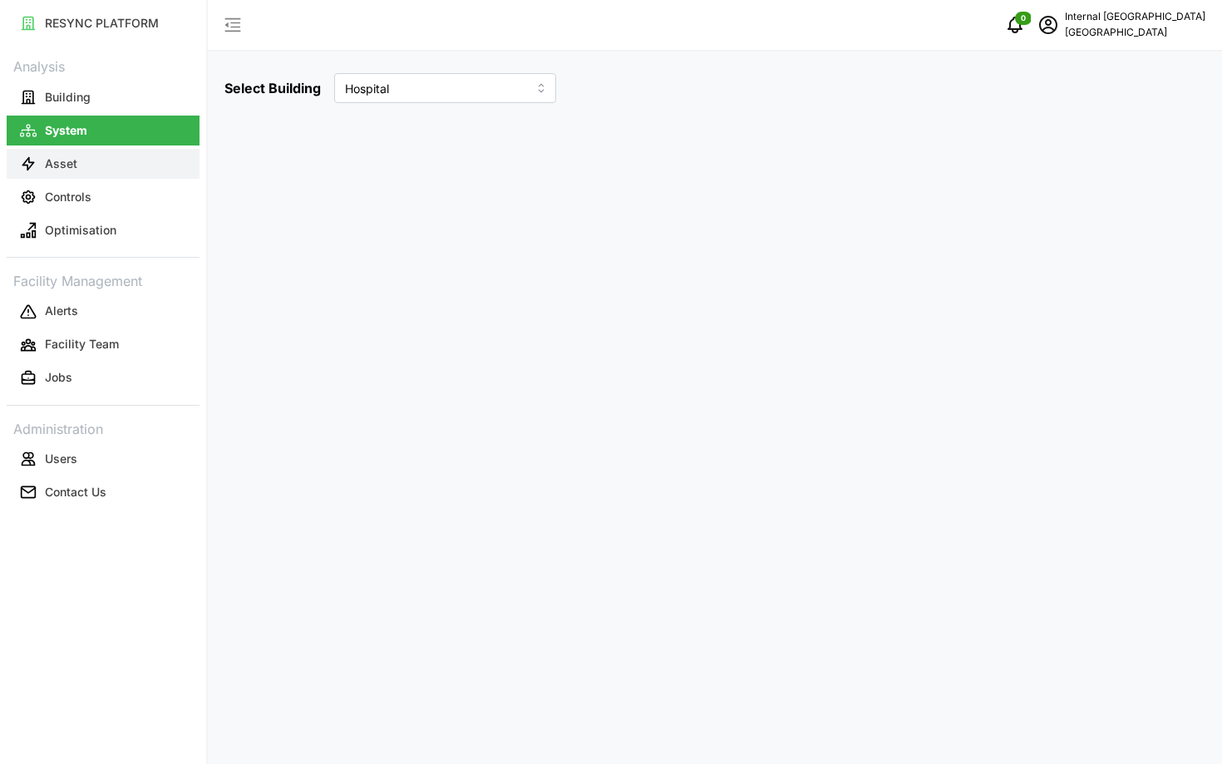
click at [101, 160] on button "Asset" at bounding box center [103, 164] width 193 height 30
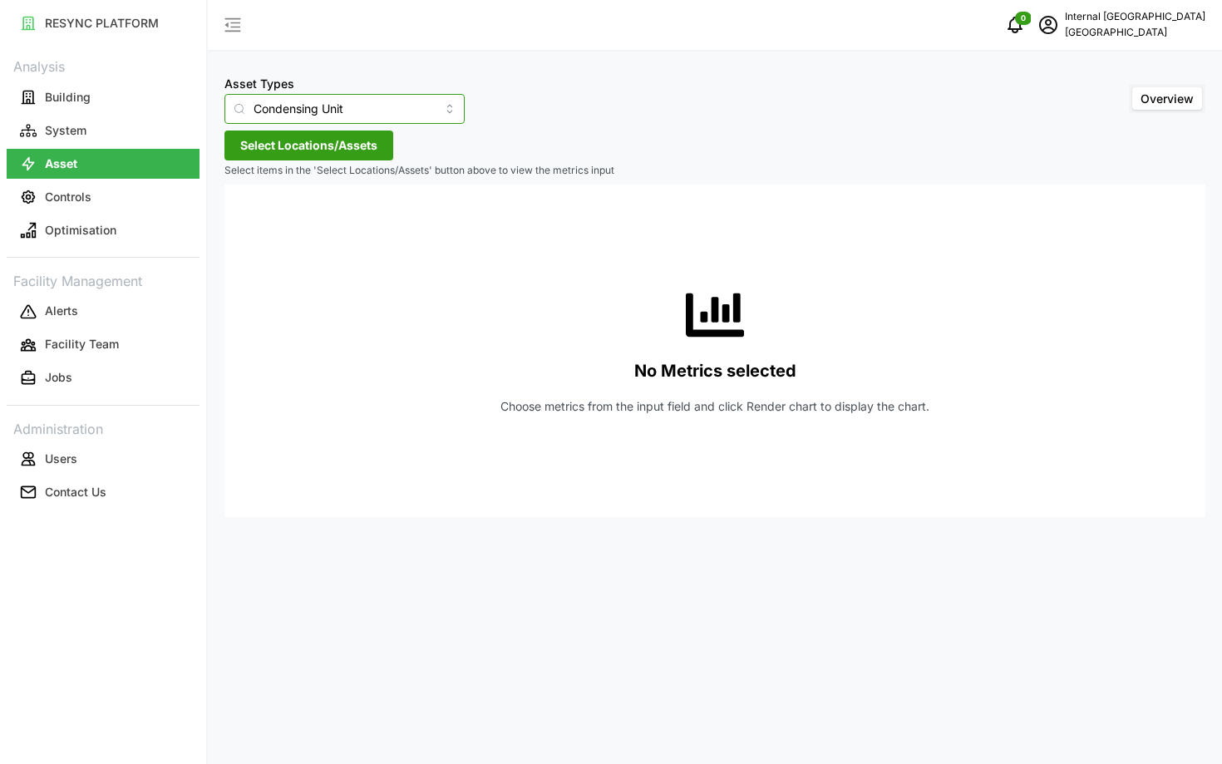
click at [303, 99] on input "Condensing Unit" at bounding box center [344, 109] width 240 height 30
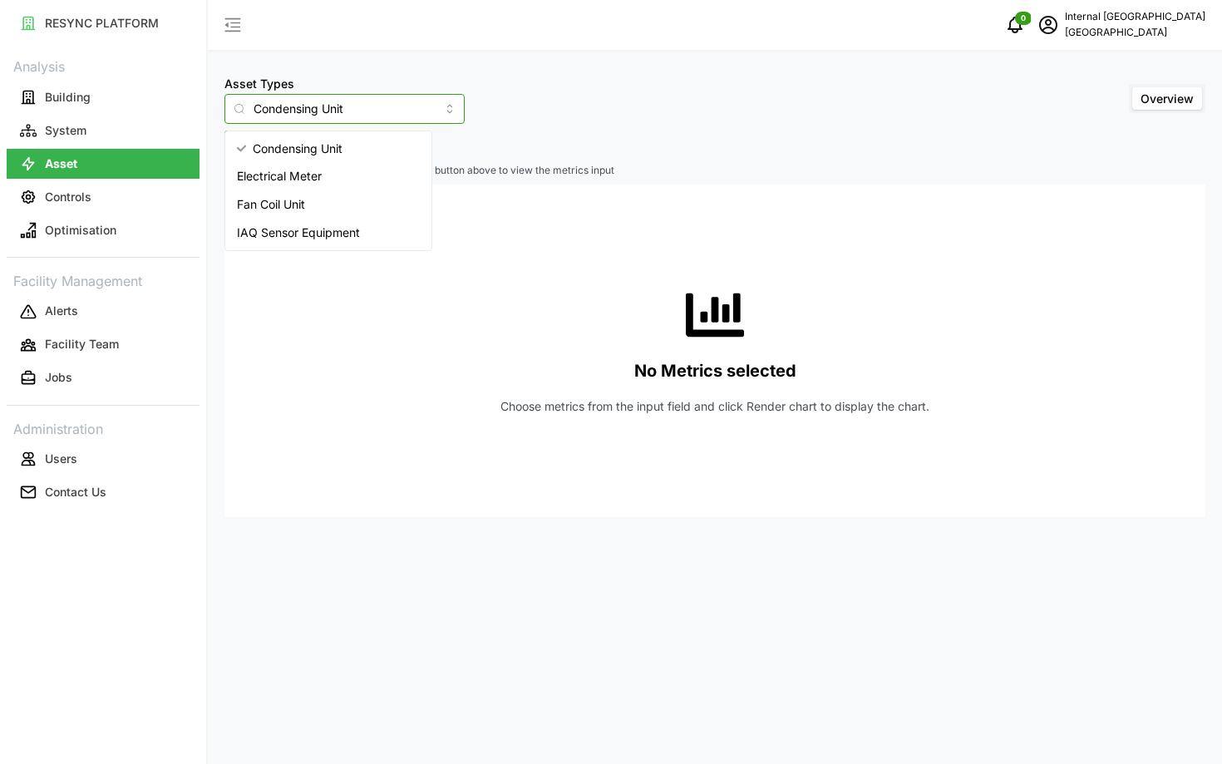
click at [298, 165] on div "Electrical Meter" at bounding box center [328, 176] width 199 height 28
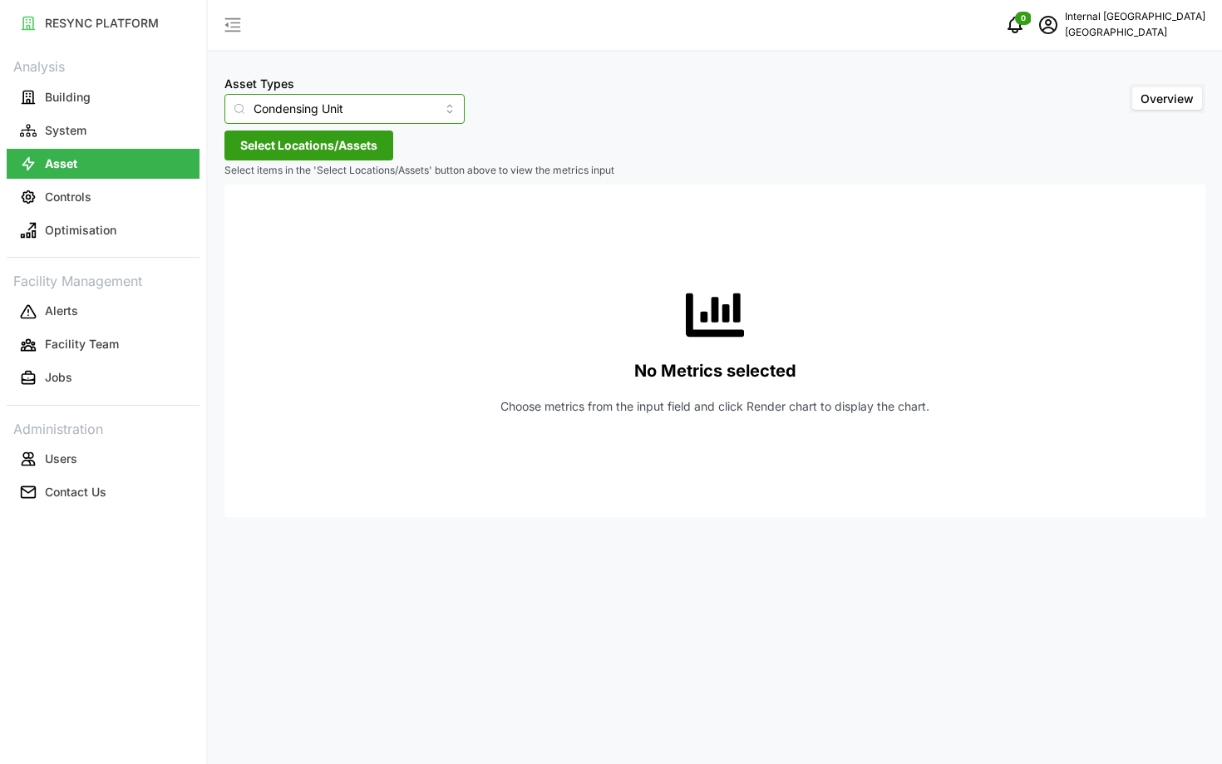
type input "Electrical Meter"
click at [328, 147] on span "Select Locations/Assets" at bounding box center [308, 145] width 137 height 28
click at [246, 218] on icon at bounding box center [245, 220] width 13 height 13
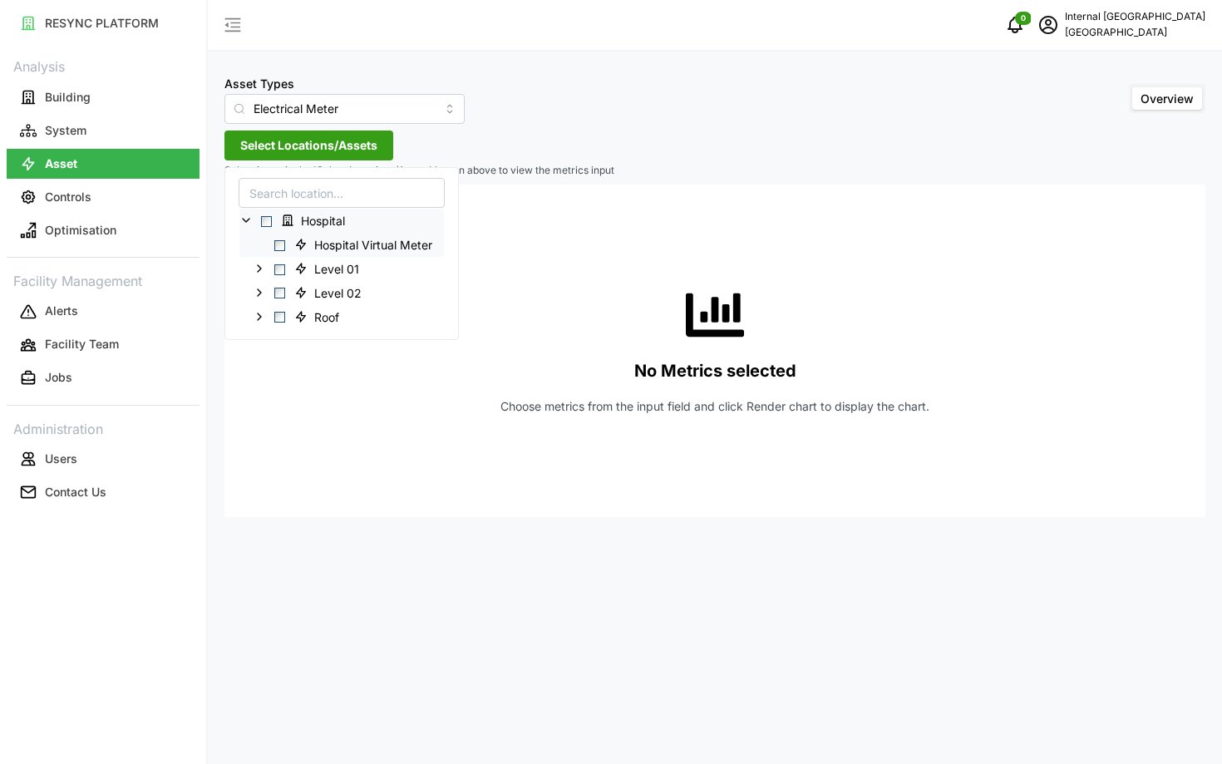
click at [278, 245] on span "Select Hospital Virtual Meter" at bounding box center [279, 245] width 11 height 11
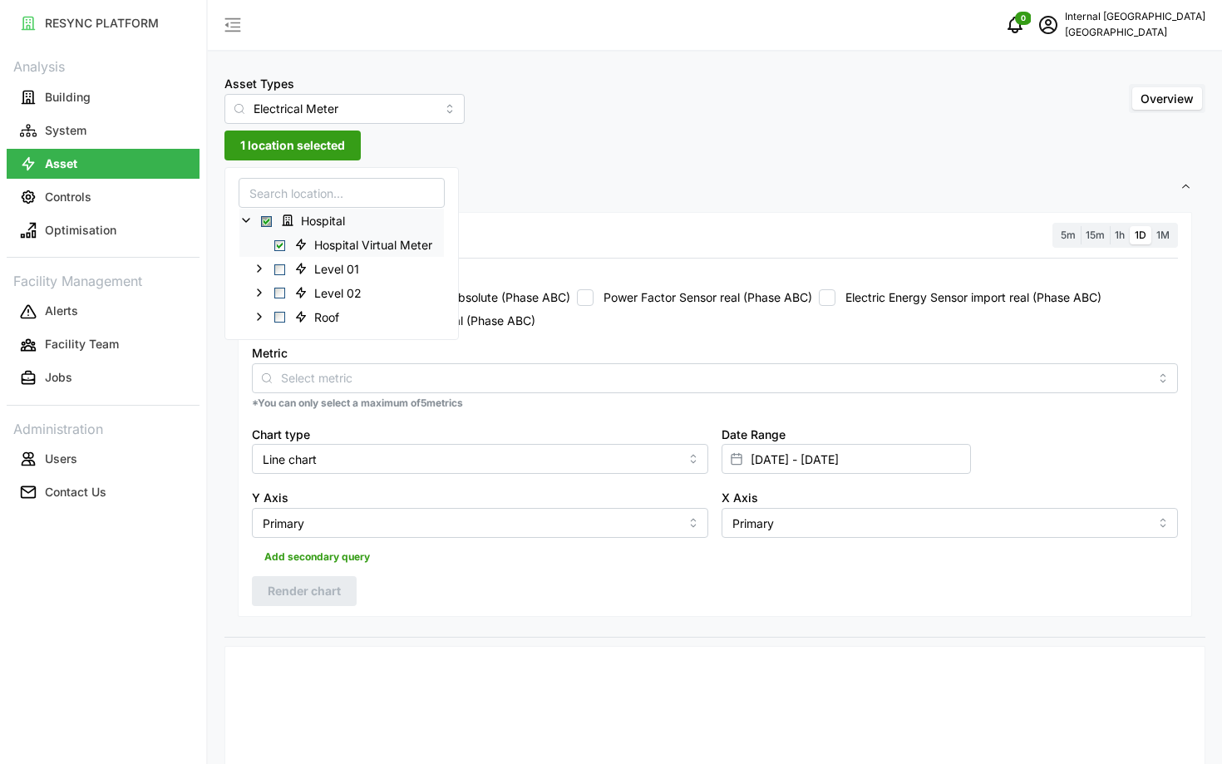
click at [281, 246] on span "Select Hospital Virtual Meter" at bounding box center [279, 245] width 11 height 11
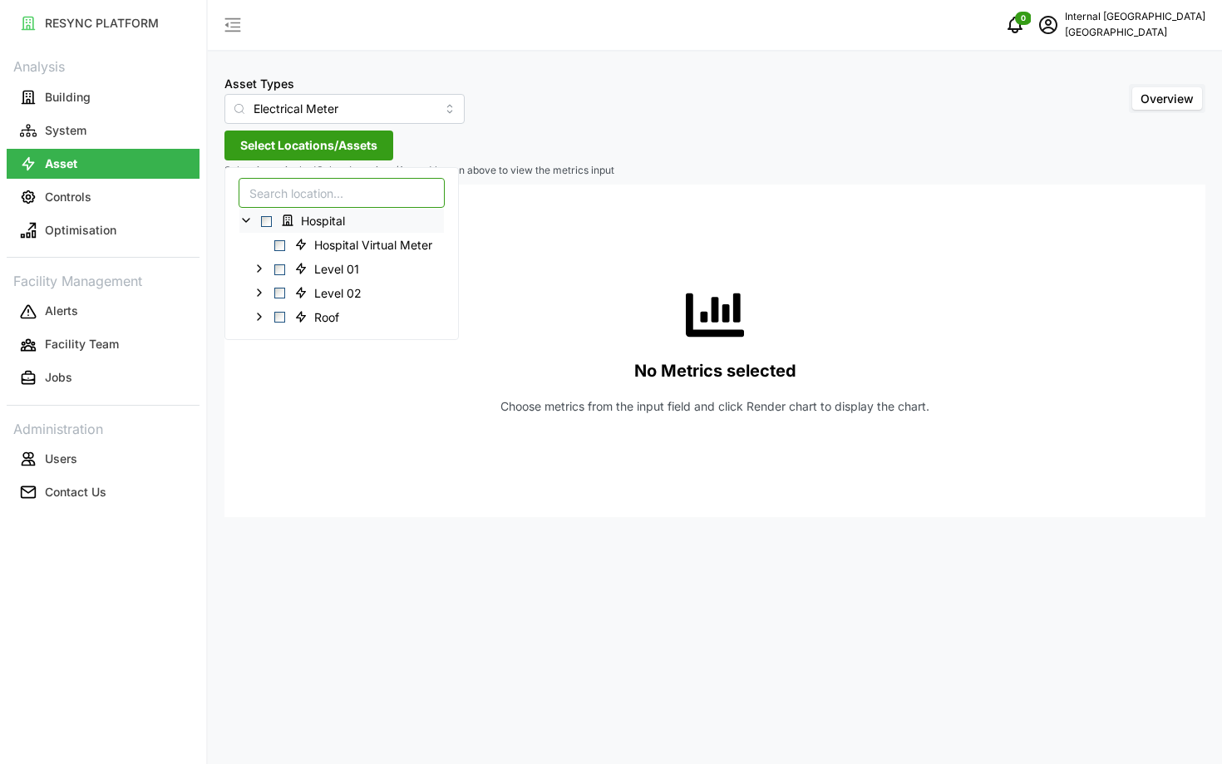
click at [289, 200] on input at bounding box center [342, 193] width 206 height 30
type input "a"
type input "main"
click at [268, 266] on div "Roof" at bounding box center [373, 268] width 268 height 24
click at [260, 267] on polyline at bounding box center [259, 268] width 3 height 7
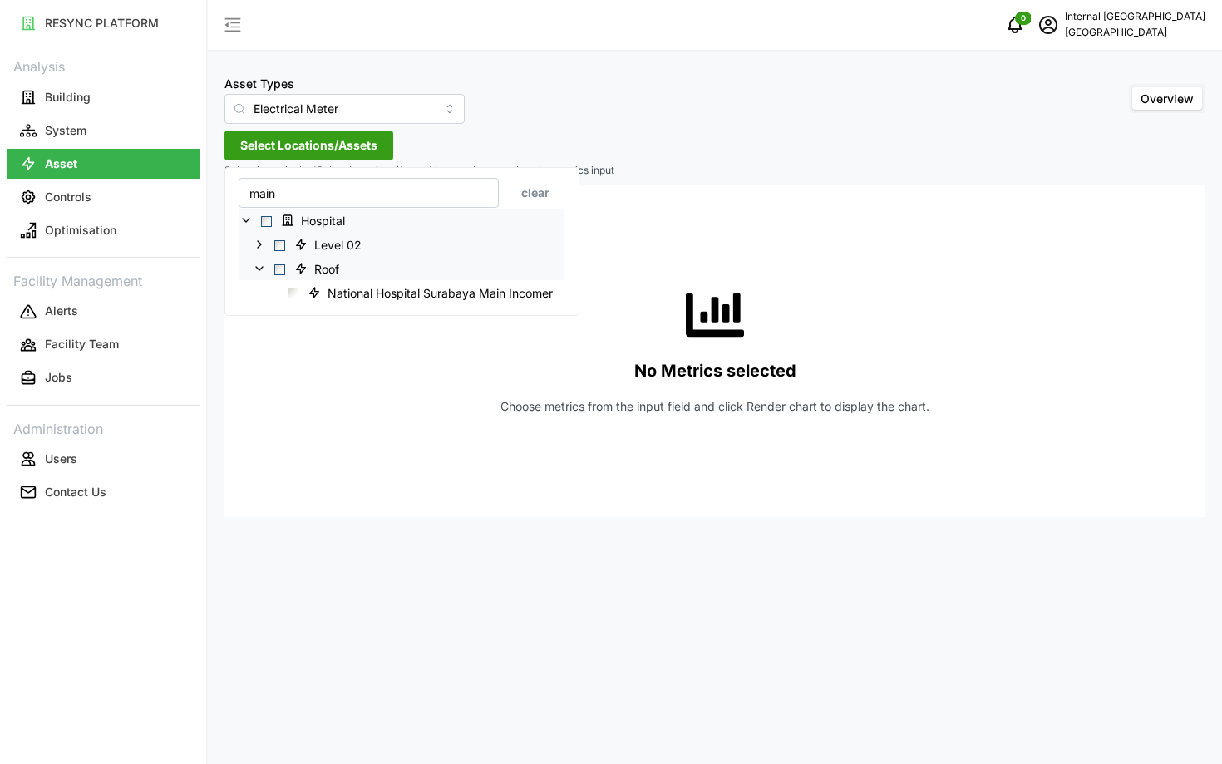
click at [261, 249] on icon at bounding box center [259, 244] width 13 height 13
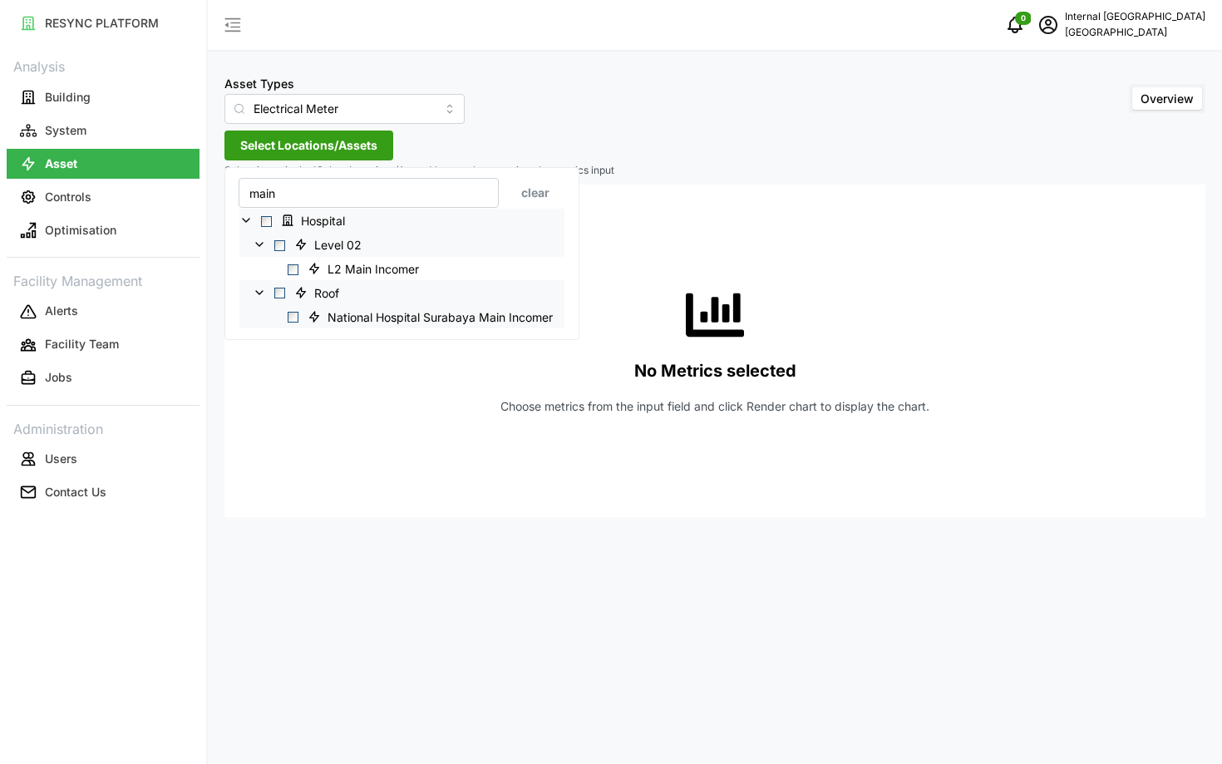
click at [293, 316] on span "Select National Hospital Surabaya Main Incomer" at bounding box center [293, 317] width 11 height 11
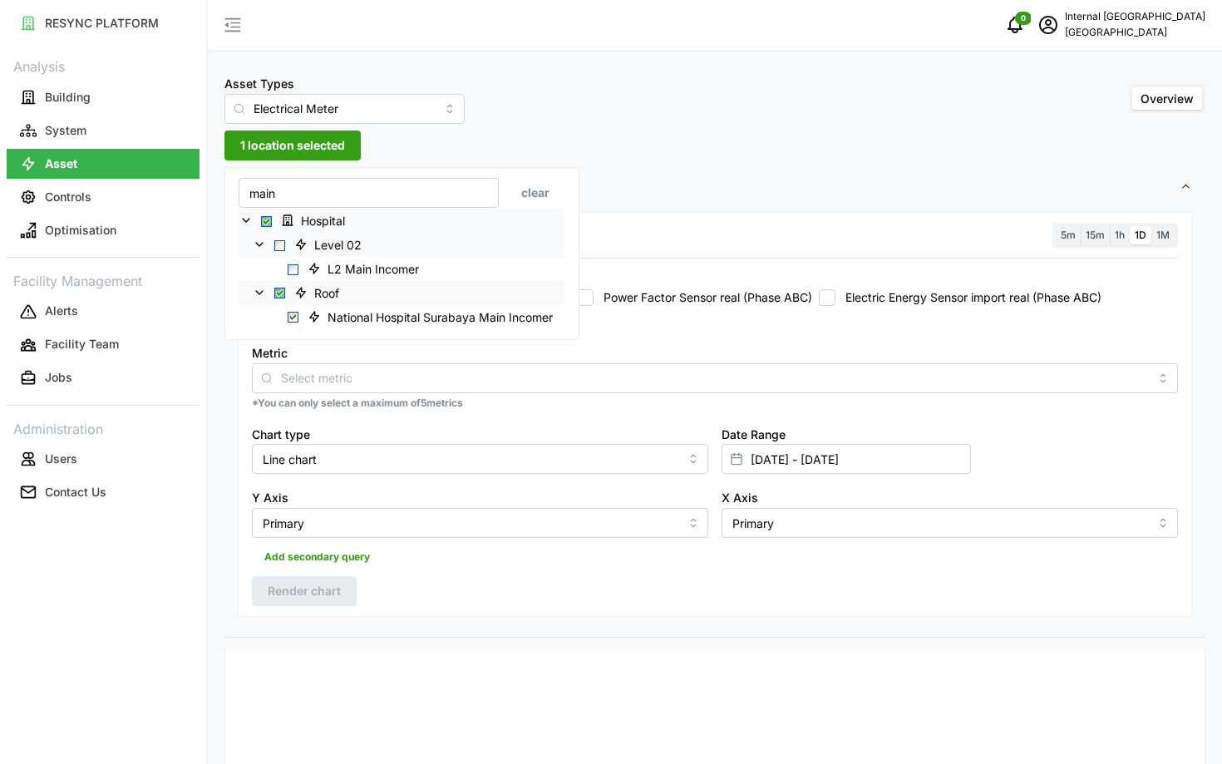
click at [618, 342] on div "Metric" at bounding box center [715, 367] width 926 height 51
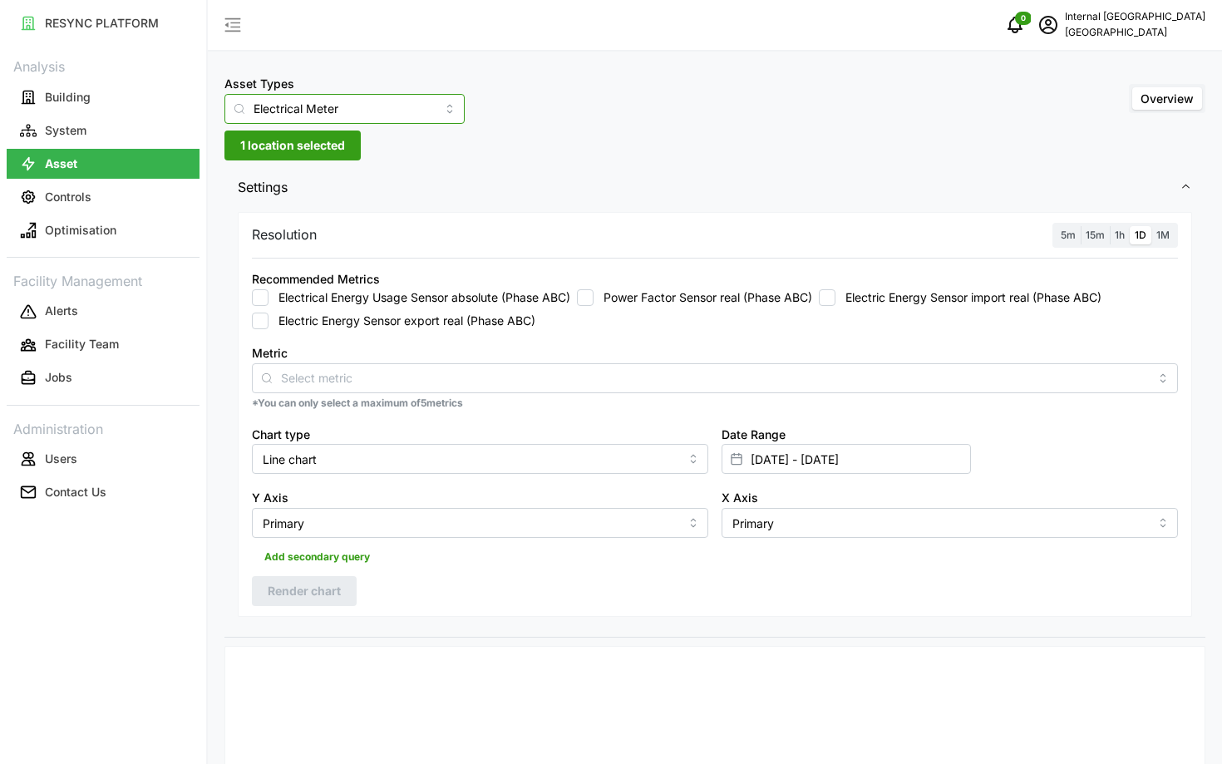
click at [338, 106] on input "Electrical Meter" at bounding box center [344, 109] width 240 height 30
click at [492, 192] on span "Settings" at bounding box center [709, 187] width 942 height 41
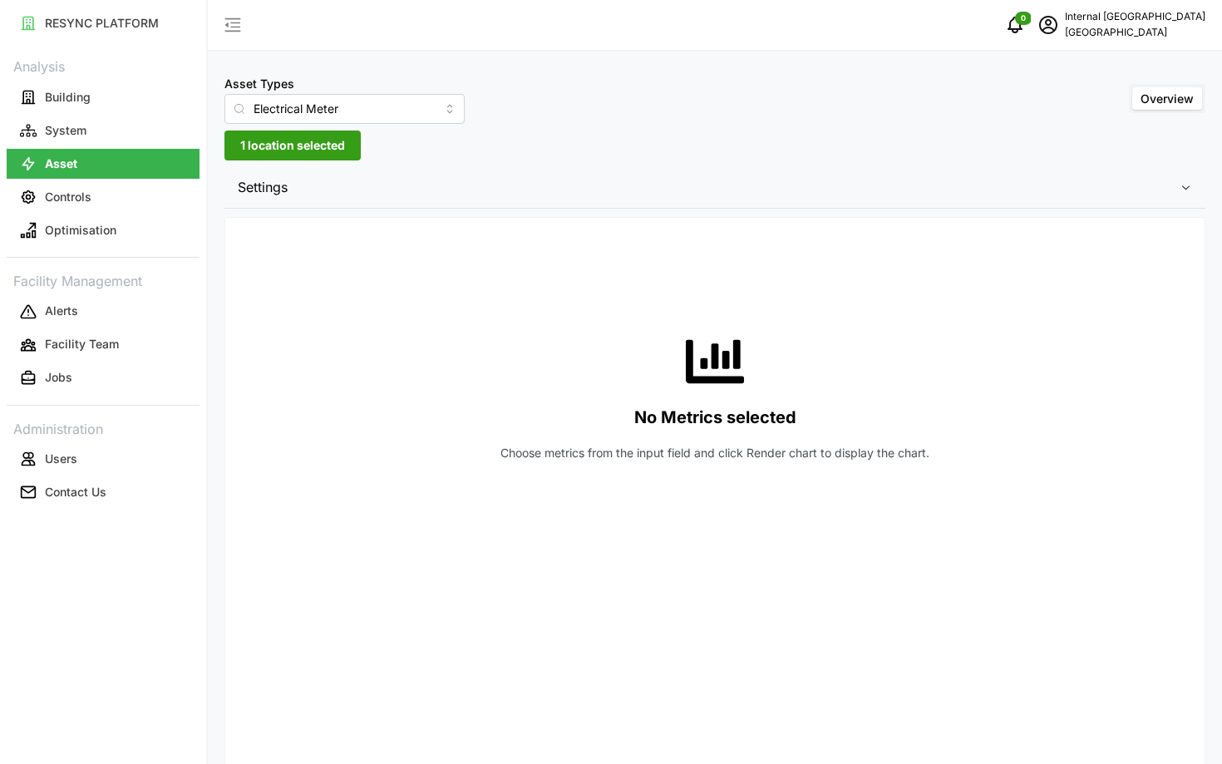
click at [318, 139] on span "1 location selected" at bounding box center [292, 145] width 105 height 28
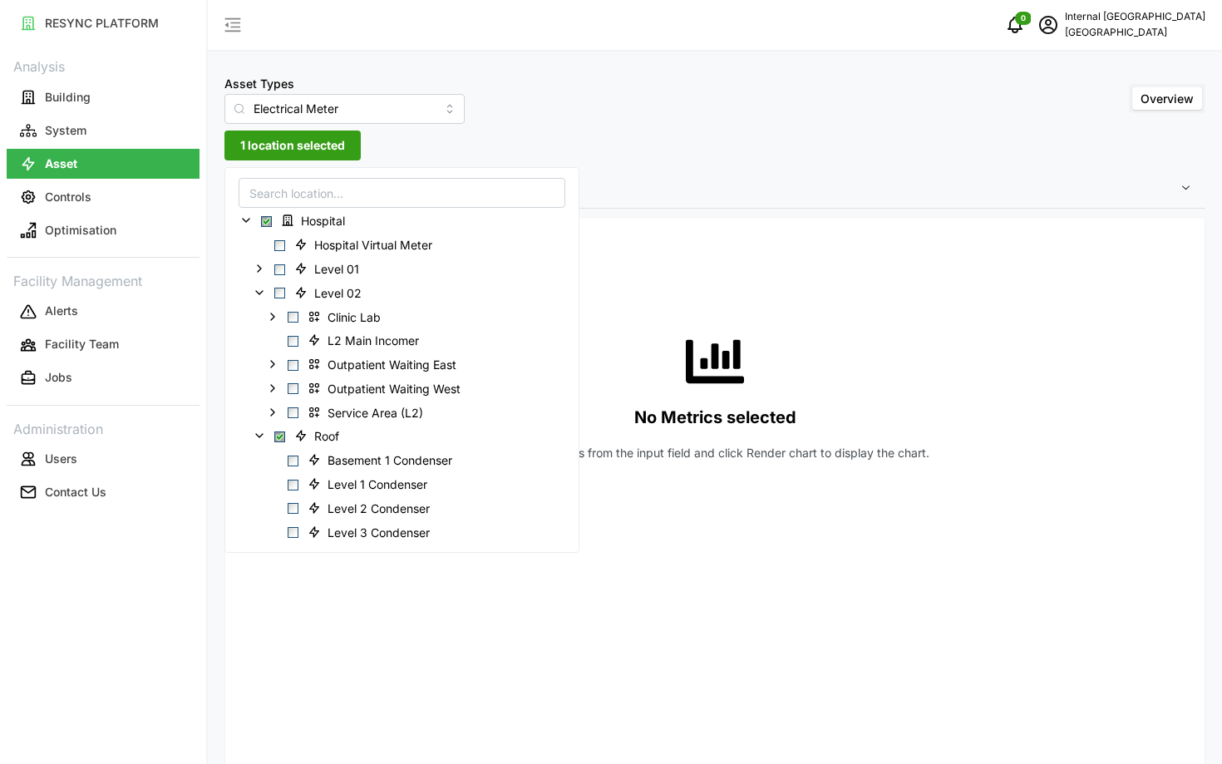
click at [701, 229] on div at bounding box center [876, 230] width 644 height 13
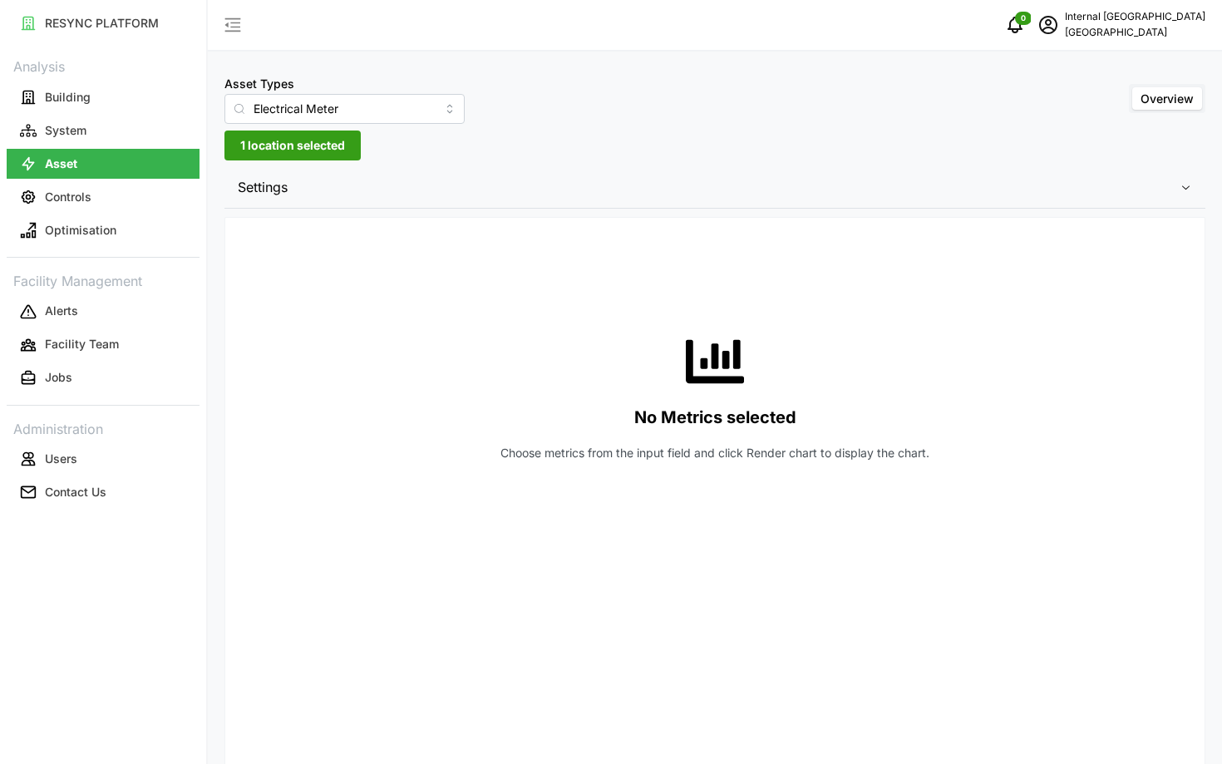
click at [653, 206] on span "Settings" at bounding box center [709, 187] width 942 height 41
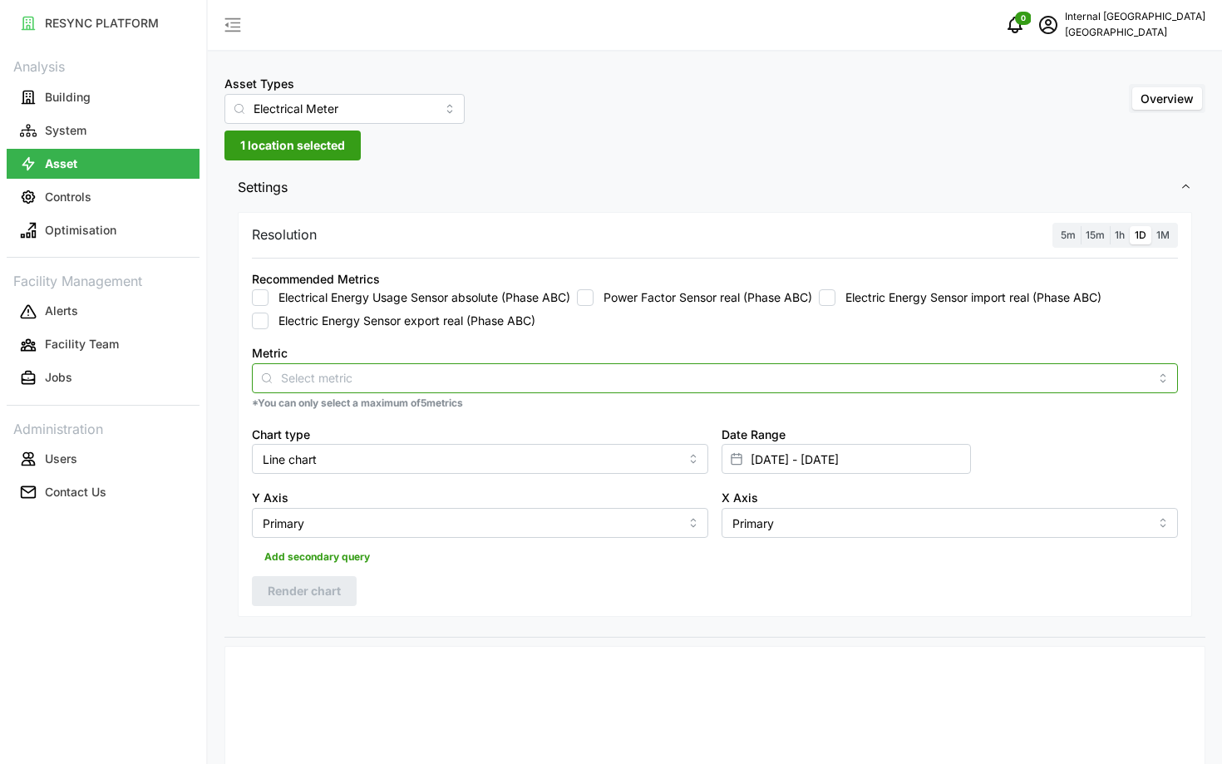
click at [524, 377] on input "Metric" at bounding box center [715, 377] width 868 height 18
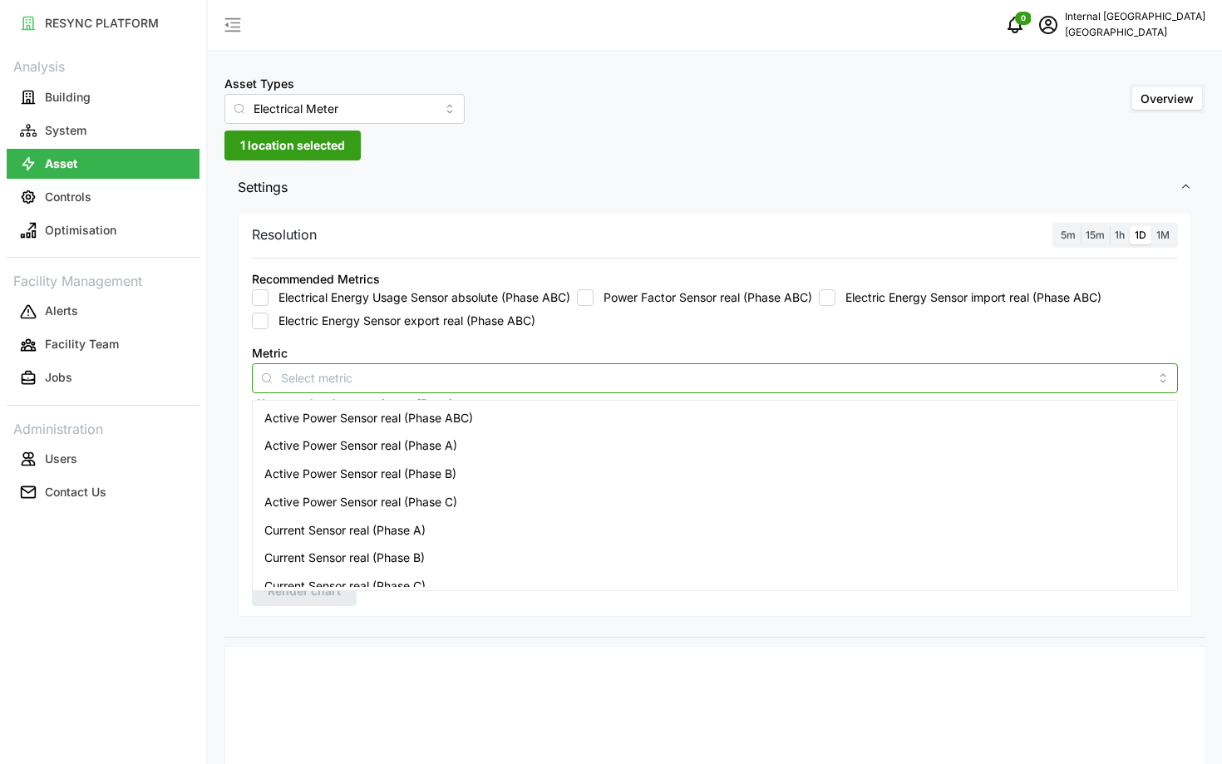
click at [544, 409] on div "Active Power Sensor real (Phase ABC)" at bounding box center [715, 418] width 918 height 28
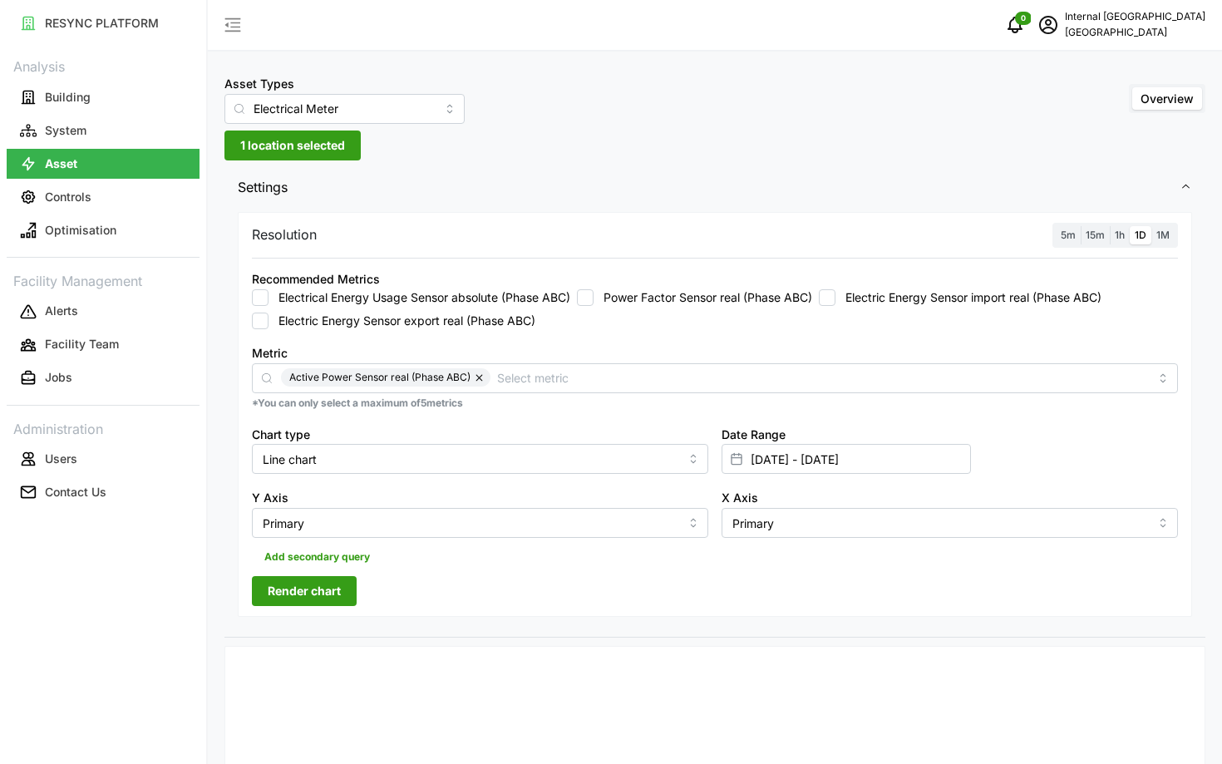
click at [1066, 238] on span "5m" at bounding box center [1068, 235] width 15 height 12
click at [1056, 226] on input "5m" at bounding box center [1056, 226] width 0 height 0
click at [1120, 234] on span "1h" at bounding box center [1120, 235] width 10 height 12
click at [1110, 226] on input "1h" at bounding box center [1110, 226] width 0 height 0
click at [313, 607] on div "Resolution 5m 15m 1h 1D 1M Recommended Metrics Electrical Energy Usage Sensor a…" at bounding box center [715, 415] width 954 height 406
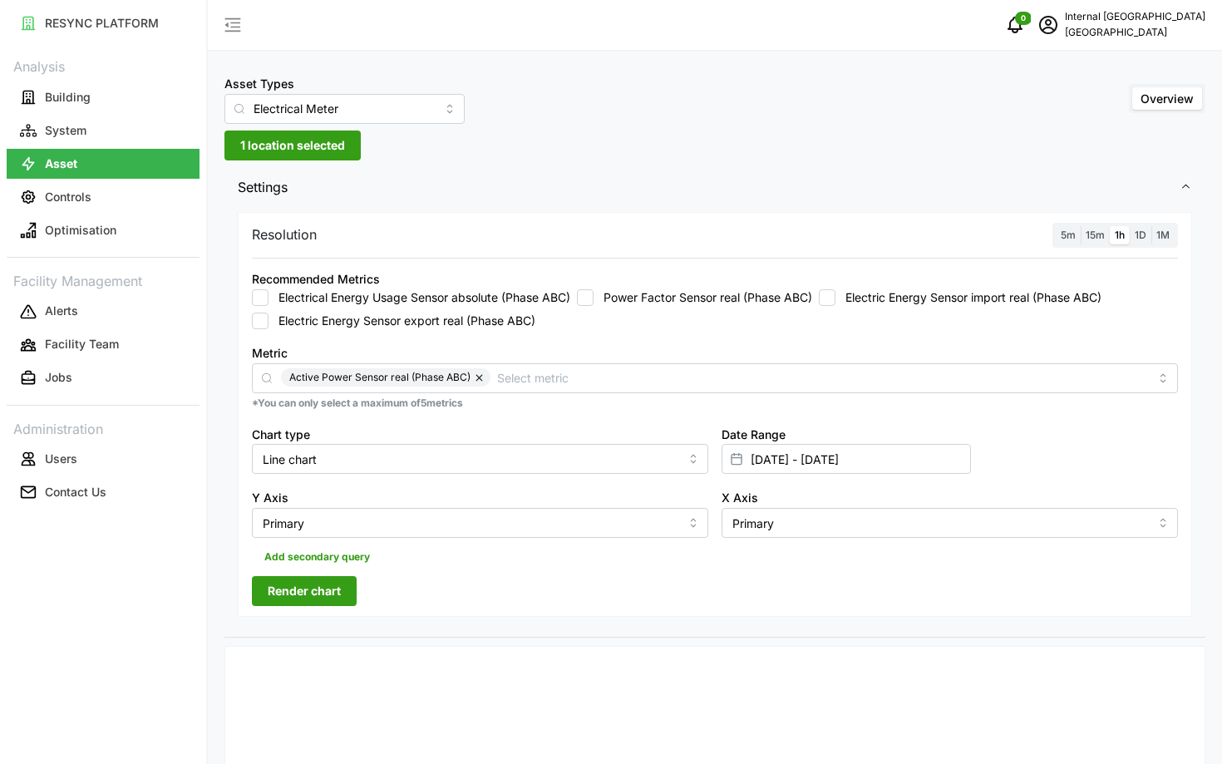
click at [313, 597] on span "Render chart" at bounding box center [304, 591] width 73 height 28
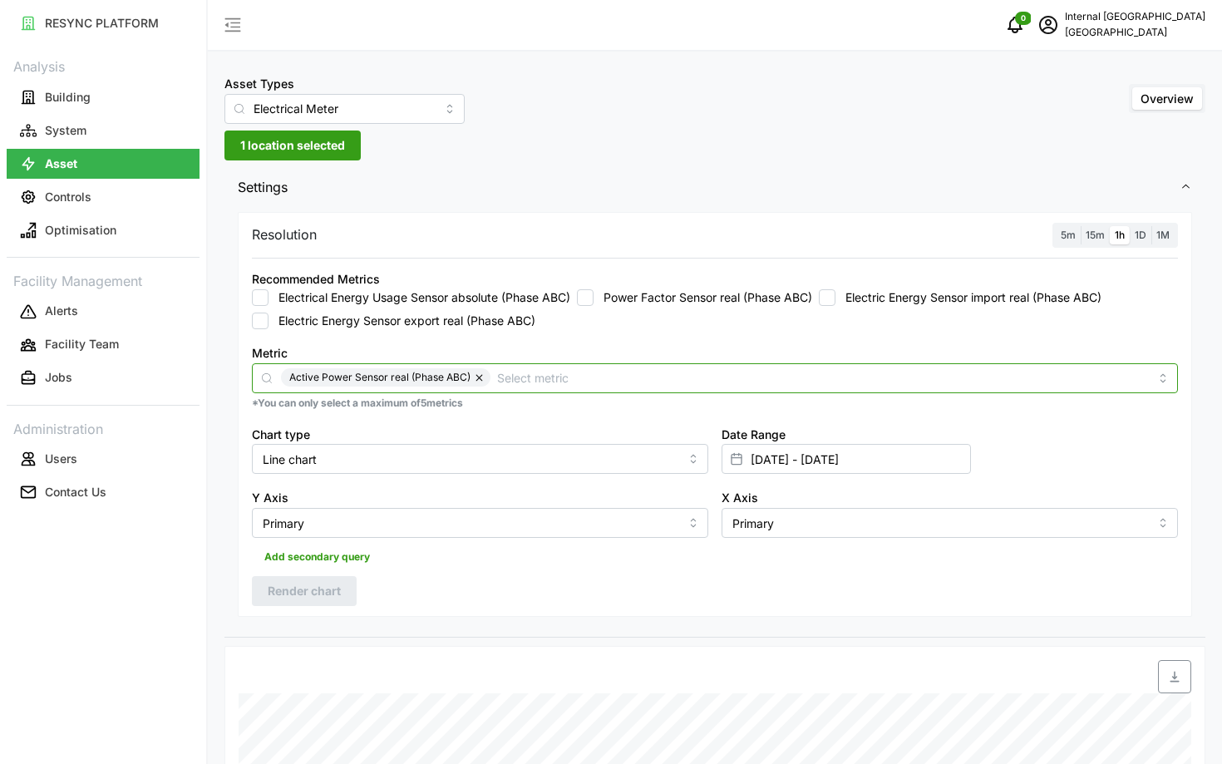
click at [610, 379] on input "Metric" at bounding box center [823, 377] width 652 height 18
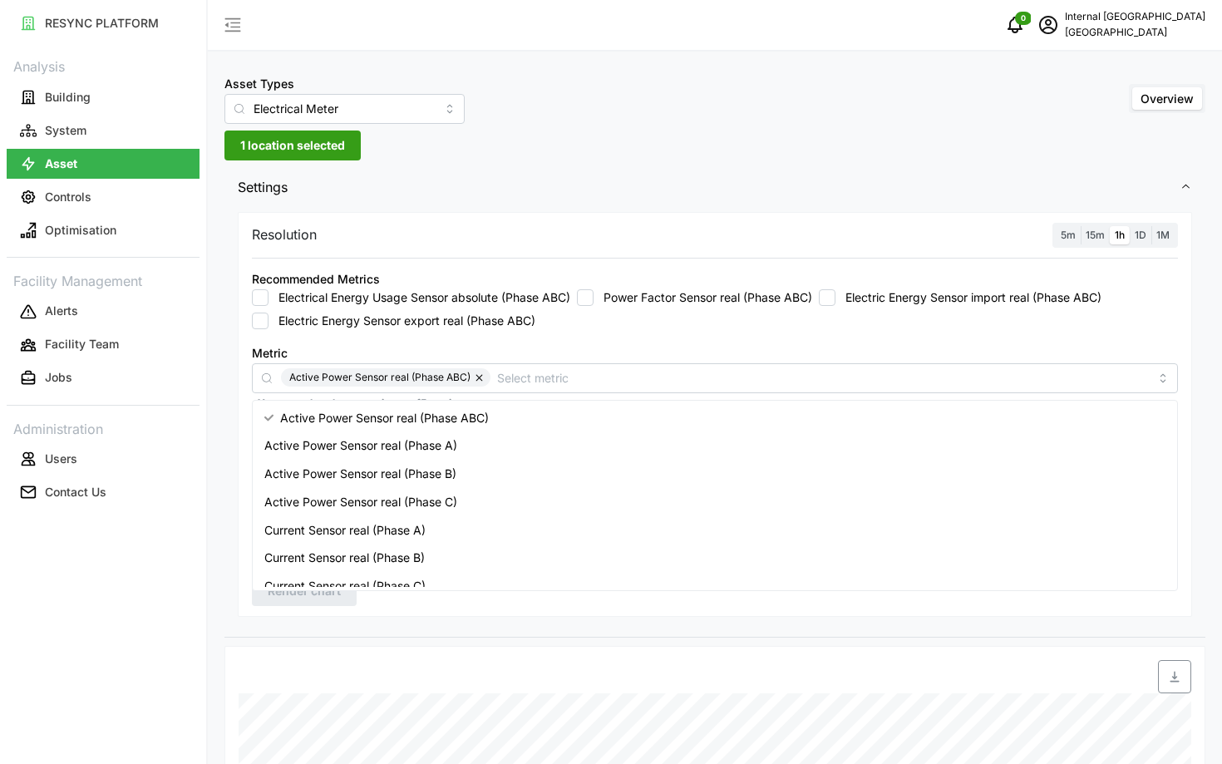
click at [702, 353] on div "Metric Active Power Sensor real (Phase ABC)" at bounding box center [715, 367] width 926 height 51
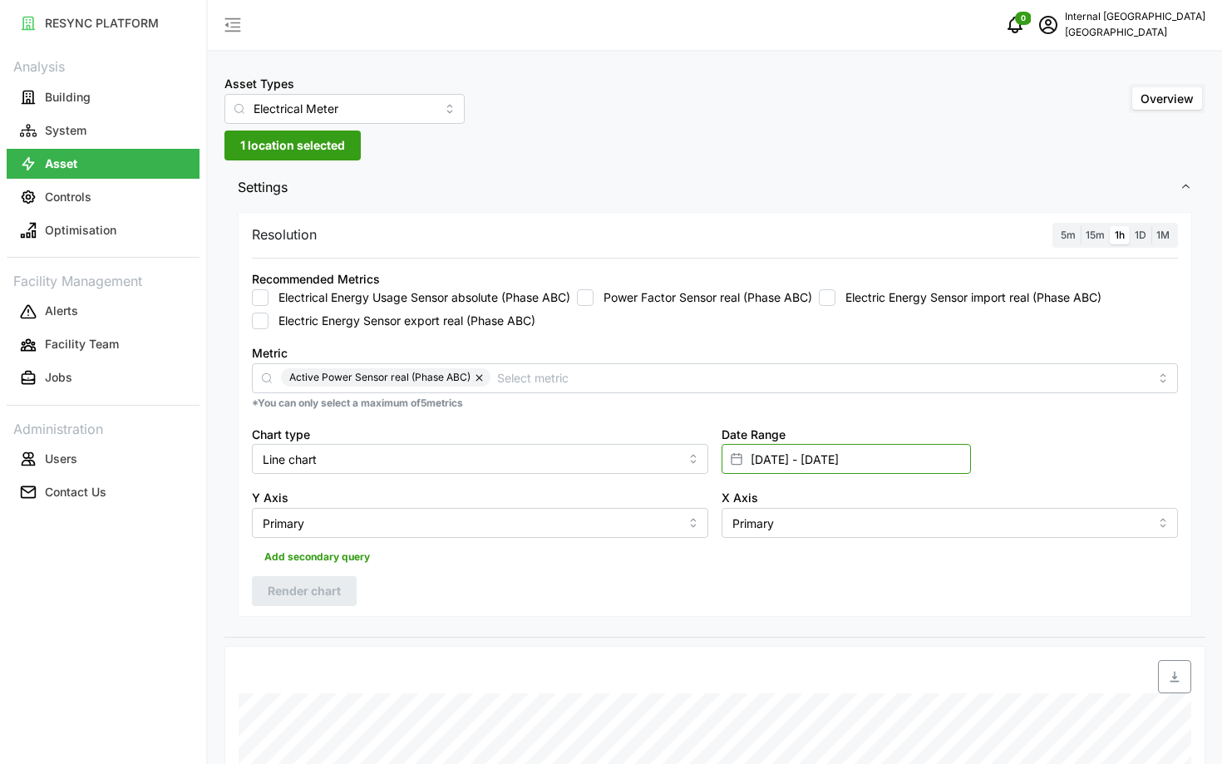
click at [818, 465] on input "[DATE] - [DATE]" at bounding box center [846, 459] width 249 height 30
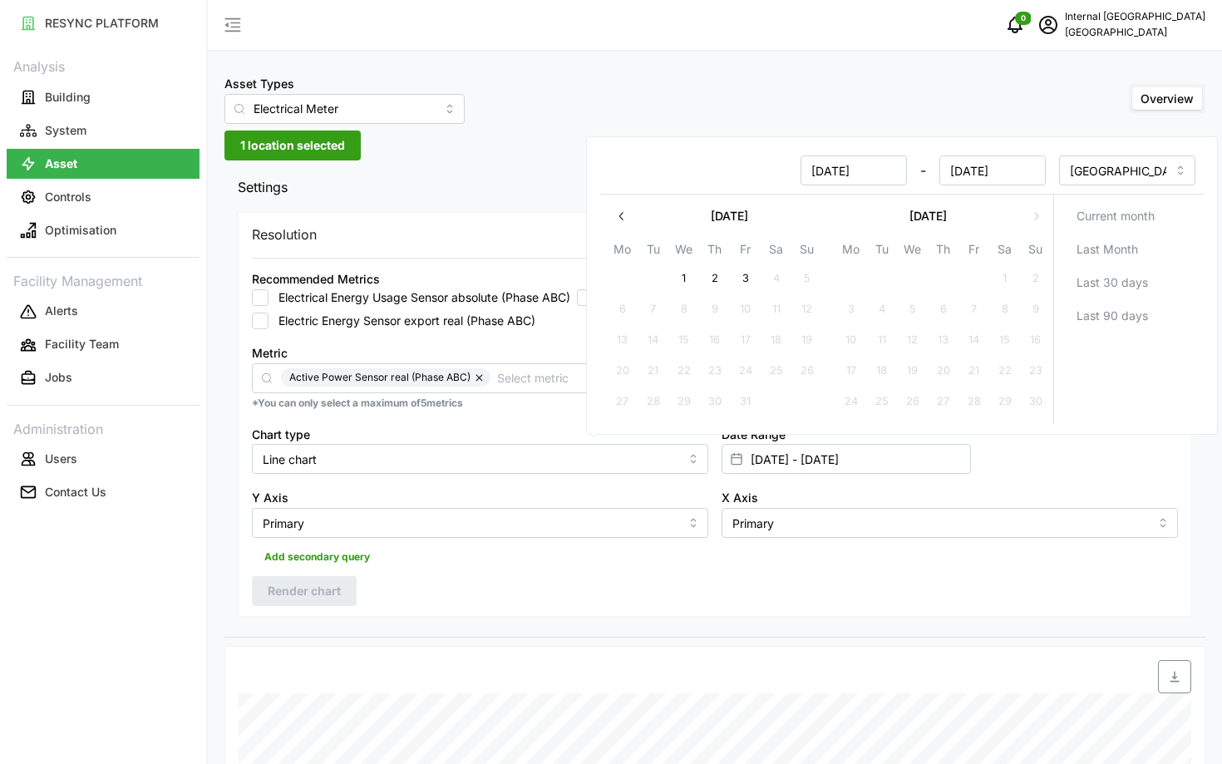
click at [625, 219] on icon "button" at bounding box center [621, 215] width 13 height 13
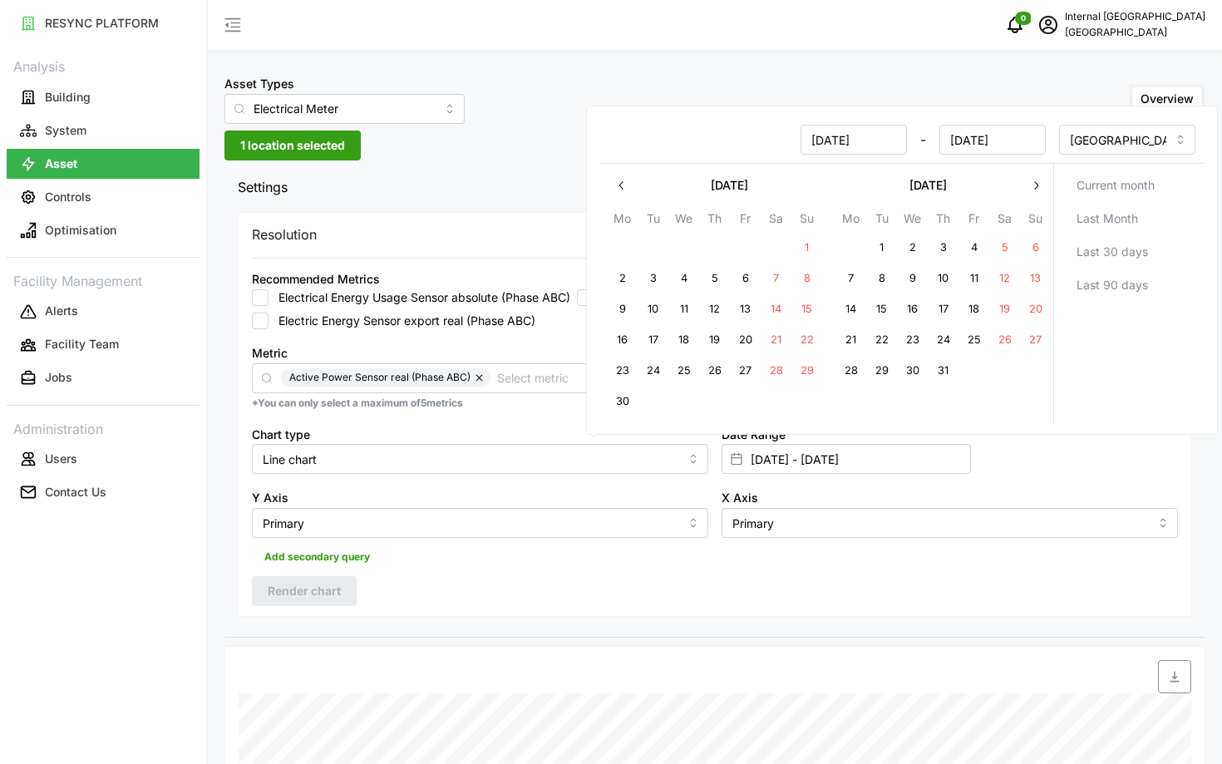
click at [623, 195] on button "button" at bounding box center [622, 185] width 30 height 30
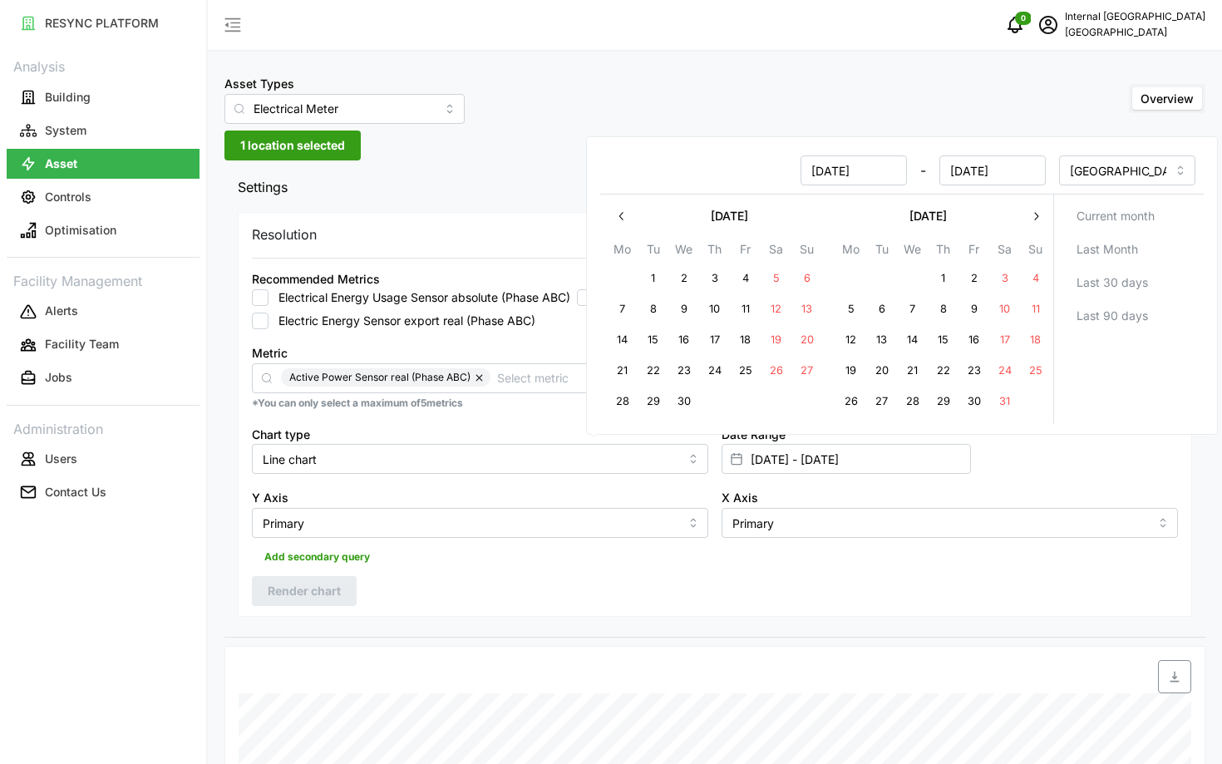
click at [643, 278] on button "1" at bounding box center [653, 279] width 30 height 30
type input "[DATE] - [DATE]"
type input "[DATE]"
click at [718, 281] on button "3" at bounding box center [715, 279] width 30 height 30
type input "[DATE] - [DATE]"
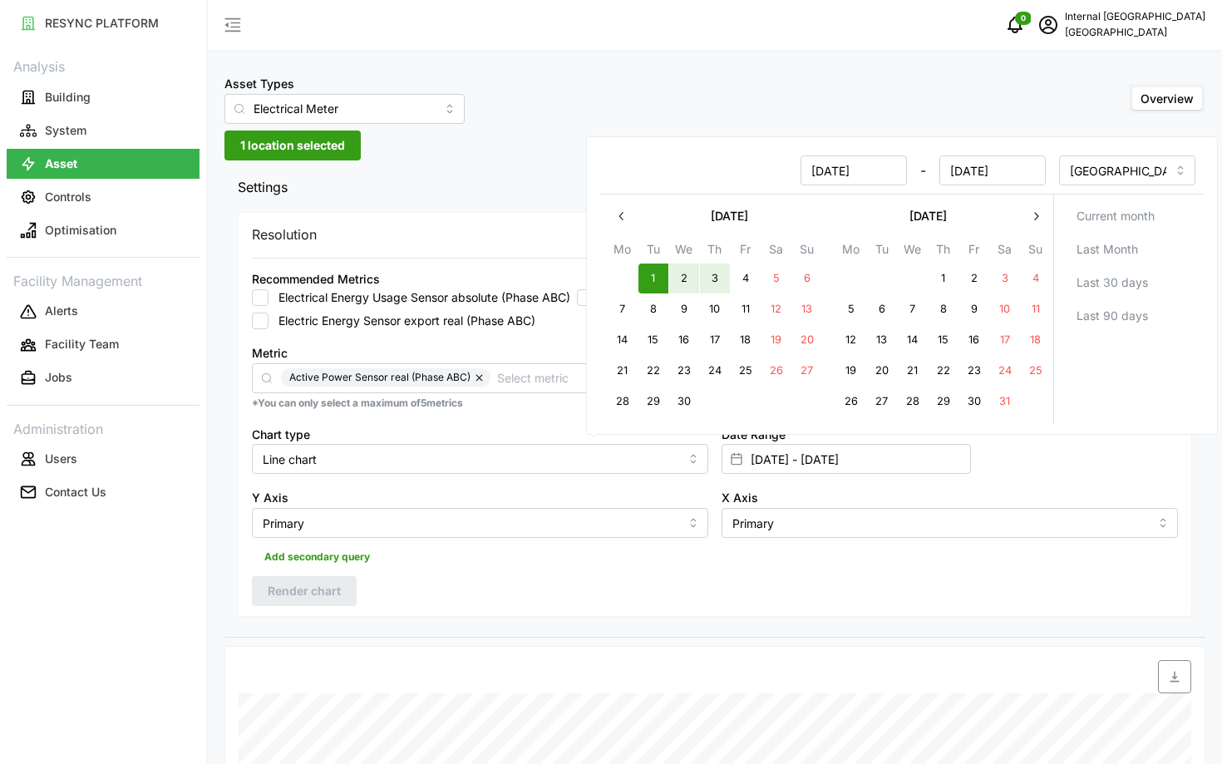
type input "[DATE]"
click at [503, 592] on div "Resolution 5m 15m 1h 1D 1M Recommended Metrics Electrical Energy Usage Sensor a…" at bounding box center [715, 415] width 954 height 406
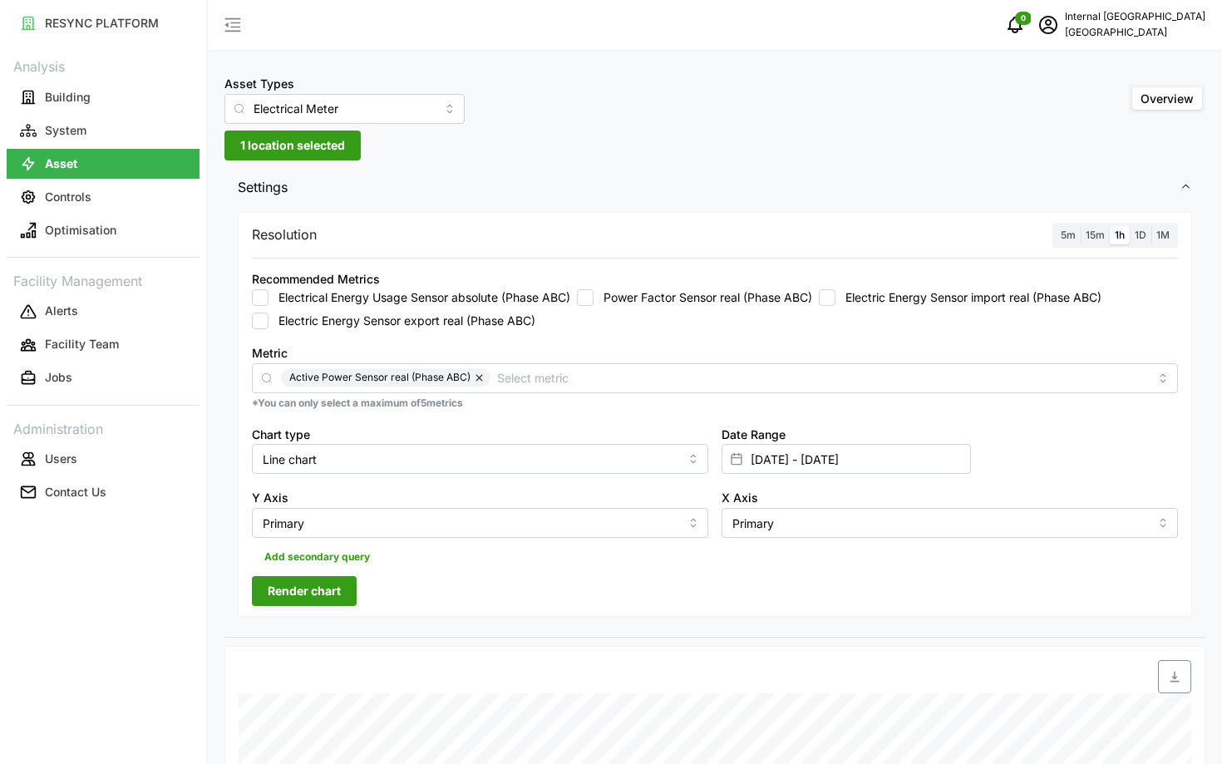
click at [337, 594] on span "Render chart" at bounding box center [304, 591] width 73 height 28
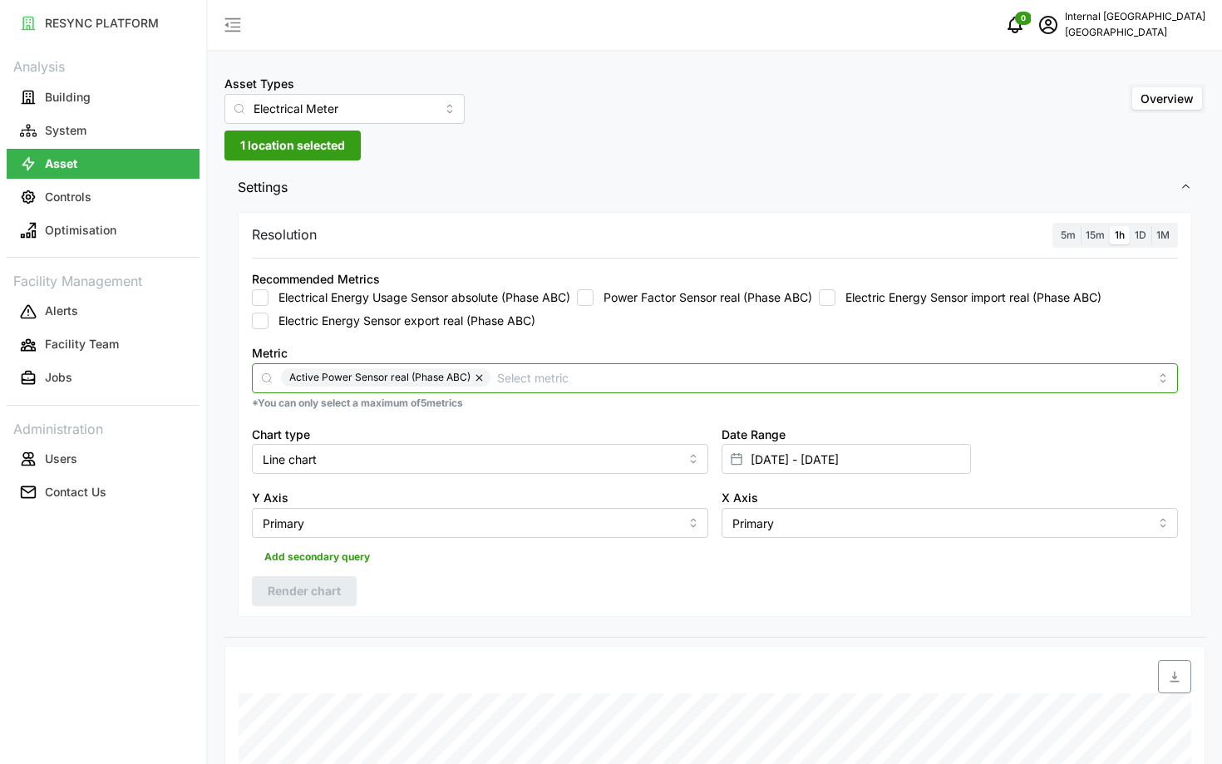
click at [642, 381] on input "Metric" at bounding box center [823, 377] width 652 height 18
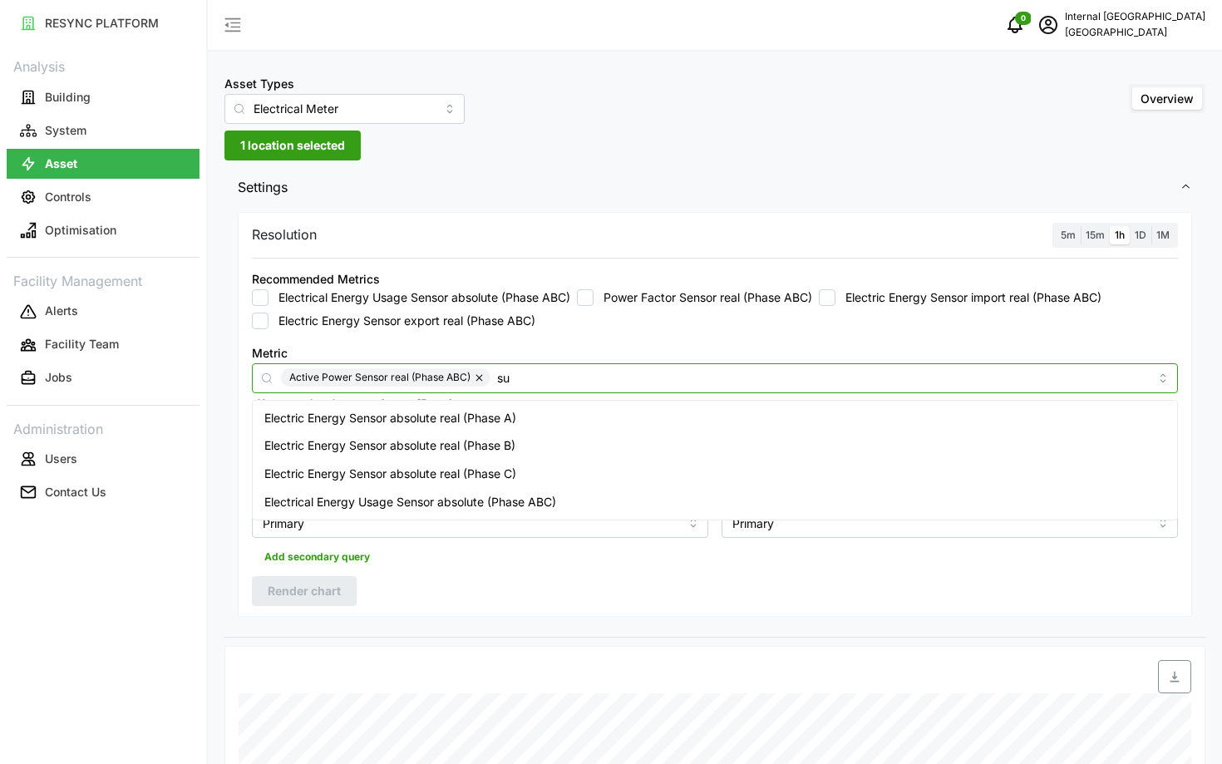
type input "s"
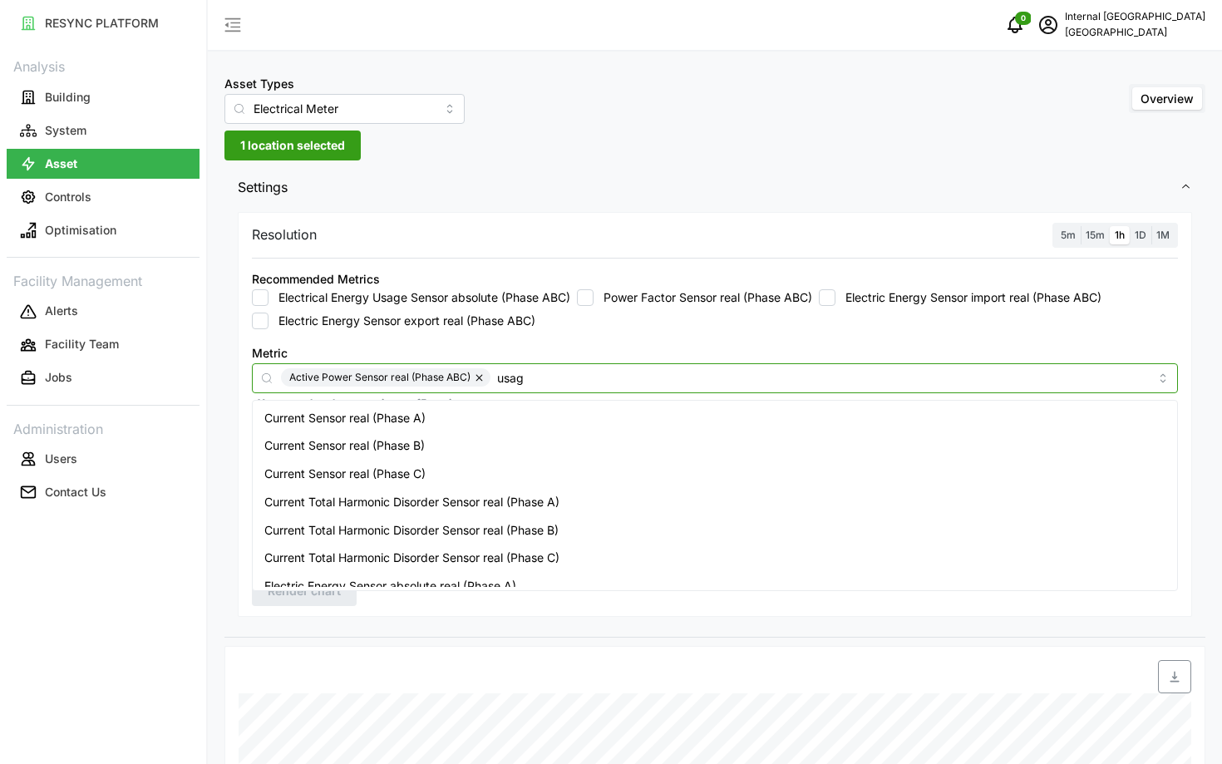
type input "usage"
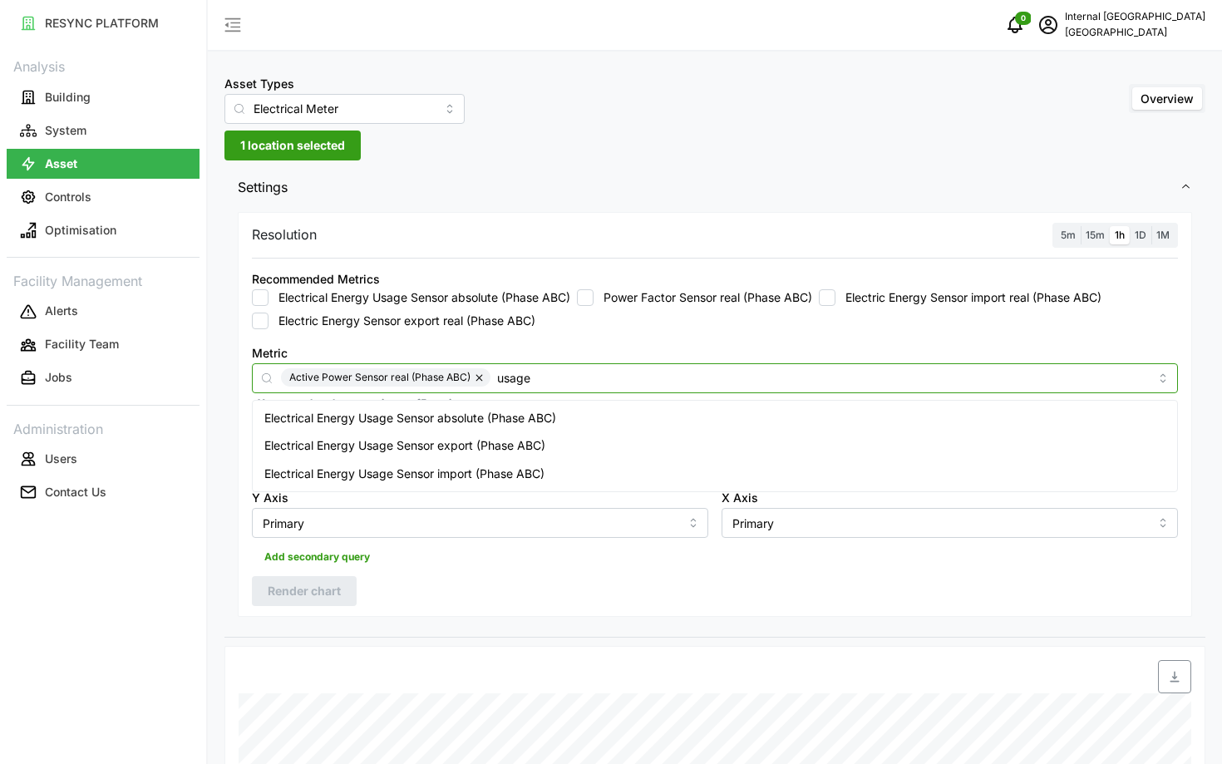
click at [562, 420] on div "Electrical Energy Usage Sensor absolute (Phase ABC)" at bounding box center [715, 418] width 918 height 28
checkbox input "true"
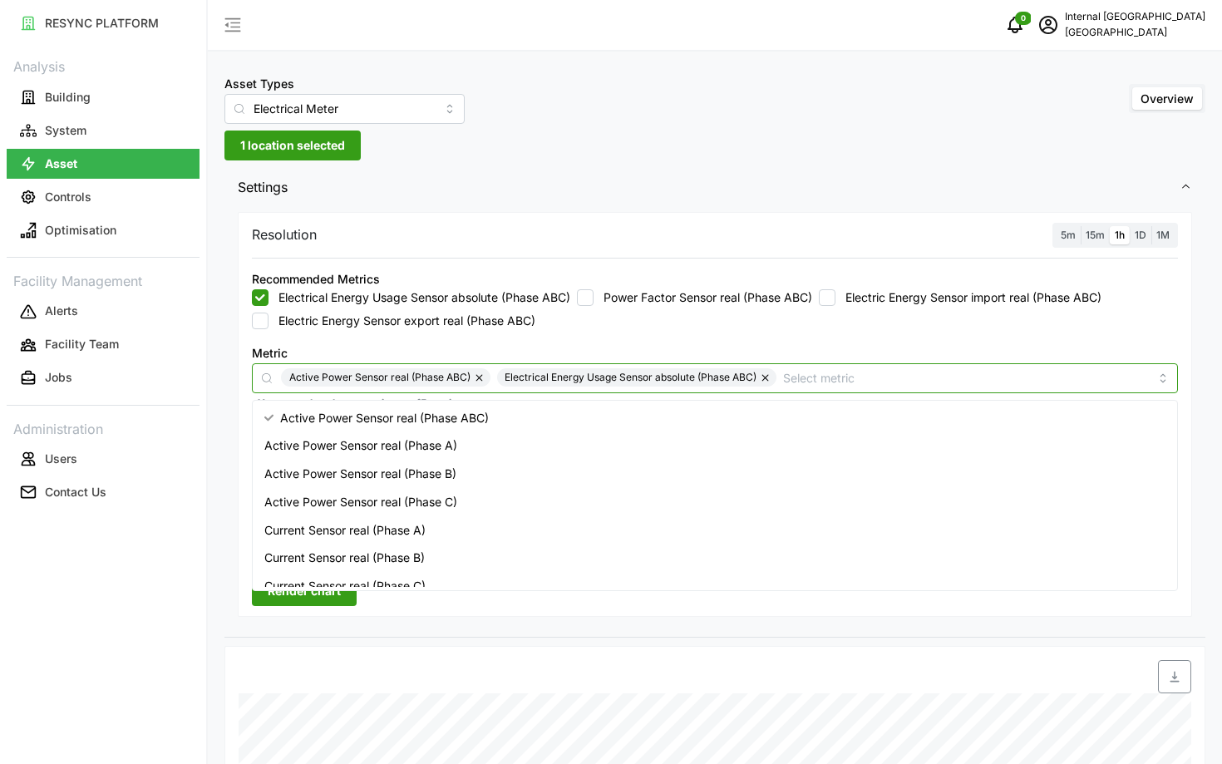
click at [480, 380] on button "button" at bounding box center [480, 377] width 20 height 18
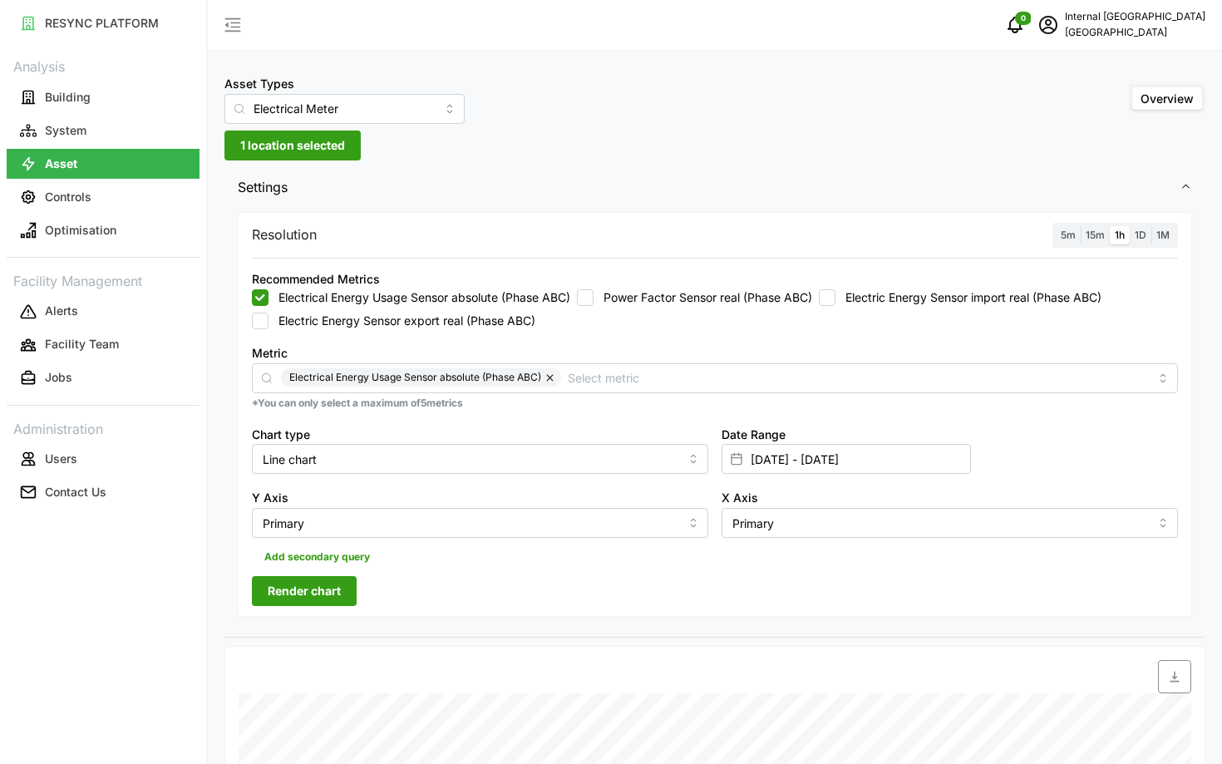
click at [342, 599] on button "Render chart" at bounding box center [304, 591] width 105 height 30
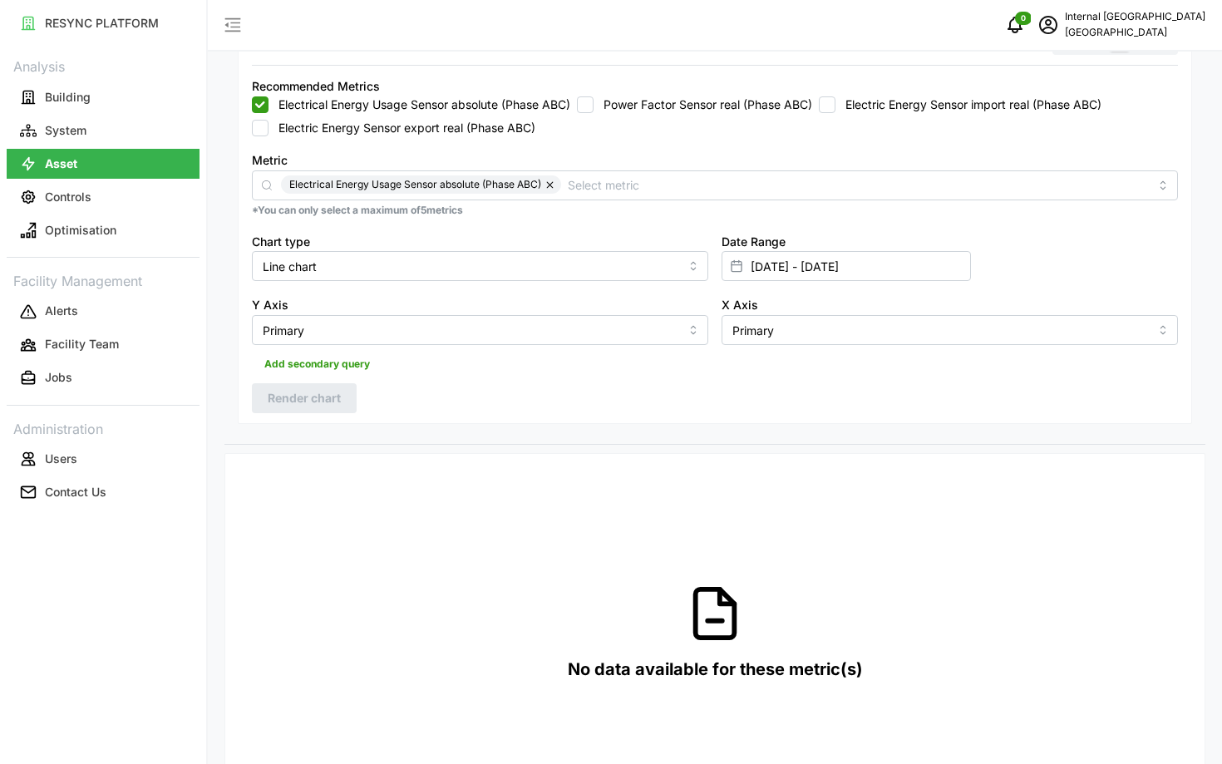
scroll to position [107, 0]
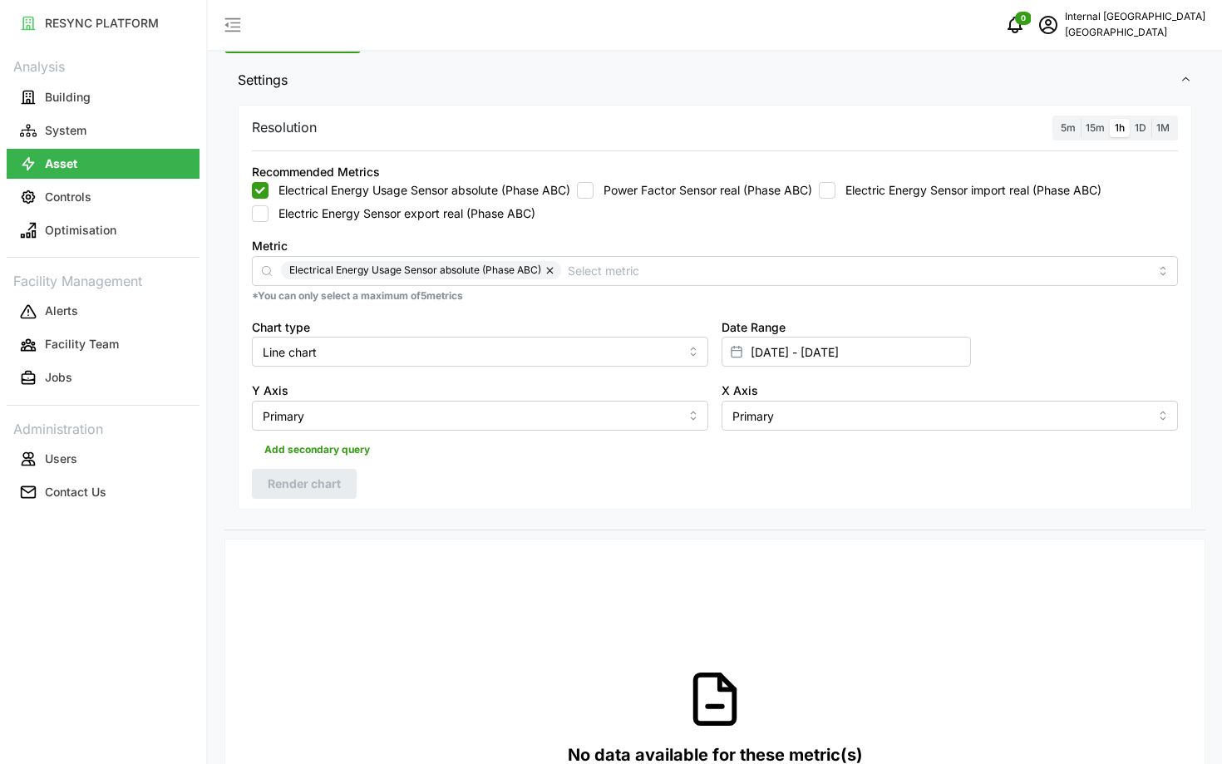
click at [1091, 134] on label "15m" at bounding box center [1095, 128] width 29 height 19
click at [1081, 119] on input "15m" at bounding box center [1081, 119] width 0 height 0
click at [1113, 134] on label "1h" at bounding box center [1120, 128] width 20 height 19
click at [1110, 119] on input "1h" at bounding box center [1110, 119] width 0 height 0
click at [308, 490] on span "Render chart" at bounding box center [304, 484] width 73 height 28
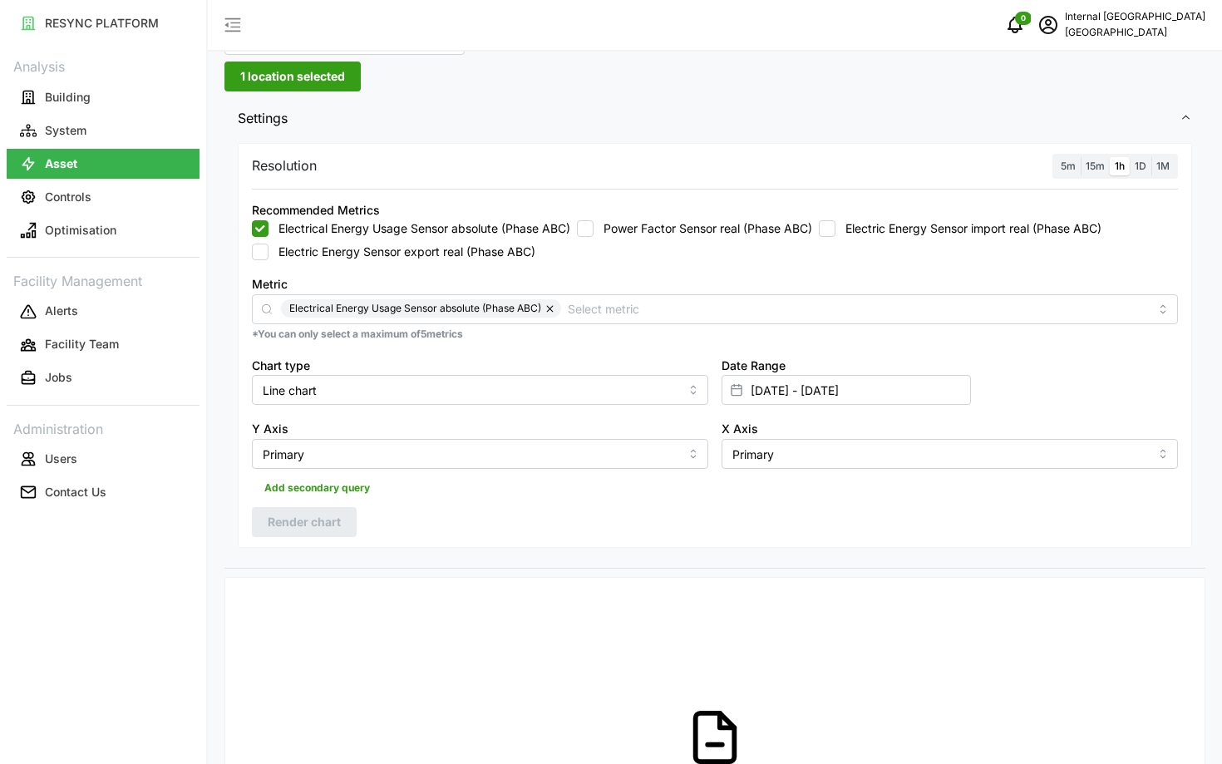
scroll to position [67, 0]
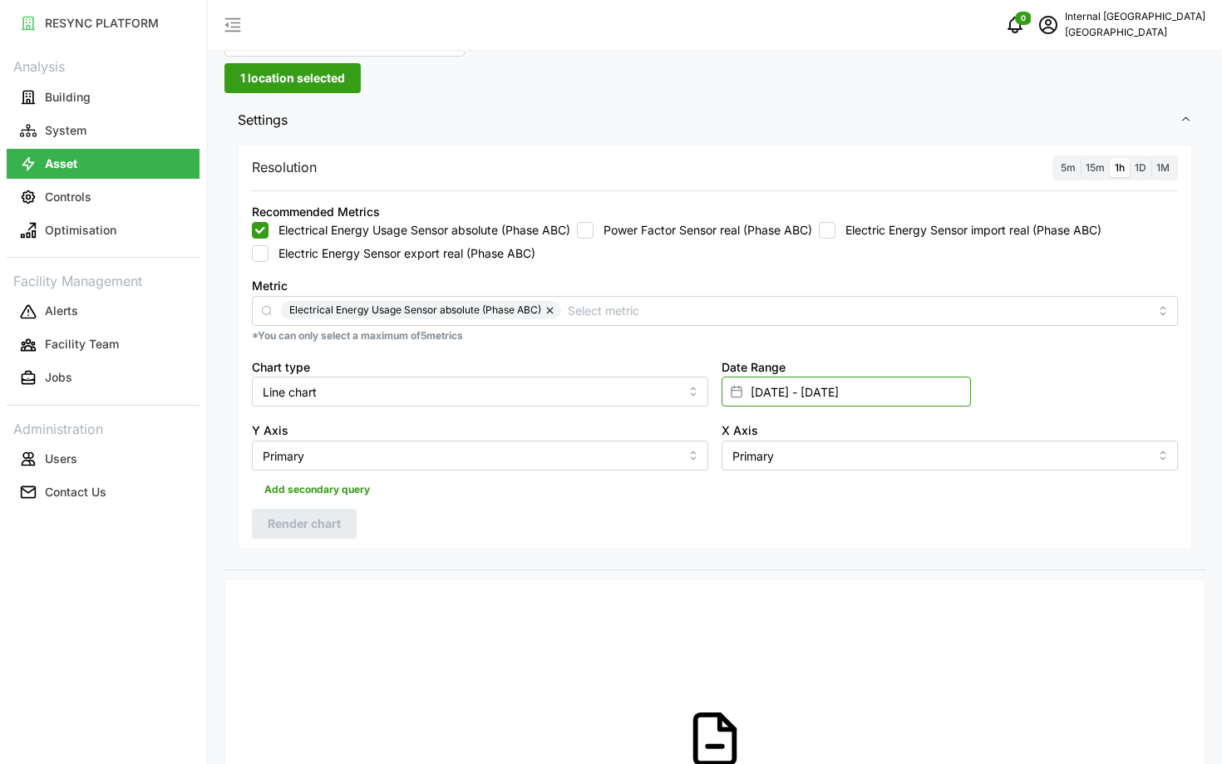
click at [805, 394] on input "[DATE] - [DATE]" at bounding box center [846, 392] width 249 height 30
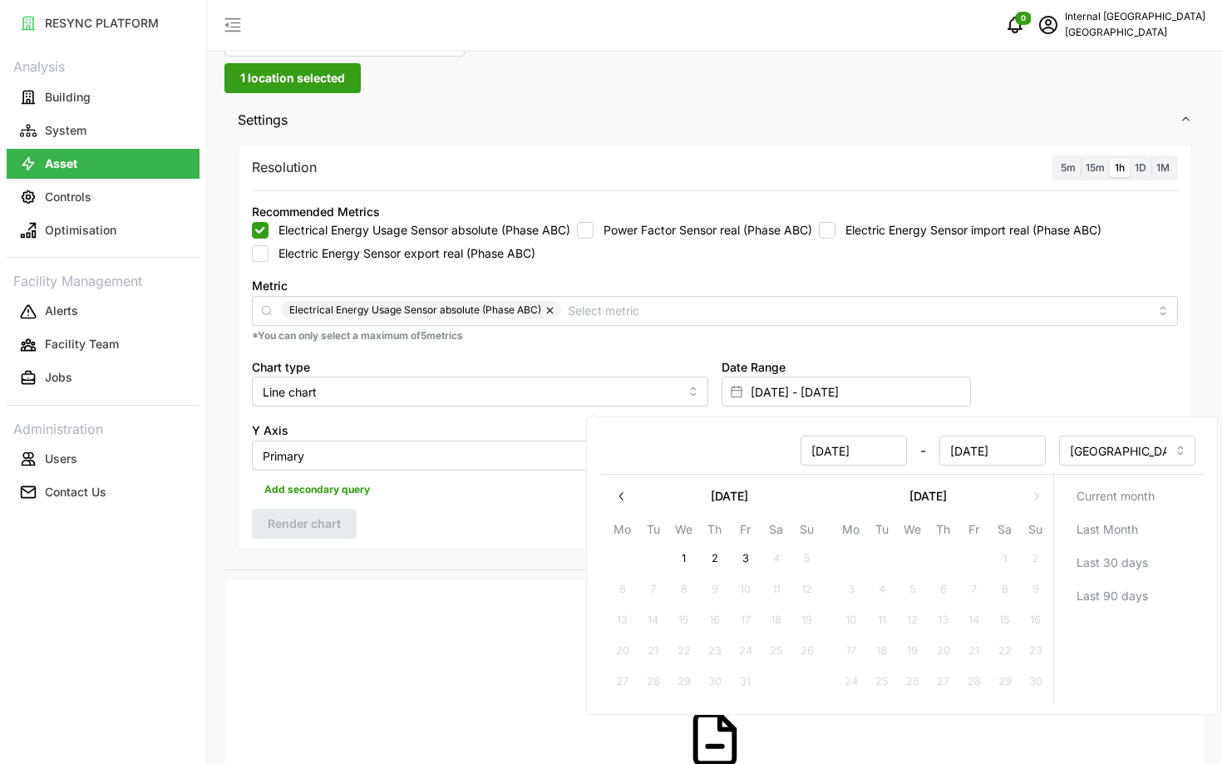
scroll to position [150, 0]
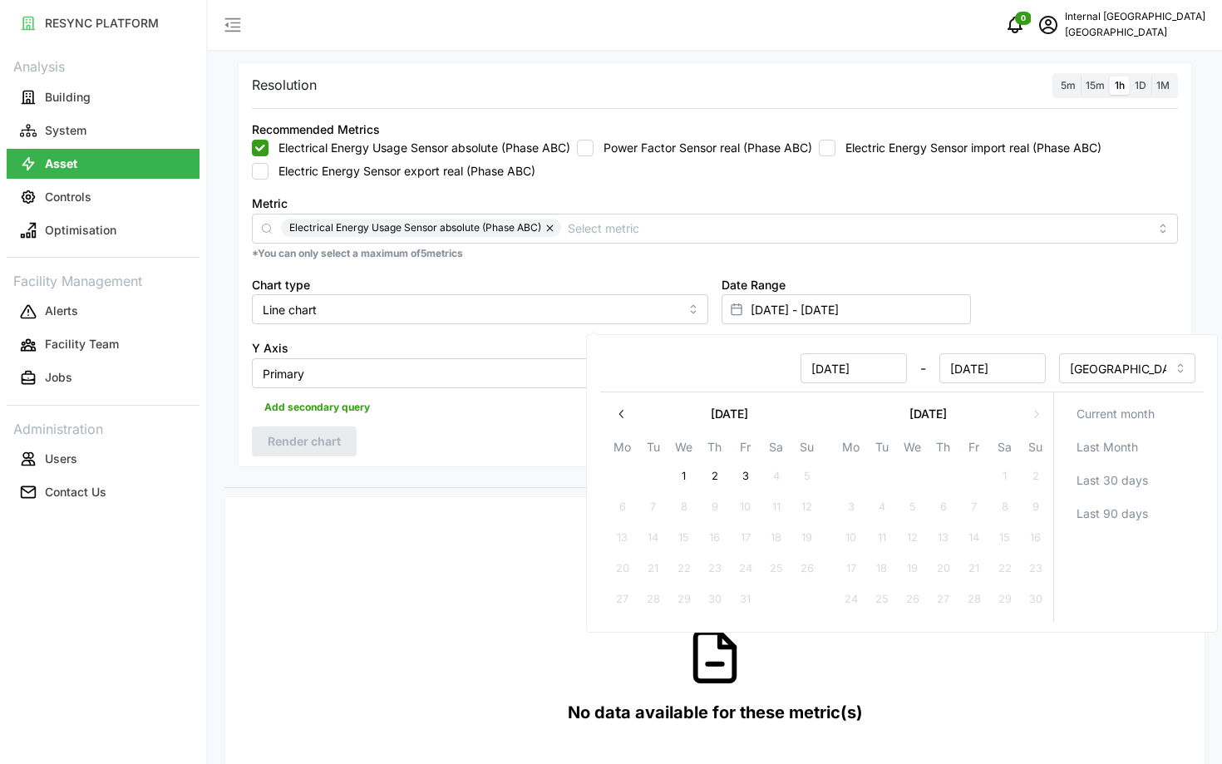
click at [628, 406] on button "button" at bounding box center [622, 414] width 30 height 30
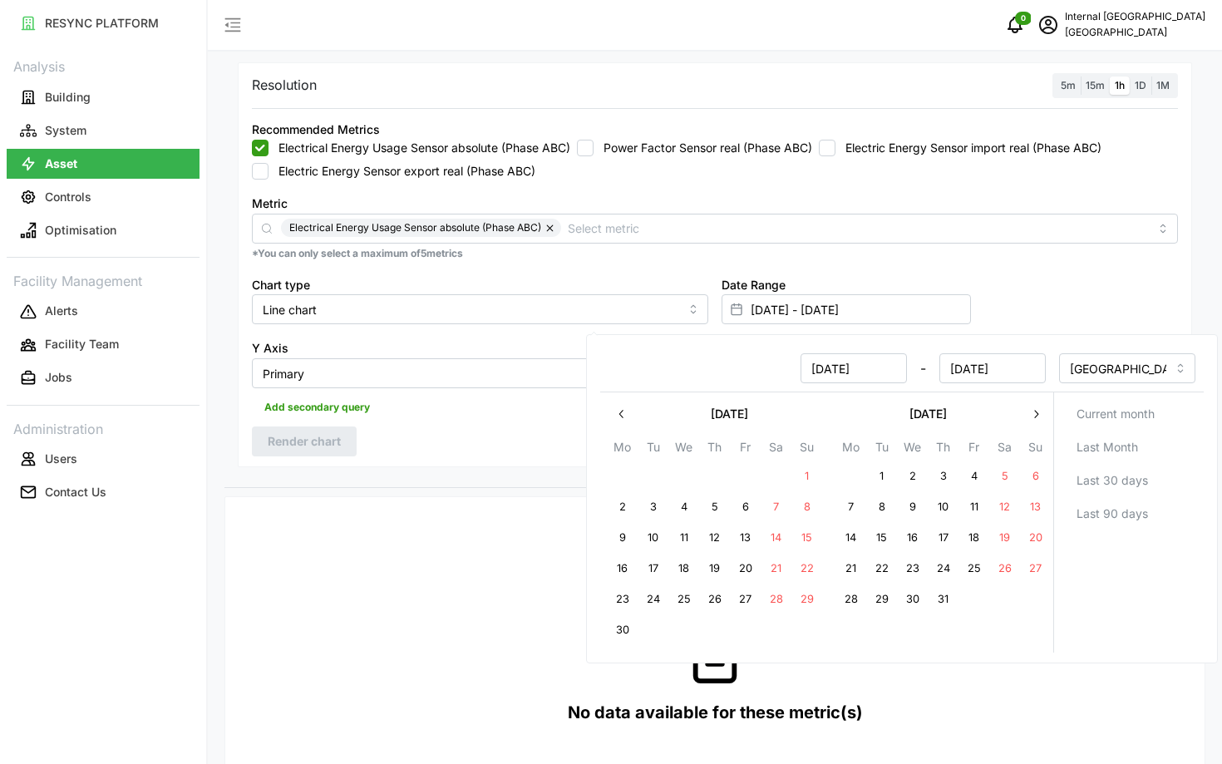
click at [877, 479] on button "1" at bounding box center [882, 476] width 30 height 30
type input "[DATE] - [DATE]"
type input "[DATE]"
click at [941, 478] on button "3" at bounding box center [943, 476] width 30 height 30
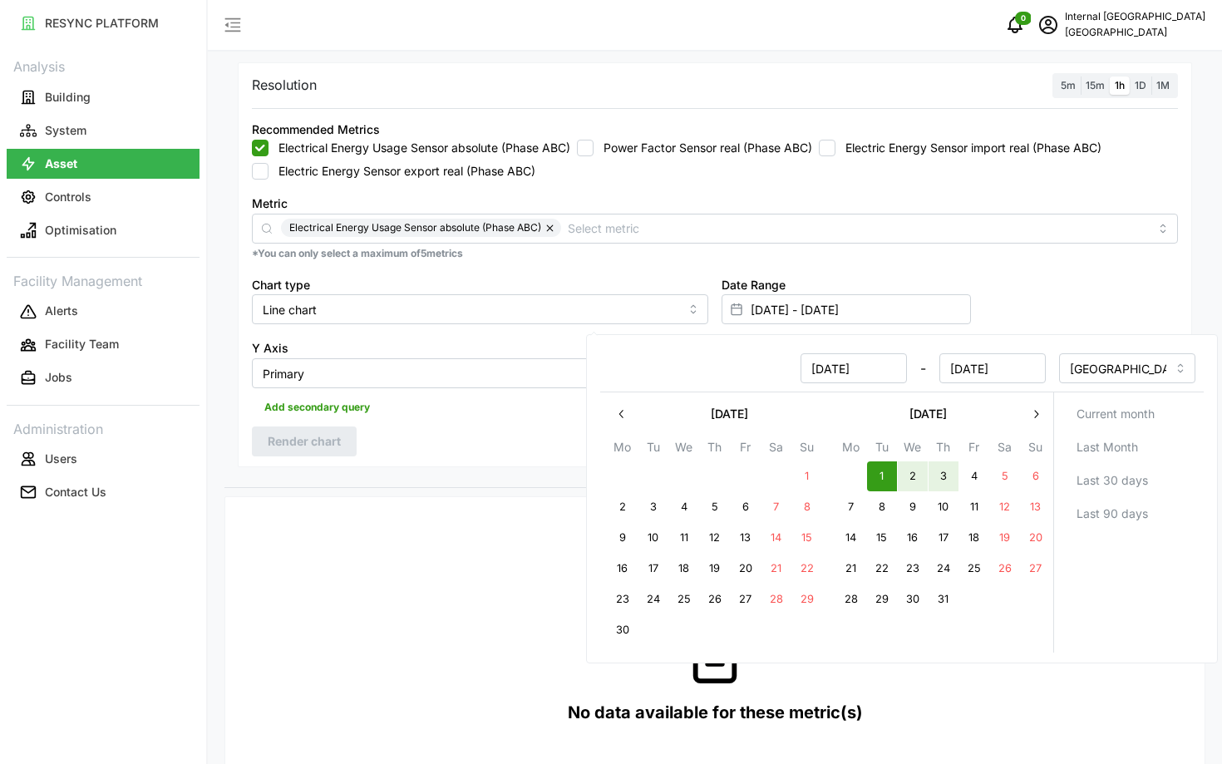
type input "[DATE] - [DATE]"
type input "[DATE]"
click at [437, 433] on div "Resolution 5m 15m 1h 1D 1M Recommended Metrics Electrical Energy Usage Sensor a…" at bounding box center [715, 265] width 954 height 406
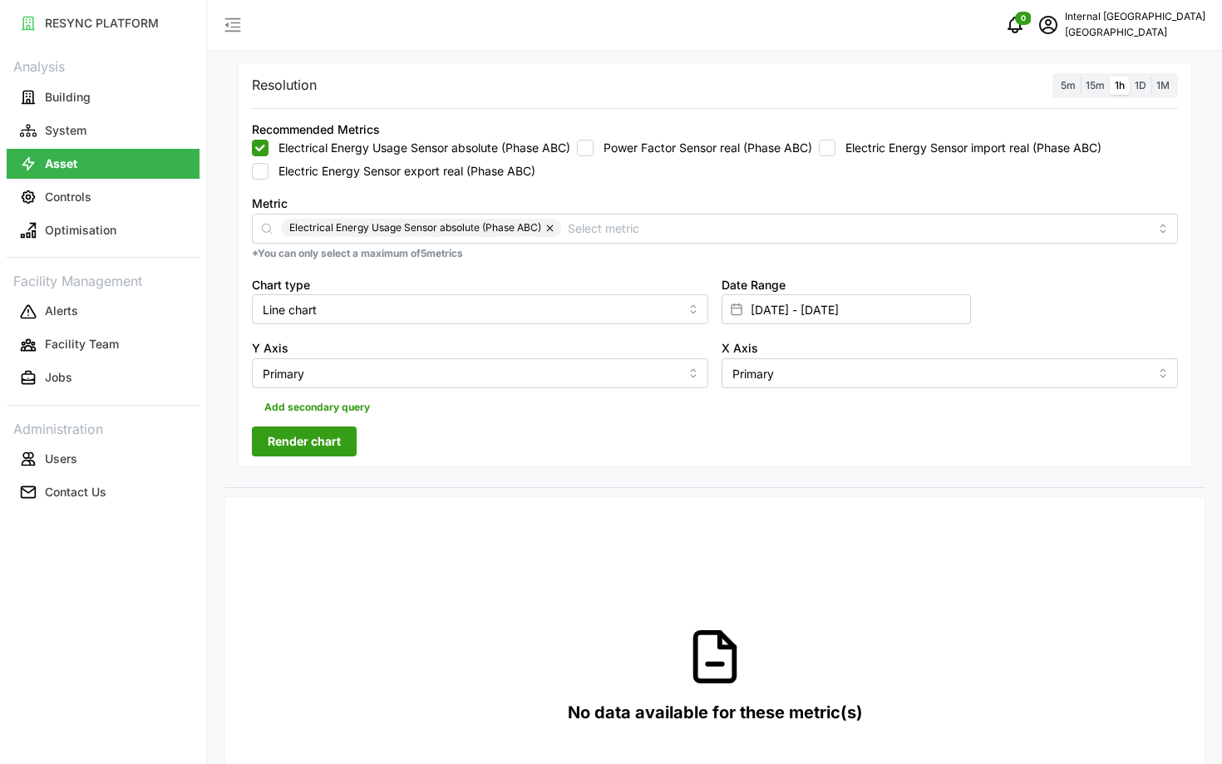
click at [352, 436] on button "Render chart" at bounding box center [304, 441] width 105 height 30
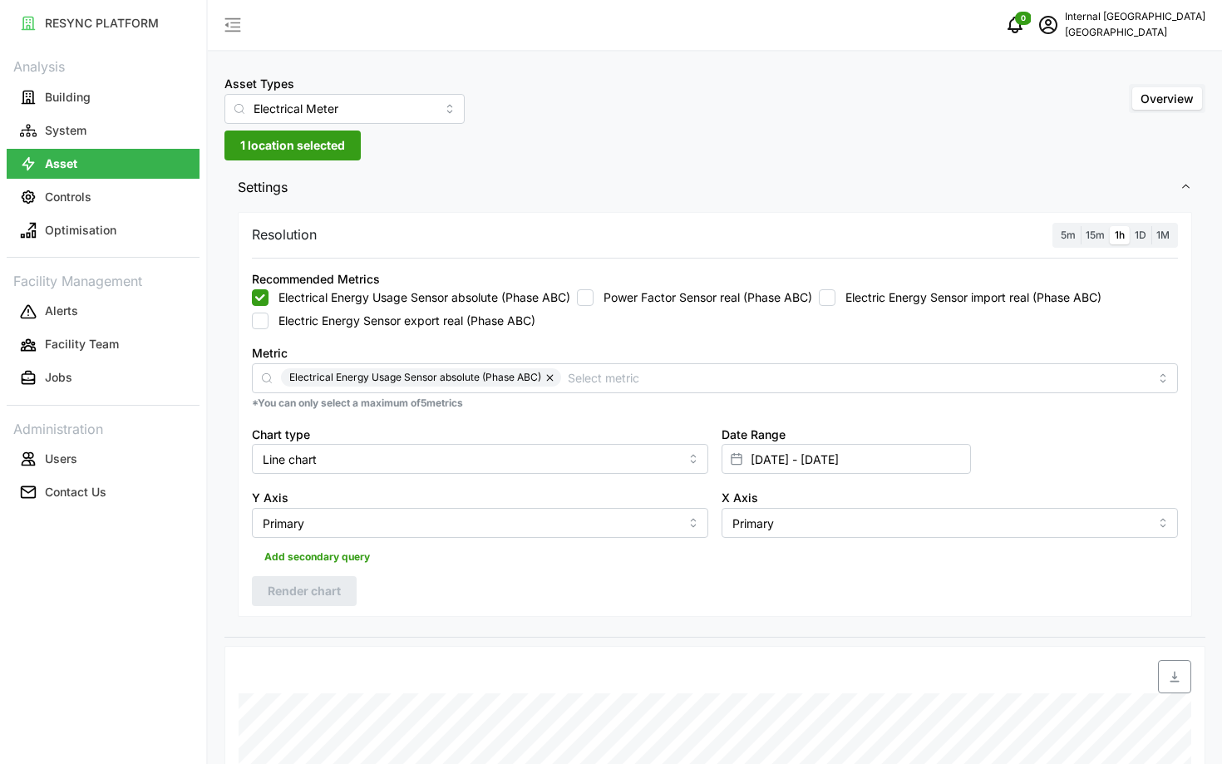
click at [1142, 234] on span "1D" at bounding box center [1141, 235] width 12 height 12
click at [1130, 226] on input "1D" at bounding box center [1130, 226] width 0 height 0
click at [277, 574] on div "Resolution 5m 15m 1h 1D 1M Recommended Metrics Electrical Energy Usage Sensor a…" at bounding box center [715, 415] width 954 height 406
click at [290, 591] on span "Render chart" at bounding box center [304, 591] width 73 height 28
click at [550, 378] on button "button" at bounding box center [551, 377] width 20 height 18
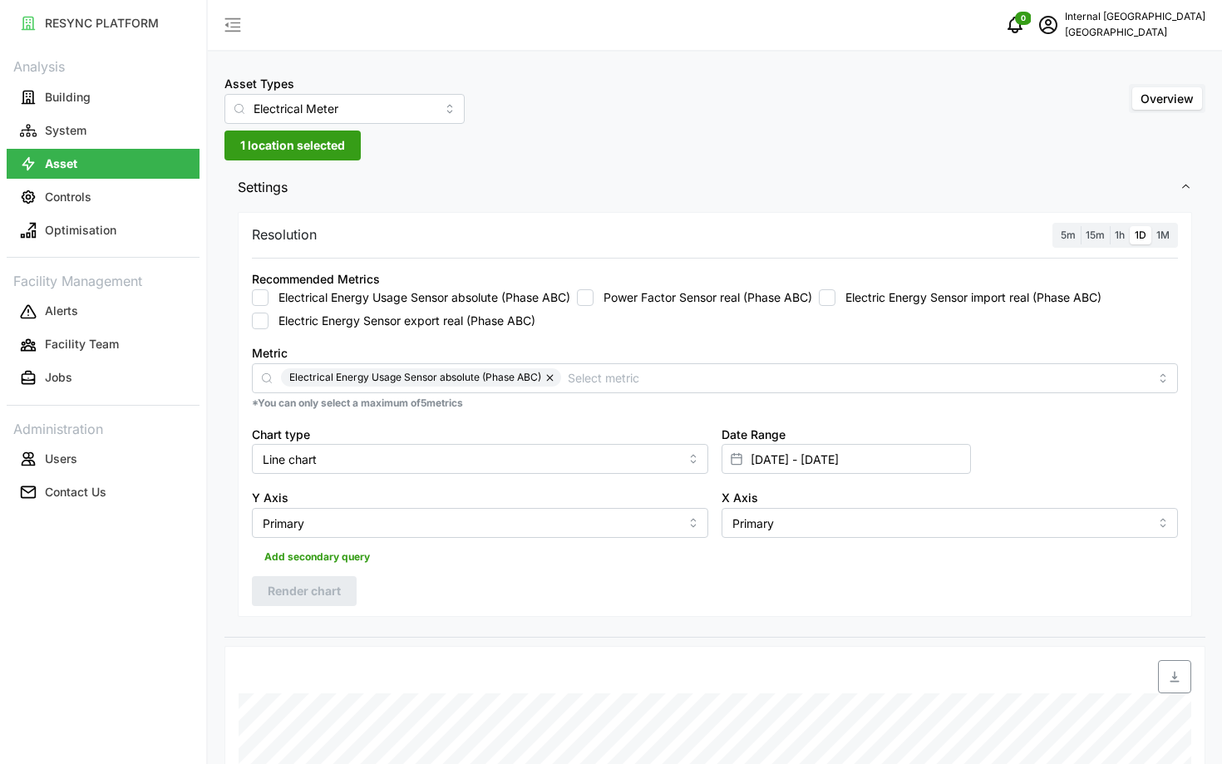
checkbox input "false"
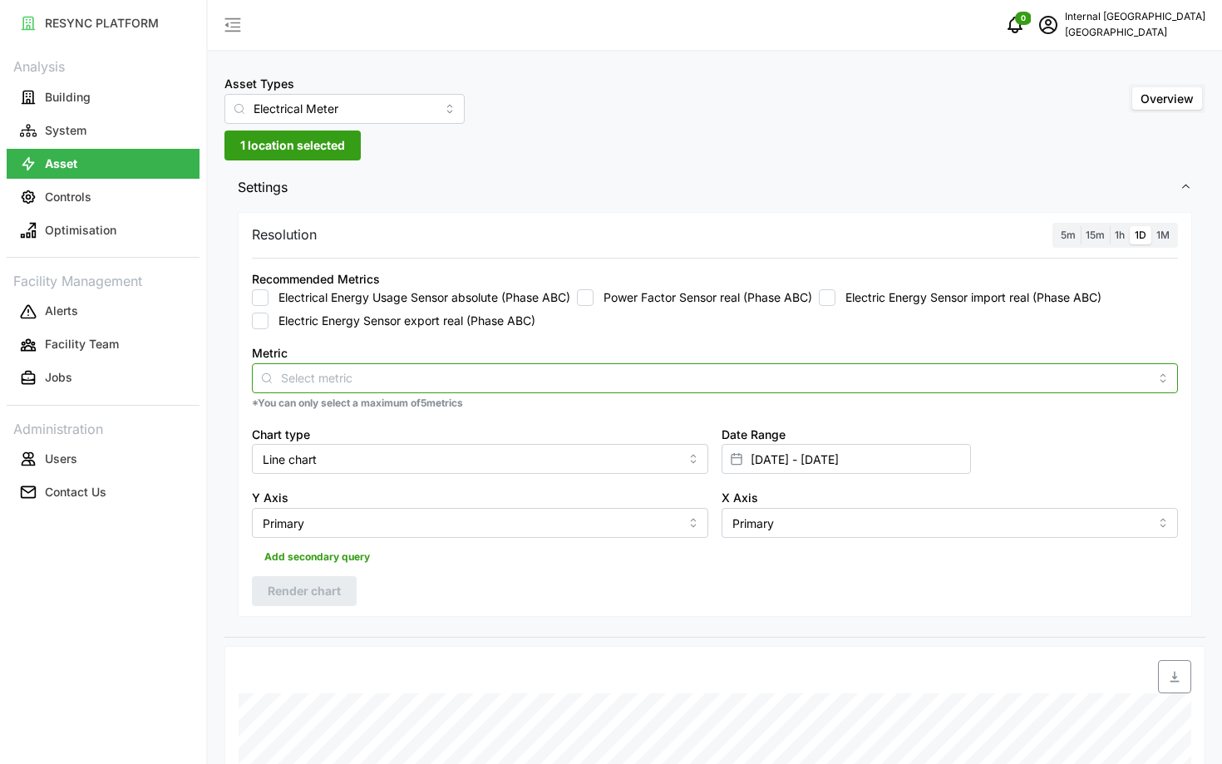
click at [550, 378] on input "Metric" at bounding box center [715, 377] width 868 height 18
type input "j"
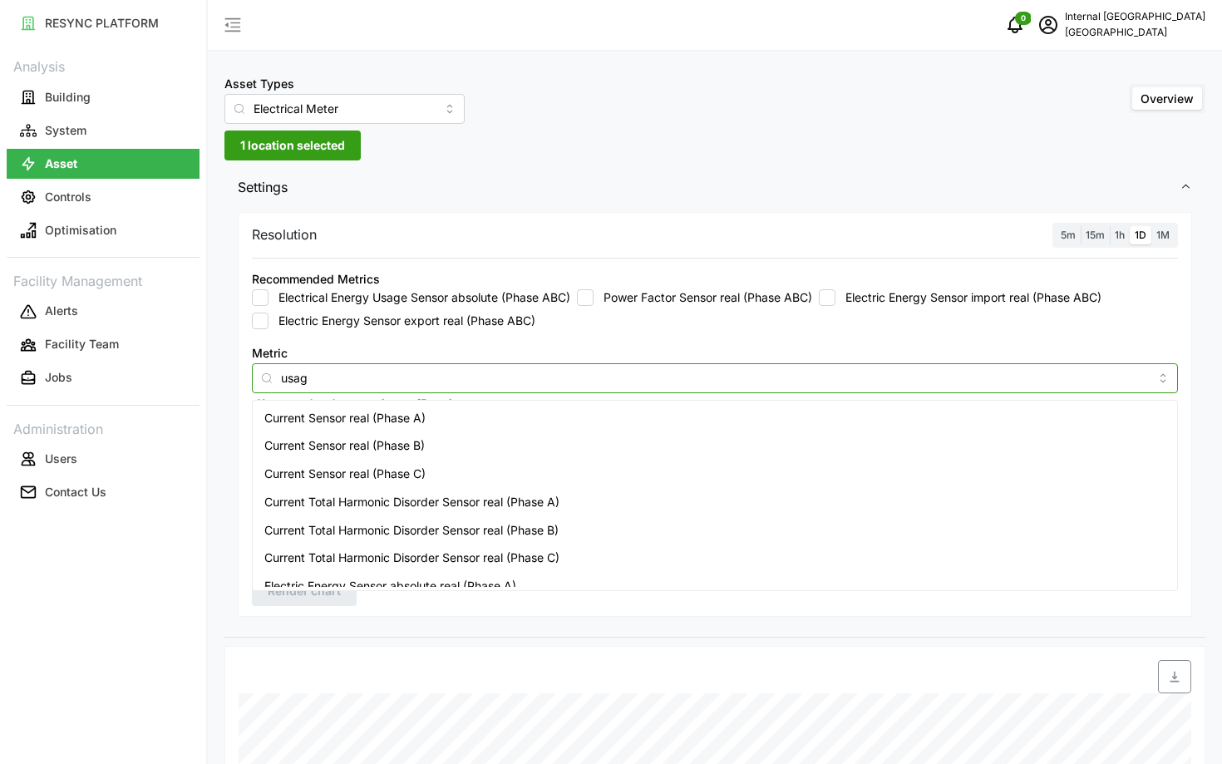
type input "usage"
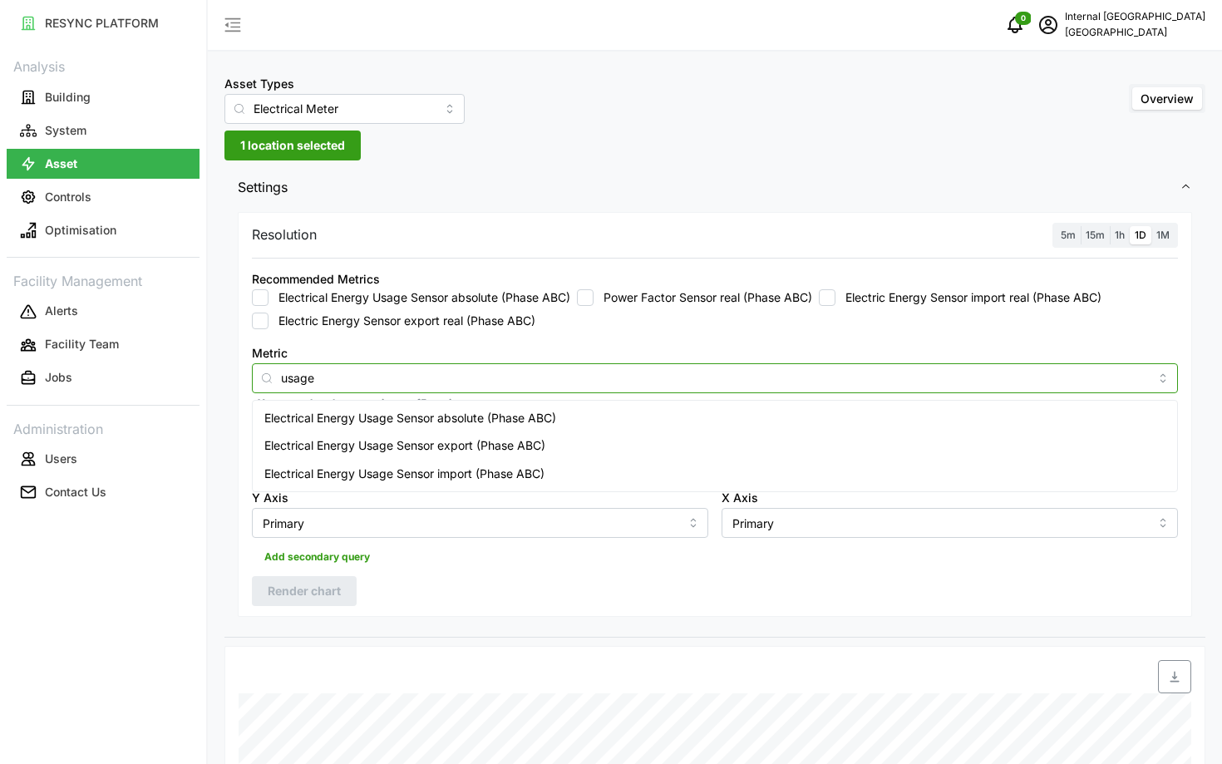
click at [560, 424] on div "Electrical Energy Usage Sensor absolute (Phase ABC)" at bounding box center [715, 418] width 918 height 28
checkbox input "true"
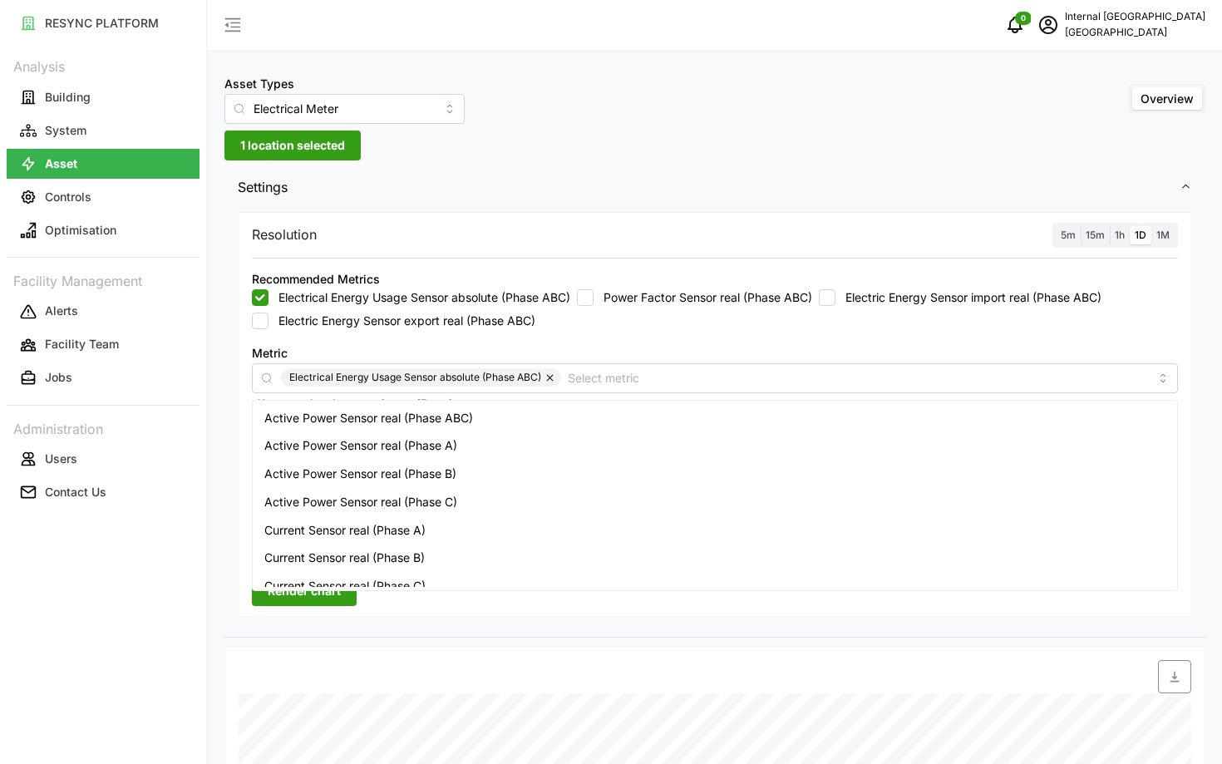
click at [589, 610] on div "Resolution 5m 15m 1h 1D 1M Recommended Metrics Electrical Energy Usage Sensor a…" at bounding box center [715, 415] width 954 height 406
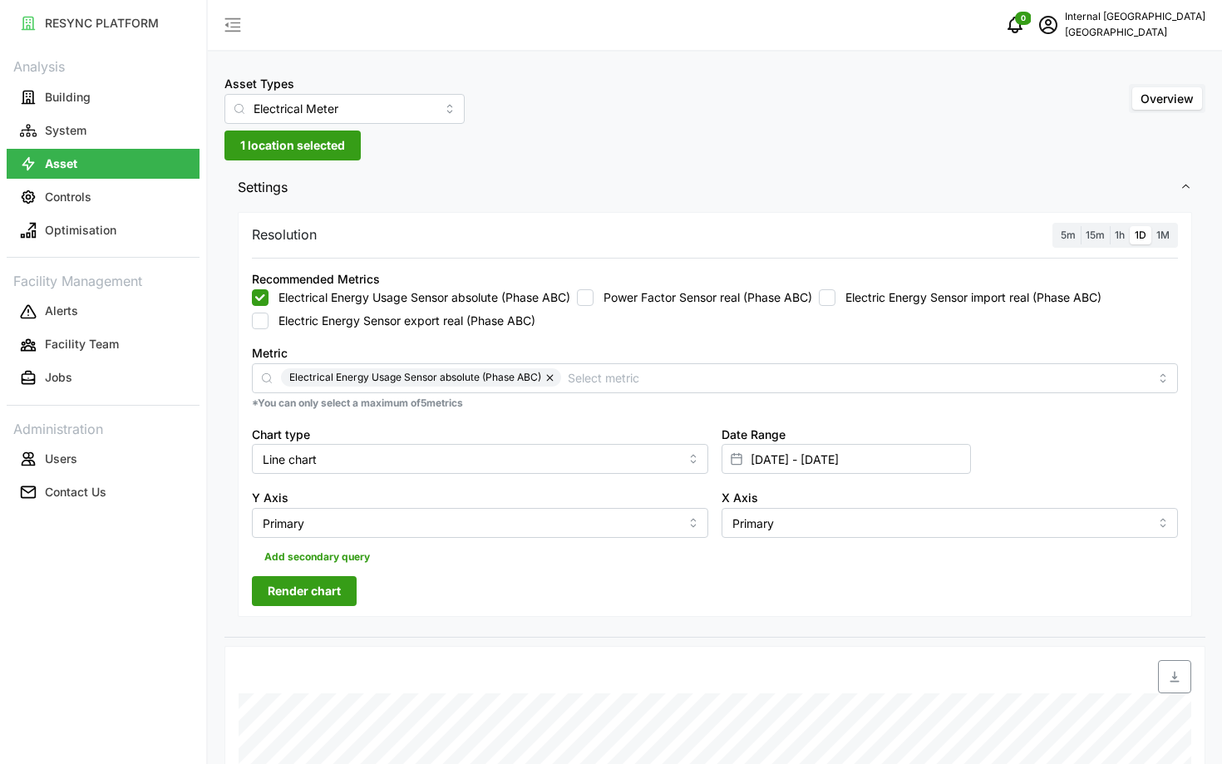
click at [262, 598] on button "Render chart" at bounding box center [304, 591] width 105 height 30
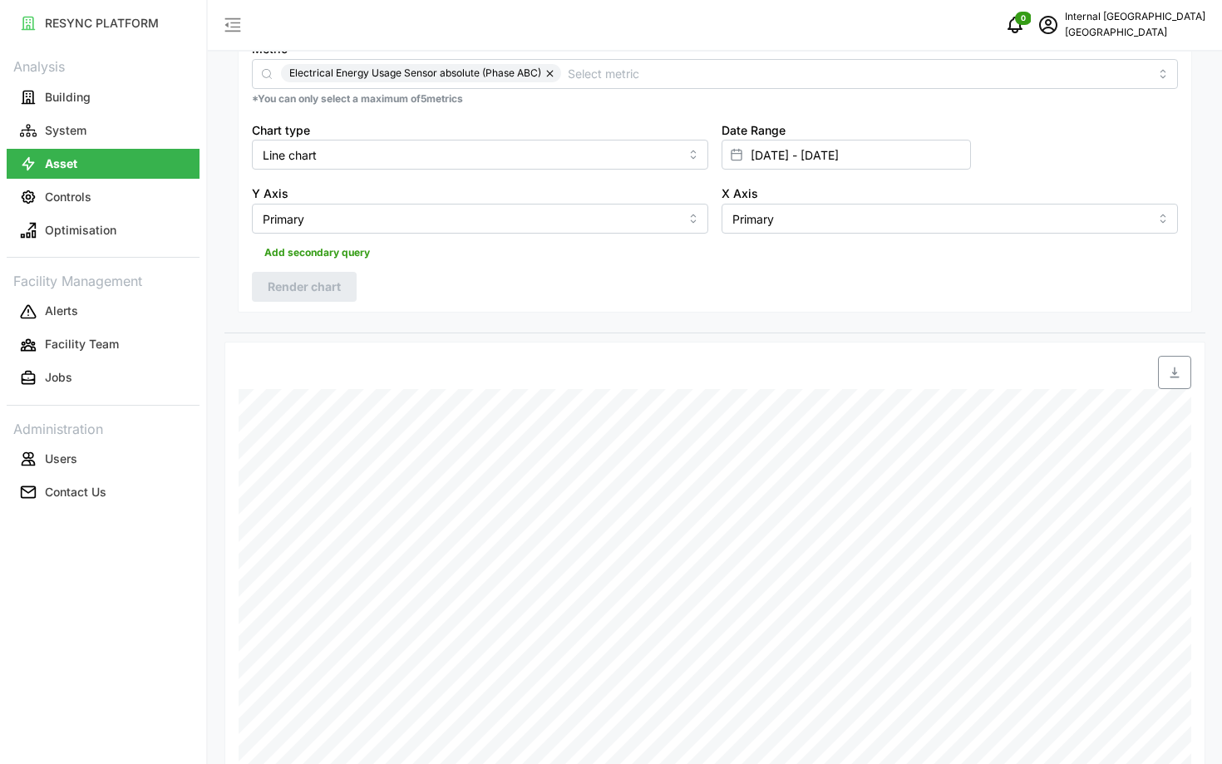
scroll to position [303, 0]
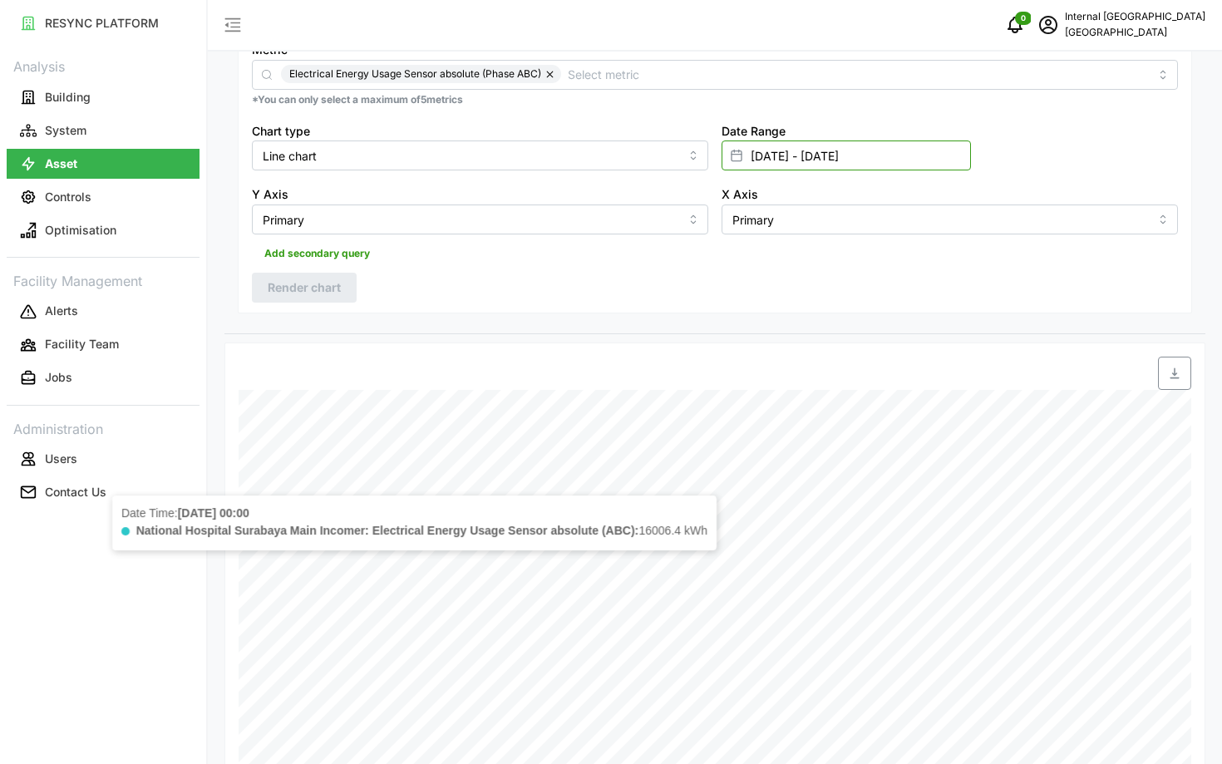
click at [852, 155] on input "[DATE] - [DATE]" at bounding box center [846, 155] width 249 height 30
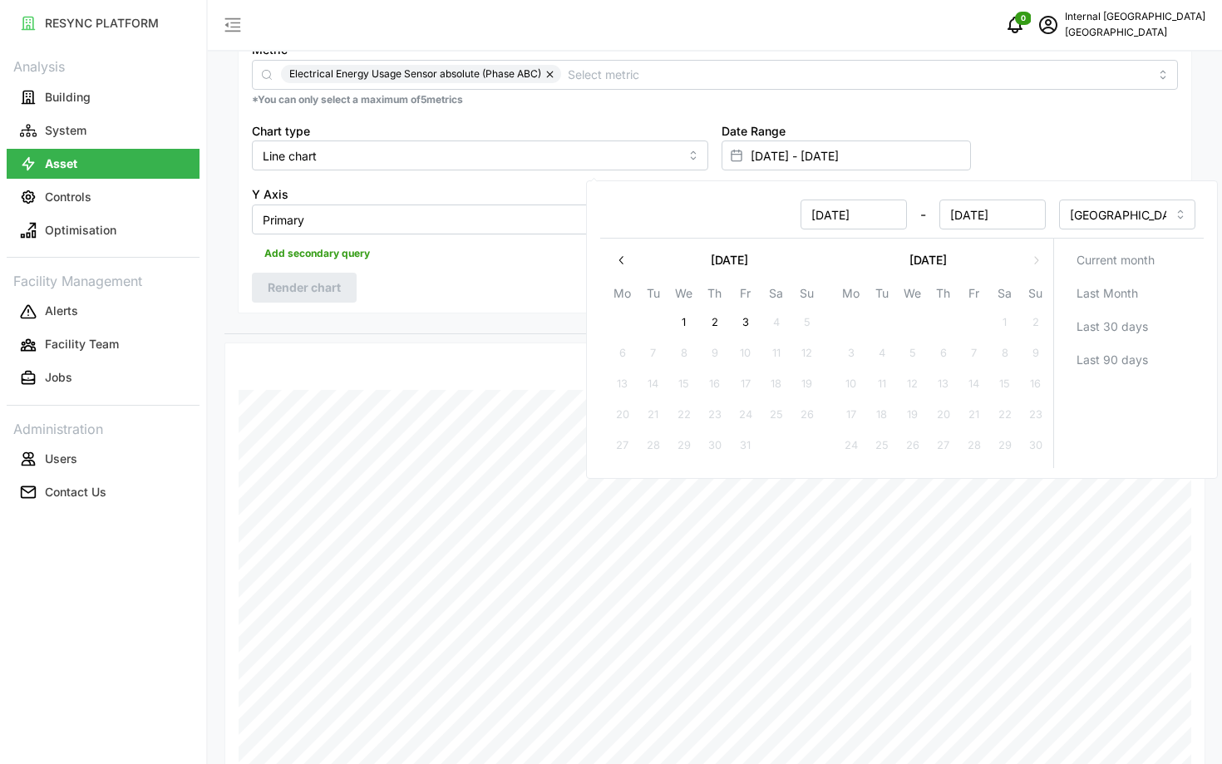
click at [620, 254] on icon "button" at bounding box center [621, 260] width 13 height 13
click at [803, 326] on button "1" at bounding box center [807, 323] width 30 height 30
type input "[DATE] - [DATE]"
type input "[DATE]"
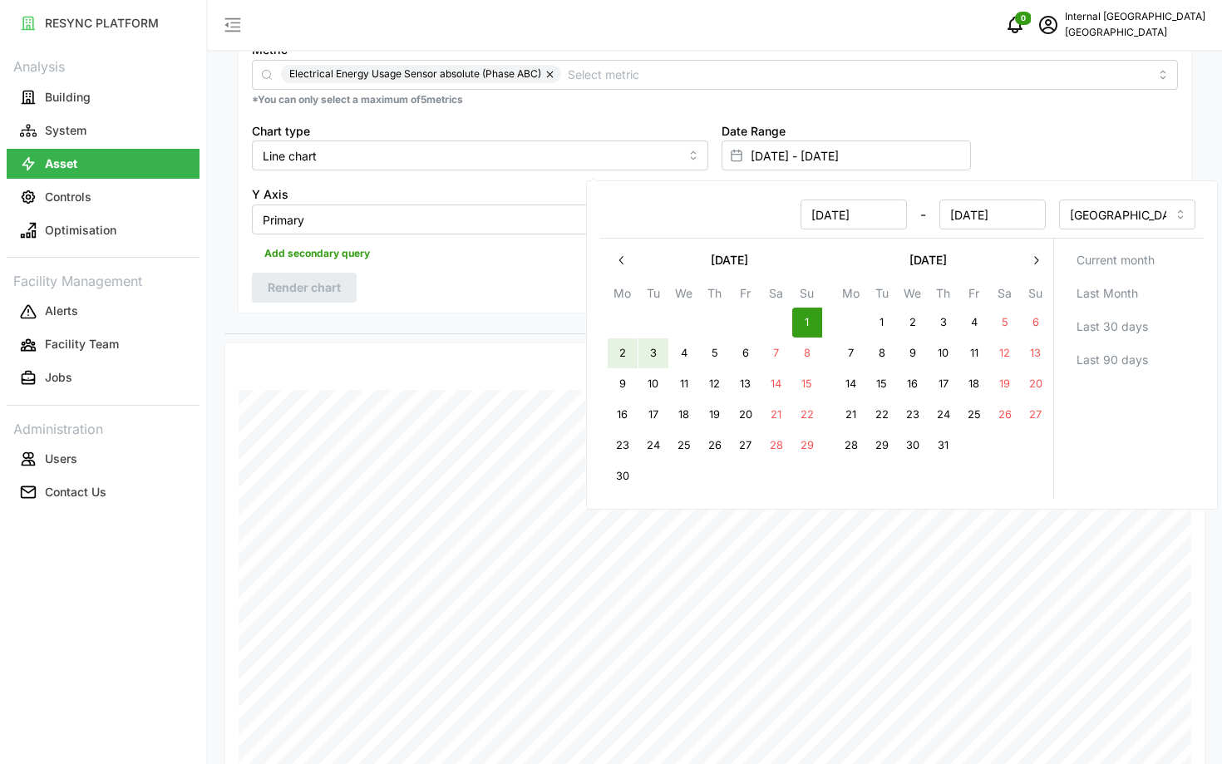
click at [645, 358] on button "3" at bounding box center [653, 353] width 30 height 30
type input "[DATE] - [DATE]"
type input "[DATE]"
click at [378, 279] on div "Resolution 5m 15m 1h 1D 1M Recommended Metrics Electrical Energy Usage Sensor a…" at bounding box center [715, 112] width 954 height 406
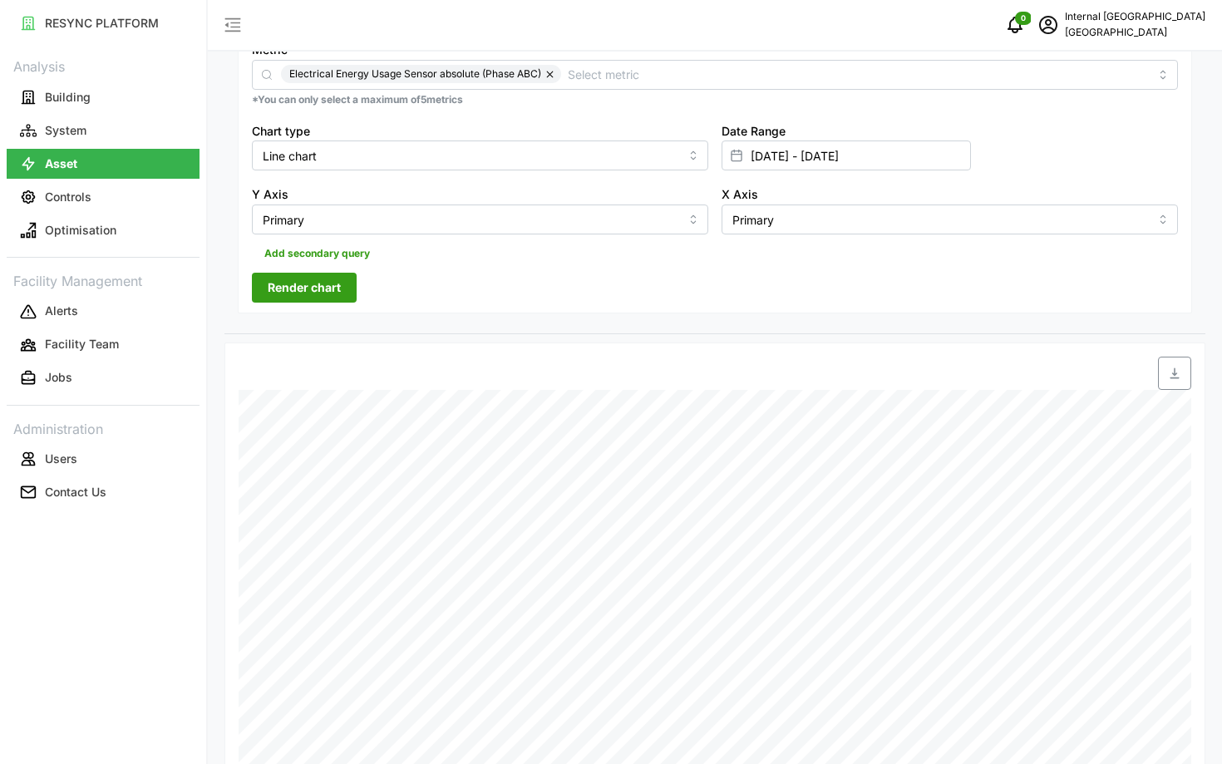
click at [336, 285] on span "Render chart" at bounding box center [304, 287] width 73 height 28
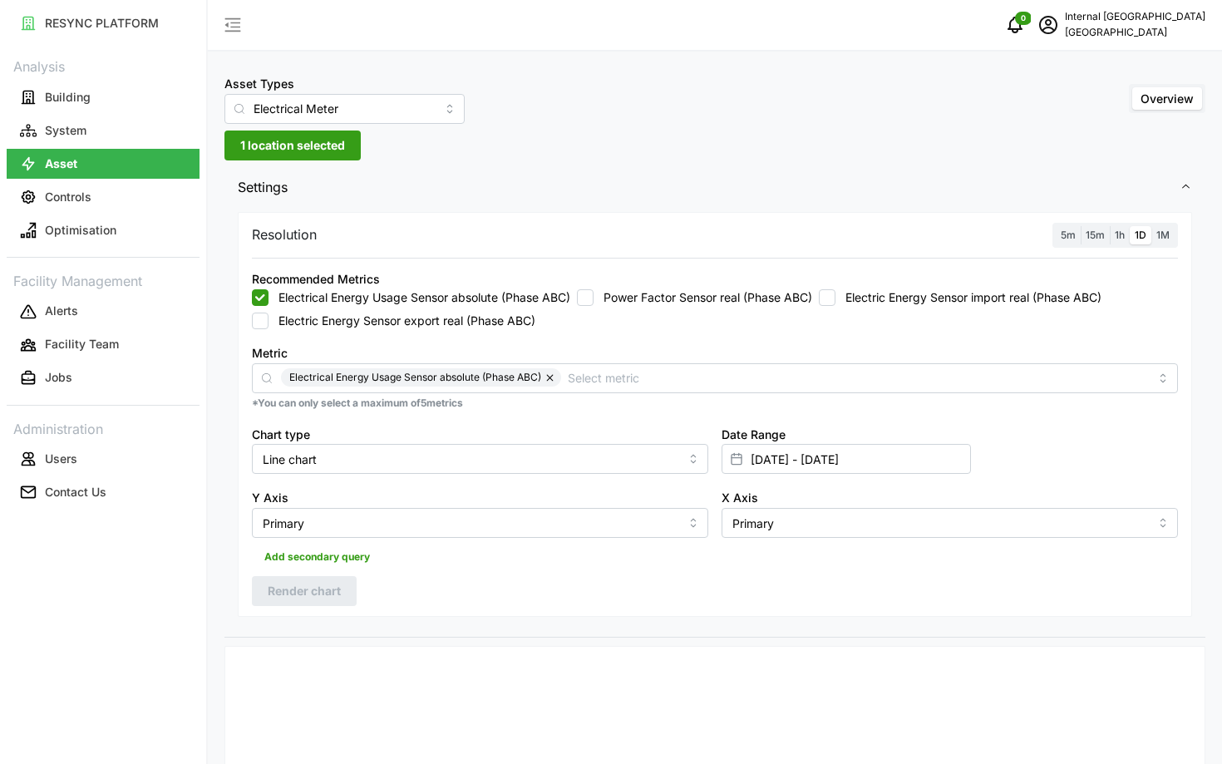
click at [1131, 237] on label "1D" at bounding box center [1141, 235] width 22 height 19
click at [1130, 226] on input "1D" at bounding box center [1130, 226] width 0 height 0
click at [1124, 238] on span "1h" at bounding box center [1120, 235] width 10 height 12
click at [1110, 226] on input "1h" at bounding box center [1110, 226] width 0 height 0
click at [264, 600] on button "Render chart" at bounding box center [304, 591] width 105 height 30
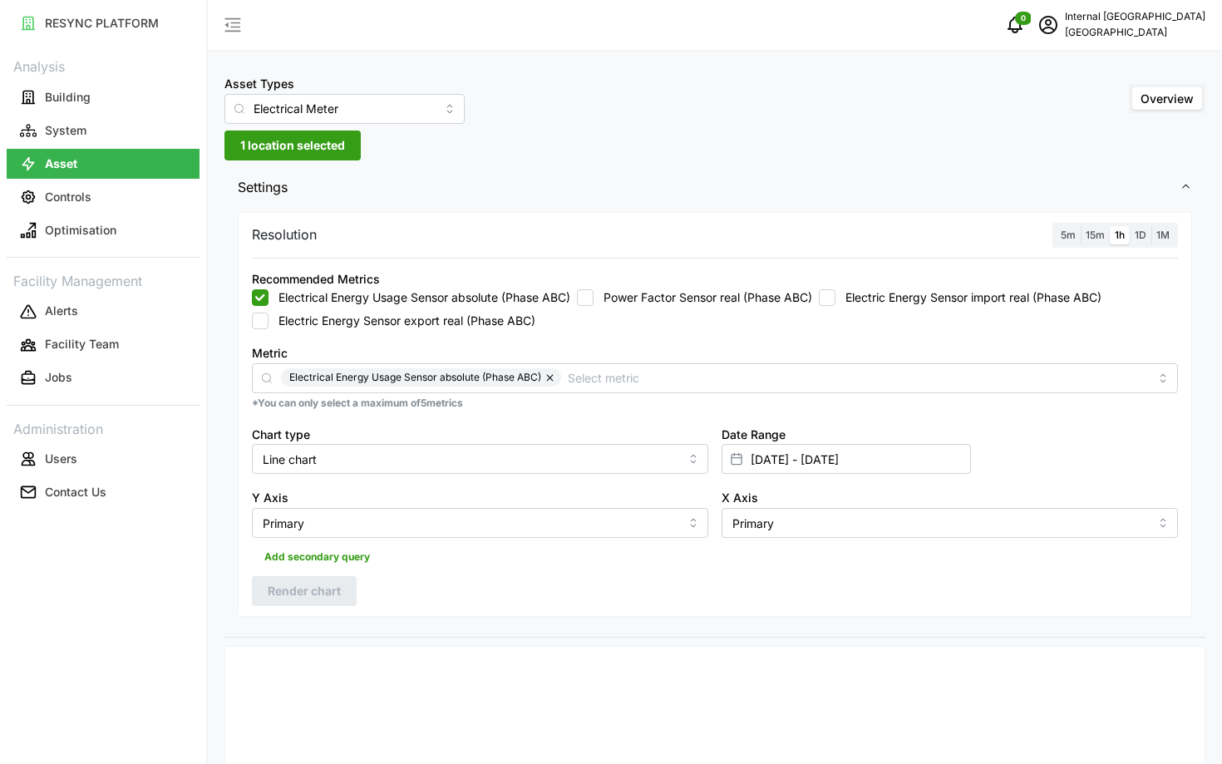
click at [262, 135] on span "1 location selected" at bounding box center [292, 145] width 105 height 28
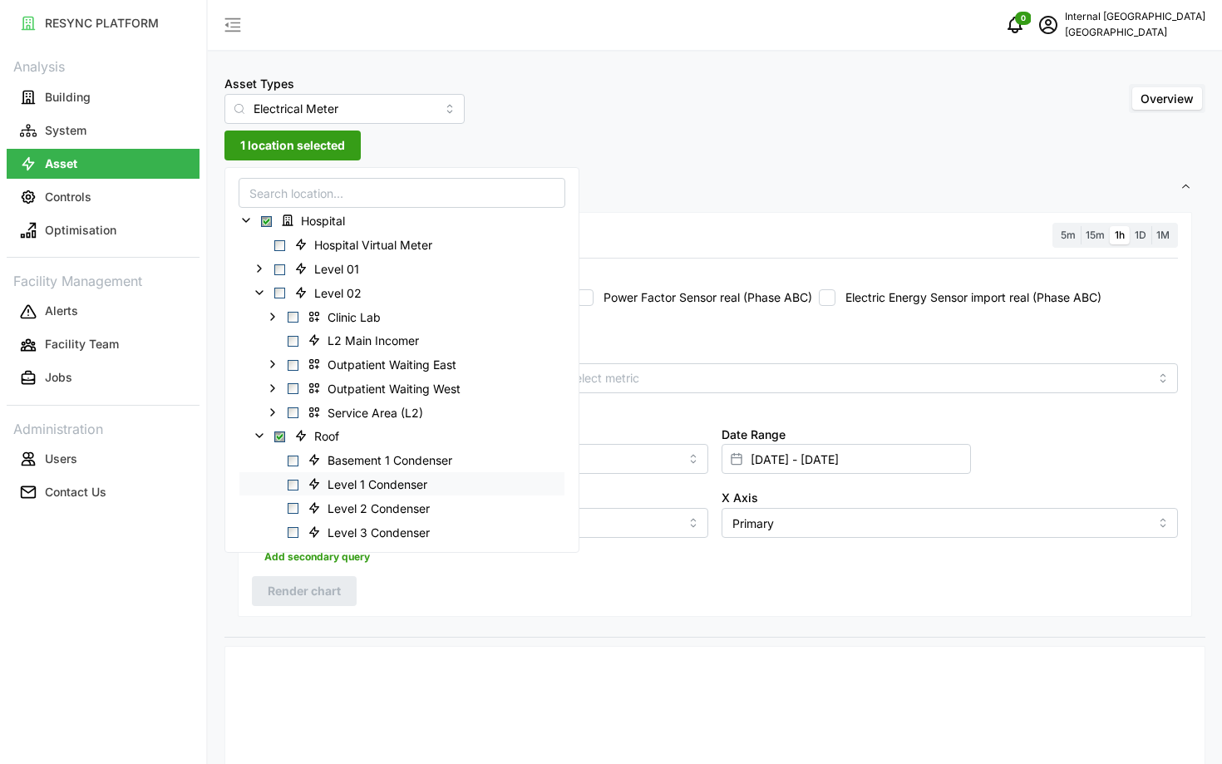
click at [288, 480] on span "Select Level 1 Condenser" at bounding box center [293, 484] width 11 height 11
click at [324, 592] on span "Render chart" at bounding box center [304, 591] width 73 height 28
